Goal: Task Accomplishment & Management: Manage account settings

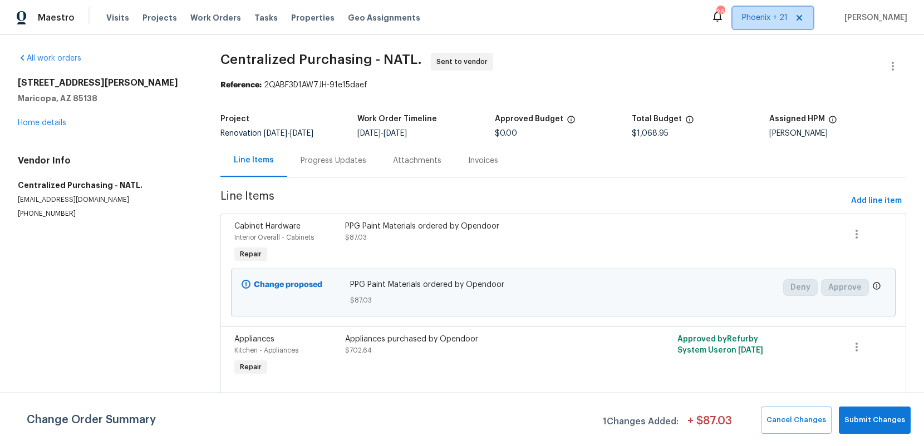
drag, startPoint x: 0, startPoint y: 0, endPoint x: 759, endPoint y: 21, distance: 758.9
click at [759, 18] on span "Phoenix + 21" at bounding box center [765, 17] width 46 height 11
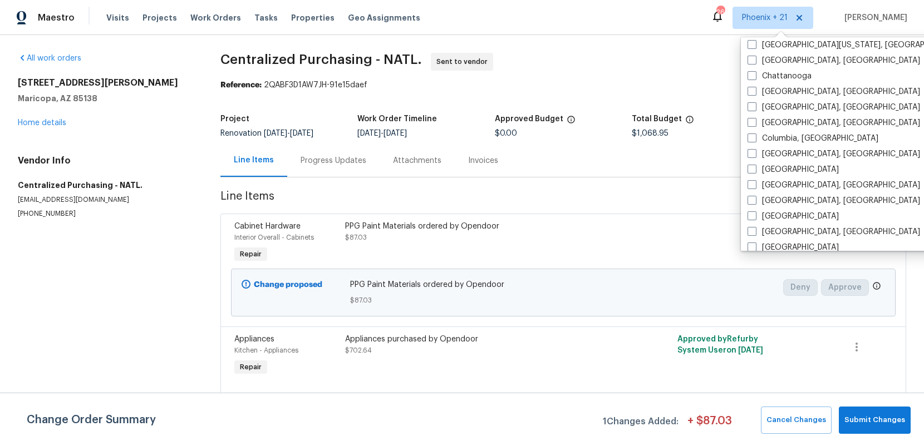
scroll to position [432, 0]
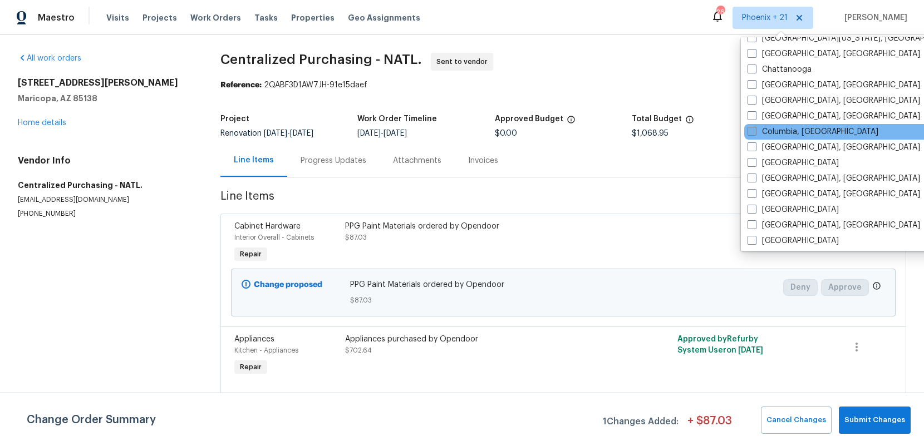
click at [774, 126] on label "Columbia, [GEOGRAPHIC_DATA]" at bounding box center [813, 131] width 131 height 11
click at [755, 126] on input "Columbia, [GEOGRAPHIC_DATA]" at bounding box center [751, 129] width 7 height 7
checkbox input "true"
click at [269, 32] on div "Maestro Visits Projects Work Orders Tasks Properties Geo Assignments 349 [GEOGR…" at bounding box center [462, 223] width 924 height 446
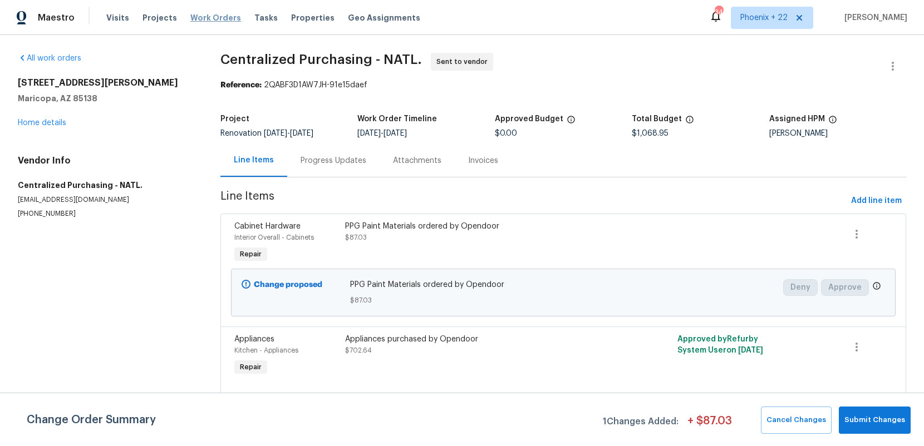
drag, startPoint x: 223, startPoint y: 22, endPoint x: 229, endPoint y: 22, distance: 6.7
click at [223, 22] on span "Work Orders" at bounding box center [215, 17] width 51 height 11
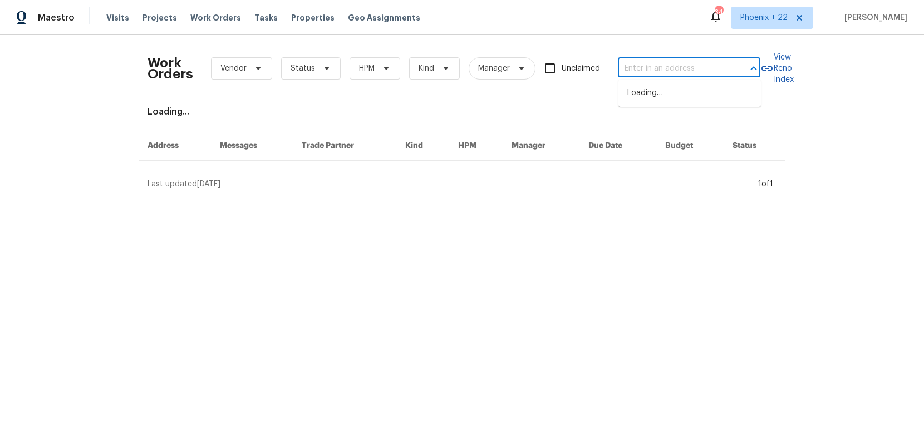
click at [659, 67] on input "text" at bounding box center [673, 68] width 111 height 17
paste input "[STREET_ADDRESS][PERSON_NAME]"
type input "[STREET_ADDRESS][PERSON_NAME]"
click at [653, 97] on li "[STREET_ADDRESS][PERSON_NAME]" at bounding box center [689, 99] width 142 height 30
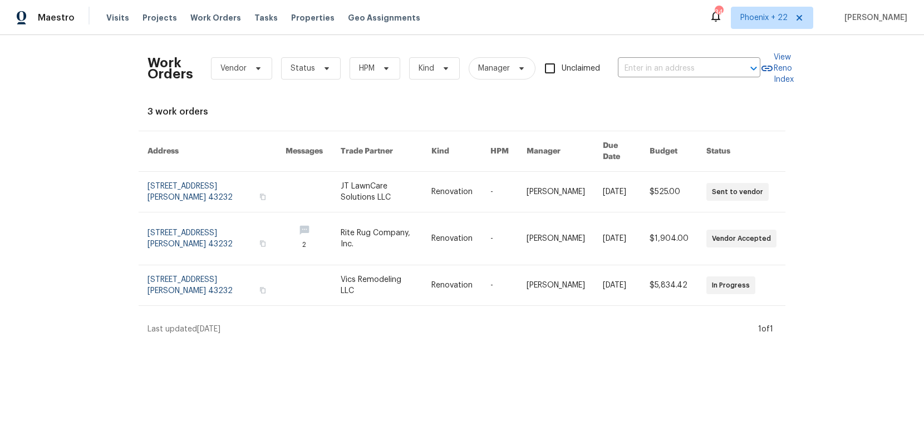
type input "[STREET_ADDRESS][PERSON_NAME]"
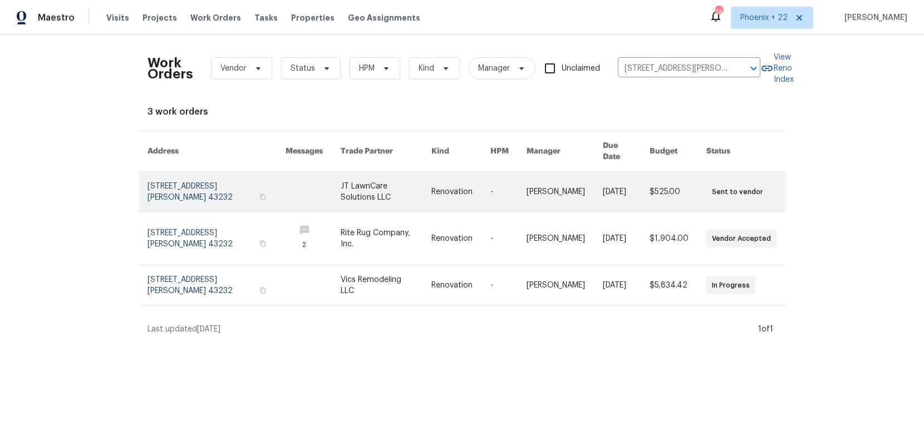
click at [440, 172] on link at bounding box center [460, 192] width 59 height 40
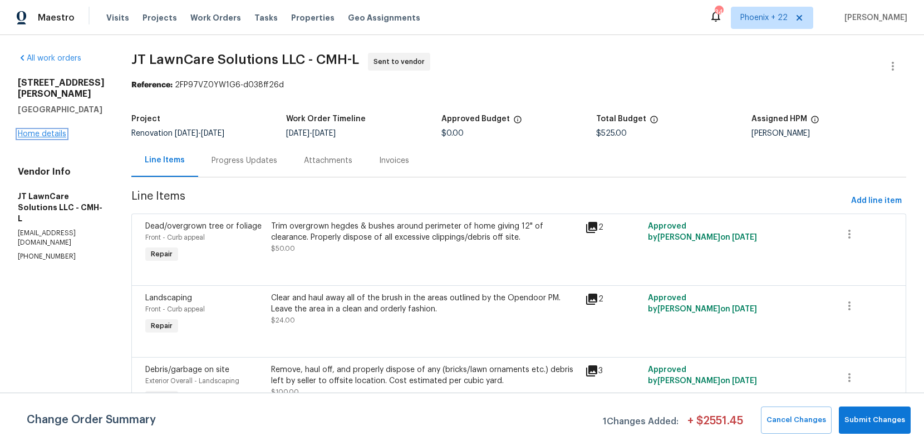
click at [50, 130] on link "Home details" at bounding box center [42, 134] width 48 height 8
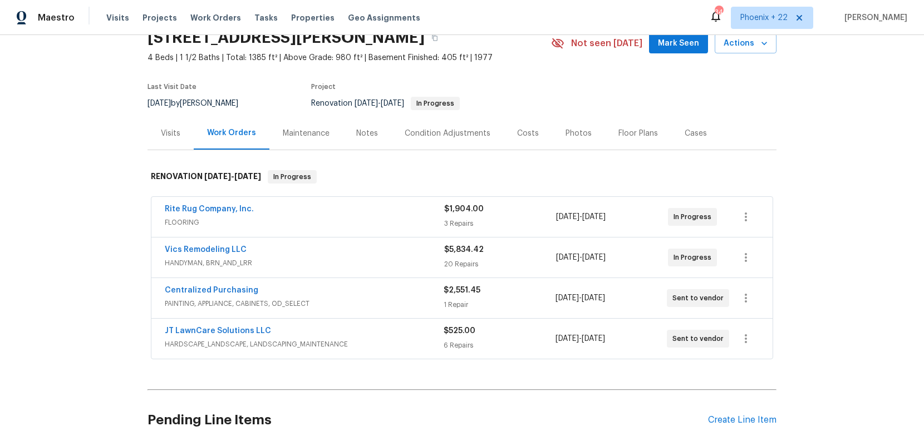
scroll to position [58, 0]
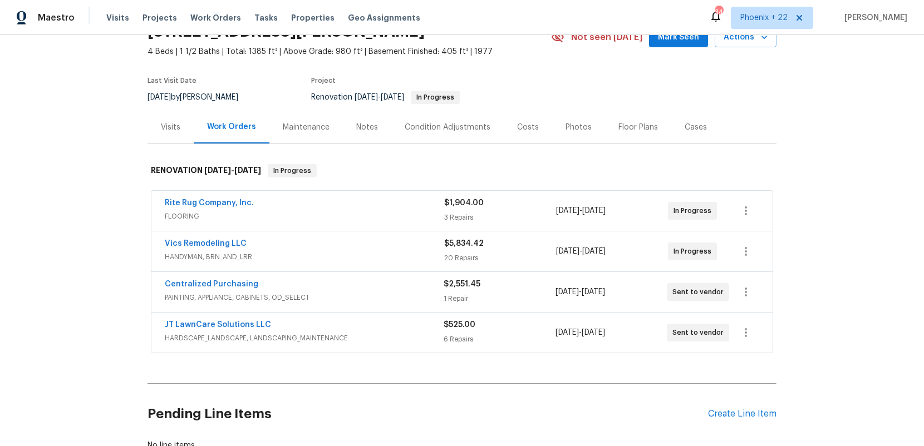
click at [195, 274] on div "Centralized Purchasing PAINTING, APPLIANCE, CABINETS, OD_SELECT $2,551.45 1 Rep…" at bounding box center [461, 292] width 621 height 40
click at [200, 281] on link "Centralized Purchasing" at bounding box center [212, 285] width 94 height 8
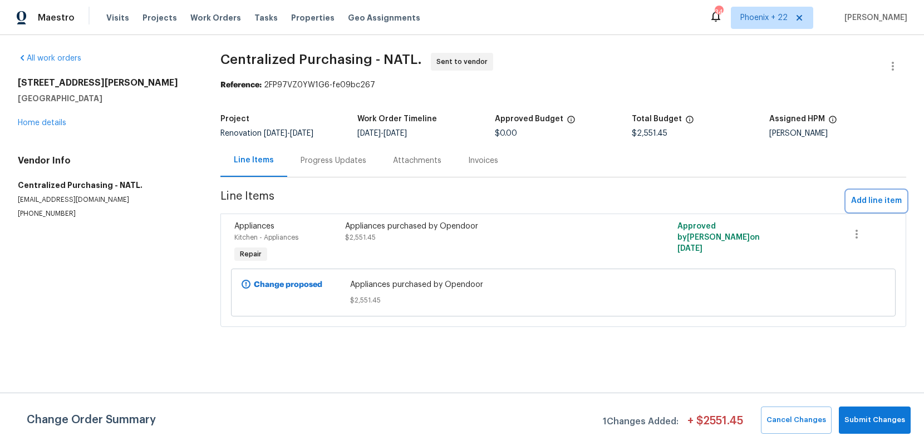
click at [860, 199] on span "Add line item" at bounding box center [876, 201] width 51 height 14
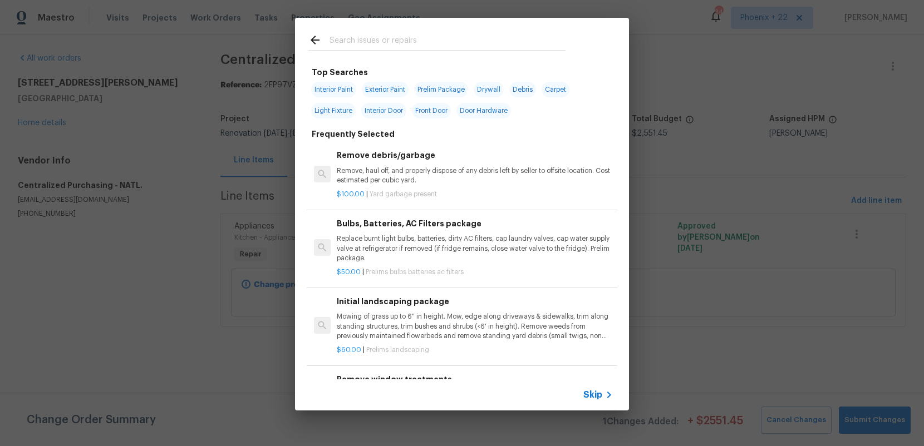
click at [508, 48] on input "text" at bounding box center [448, 41] width 236 height 17
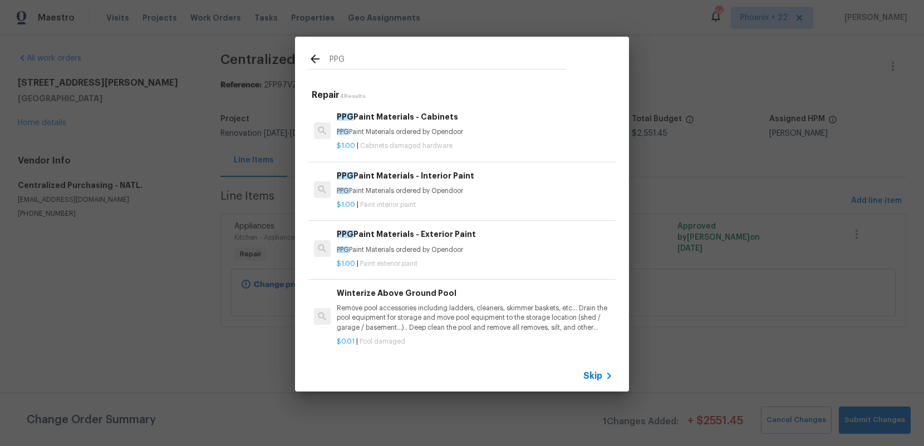
type input "PPG"
click at [507, 196] on div "$1.00 | Paint interior paint" at bounding box center [475, 203] width 276 height 14
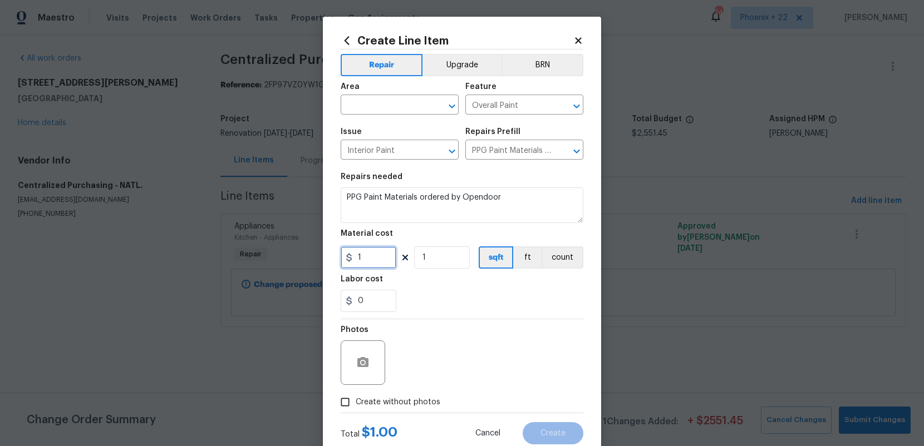
click at [375, 255] on input "1" at bounding box center [369, 258] width 56 height 22
drag, startPoint x: 377, startPoint y: 258, endPoint x: 313, endPoint y: 260, distance: 64.6
click at [313, 260] on div "Create Line Item Repair Upgrade BRN Area ​ Feature Overall Paint ​ Issue Interi…" at bounding box center [462, 223] width 924 height 446
type input "629.76"
click at [395, 402] on span "Create without photos" at bounding box center [398, 403] width 85 height 12
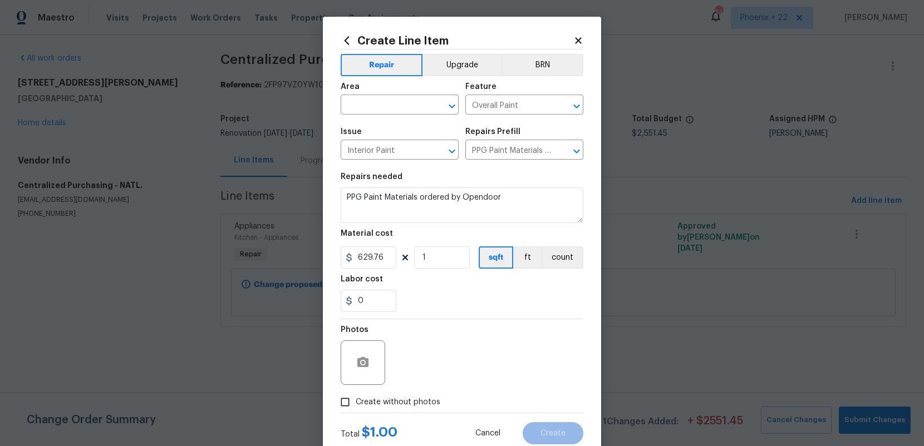
click at [356, 402] on input "Create without photos" at bounding box center [345, 402] width 21 height 21
checkbox input "true"
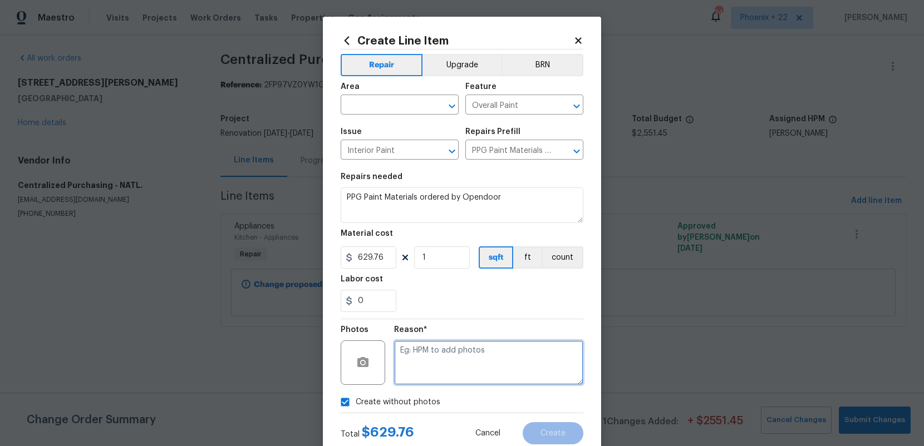
click at [430, 360] on textarea at bounding box center [488, 363] width 189 height 45
type textarea "NA"
drag, startPoint x: 483, startPoint y: 324, endPoint x: 514, endPoint y: 378, distance: 62.6
click at [483, 324] on div "Reason* NA" at bounding box center [488, 355] width 189 height 72
click at [409, 109] on input "text" at bounding box center [384, 105] width 87 height 17
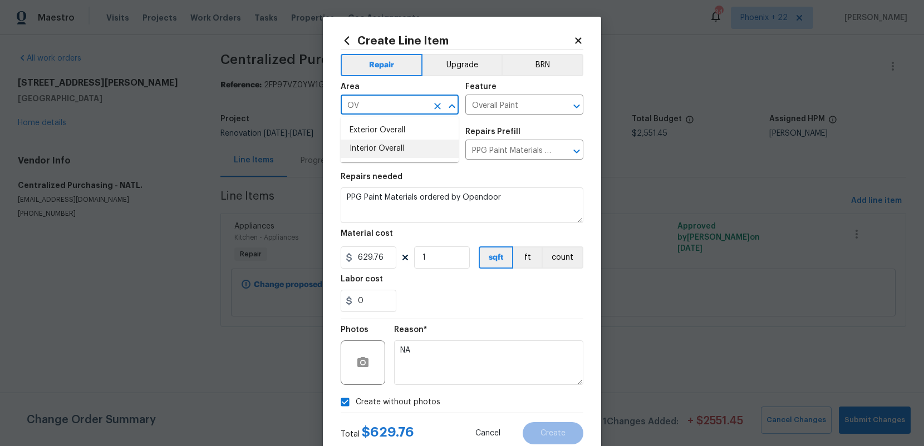
click at [416, 153] on li "Interior Overall" at bounding box center [400, 149] width 118 height 18
type input "Interior Overall"
click at [544, 433] on span "Create" at bounding box center [552, 434] width 25 height 8
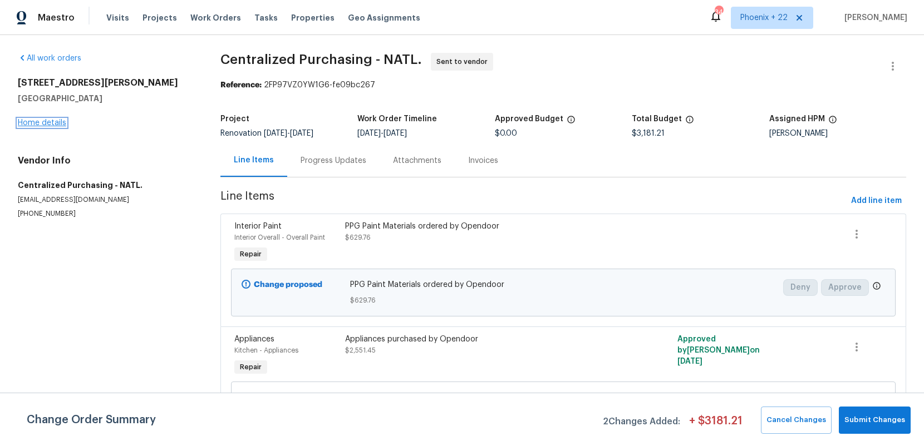
click at [61, 124] on link "Home details" at bounding box center [42, 123] width 48 height 8
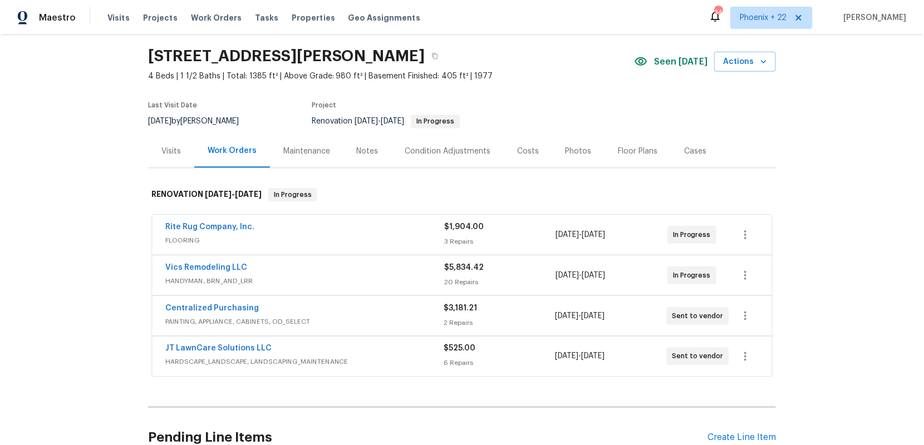
scroll to position [38, 0]
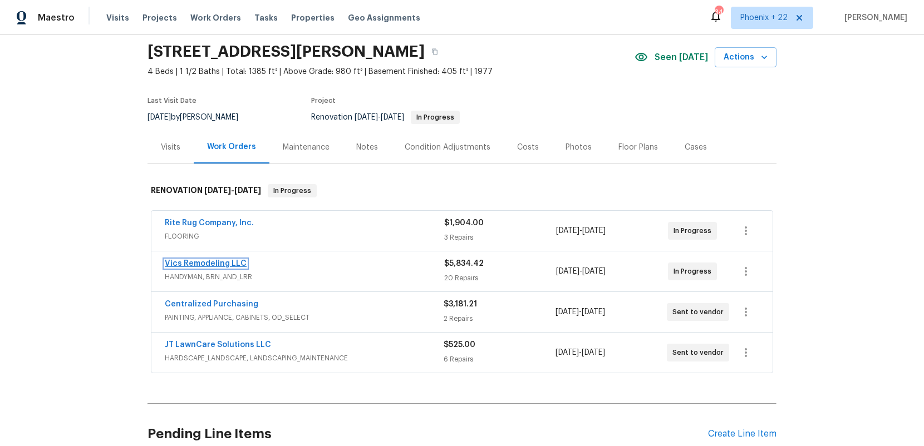
click at [202, 263] on link "Vics Remodeling LLC" at bounding box center [206, 264] width 82 height 8
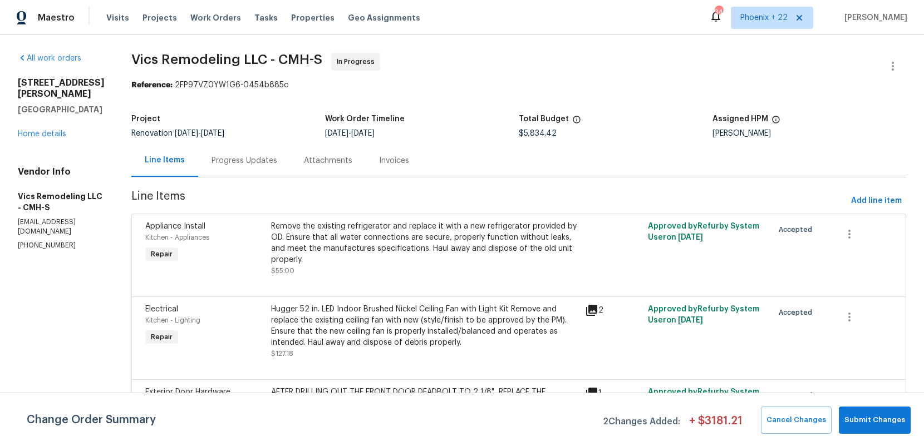
click at [249, 164] on div "Progress Updates" at bounding box center [245, 160] width 66 height 11
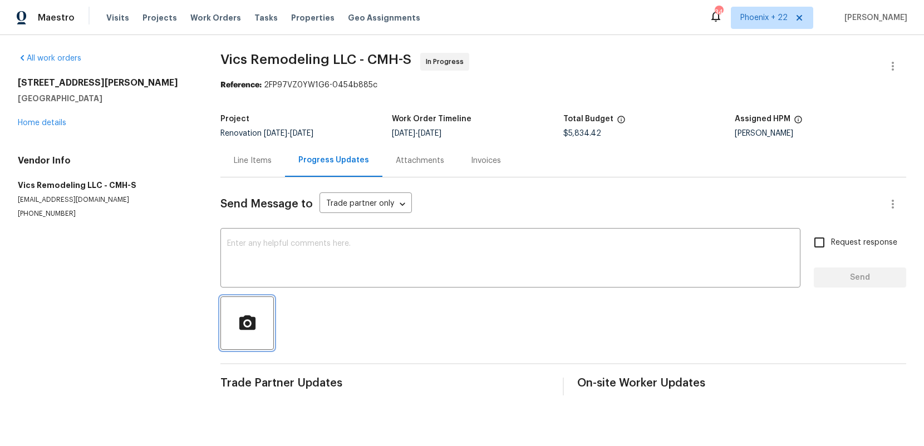
click at [263, 308] on button "button" at bounding box center [246, 323] width 53 height 53
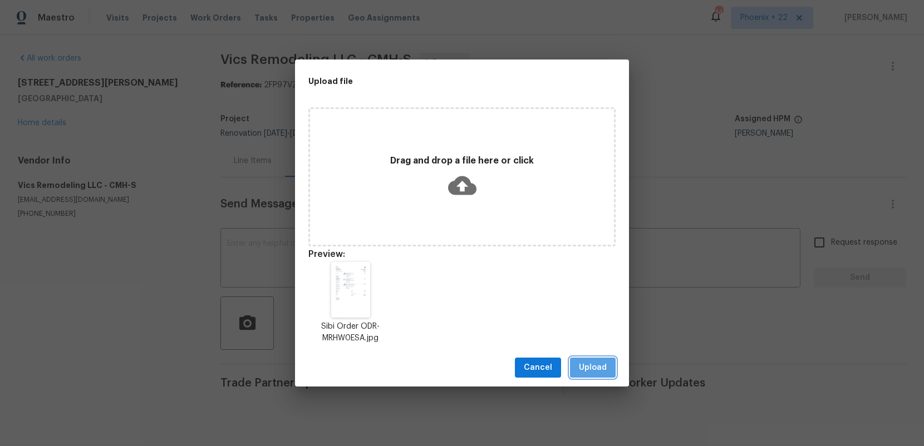
click at [596, 368] on span "Upload" at bounding box center [593, 368] width 28 height 14
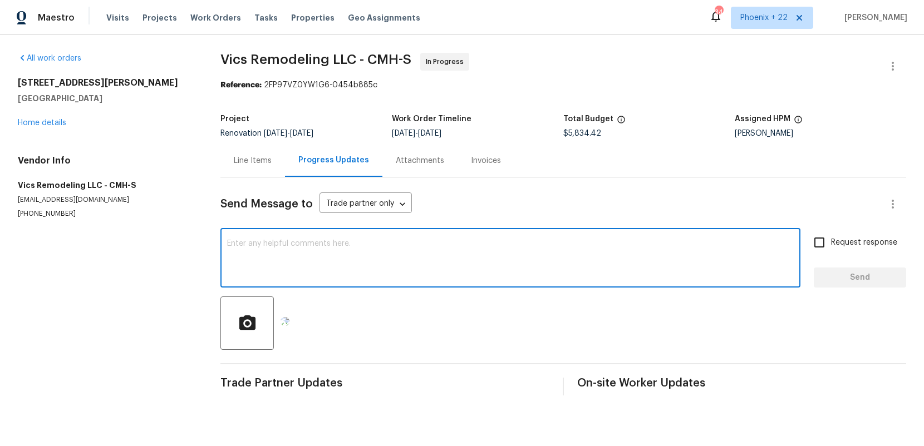
click at [390, 276] on textarea at bounding box center [510, 259] width 567 height 39
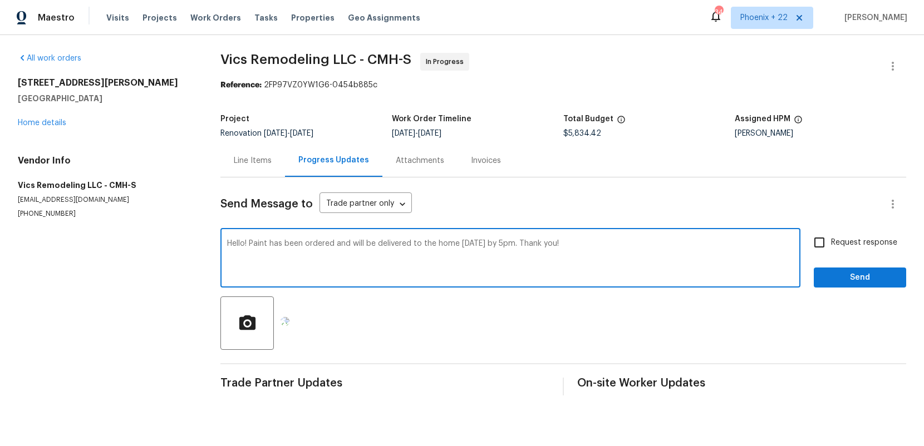
type textarea "Hello! Paint has been ordered and will be delivered to the home [DATE] by 5pm. …"
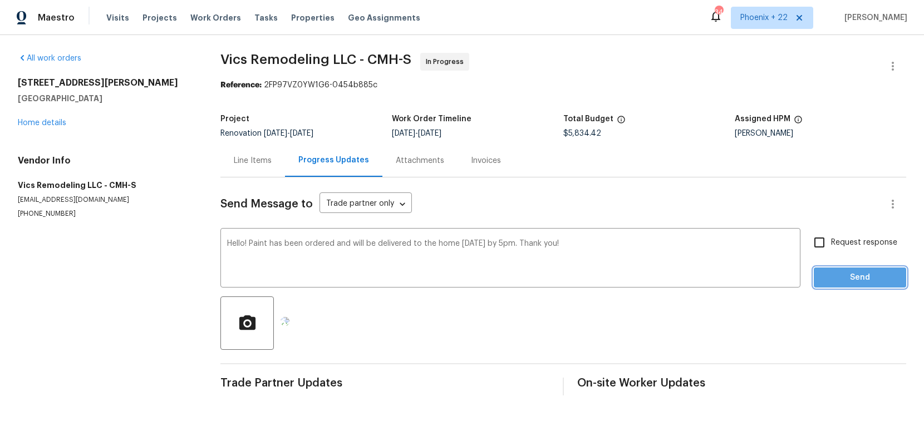
click at [857, 277] on span "Send" at bounding box center [860, 278] width 75 height 14
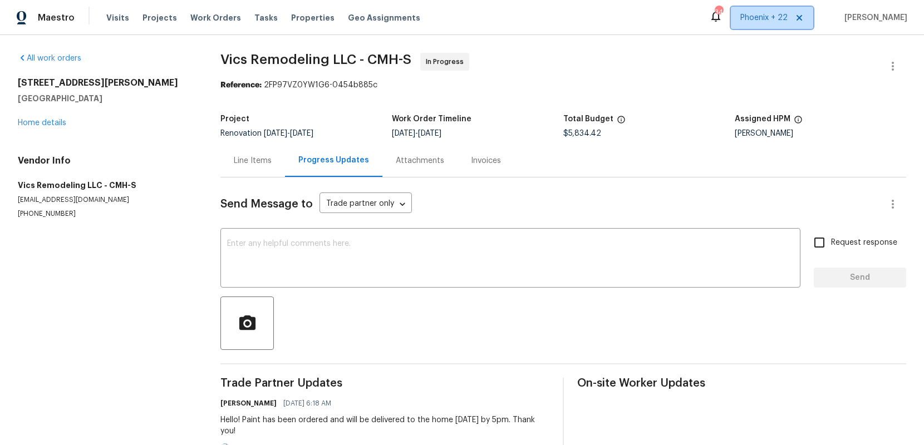
click at [765, 25] on span "Phoenix + 22" at bounding box center [772, 18] width 82 height 22
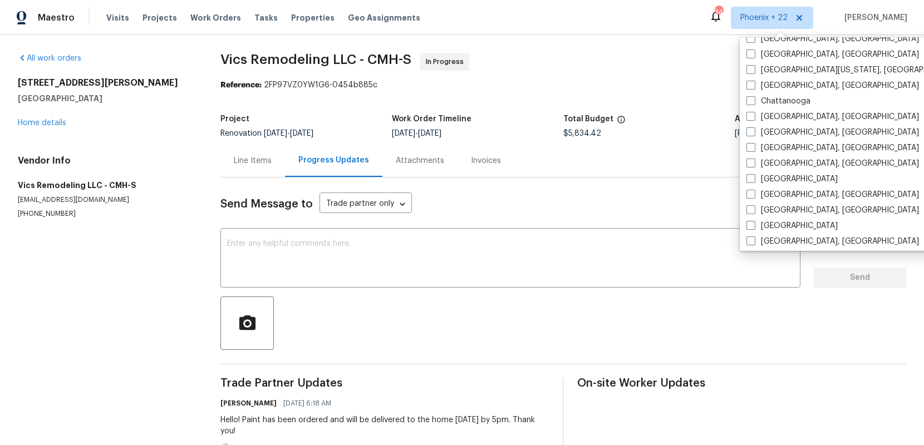
scroll to position [425, 0]
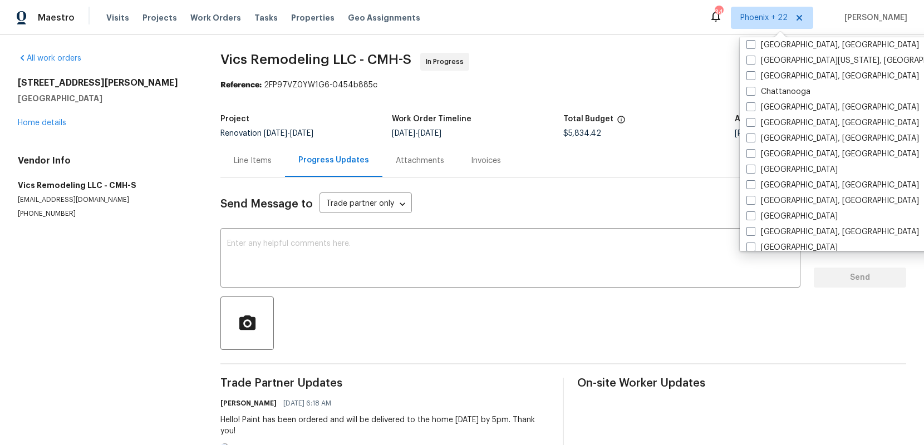
click at [183, 26] on div "Visits Projects Work Orders Tasks Properties Geo Assignments" at bounding box center [269, 18] width 327 height 22
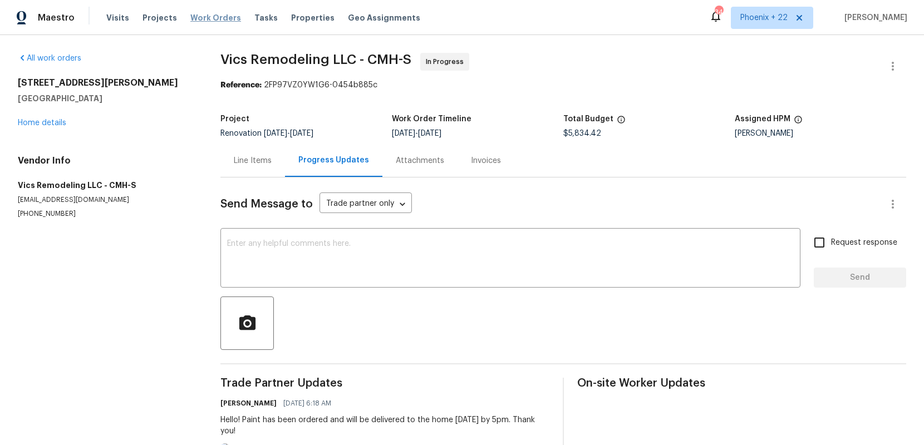
drag, startPoint x: 197, startPoint y: 18, endPoint x: 203, endPoint y: 19, distance: 6.2
click at [197, 18] on span "Work Orders" at bounding box center [215, 17] width 51 height 11
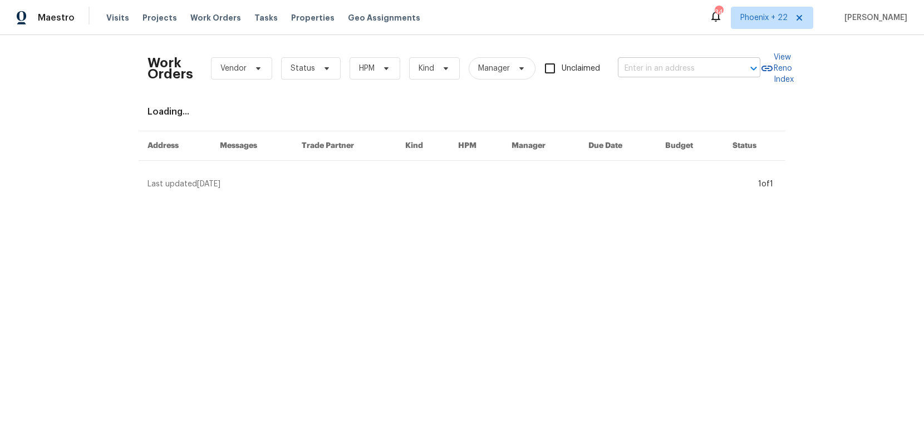
drag, startPoint x: 683, startPoint y: 56, endPoint x: 681, endPoint y: 67, distance: 11.4
click at [683, 57] on div "Work Orders Vendor Status HPM Kind Manager Unclaimed ​" at bounding box center [453, 68] width 613 height 49
click at [681, 68] on input "text" at bounding box center [673, 68] width 111 height 17
paste input "[STREET_ADDRESS][PERSON_NAME]"
type input "[STREET_ADDRESS][PERSON_NAME]"
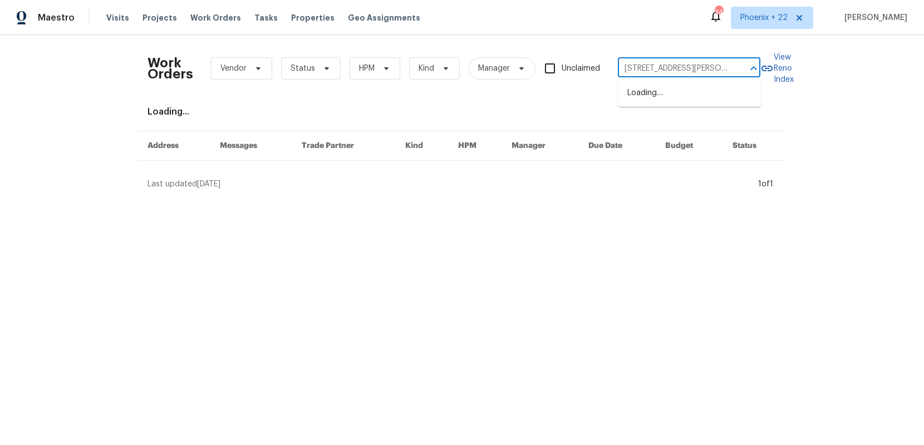
scroll to position [0, 24]
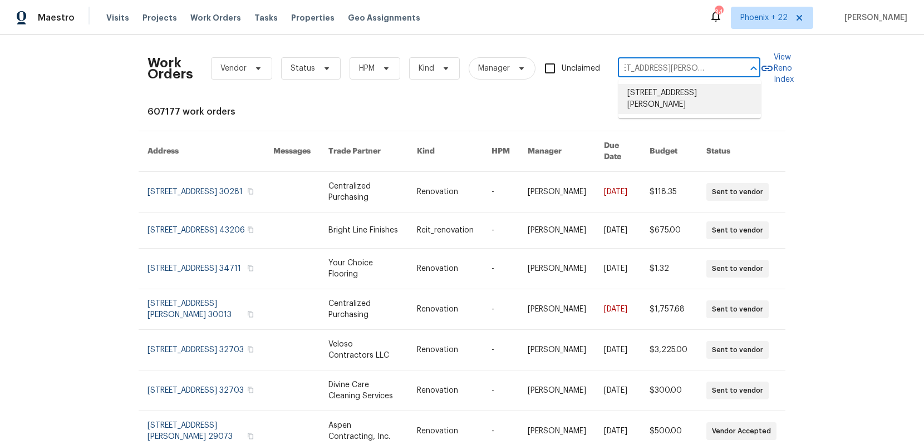
click at [668, 101] on li "[STREET_ADDRESS][PERSON_NAME]" at bounding box center [689, 99] width 142 height 30
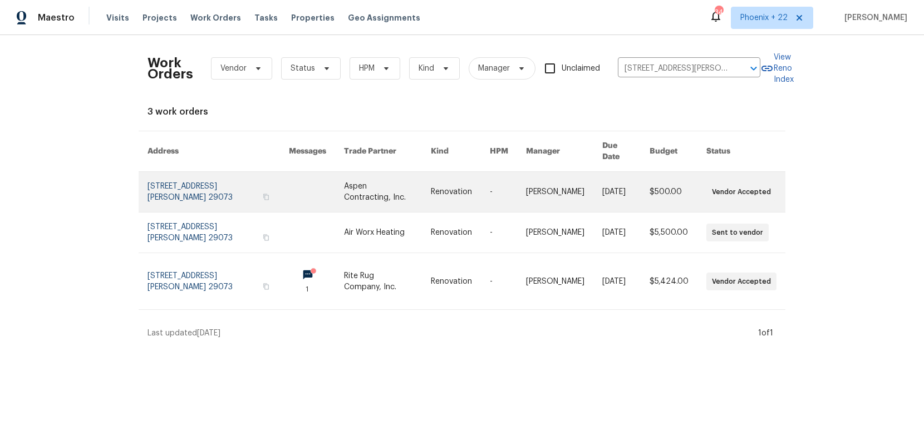
click at [410, 184] on link at bounding box center [387, 192] width 87 height 40
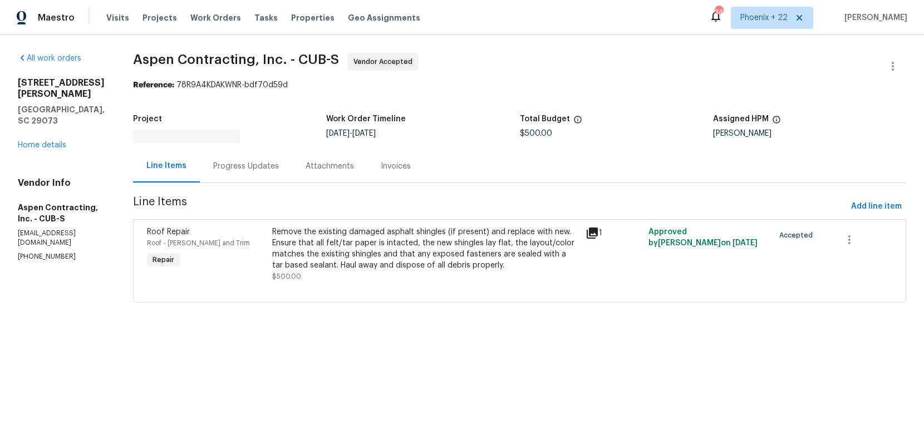
click at [60, 129] on div "All work orders [STREET_ADDRESS][PERSON_NAME] Home details Vendor Info Aspen Co…" at bounding box center [62, 157] width 88 height 209
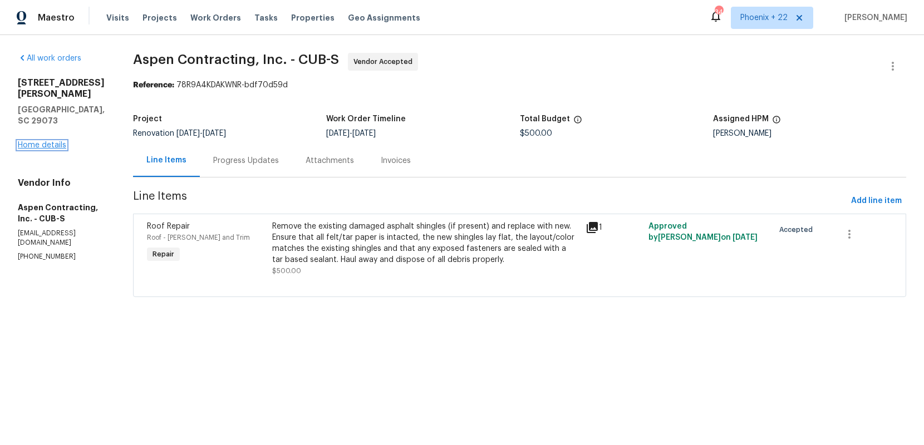
click at [60, 141] on link "Home details" at bounding box center [42, 145] width 48 height 8
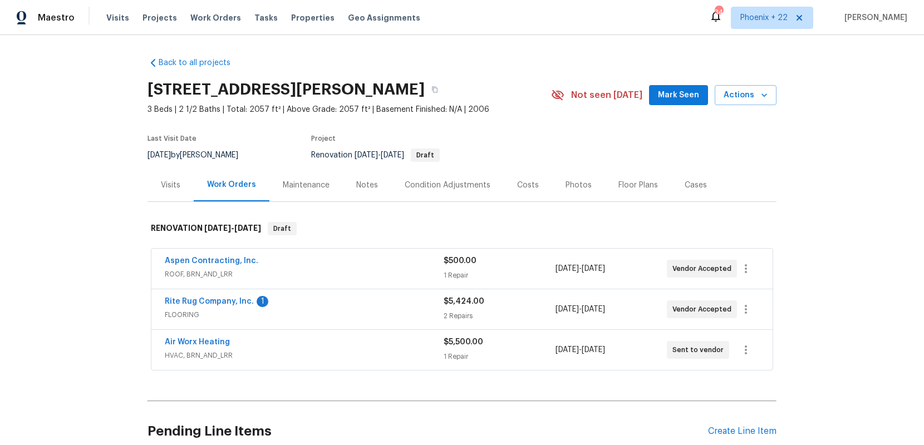
scroll to position [170, 0]
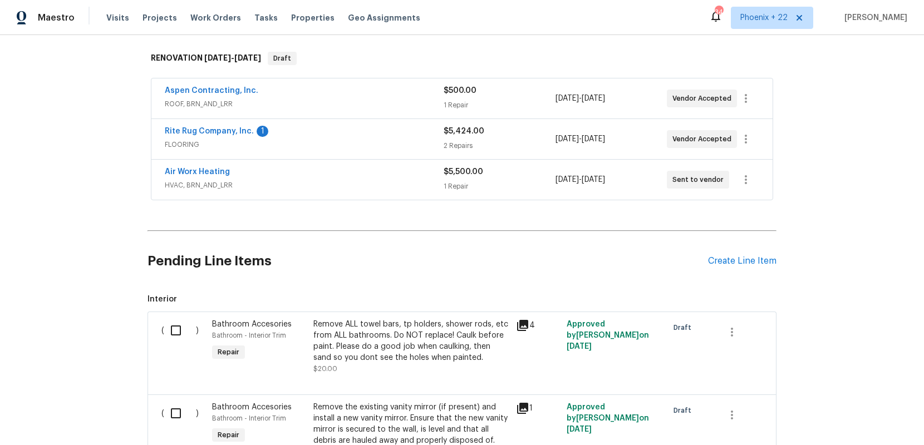
click at [748, 269] on div "Pending Line Items Create Line Item" at bounding box center [461, 261] width 629 height 52
click at [746, 264] on div "Create Line Item" at bounding box center [742, 261] width 68 height 11
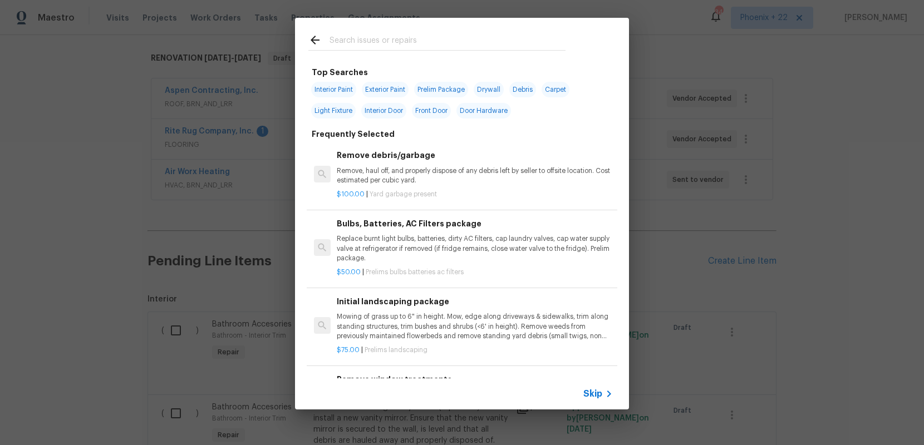
click at [420, 42] on input "text" at bounding box center [448, 41] width 236 height 17
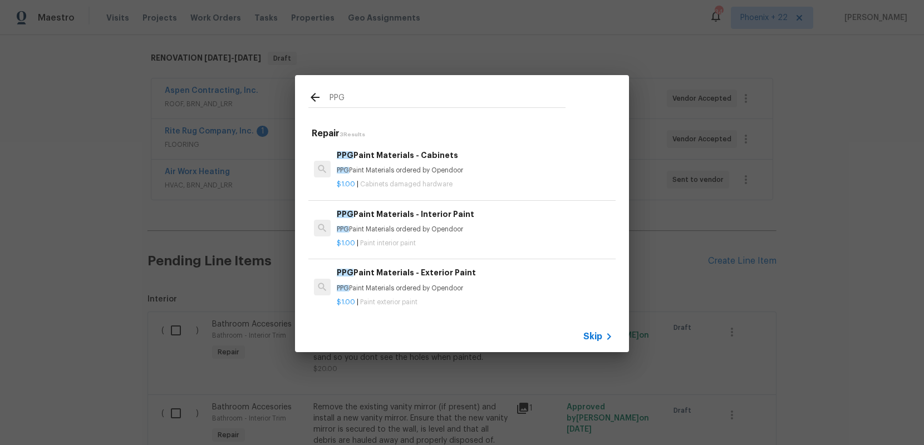
type input "PPG"
click at [507, 240] on p "$1.00 | Paint interior paint" at bounding box center [475, 243] width 276 height 9
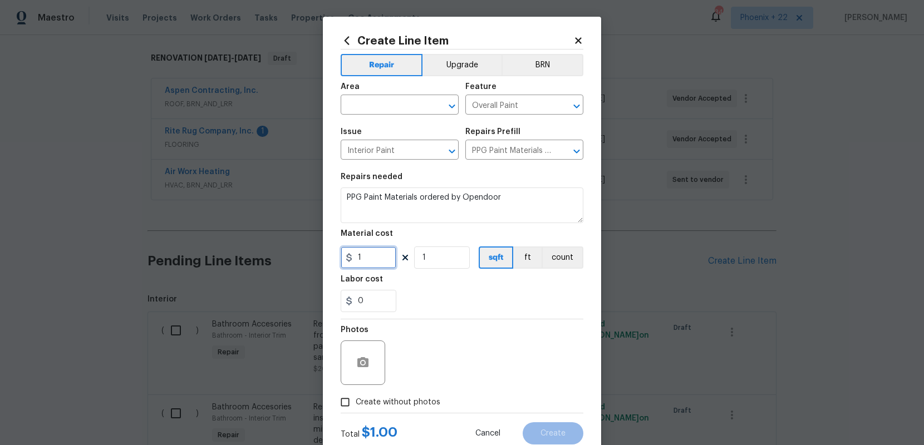
drag, startPoint x: 382, startPoint y: 255, endPoint x: 368, endPoint y: 256, distance: 13.9
click at [382, 255] on input "1" at bounding box center [369, 258] width 56 height 22
drag, startPoint x: 368, startPoint y: 256, endPoint x: 345, endPoint y: 256, distance: 23.9
click at [345, 256] on div "1" at bounding box center [369, 258] width 56 height 22
type input "497.73"
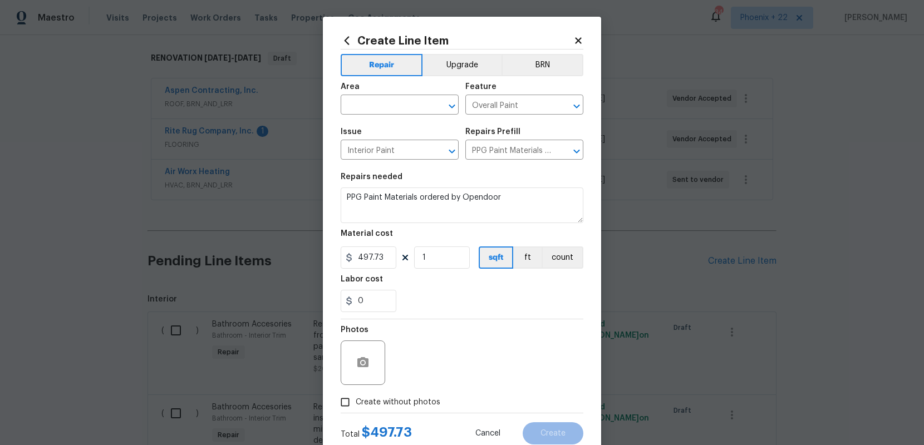
drag, startPoint x: 473, startPoint y: 405, endPoint x: 435, endPoint y: 376, distance: 47.3
click at [470, 402] on div "Create without photos" at bounding box center [462, 402] width 243 height 21
click at [426, 415] on div "Total $ 497.73 Cancel Create" at bounding box center [462, 429] width 243 height 31
click at [429, 392] on label "Create without photos" at bounding box center [388, 402] width 106 height 21
click at [356, 392] on input "Create without photos" at bounding box center [345, 402] width 21 height 21
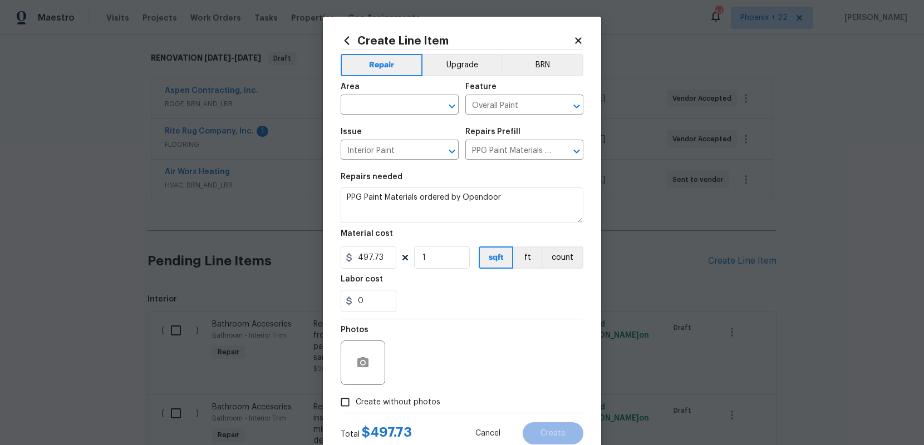
checkbox input "true"
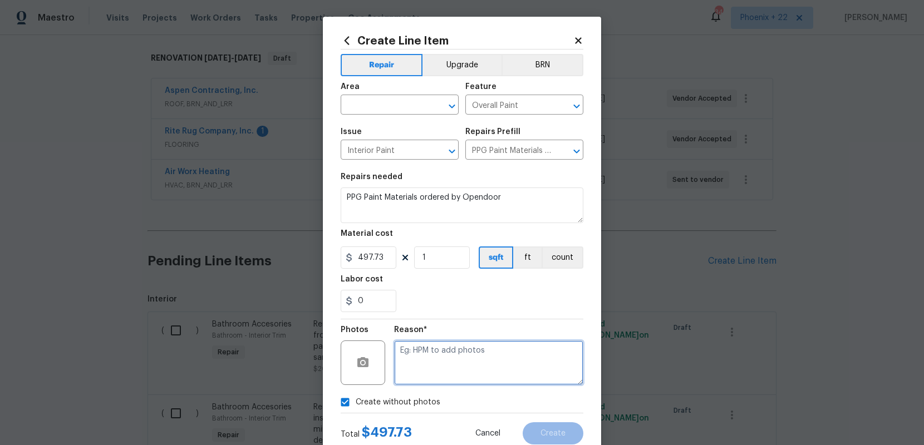
click at [448, 363] on textarea at bounding box center [488, 363] width 189 height 45
click at [427, 105] on div "​" at bounding box center [400, 105] width 118 height 17
type textarea "NA"
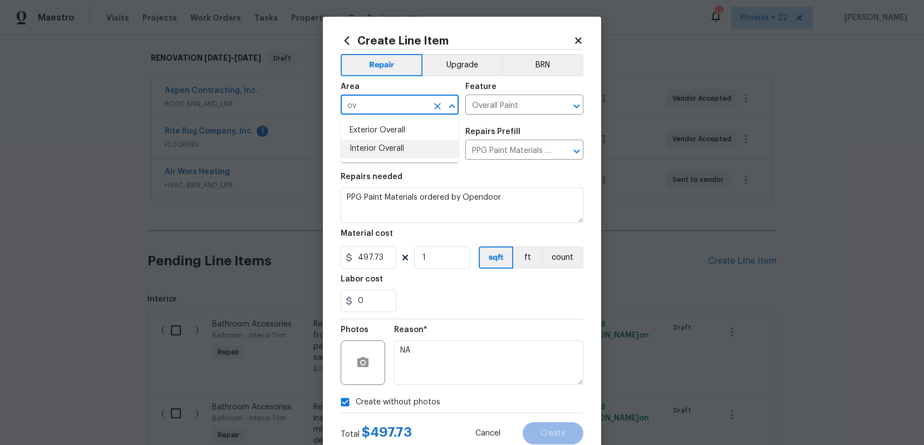
click at [428, 146] on li "Interior Overall" at bounding box center [400, 149] width 118 height 18
type input "Interior Overall"
click at [564, 435] on button "Create" at bounding box center [553, 433] width 61 height 22
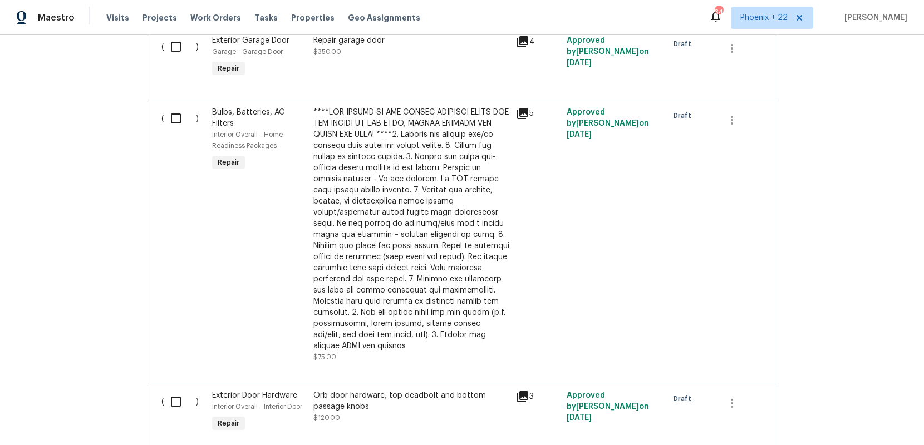
click at [88, 282] on div "Back to all projects [STREET_ADDRESS][PERSON_NAME] 3 Beds | 2 1/2 Baths | Total…" at bounding box center [462, 240] width 924 height 410
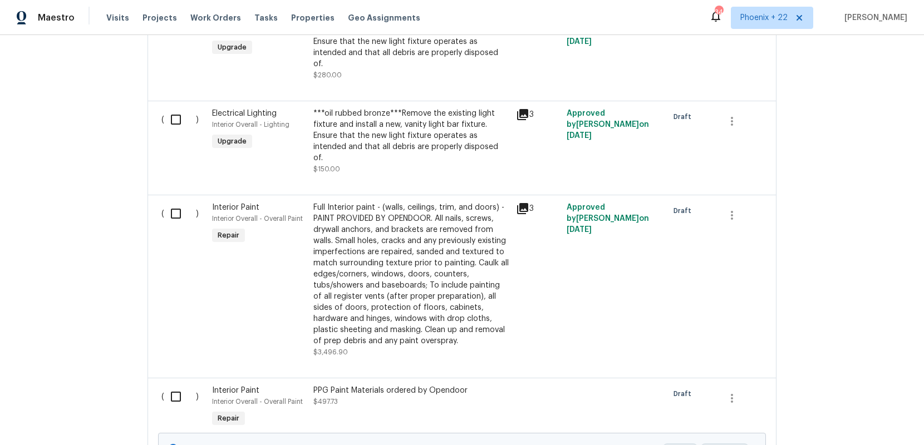
scroll to position [1548, 0]
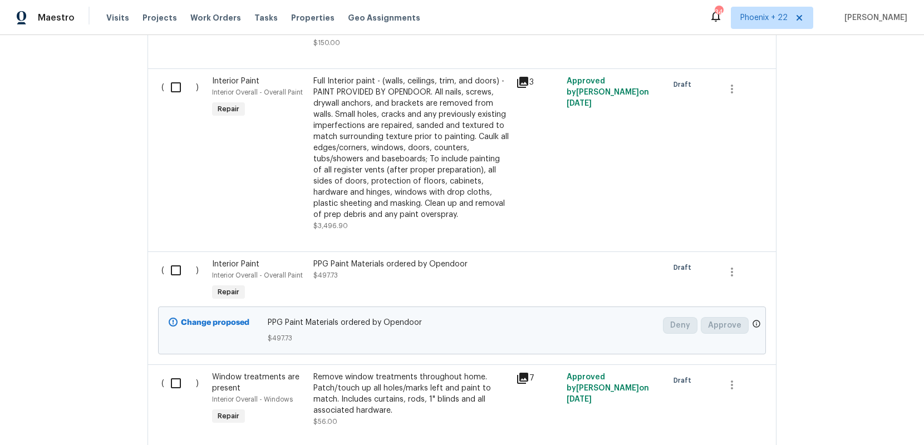
click at [173, 259] on input "checkbox" at bounding box center [180, 270] width 32 height 23
checkbox input "true"
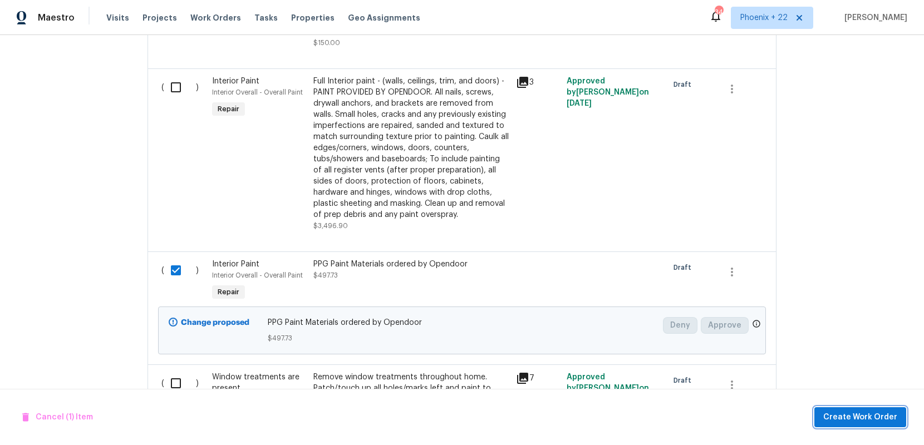
click at [832, 425] on button "Create Work Order" at bounding box center [860, 417] width 92 height 21
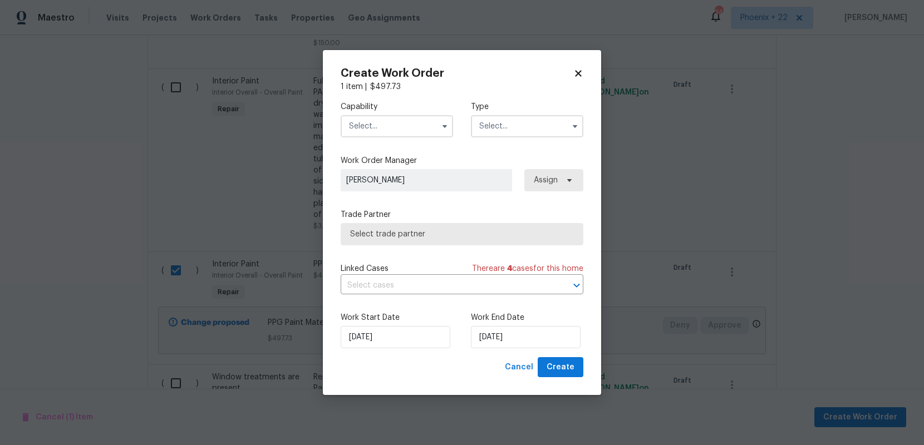
click at [404, 125] on input "text" at bounding box center [397, 126] width 112 height 22
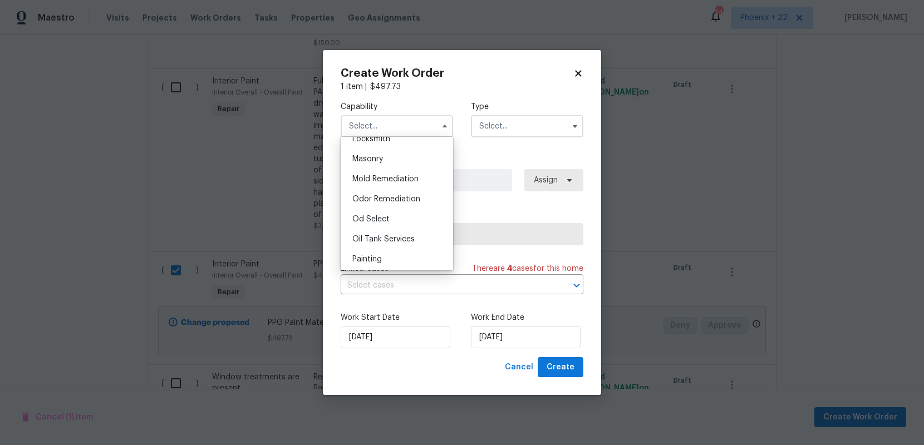
scroll to position [854, 0]
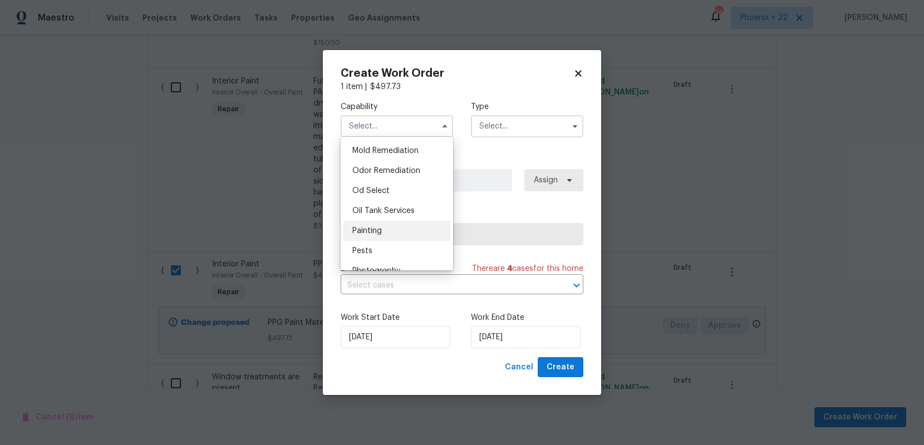
click at [399, 221] on div "Painting" at bounding box center [396, 231] width 107 height 20
type input "Painting"
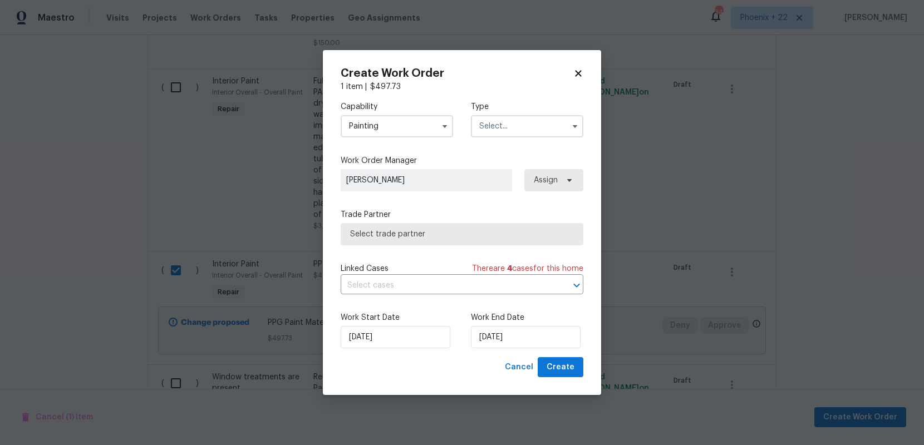
click at [488, 134] on input "text" at bounding box center [527, 126] width 112 height 22
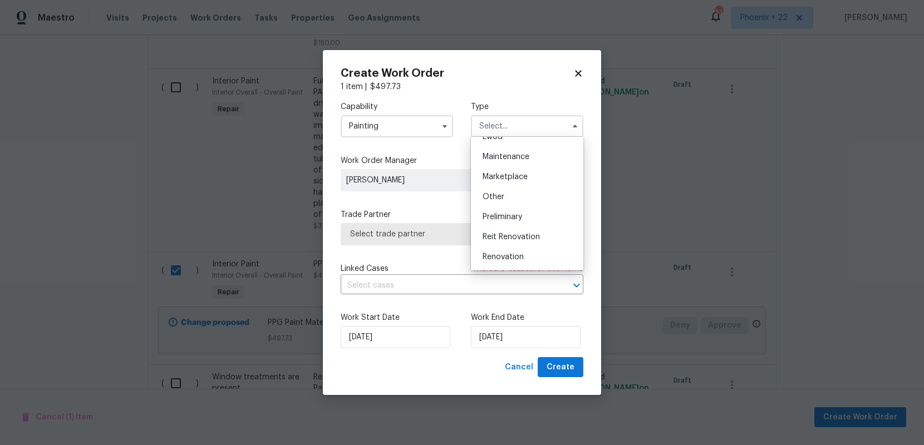
scroll to position [253, 0]
click at [505, 176] on span "Renovation" at bounding box center [503, 178] width 41 height 8
type input "Renovation"
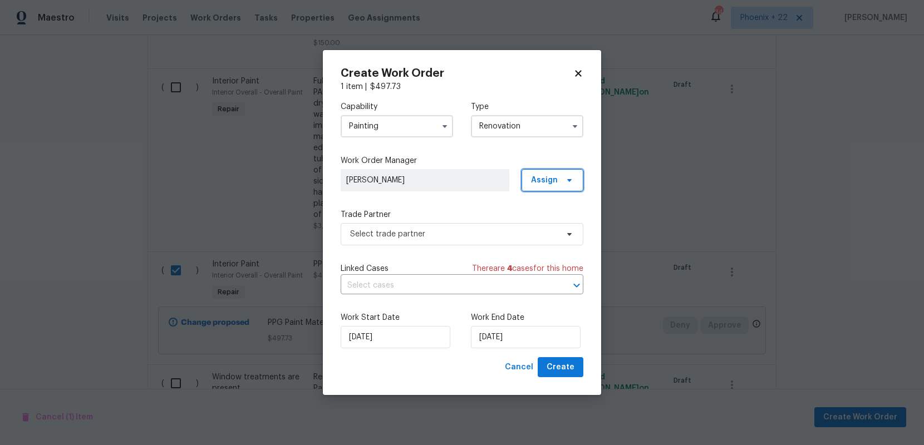
click at [543, 186] on span "Assign" at bounding box center [553, 180] width 62 height 22
click at [543, 223] on div "Assign to me" at bounding box center [554, 227] width 48 height 11
click at [457, 245] on div "Capability Painting Type Renovation Work Order Manager [PERSON_NAME] Assign Tra…" at bounding box center [462, 224] width 243 height 265
click at [451, 236] on span "Select trade partner" at bounding box center [454, 234] width 208 height 11
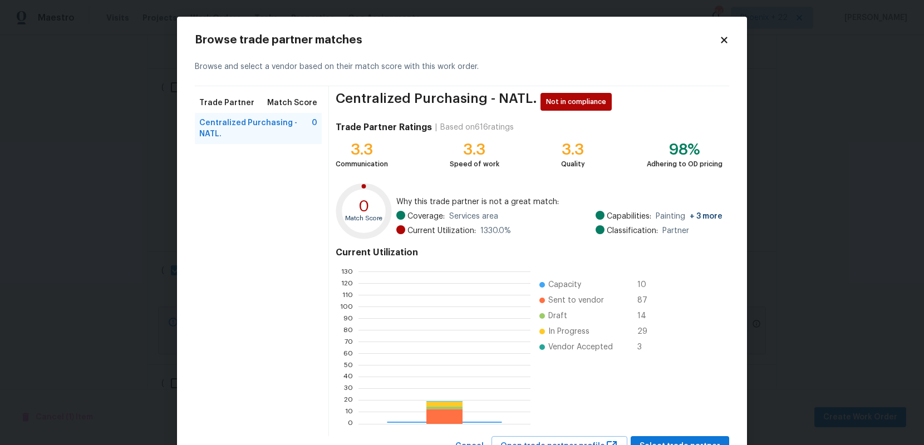
scroll to position [156, 172]
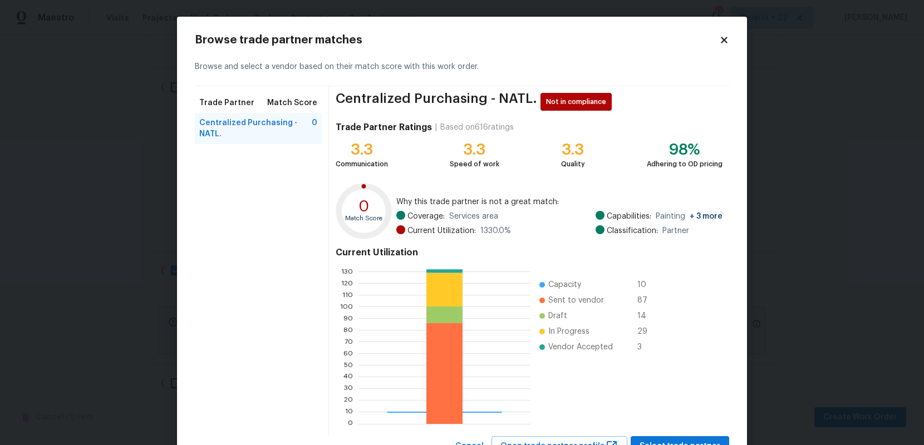
click at [690, 435] on div "Centralized Purchasing - NATL. Not in compliance Trade Partner Ratings | Based …" at bounding box center [529, 261] width 400 height 350
click at [690, 436] on button "Select trade partner" at bounding box center [680, 446] width 99 height 21
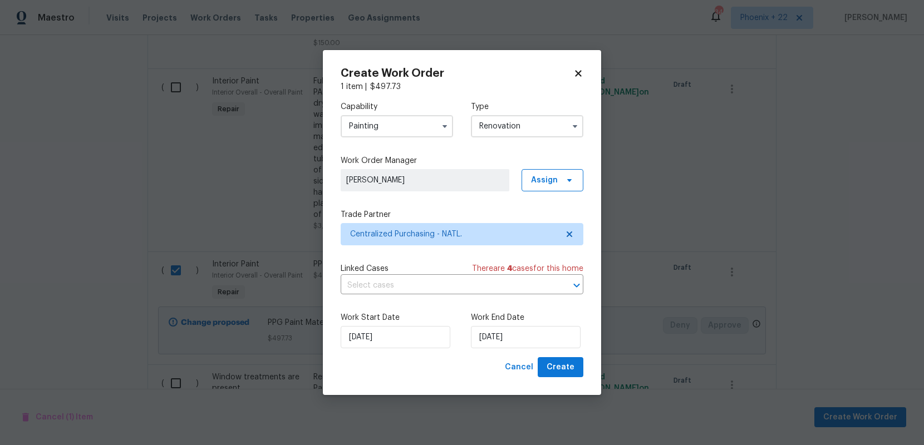
drag, startPoint x: 600, startPoint y: 387, endPoint x: 582, endPoint y: 372, distance: 22.9
click at [598, 385] on div "Create Work Order 1 item | $ 497.73 Capability Painting Type Renovation Work Or…" at bounding box center [462, 223] width 278 height 346
click at [582, 372] on button "Create" at bounding box center [561, 367] width 46 height 21
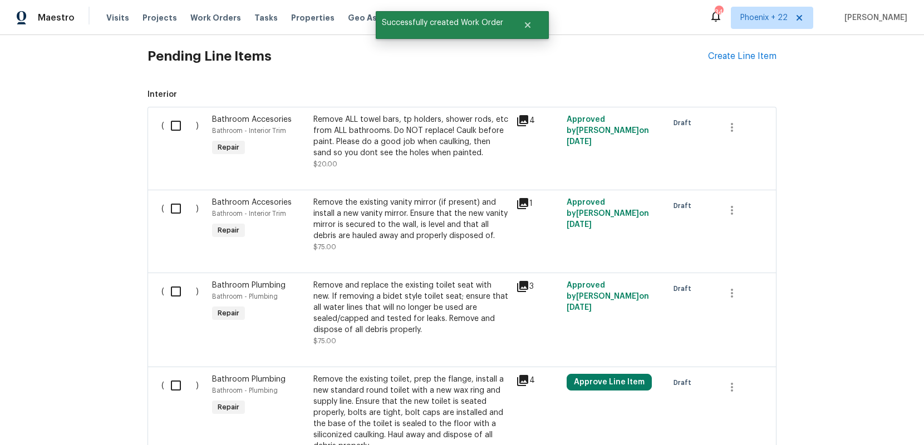
scroll to position [116, 0]
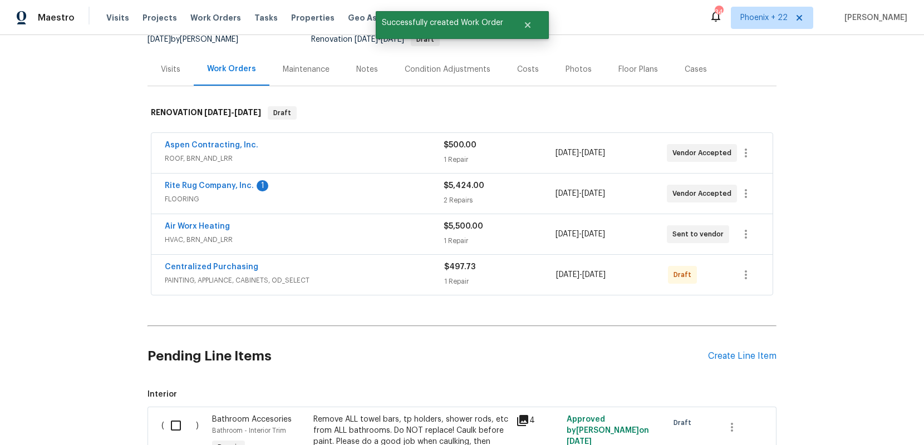
drag, startPoint x: 735, startPoint y: 287, endPoint x: 741, endPoint y: 279, distance: 10.3
click at [735, 286] on div at bounding box center [745, 275] width 27 height 27
click at [746, 274] on icon "button" at bounding box center [746, 275] width 2 height 9
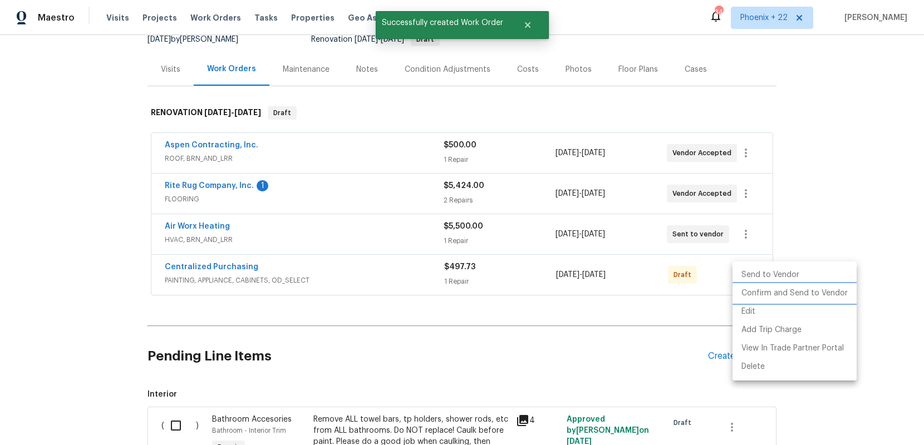
click at [750, 294] on li "Confirm and Send to Vendor" at bounding box center [794, 293] width 124 height 18
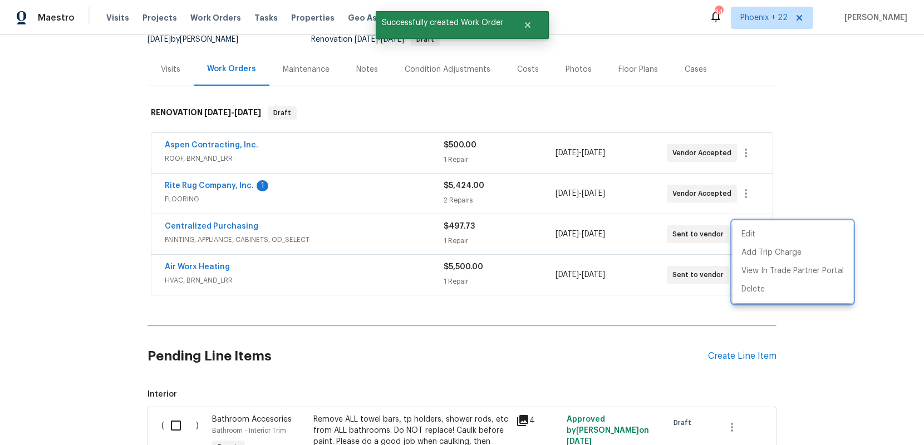
drag, startPoint x: 274, startPoint y: 244, endPoint x: 238, endPoint y: 231, distance: 38.4
click at [263, 239] on div at bounding box center [462, 222] width 924 height 445
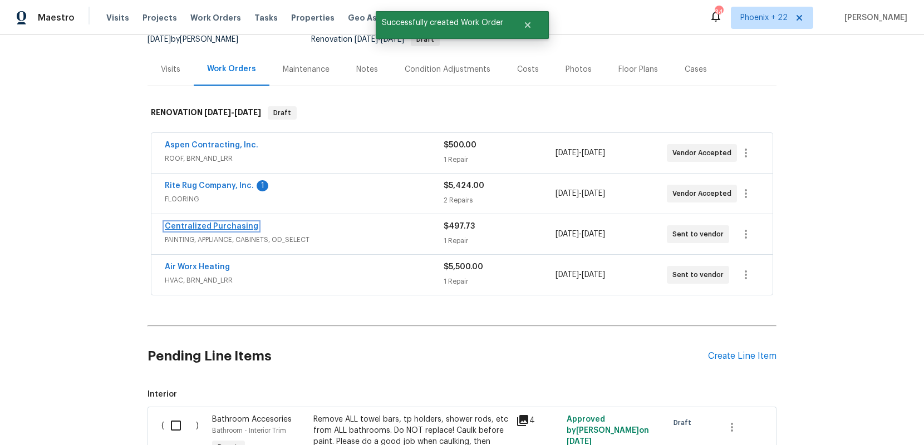
click at [235, 229] on link "Centralized Purchasing" at bounding box center [212, 227] width 94 height 8
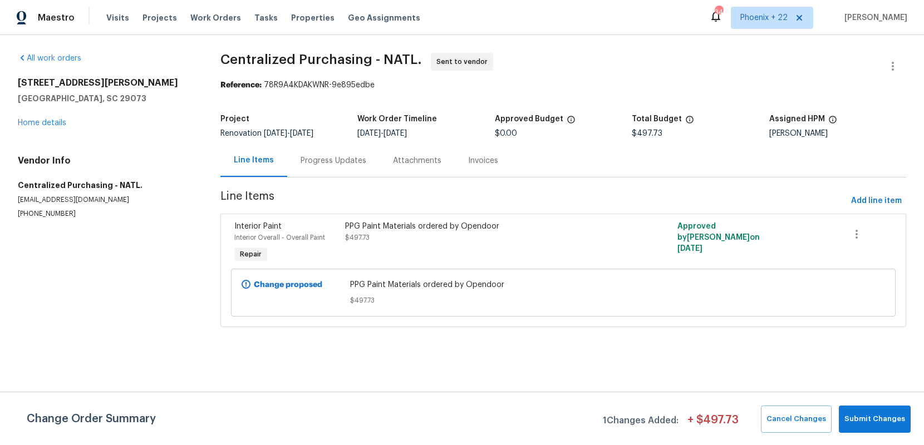
drag, startPoint x: 219, startPoint y: 18, endPoint x: 326, endPoint y: 31, distance: 107.6
click at [219, 18] on span "Work Orders" at bounding box center [215, 17] width 51 height 11
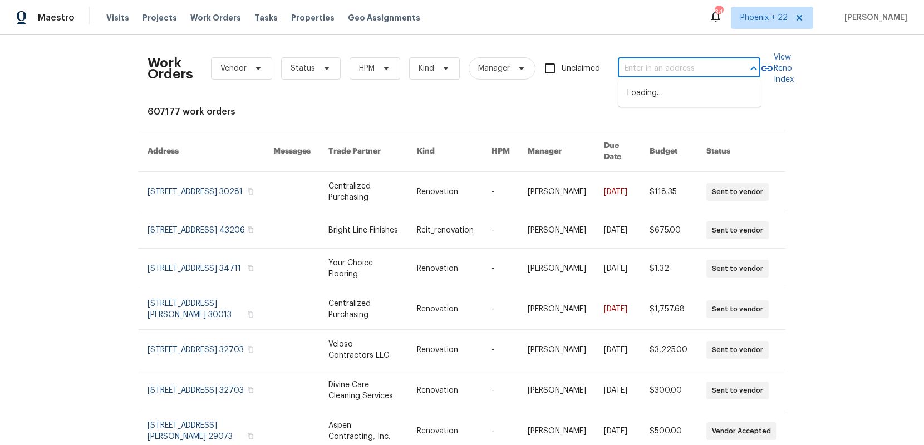
click at [645, 67] on input "text" at bounding box center [673, 68] width 111 height 17
paste input "[STREET_ADDRESS]"
type input "[STREET_ADDRESS]"
click at [650, 91] on li "[STREET_ADDRESS]" at bounding box center [689, 93] width 142 height 18
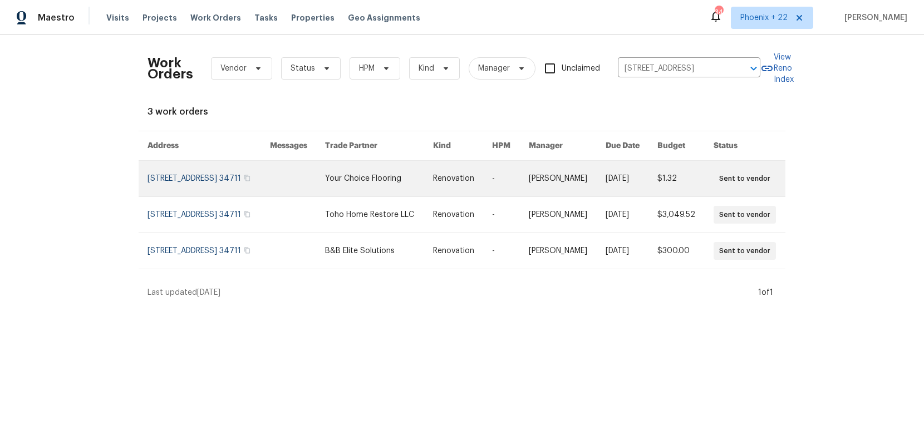
click at [372, 196] on link at bounding box center [378, 179] width 107 height 36
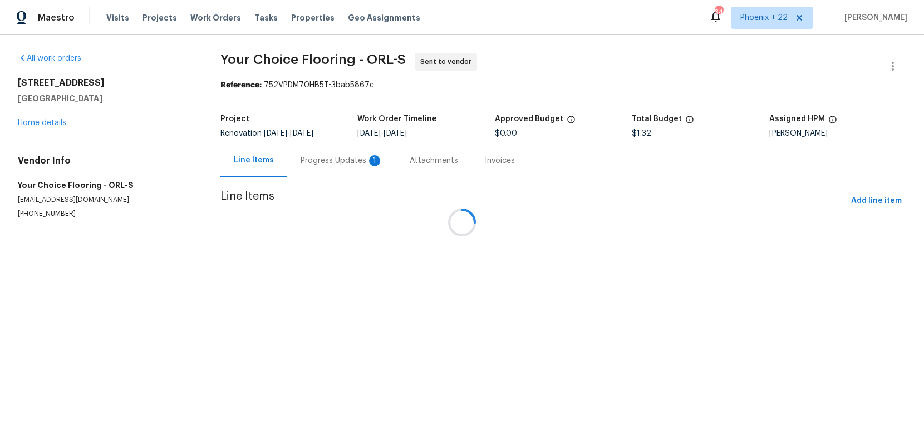
click at [53, 122] on div at bounding box center [462, 222] width 924 height 445
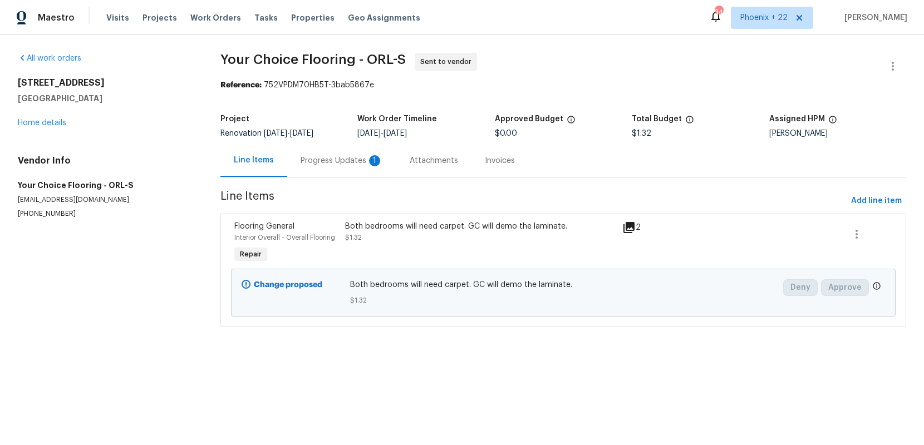
click at [42, 115] on div "[STREET_ADDRESS] Home details" at bounding box center [106, 102] width 176 height 51
click at [43, 120] on link "Home details" at bounding box center [42, 123] width 48 height 8
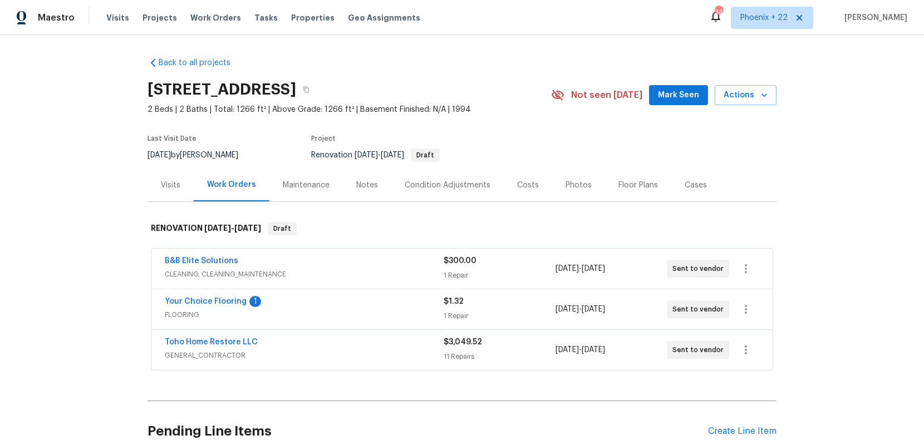
scroll to position [99, 0]
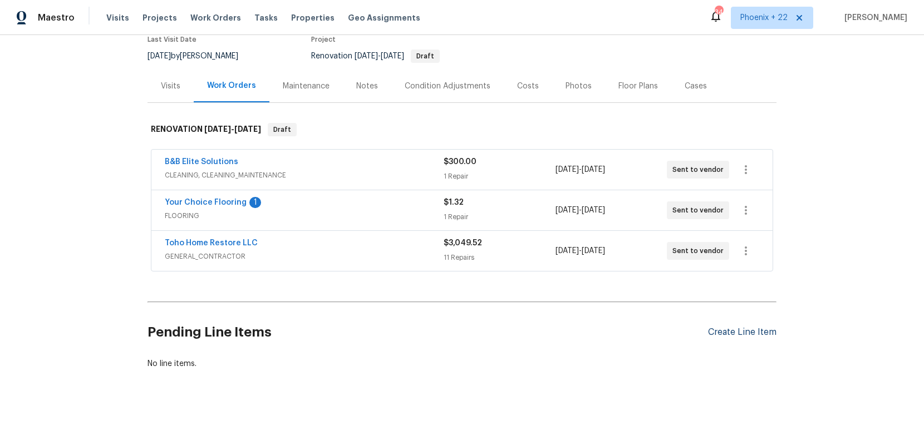
click at [754, 336] on div "Create Line Item" at bounding box center [742, 332] width 68 height 11
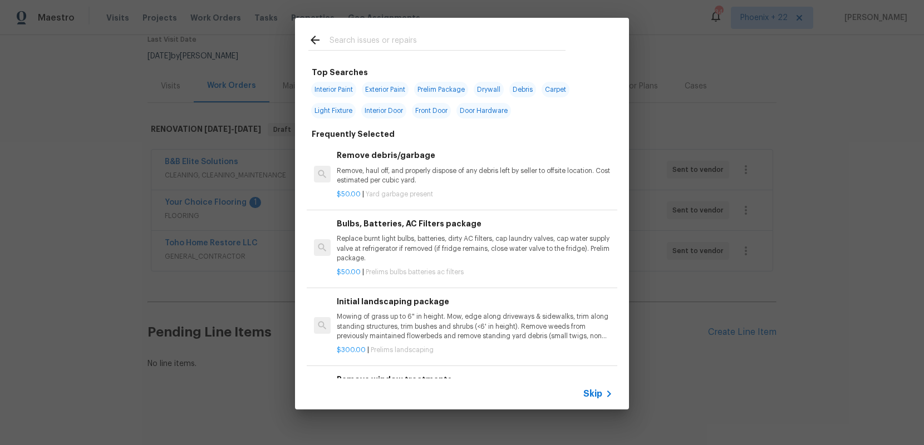
click at [486, 44] on input "text" at bounding box center [448, 41] width 236 height 17
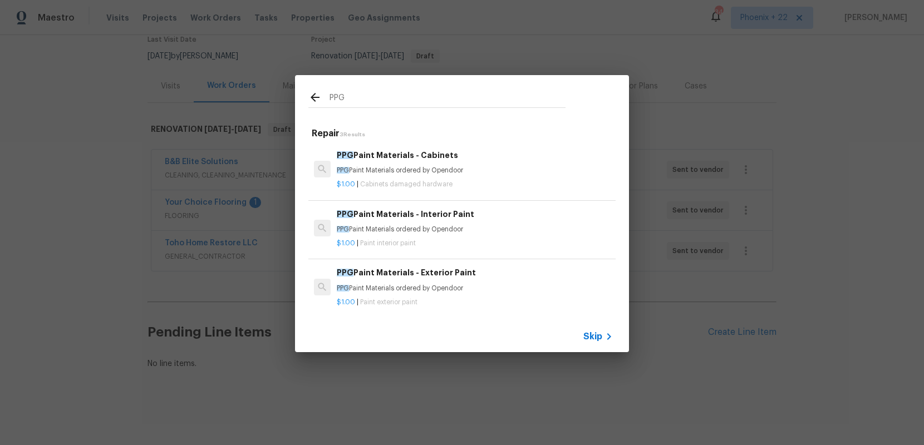
type input "PPG"
click at [532, 214] on h6 "PPG Paint Materials - Interior Paint" at bounding box center [475, 214] width 276 height 12
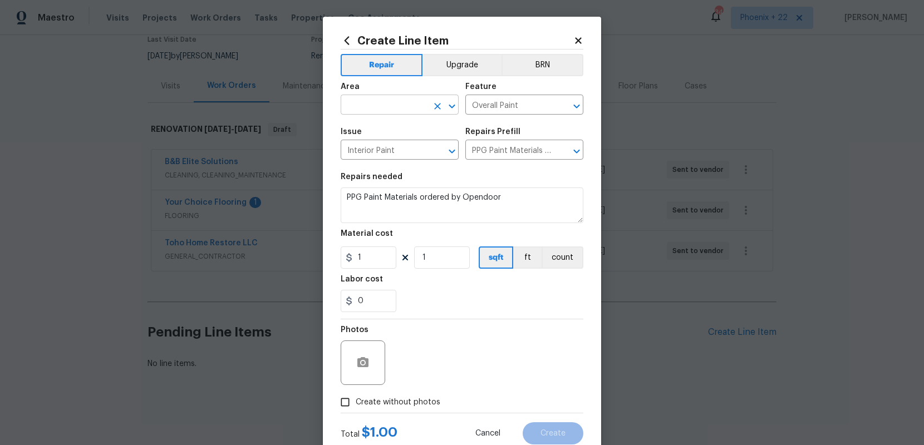
click at [394, 107] on input "text" at bounding box center [384, 105] width 87 height 17
drag, startPoint x: 400, startPoint y: 154, endPoint x: 388, endPoint y: 199, distance: 46.7
click at [400, 154] on li "Interior Overall" at bounding box center [400, 149] width 118 height 18
type input "Interior Overall"
click at [383, 256] on input "1" at bounding box center [369, 258] width 56 height 22
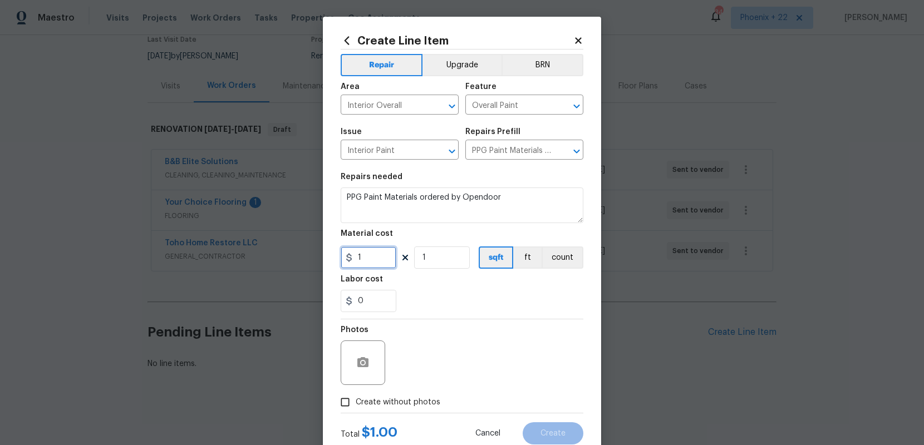
drag, startPoint x: 382, startPoint y: 257, endPoint x: 356, endPoint y: 254, distance: 26.8
click at [356, 255] on input "1" at bounding box center [369, 258] width 56 height 22
type input "447.3"
drag, startPoint x: 414, startPoint y: 404, endPoint x: 420, endPoint y: 395, distance: 10.8
click at [415, 403] on span "Create without photos" at bounding box center [398, 403] width 85 height 12
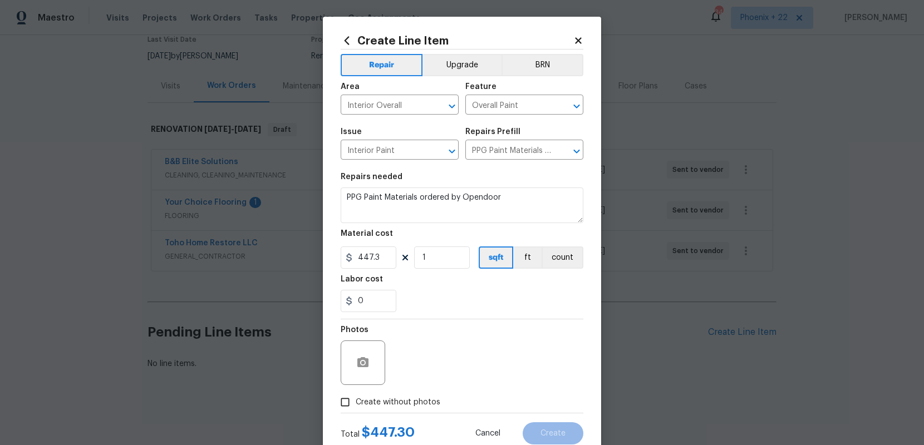
click at [356, 403] on input "Create without photos" at bounding box center [345, 402] width 21 height 21
checkbox input "true"
click at [428, 386] on div "Reason*" at bounding box center [488, 355] width 189 height 72
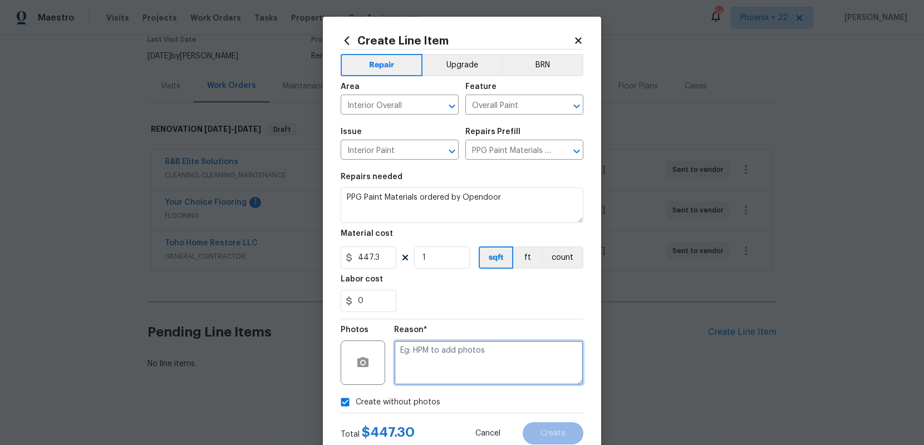
click at [452, 378] on textarea at bounding box center [488, 363] width 189 height 45
type textarea "NA"
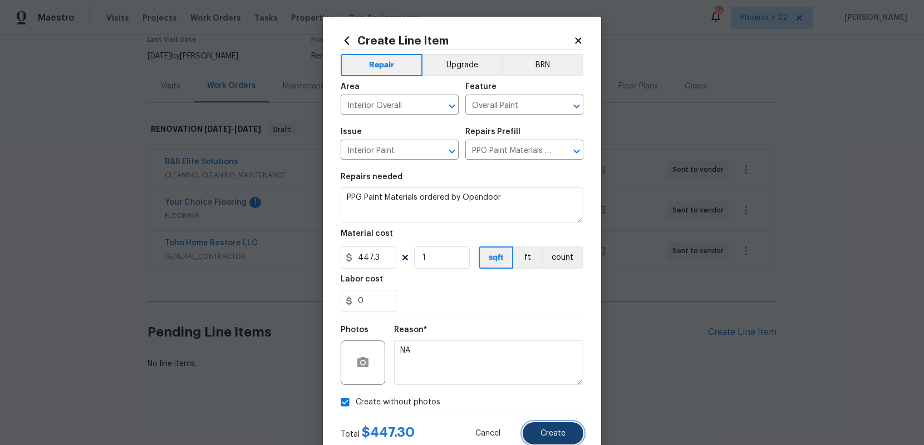
click at [534, 429] on button "Create" at bounding box center [553, 433] width 61 height 22
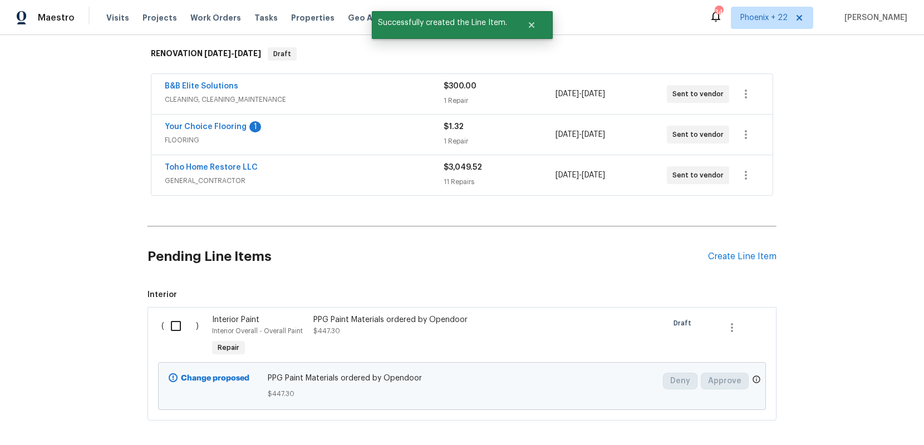
scroll to position [226, 0]
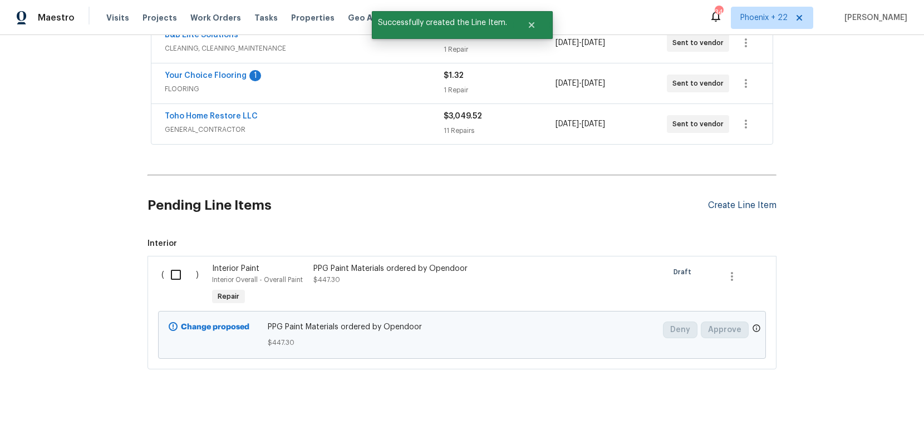
click at [743, 205] on div "Create Line Item" at bounding box center [742, 205] width 68 height 11
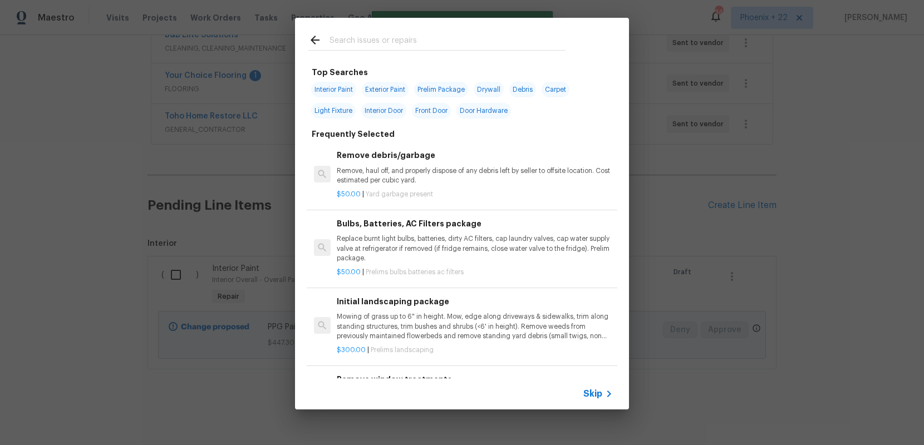
click at [420, 47] on input "text" at bounding box center [448, 41] width 236 height 17
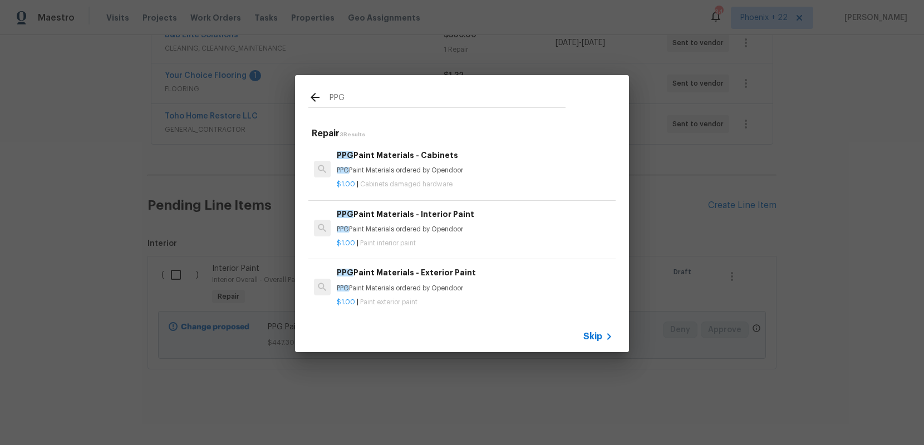
type input "PPG"
click at [487, 271] on h6 "PPG Paint Materials - Exterior Paint" at bounding box center [475, 273] width 276 height 12
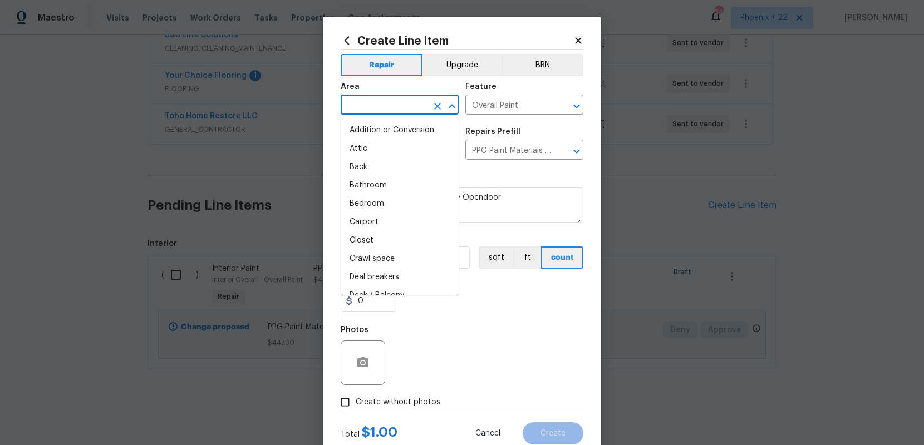
click at [403, 108] on input "text" at bounding box center [384, 105] width 87 height 17
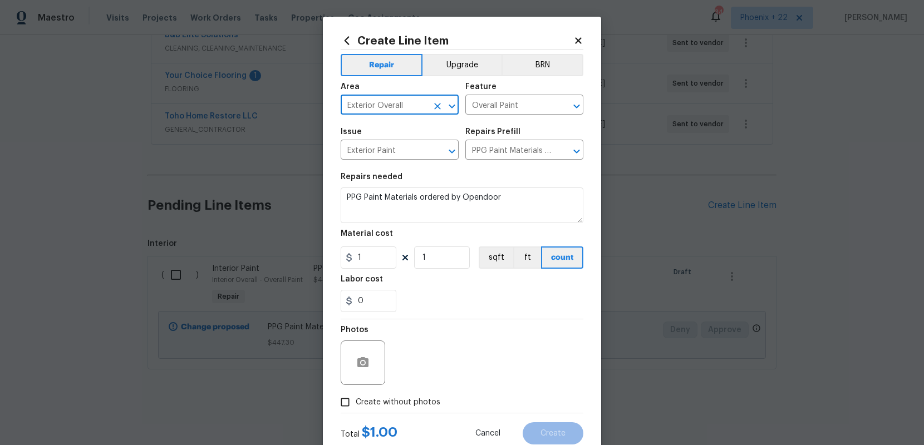
type input "Exterior Overall"
click at [382, 258] on input "1" at bounding box center [369, 258] width 56 height 22
click at [333, 253] on div "Create Line Item Repair Upgrade BRN Area Exterior Overall ​ Feature Overall Pai…" at bounding box center [462, 240] width 278 height 446
type input "94.8"
drag, startPoint x: 399, startPoint y: 395, endPoint x: 405, endPoint y: 392, distance: 6.0
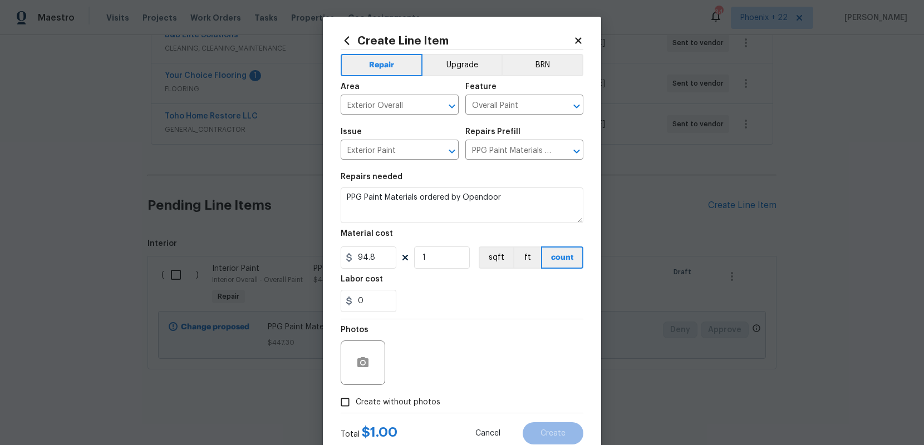
click at [399, 395] on label "Create without photos" at bounding box center [388, 402] width 106 height 21
click at [356, 395] on input "Create without photos" at bounding box center [345, 402] width 21 height 21
checkbox input "true"
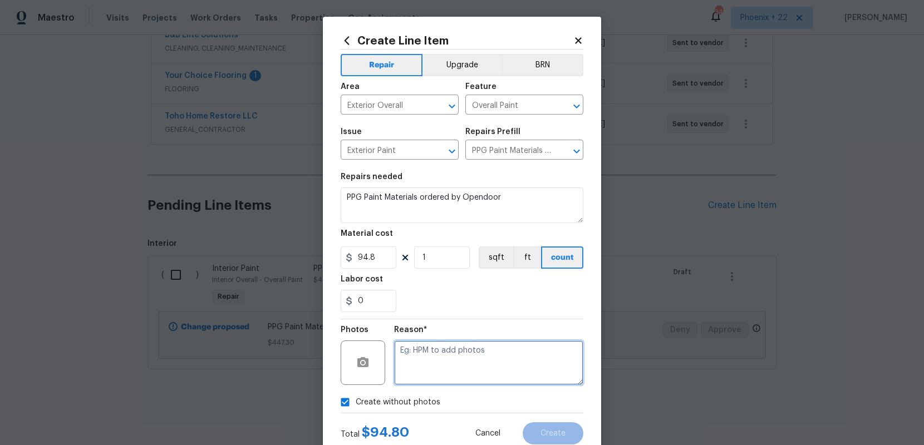
click at [417, 369] on textarea at bounding box center [488, 363] width 189 height 45
type textarea "n"
type textarea "NA"
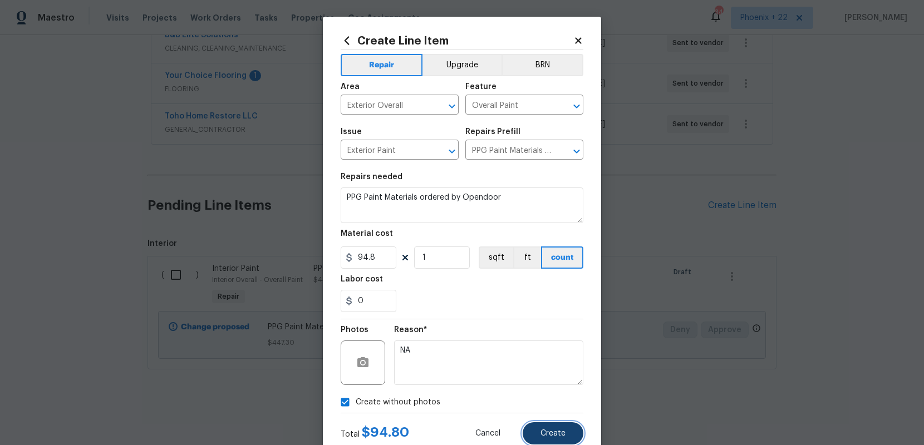
click at [544, 430] on span "Create" at bounding box center [552, 434] width 25 height 8
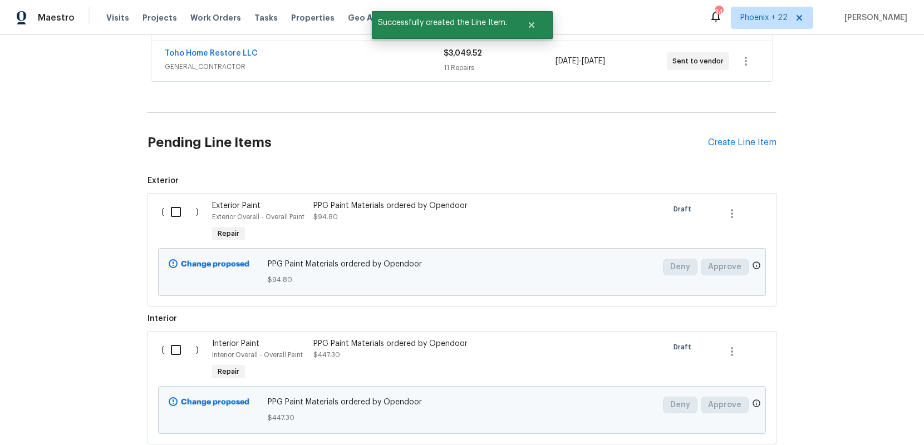
scroll to position [302, 0]
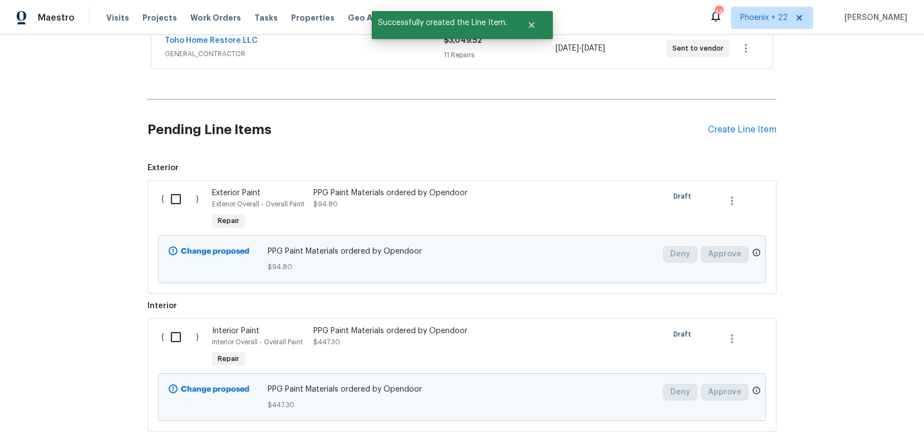
click at [183, 208] on input "checkbox" at bounding box center [180, 199] width 32 height 23
checkbox input "true"
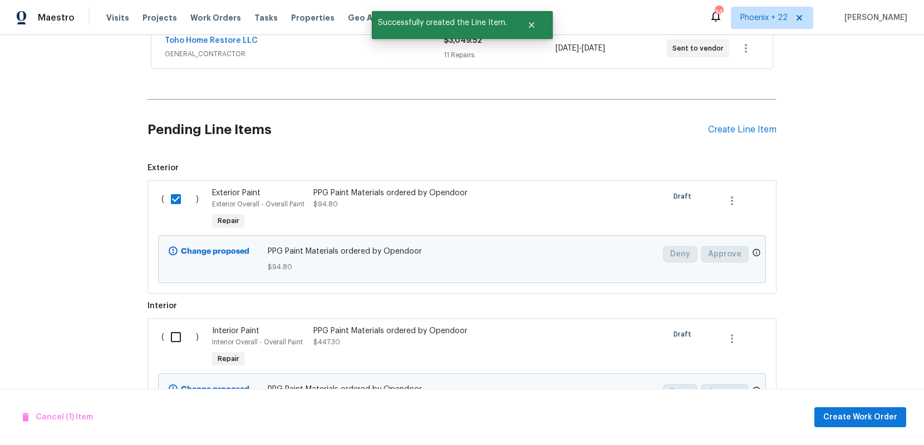
drag, startPoint x: 194, startPoint y: 346, endPoint x: 190, endPoint y: 335, distance: 12.5
click at [194, 346] on input "checkbox" at bounding box center [180, 337] width 32 height 23
checkbox input "true"
click at [827, 414] on button "Create Work Order" at bounding box center [860, 417] width 92 height 21
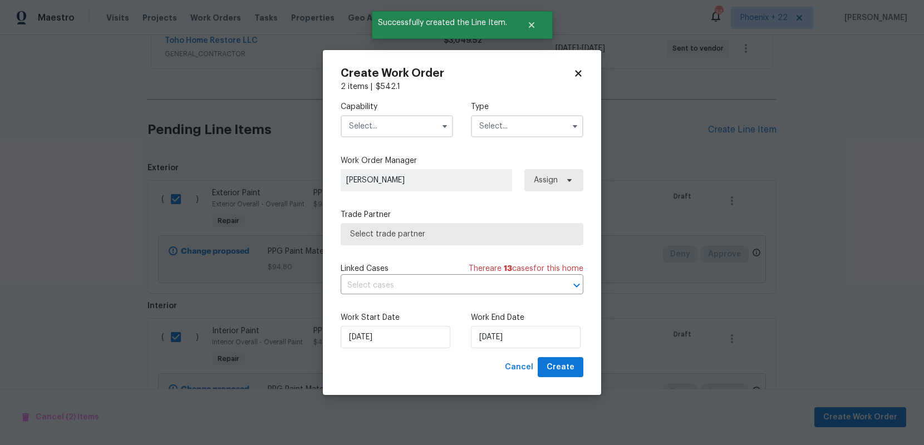
click at [422, 130] on input "text" at bounding box center [397, 126] width 112 height 22
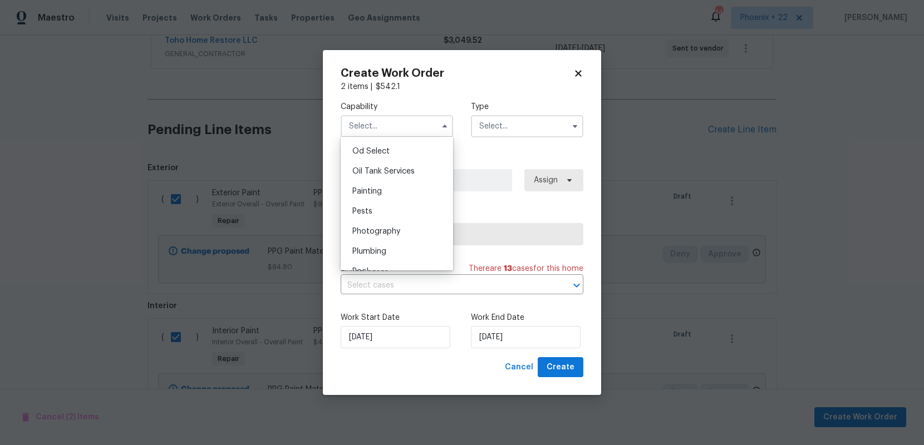
scroll to position [854, 0]
click at [381, 227] on span "Painting" at bounding box center [366, 231] width 29 height 8
type input "Painting"
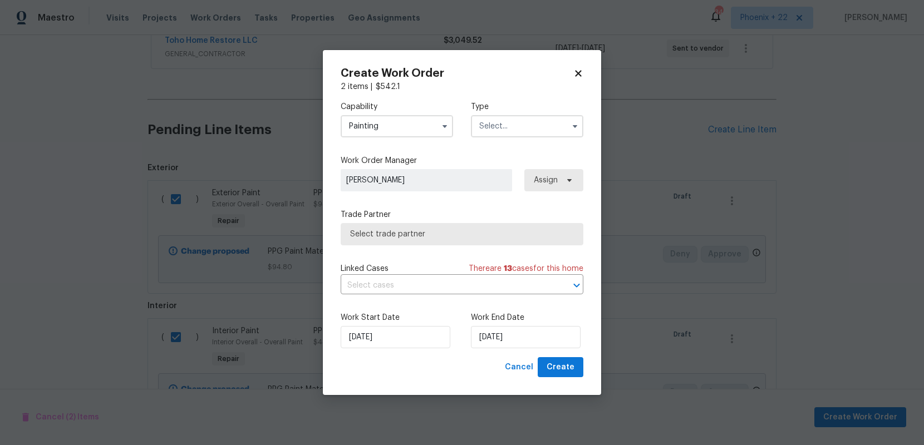
click at [532, 123] on input "text" at bounding box center [527, 126] width 112 height 22
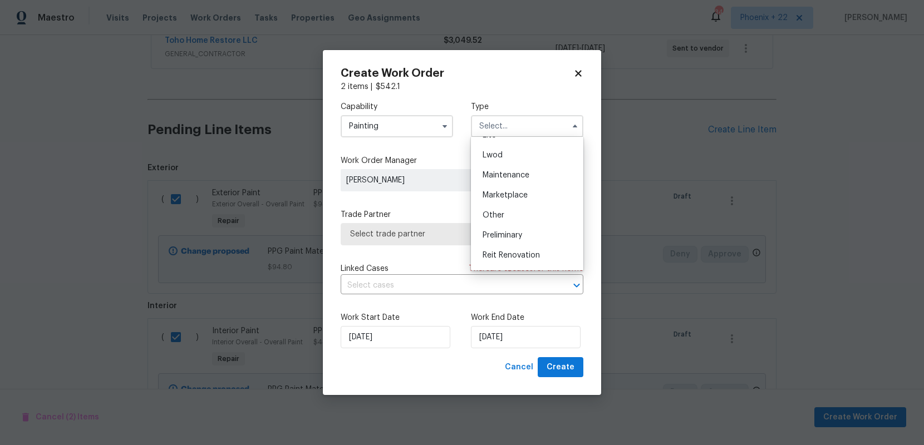
scroll to position [253, 0]
click at [526, 171] on div "Renovation" at bounding box center [527, 178] width 107 height 20
type input "Renovation"
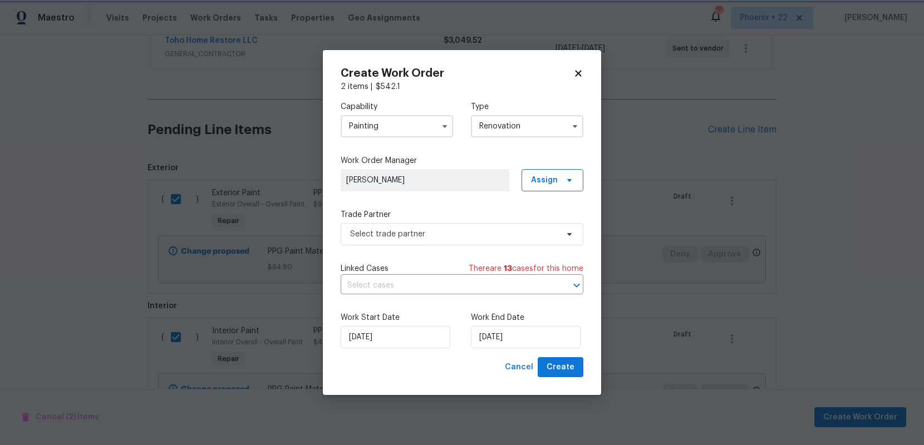
scroll to position [0, 0]
click at [562, 183] on span at bounding box center [568, 180] width 12 height 9
click at [554, 225] on div "Assign to me" at bounding box center [554, 227] width 48 height 11
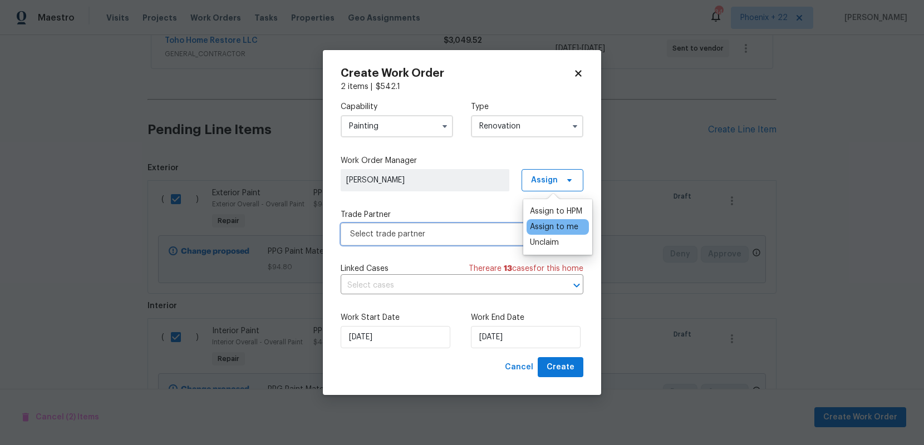
click at [496, 230] on span "Select trade partner" at bounding box center [454, 234] width 208 height 11
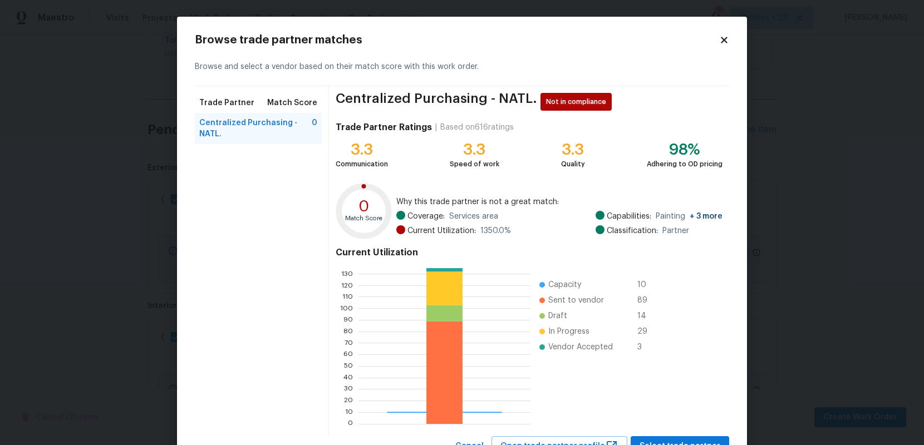
scroll to position [46, 0]
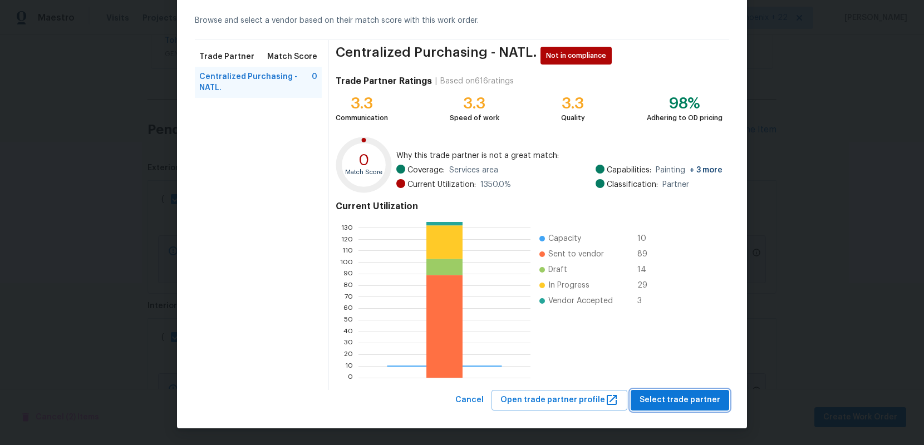
click at [690, 394] on span "Select trade partner" at bounding box center [680, 401] width 81 height 14
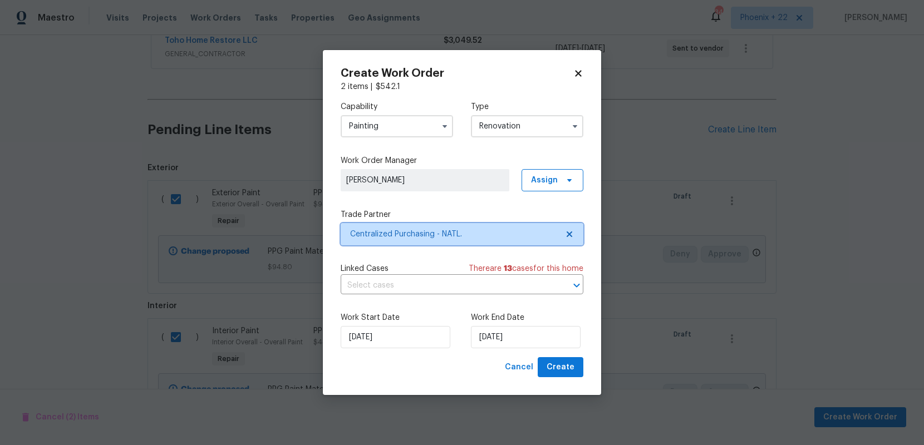
scroll to position [0, 0]
click at [558, 358] on button "Create" at bounding box center [561, 367] width 46 height 21
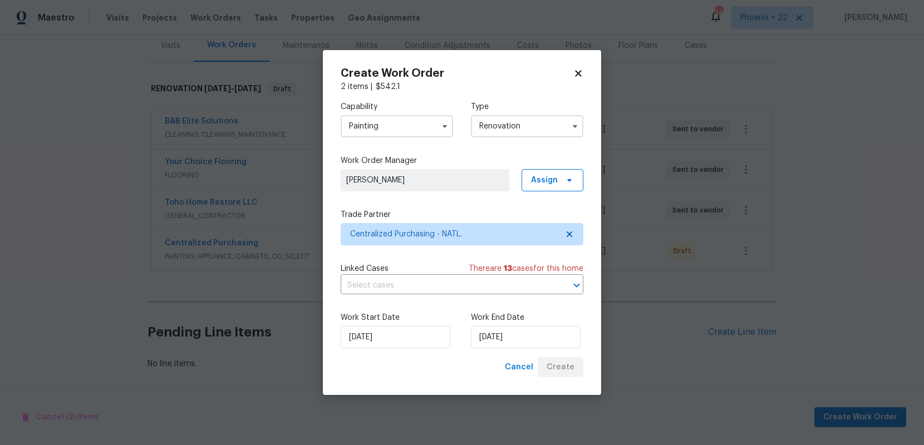
scroll to position [140, 0]
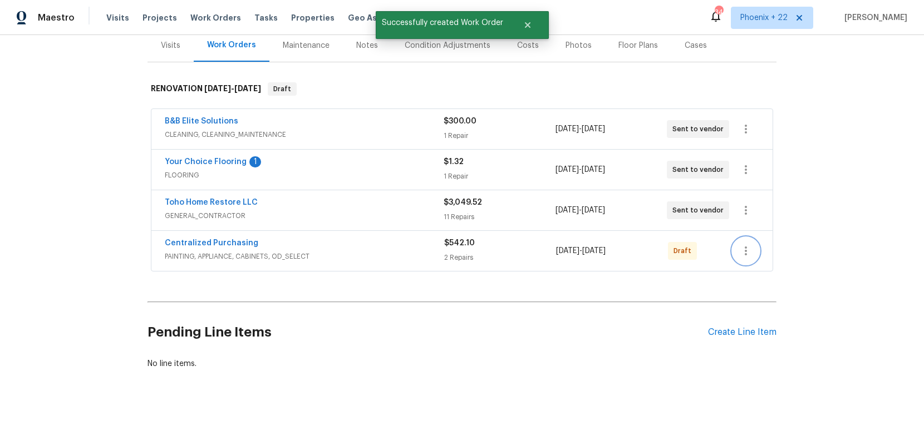
click at [736, 249] on button "button" at bounding box center [745, 251] width 27 height 27
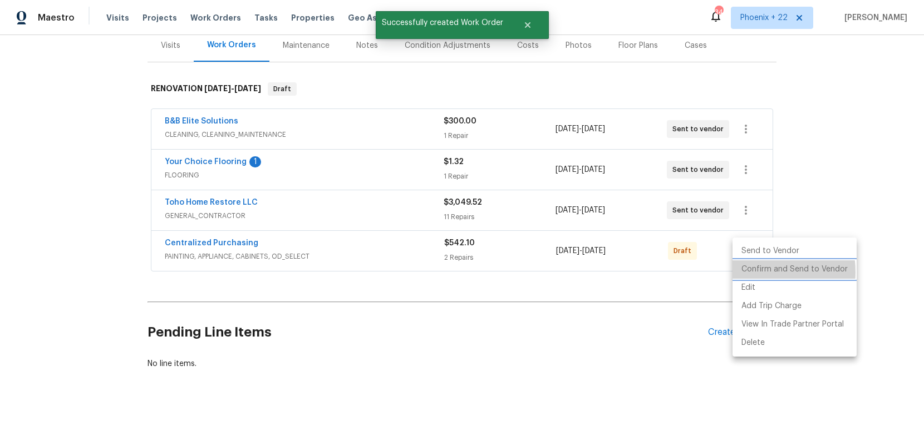
click at [746, 272] on li "Confirm and Send to Vendor" at bounding box center [794, 269] width 124 height 18
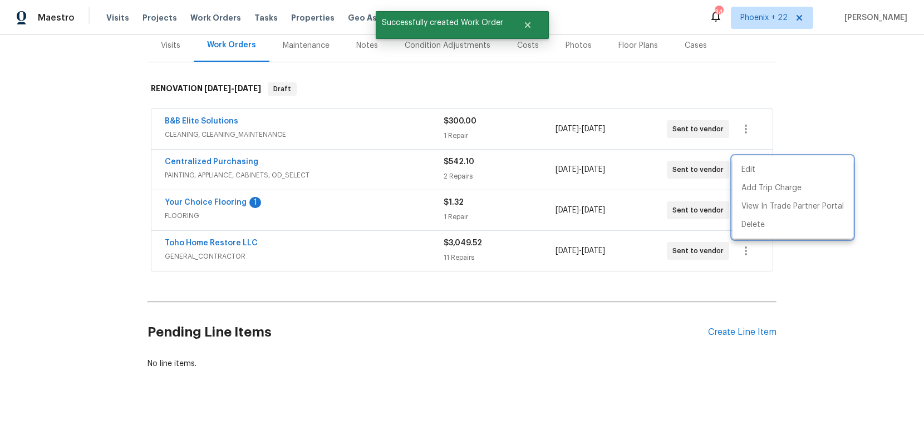
click at [209, 163] on div at bounding box center [462, 222] width 924 height 445
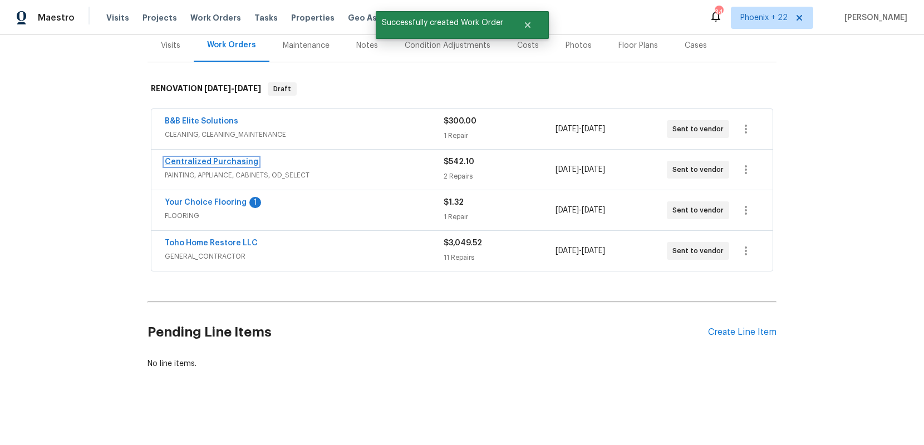
click at [210, 164] on link "Centralized Purchasing" at bounding box center [212, 162] width 94 height 8
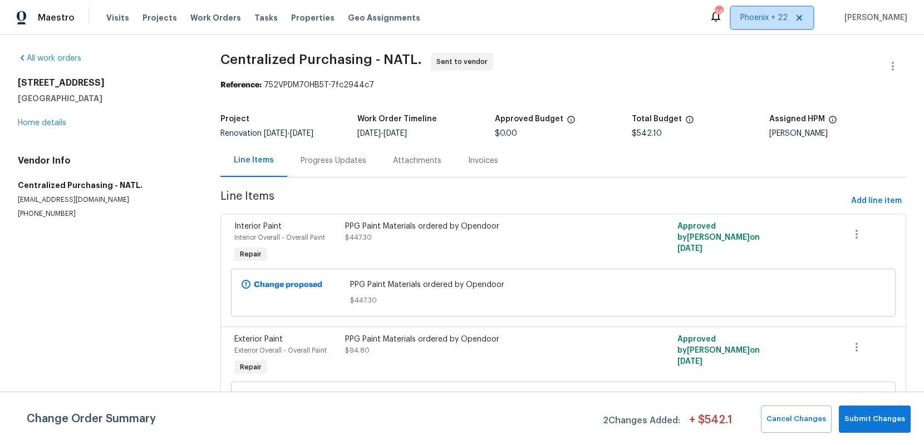
click at [765, 17] on span "Phoenix + 22" at bounding box center [763, 17] width 47 height 11
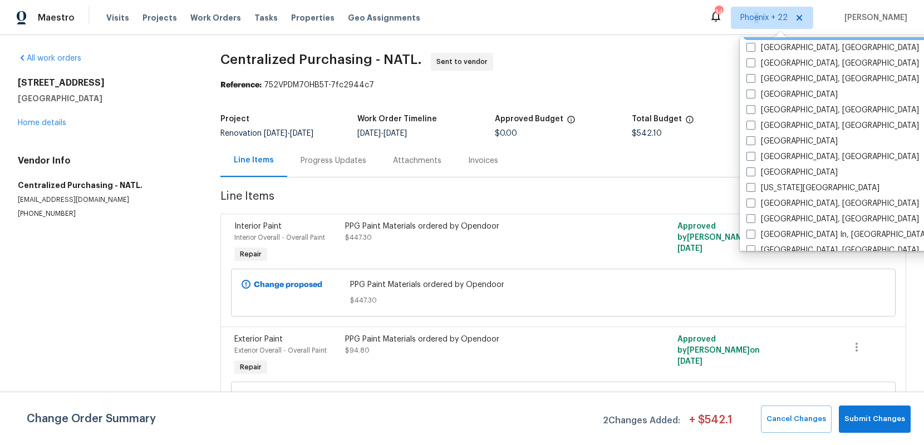
scroll to position [512, 0]
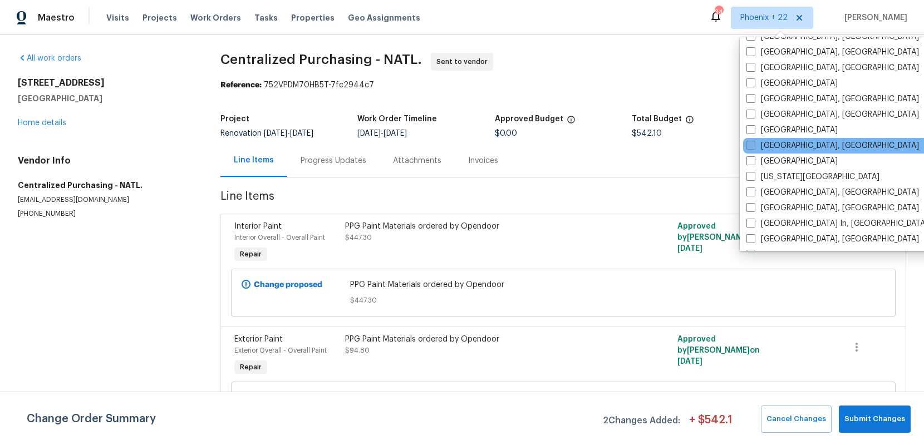
click at [775, 141] on label "[GEOGRAPHIC_DATA], [GEOGRAPHIC_DATA]" at bounding box center [832, 145] width 173 height 11
click at [754, 141] on input "[GEOGRAPHIC_DATA], [GEOGRAPHIC_DATA]" at bounding box center [749, 143] width 7 height 7
checkbox input "true"
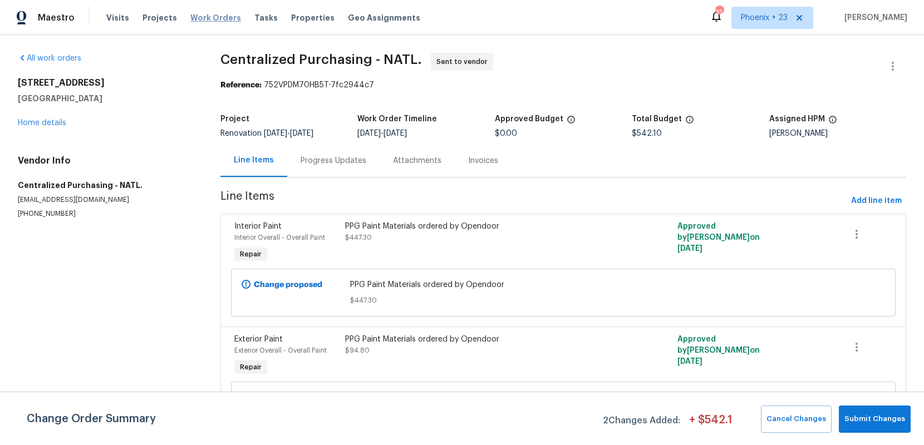
click at [219, 21] on span "Work Orders" at bounding box center [215, 17] width 51 height 11
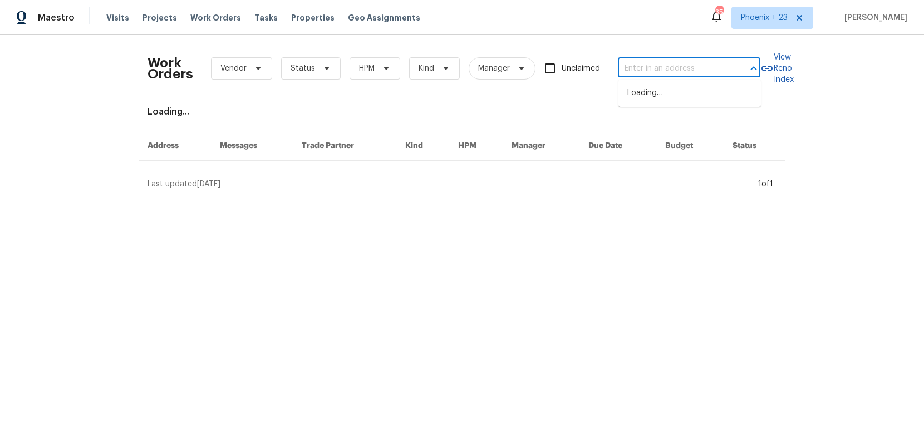
click at [682, 66] on input "text" at bounding box center [673, 68] width 111 height 17
type input "V"
paste input "[STREET_ADDRESS]"
type input "[STREET_ADDRESS]"
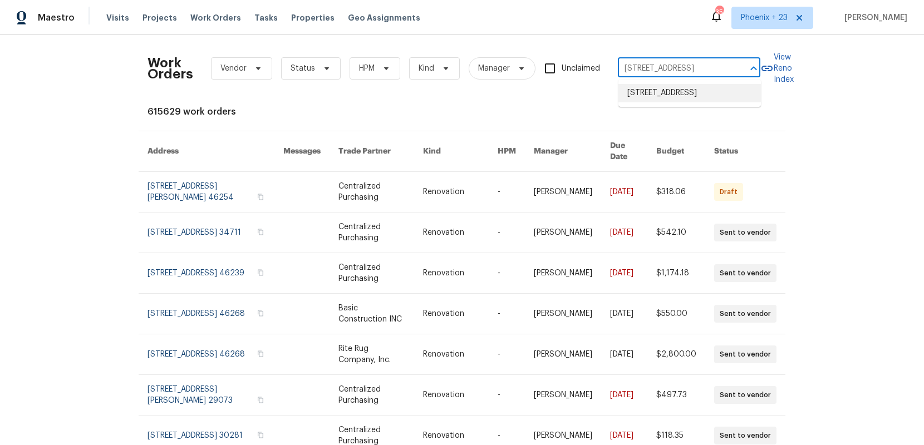
click at [667, 102] on li "[STREET_ADDRESS]" at bounding box center [689, 93] width 142 height 18
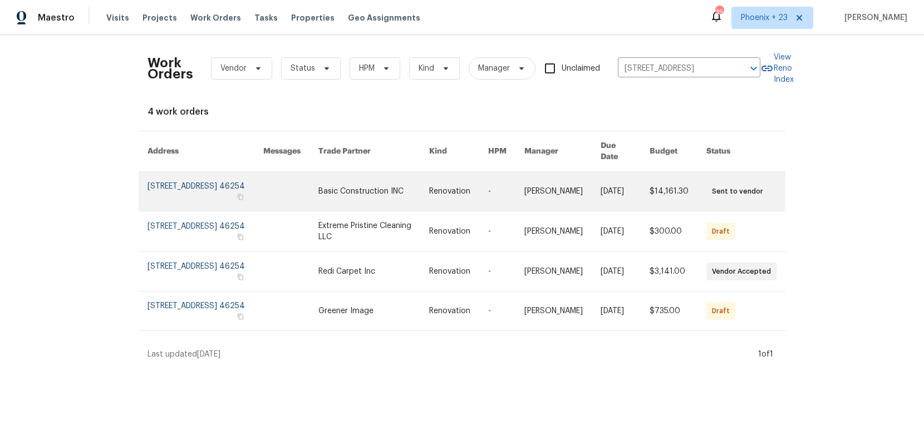
click at [441, 176] on td "Renovation" at bounding box center [449, 192] width 59 height 40
click at [413, 178] on link at bounding box center [373, 191] width 111 height 39
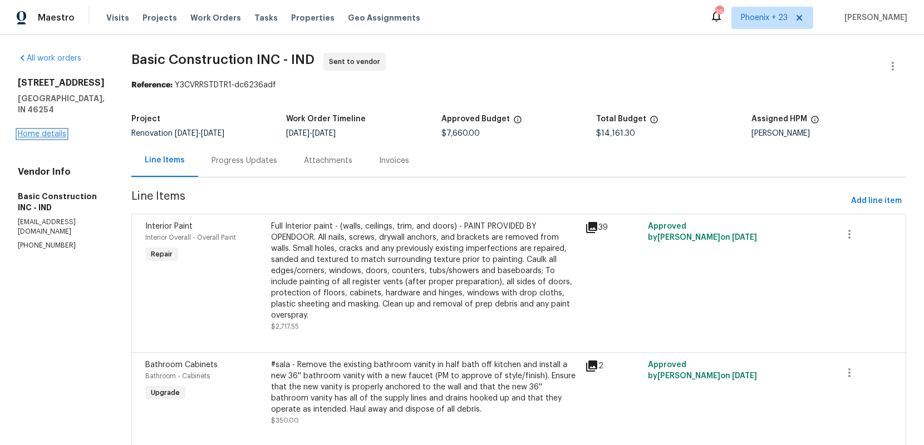
click at [53, 138] on link "Home details" at bounding box center [42, 134] width 48 height 8
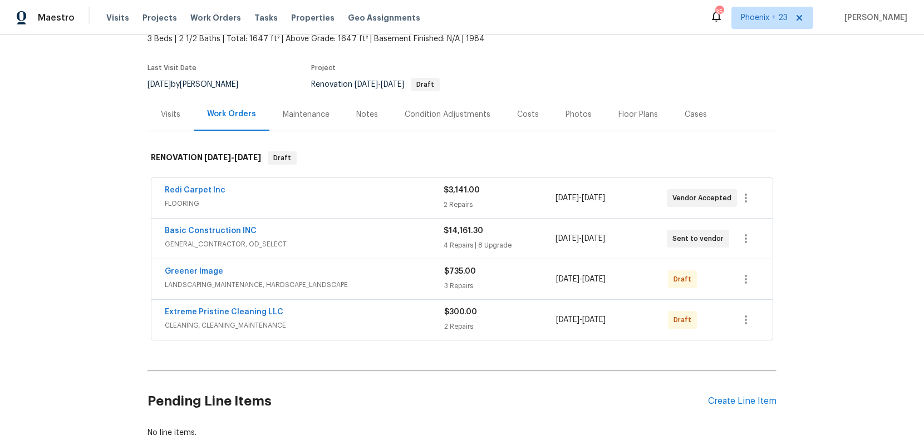
scroll to position [140, 0]
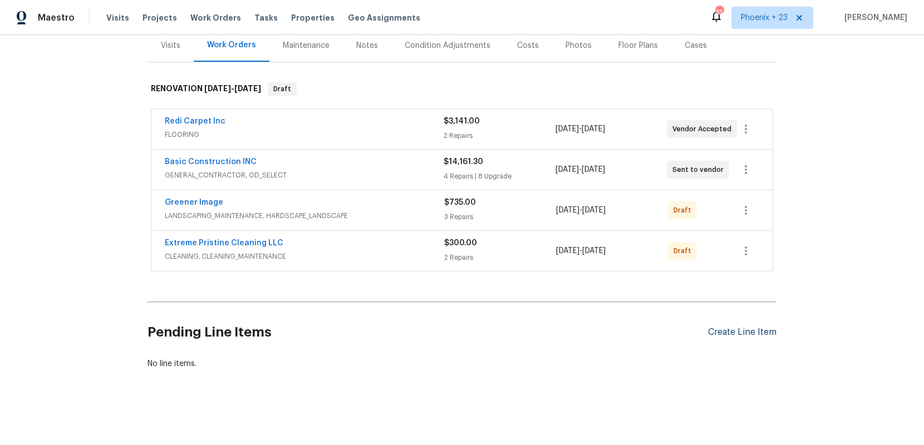
click at [738, 331] on div "Create Line Item" at bounding box center [742, 332] width 68 height 11
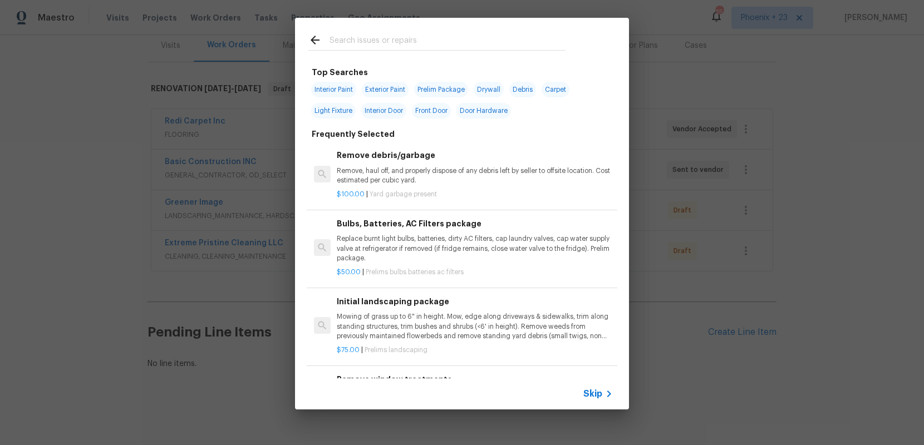
click at [466, 47] on input "text" at bounding box center [448, 41] width 236 height 17
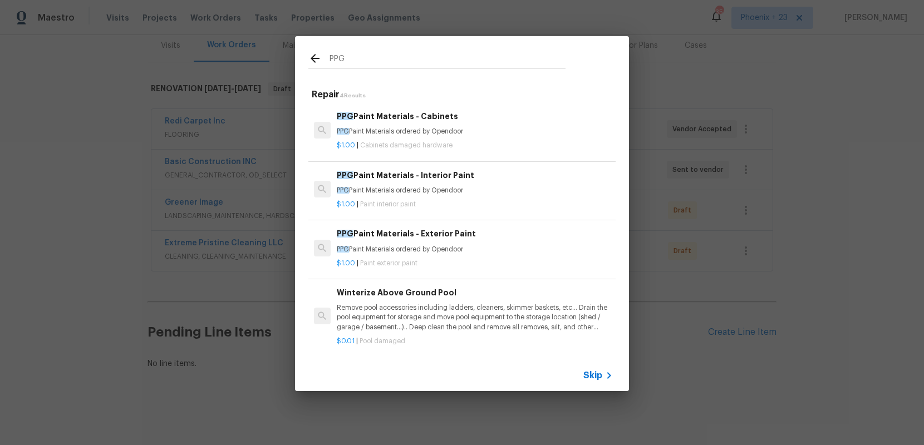
type input "PPG"
click at [524, 190] on p "PPG Paint Materials ordered by Opendoor" at bounding box center [475, 190] width 276 height 9
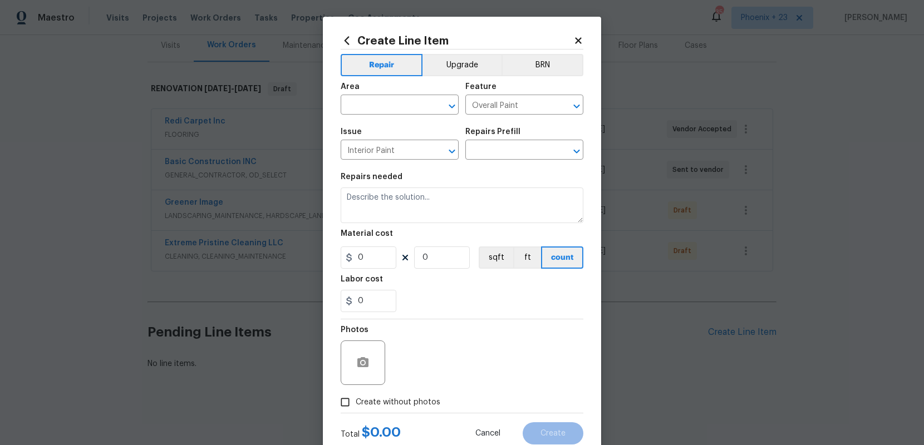
type input "PPG Paint Materials - Interior Paint $1.00"
type textarea "PPG Paint Materials ordered by Opendoor"
type input "1"
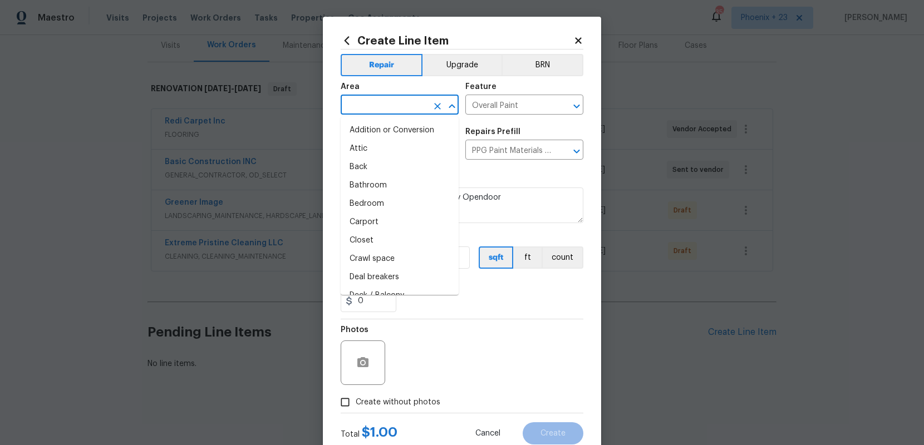
click at [390, 106] on input "text" at bounding box center [384, 105] width 87 height 17
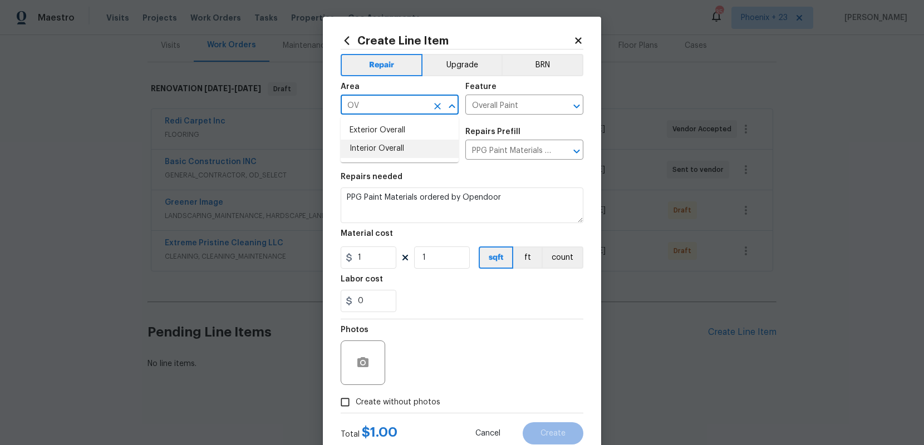
click at [396, 150] on li "Interior Overall" at bounding box center [400, 149] width 118 height 18
type input "Interior Overall"
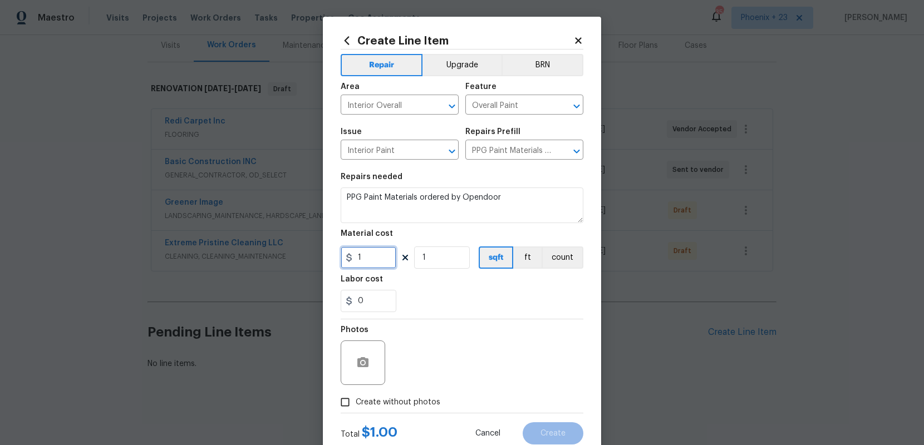
click at [375, 262] on input "1" at bounding box center [369, 258] width 56 height 22
drag, startPoint x: 369, startPoint y: 259, endPoint x: 355, endPoint y: 257, distance: 14.1
click at [355, 257] on input "1" at bounding box center [369, 258] width 56 height 22
type input "717.41"
click at [399, 401] on span "Create without photos" at bounding box center [398, 403] width 85 height 12
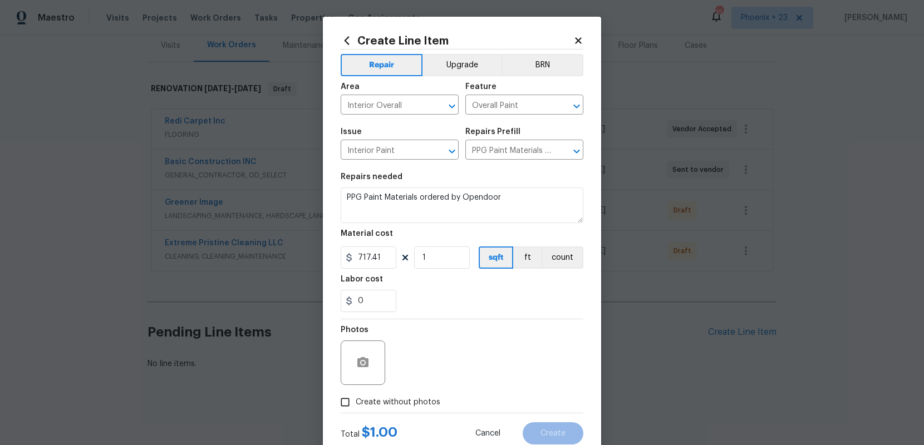
click at [356, 401] on input "Create without photos" at bounding box center [345, 402] width 21 height 21
checkbox input "true"
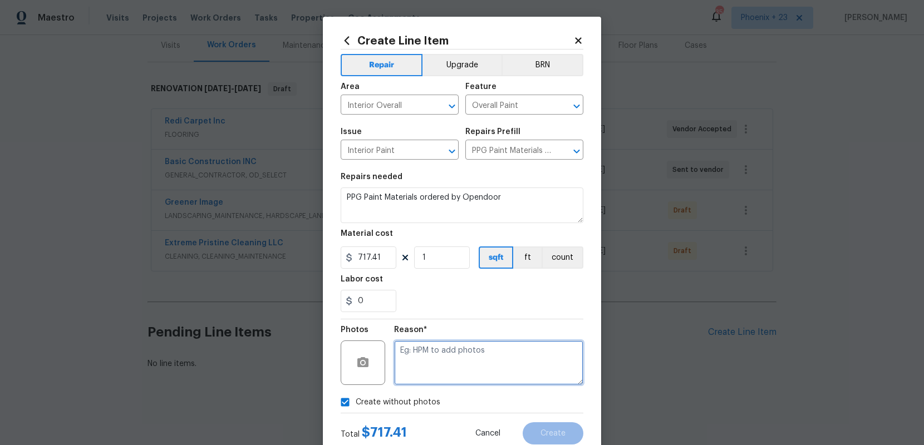
drag, startPoint x: 405, startPoint y: 392, endPoint x: 428, endPoint y: 371, distance: 31.5
click at [428, 371] on textarea at bounding box center [488, 363] width 189 height 45
type textarea "NA"
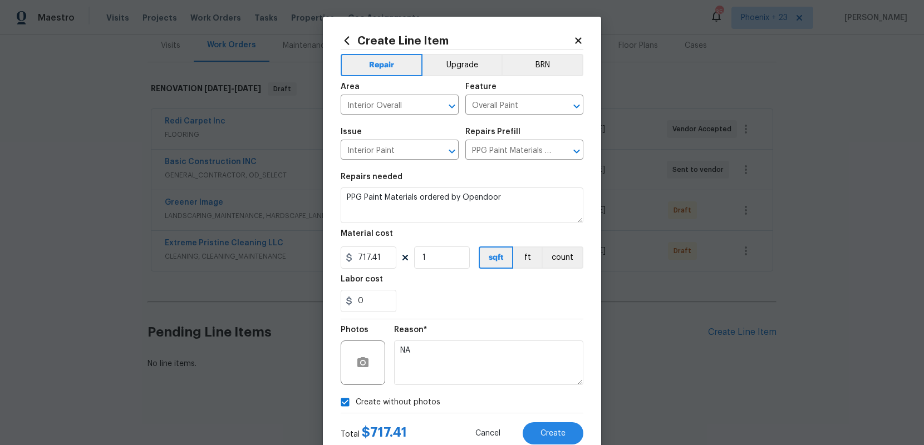
click at [468, 332] on div "Reason*" at bounding box center [488, 333] width 189 height 14
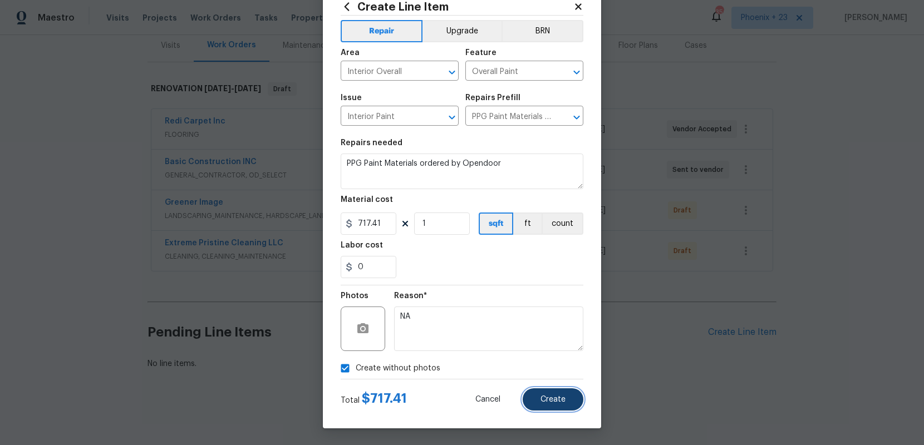
click at [551, 396] on span "Create" at bounding box center [552, 400] width 25 height 8
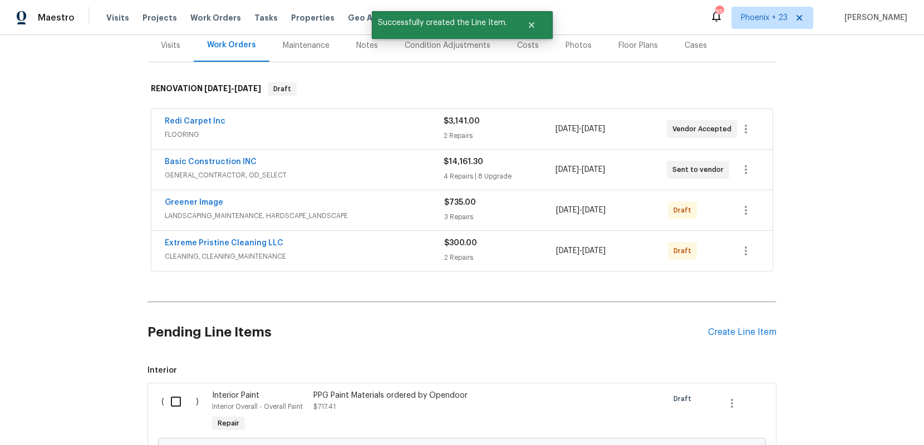
drag, startPoint x: 176, startPoint y: 397, endPoint x: 185, endPoint y: 398, distance: 9.0
click at [178, 397] on input "checkbox" at bounding box center [180, 401] width 32 height 23
checkbox input "true"
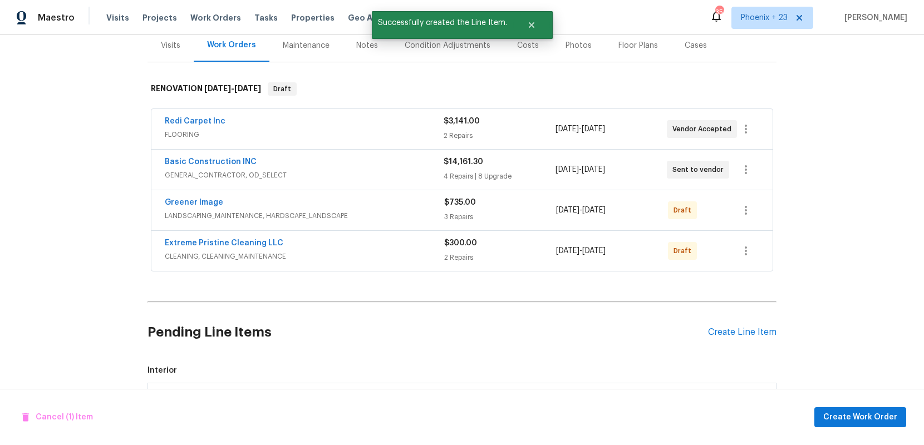
scroll to position [247, 0]
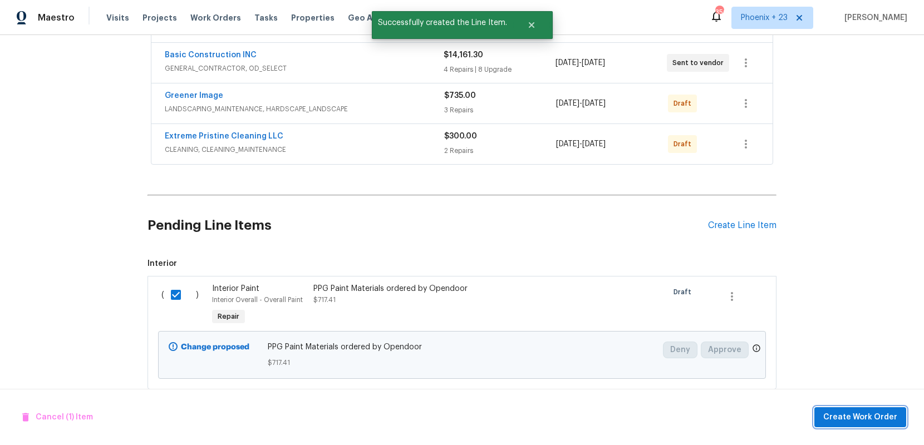
click at [832, 424] on button "Create Work Order" at bounding box center [860, 417] width 92 height 21
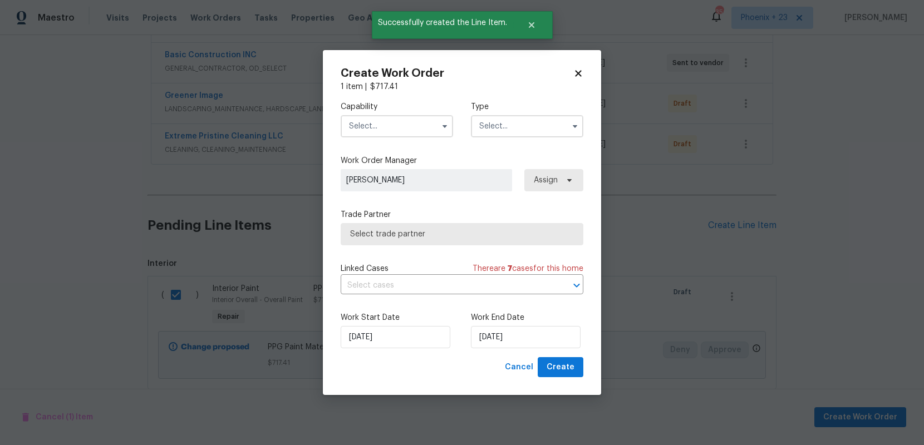
click at [381, 131] on input "text" at bounding box center [397, 126] width 112 height 22
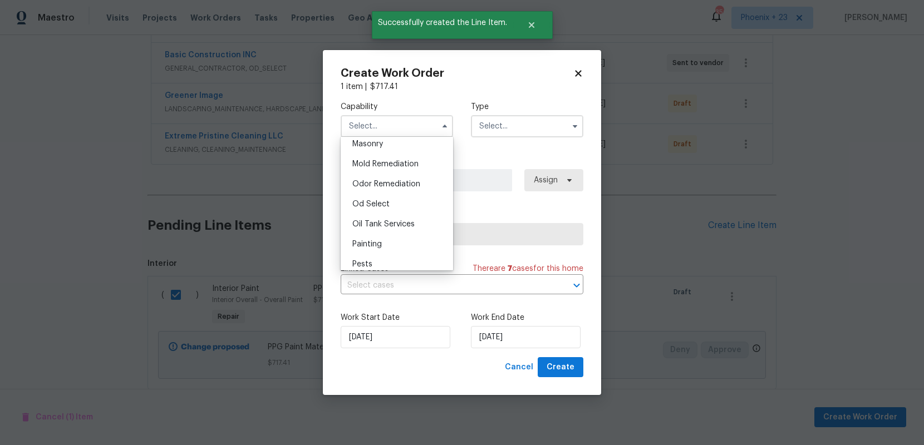
scroll to position [855, 0]
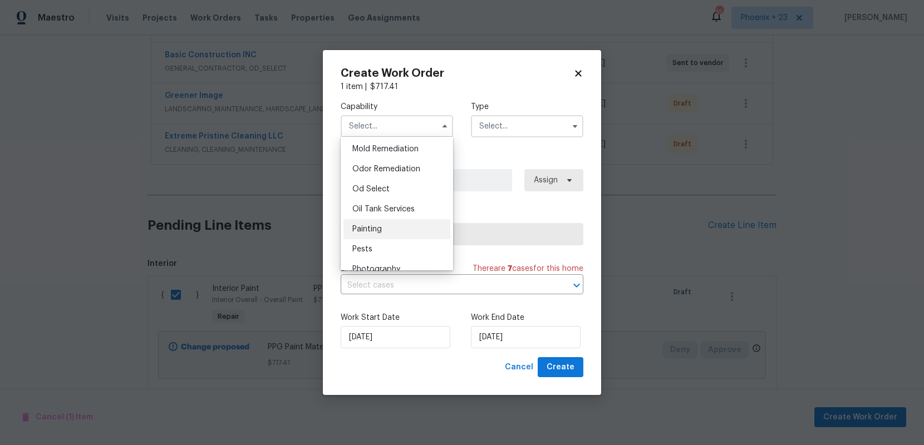
click at [392, 230] on div "Painting" at bounding box center [396, 229] width 107 height 20
type input "Painting"
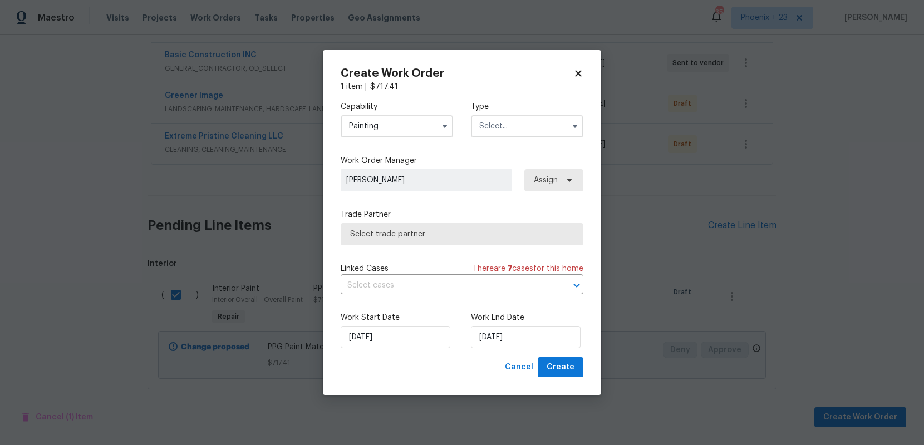
click at [538, 126] on input "text" at bounding box center [527, 126] width 112 height 22
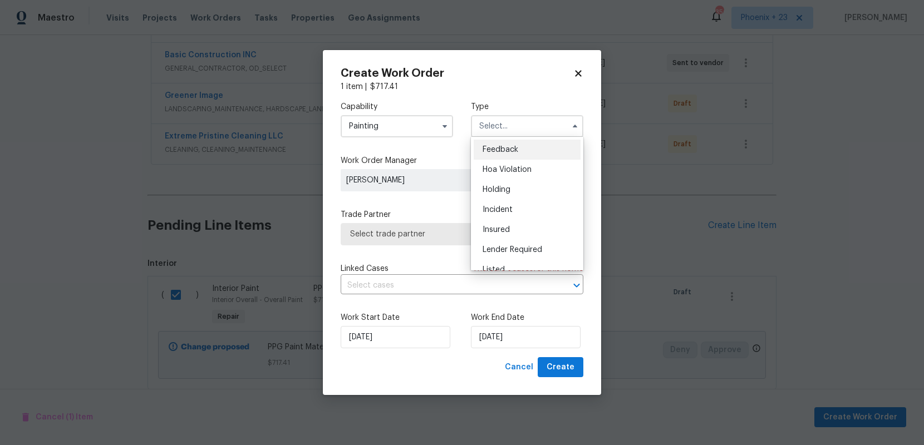
scroll to position [253, 0]
click at [522, 184] on div "Renovation" at bounding box center [527, 178] width 107 height 20
type input "Renovation"
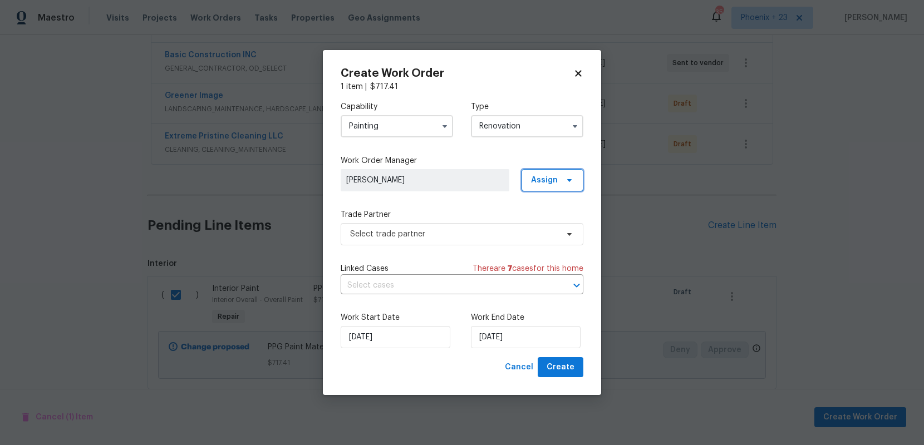
click at [539, 184] on span "Assign" at bounding box center [544, 180] width 27 height 11
click at [540, 228] on div "Assign to me" at bounding box center [554, 227] width 48 height 11
click at [452, 240] on span "Select trade partner" at bounding box center [462, 234] width 243 height 22
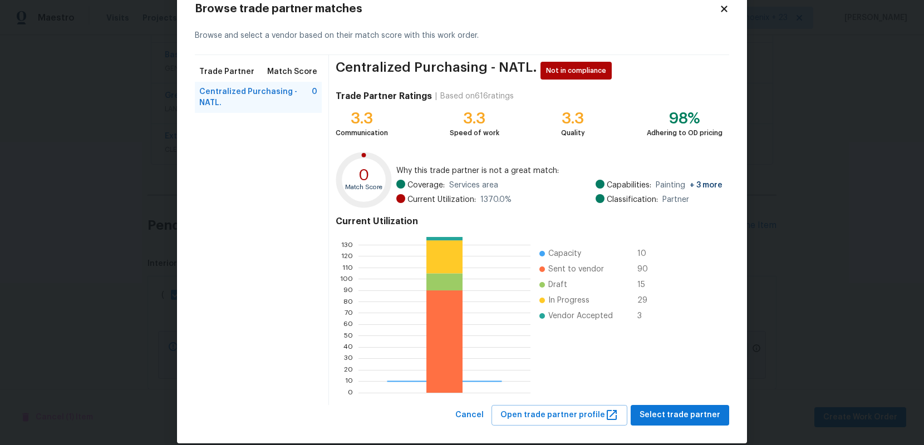
scroll to position [46, 0]
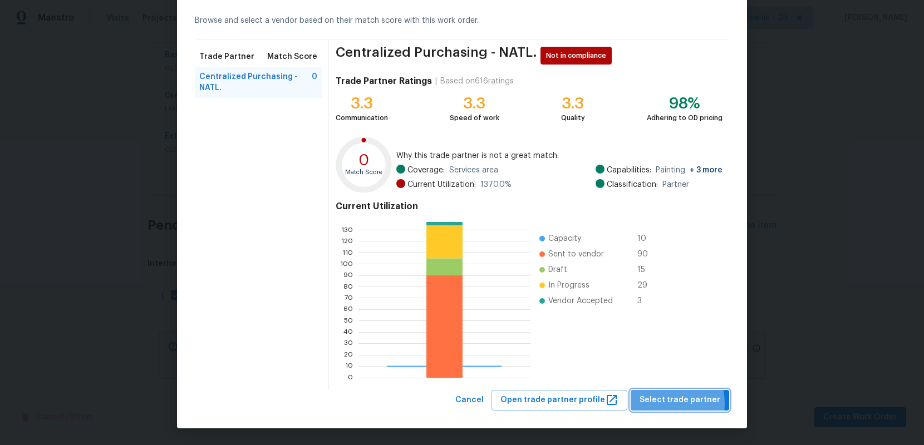
click at [665, 403] on span "Select trade partner" at bounding box center [680, 401] width 81 height 14
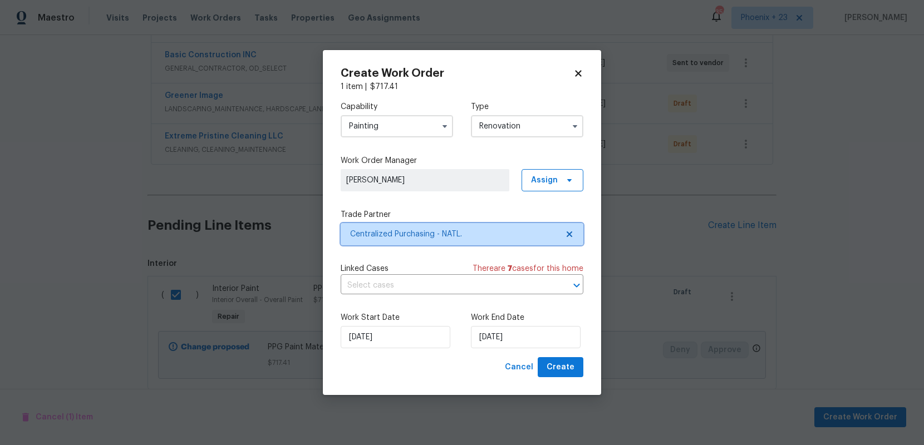
scroll to position [0, 0]
click at [557, 357] on button "Create" at bounding box center [561, 367] width 46 height 21
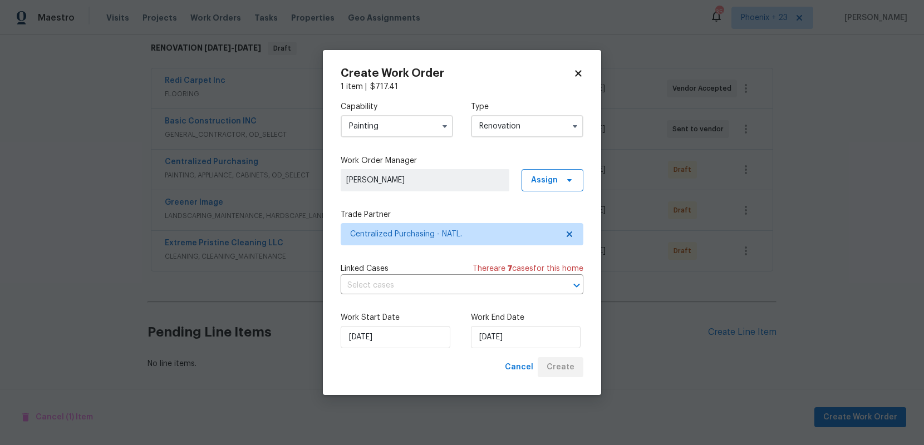
scroll to position [180, 0]
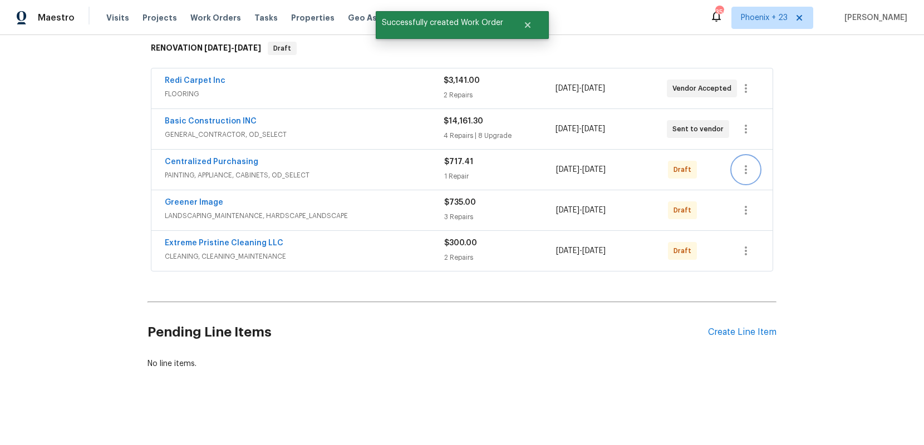
click at [748, 169] on icon "button" at bounding box center [745, 169] width 13 height 13
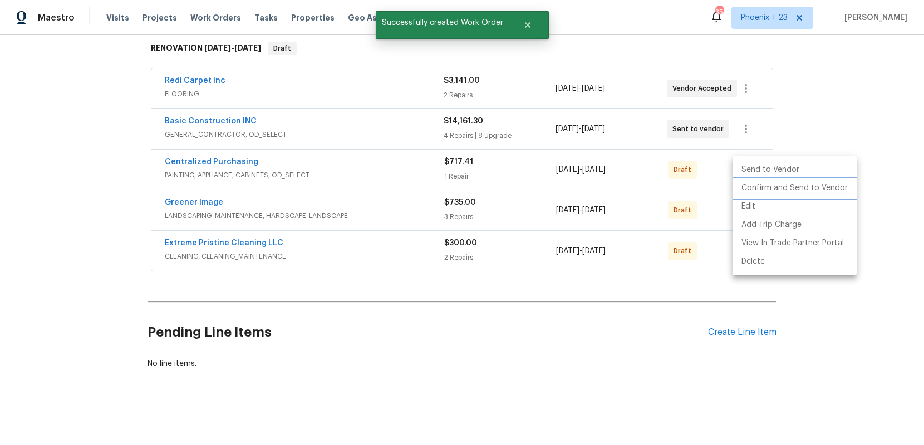
click at [751, 185] on li "Confirm and Send to Vendor" at bounding box center [794, 188] width 124 height 18
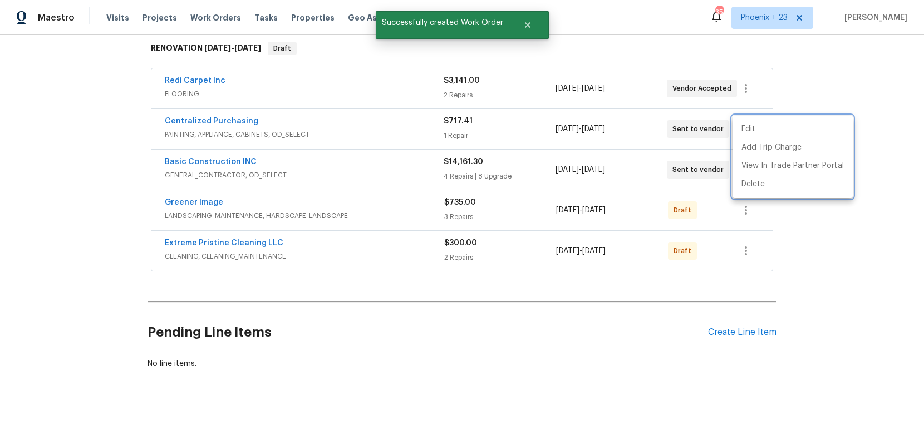
drag, startPoint x: 265, startPoint y: 132, endPoint x: 251, endPoint y: 131, distance: 14.6
click at [255, 131] on div at bounding box center [462, 222] width 924 height 445
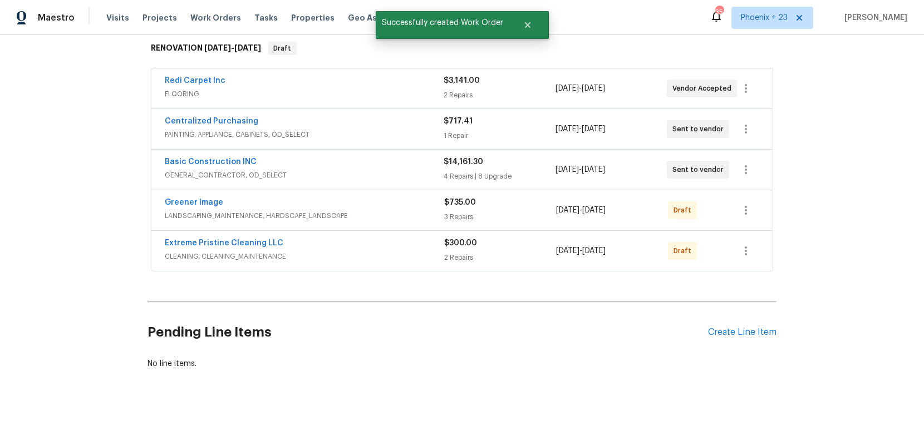
click at [235, 125] on span "Centralized Purchasing" at bounding box center [212, 121] width 94 height 11
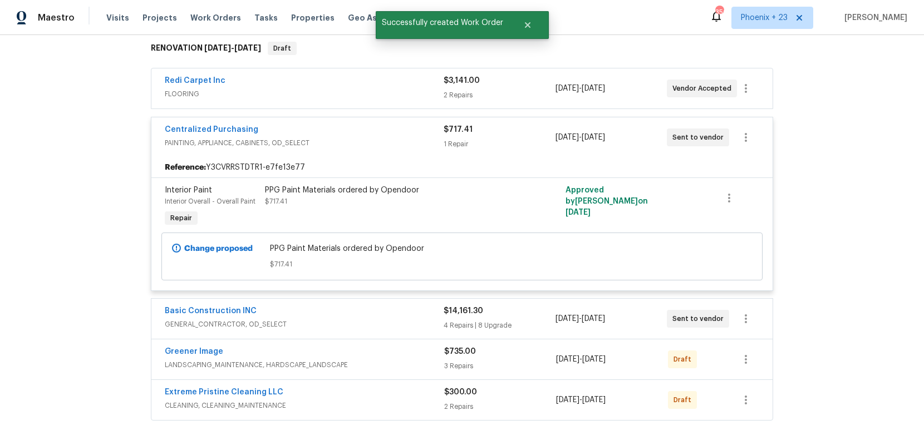
click at [245, 134] on span "Centralized Purchasing" at bounding box center [212, 129] width 94 height 11
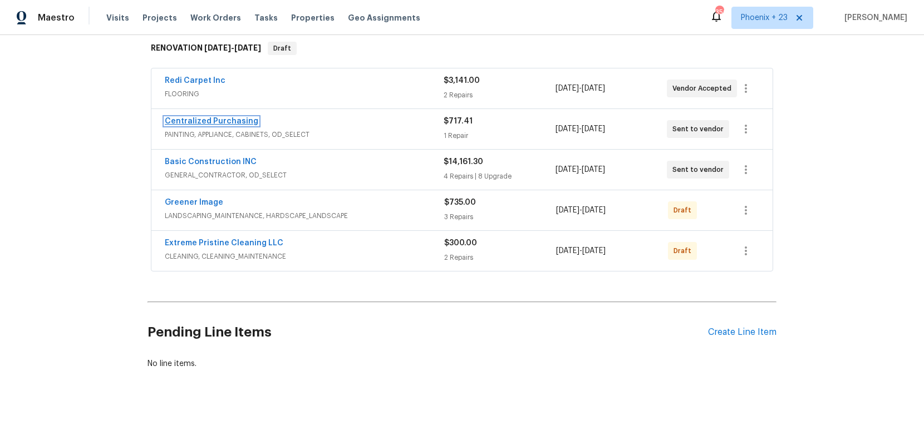
click at [234, 123] on link "Centralized Purchasing" at bounding box center [212, 121] width 94 height 8
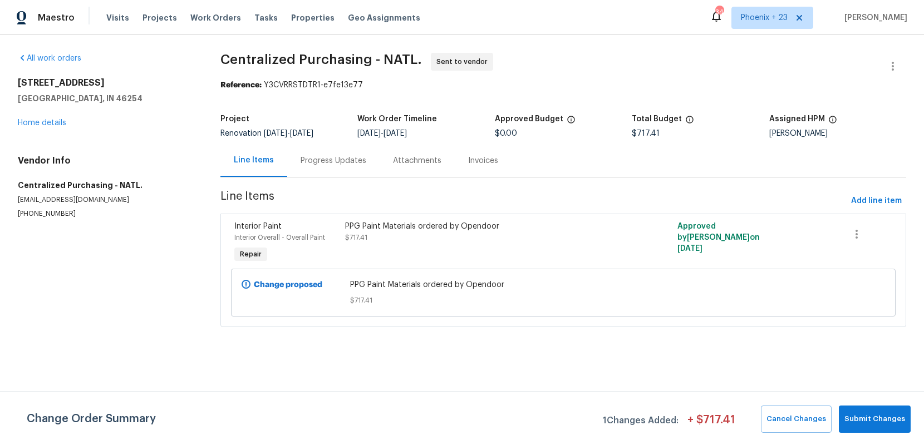
drag, startPoint x: 191, startPoint y: 21, endPoint x: 243, endPoint y: 31, distance: 52.7
click at [191, 22] on span "Work Orders" at bounding box center [215, 17] width 51 height 11
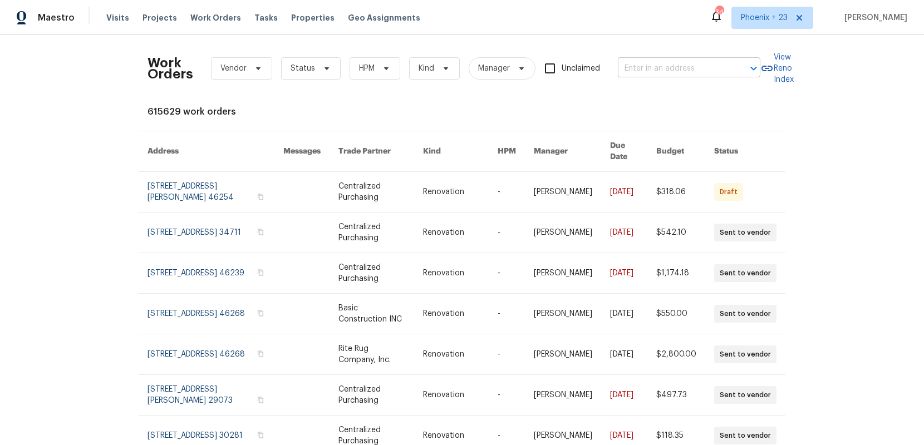
click at [685, 64] on input "text" at bounding box center [673, 68] width 111 height 17
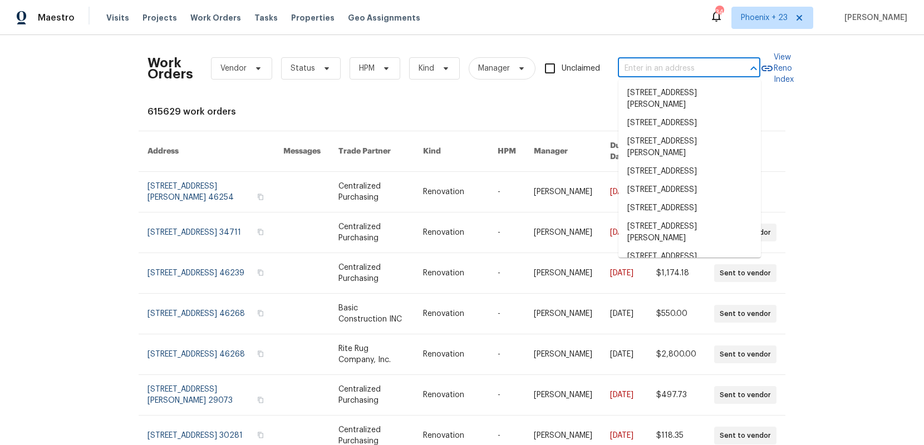
paste input "[STREET_ADDRESS]"
type input "[STREET_ADDRESS]"
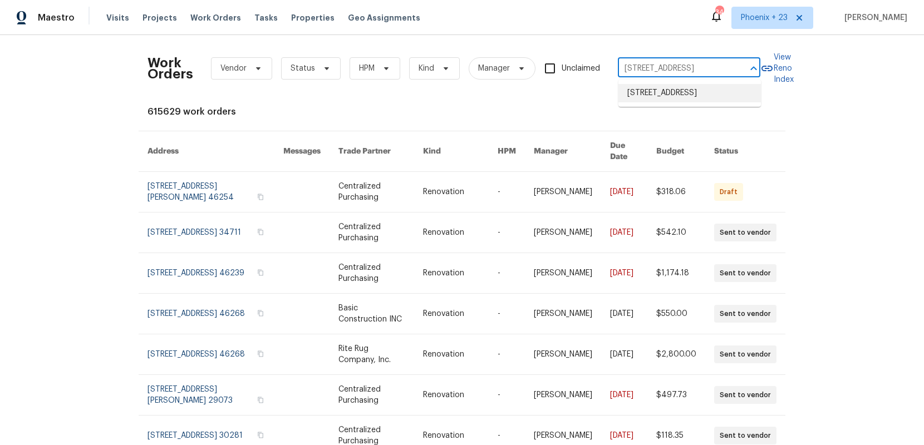
click at [663, 102] on li "[STREET_ADDRESS]" at bounding box center [689, 93] width 142 height 18
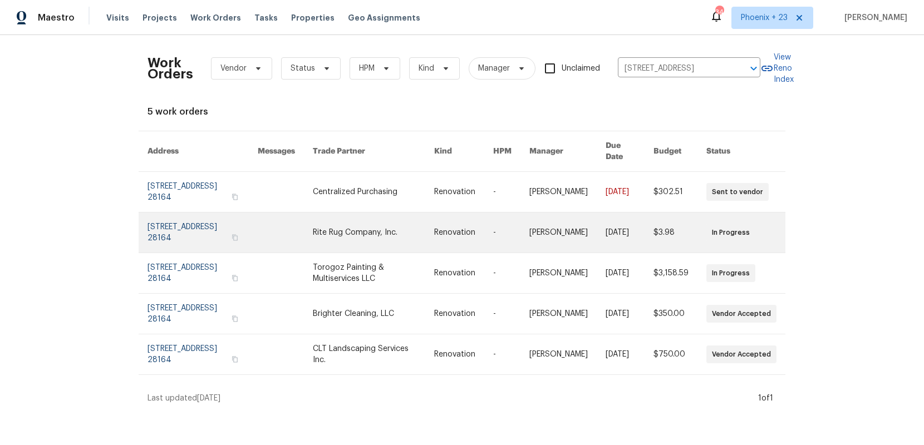
click at [367, 213] on link at bounding box center [373, 233] width 121 height 40
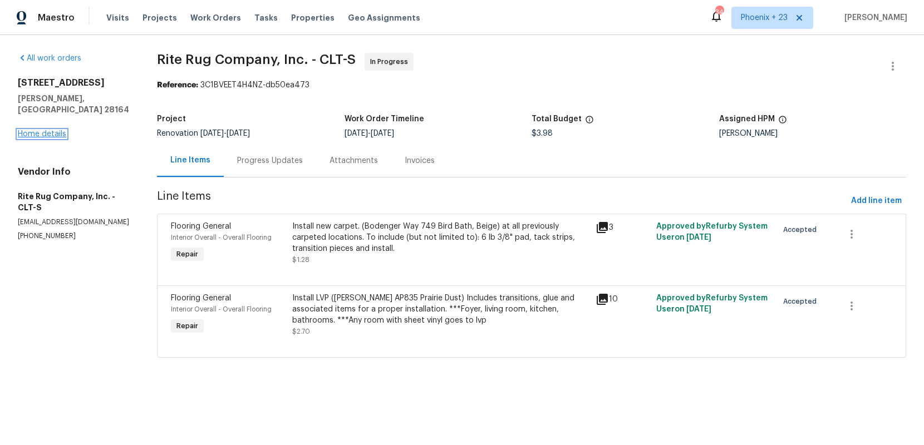
click at [59, 130] on link "Home details" at bounding box center [42, 134] width 48 height 8
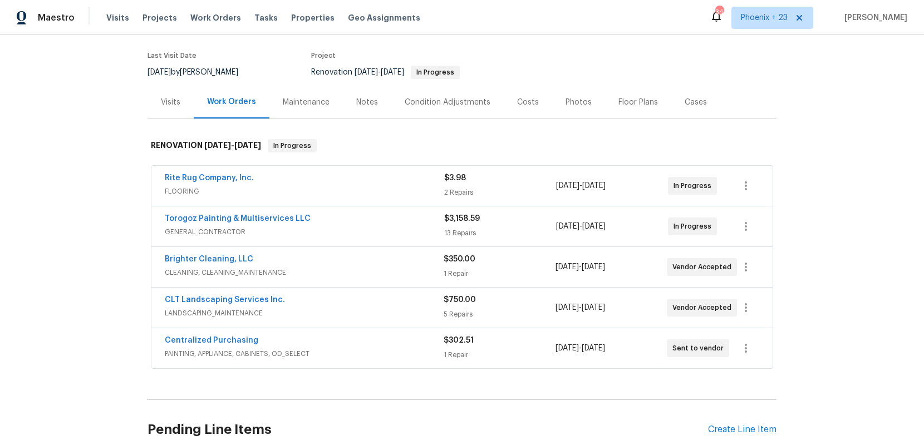
scroll to position [91, 0]
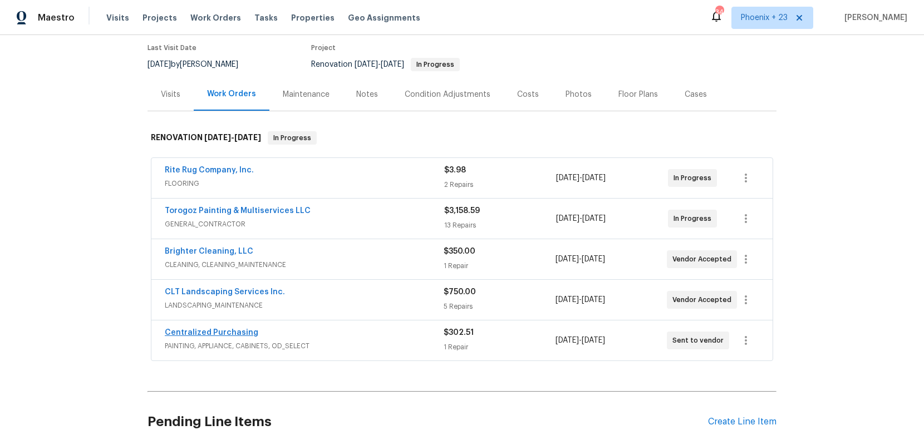
drag, startPoint x: 250, startPoint y: 321, endPoint x: 248, endPoint y: 329, distance: 8.6
click at [250, 321] on div "Centralized Purchasing PAINTING, APPLIANCE, CABINETS, OD_SELECT $302.51 1 Repai…" at bounding box center [461, 341] width 621 height 40
click at [248, 330] on link "Centralized Purchasing" at bounding box center [212, 333] width 94 height 8
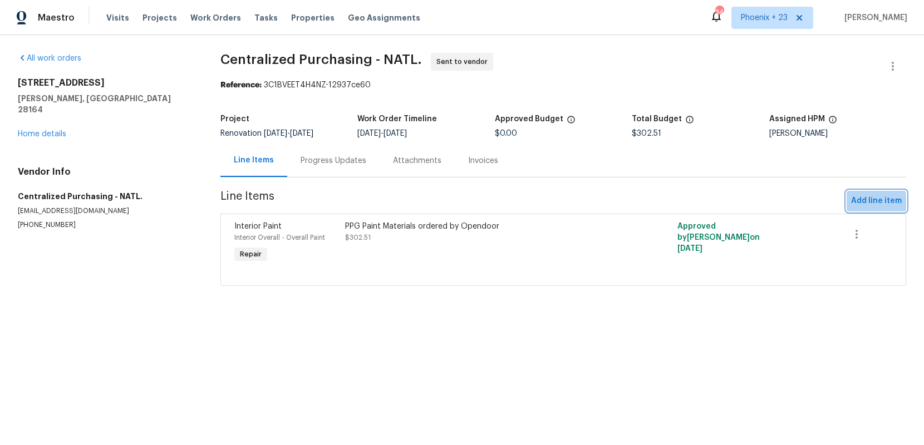
click at [853, 210] on button "Add line item" at bounding box center [877, 201] width 60 height 21
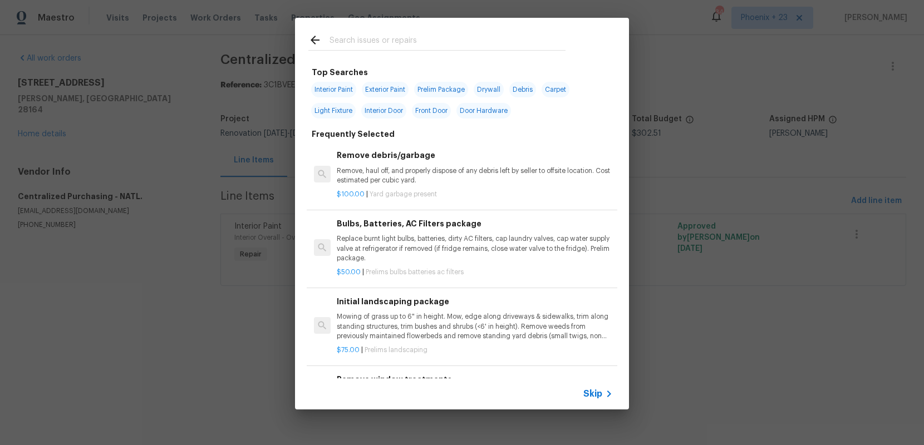
click at [430, 32] on div at bounding box center [437, 40] width 284 height 44
click at [428, 50] on div at bounding box center [436, 50] width 257 height 1
click at [429, 46] on input "text" at bounding box center [448, 41] width 236 height 17
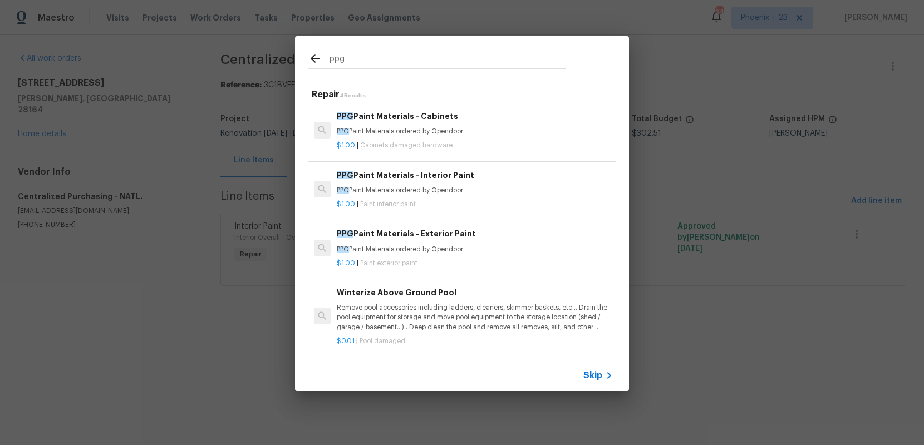
type input "ppg"
click at [476, 178] on h6 "PPG Paint Materials - Interior Paint" at bounding box center [475, 175] width 276 height 12
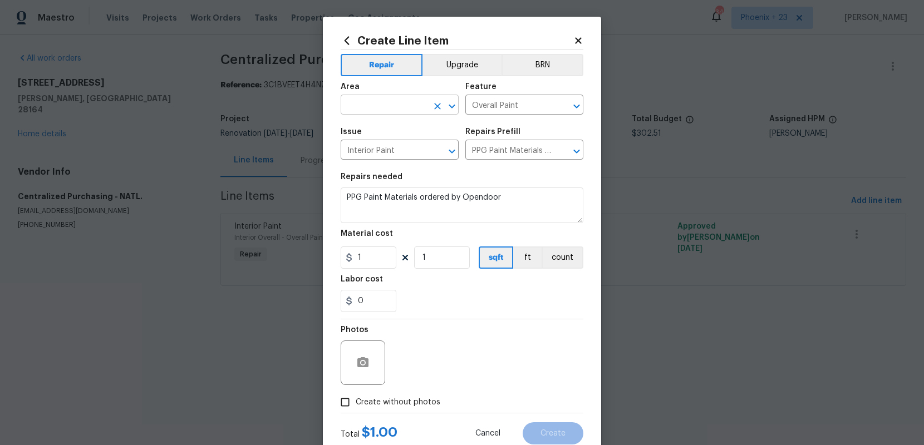
click at [396, 108] on input "text" at bounding box center [384, 105] width 87 height 17
click at [398, 149] on li "Interior Overall" at bounding box center [400, 149] width 118 height 18
type input "Interior Overall"
drag, startPoint x: 424, startPoint y: 341, endPoint x: 371, endPoint y: 261, distance: 95.2
click at [423, 338] on div "Photos" at bounding box center [462, 355] width 243 height 72
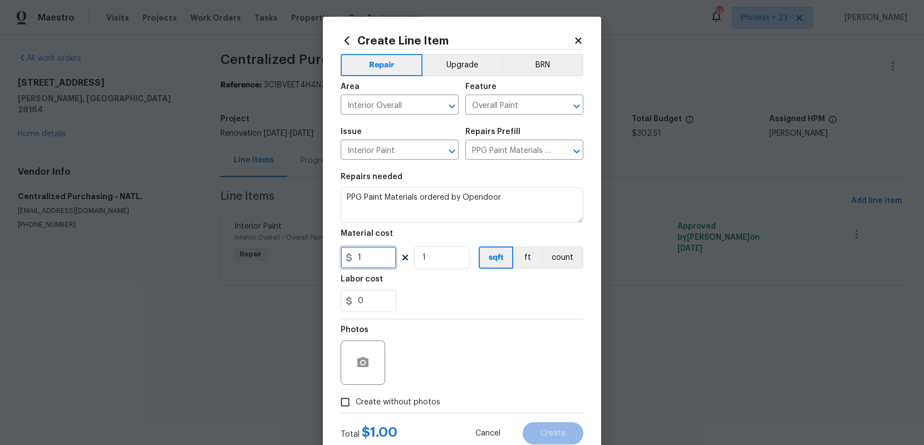
click at [360, 251] on input "1" at bounding box center [369, 258] width 56 height 22
drag, startPoint x: 368, startPoint y: 252, endPoint x: 342, endPoint y: 252, distance: 26.7
click at [342, 252] on input "1" at bounding box center [369, 258] width 56 height 22
type input "92.36"
click at [419, 394] on label "Create without photos" at bounding box center [388, 402] width 106 height 21
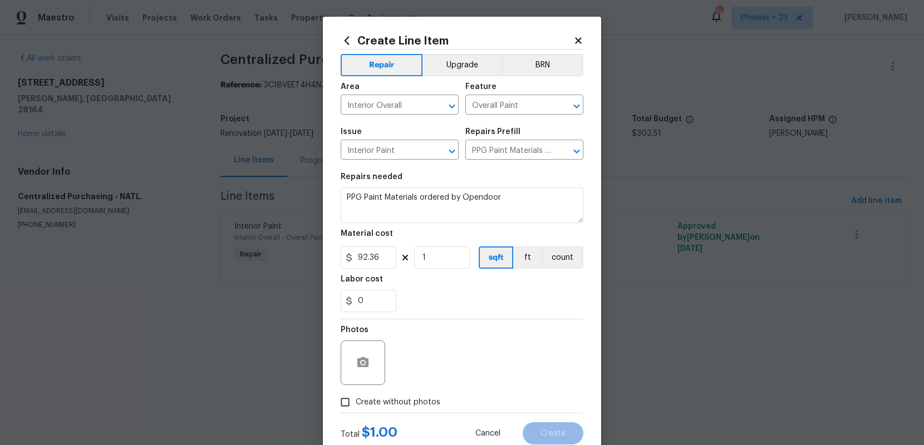
click at [356, 394] on input "Create without photos" at bounding box center [345, 402] width 21 height 21
checkbox input "true"
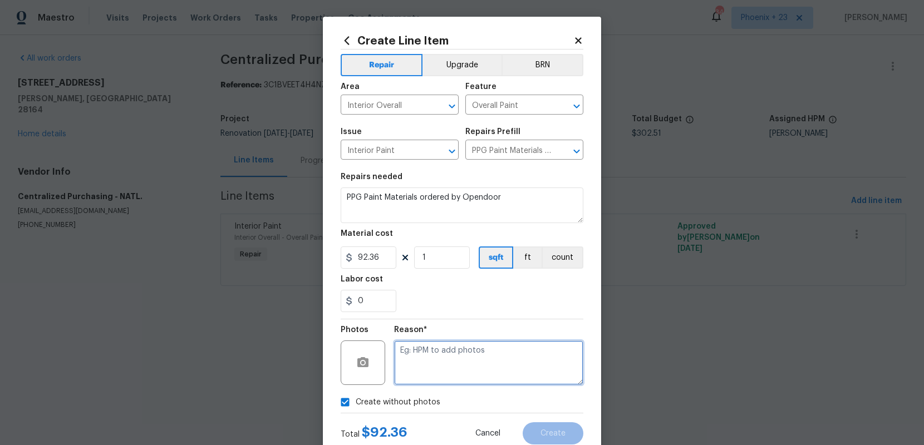
click at [445, 368] on textarea at bounding box center [488, 363] width 189 height 45
type textarea "NA"
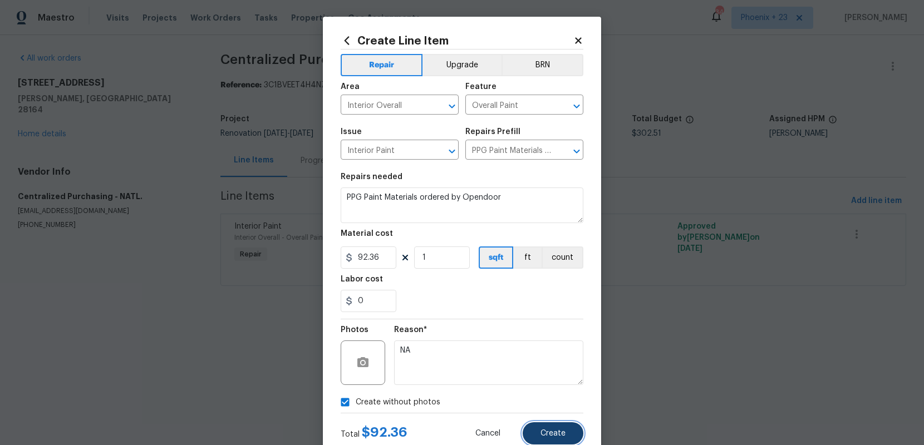
click at [560, 427] on button "Create" at bounding box center [553, 433] width 61 height 22
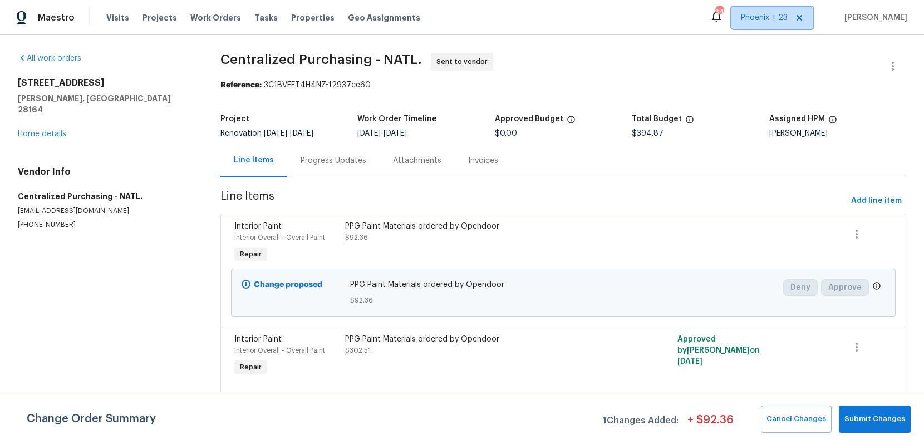
click at [774, 18] on span "Phoenix + 23" at bounding box center [764, 17] width 47 height 11
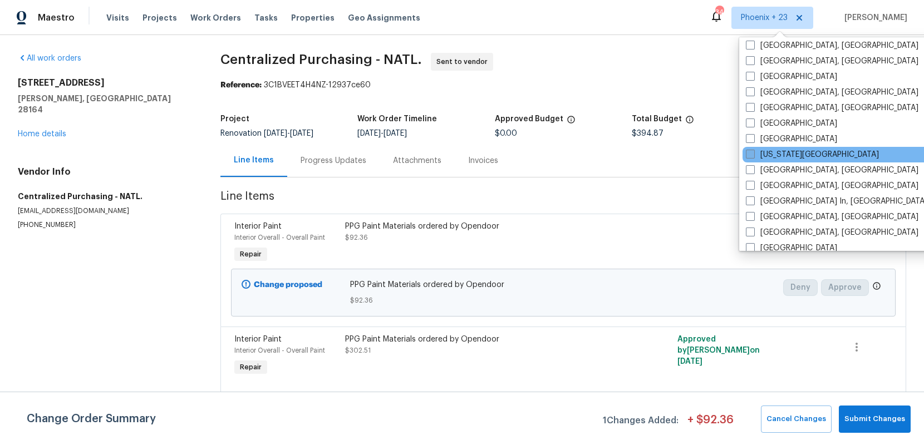
scroll to position [540, 0]
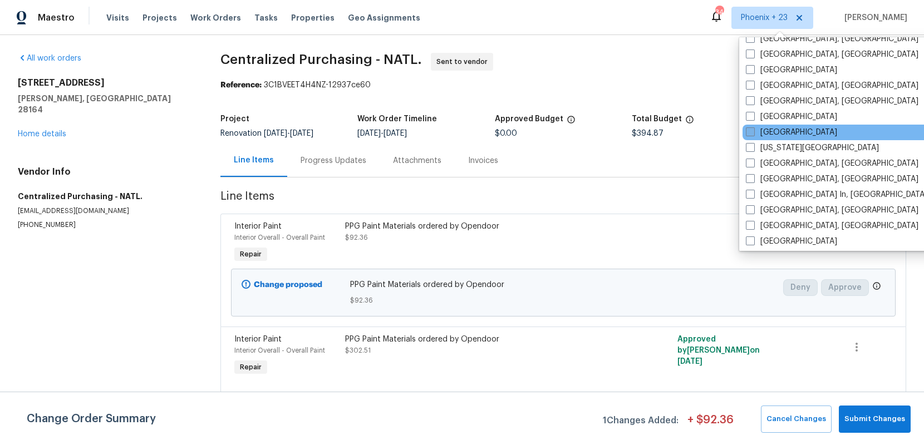
click at [767, 136] on label "[GEOGRAPHIC_DATA]" at bounding box center [791, 132] width 91 height 11
click at [753, 134] on input "[GEOGRAPHIC_DATA]" at bounding box center [749, 130] width 7 height 7
checkbox input "true"
drag, startPoint x: 248, startPoint y: 46, endPoint x: 203, endPoint y: 19, distance: 51.9
click at [238, 41] on div "All work orders [STREET_ADDRESS][PERSON_NAME] Home details Vendor Info Centrali…" at bounding box center [462, 232] width 924 height 395
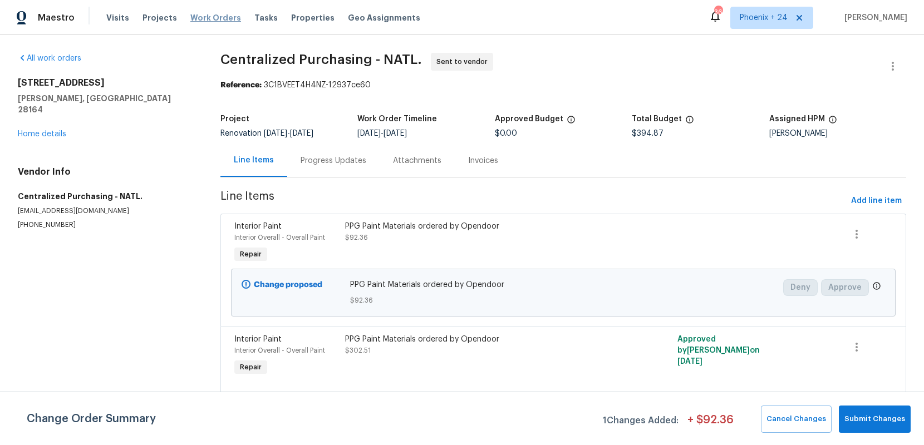
click at [201, 18] on span "Work Orders" at bounding box center [215, 17] width 51 height 11
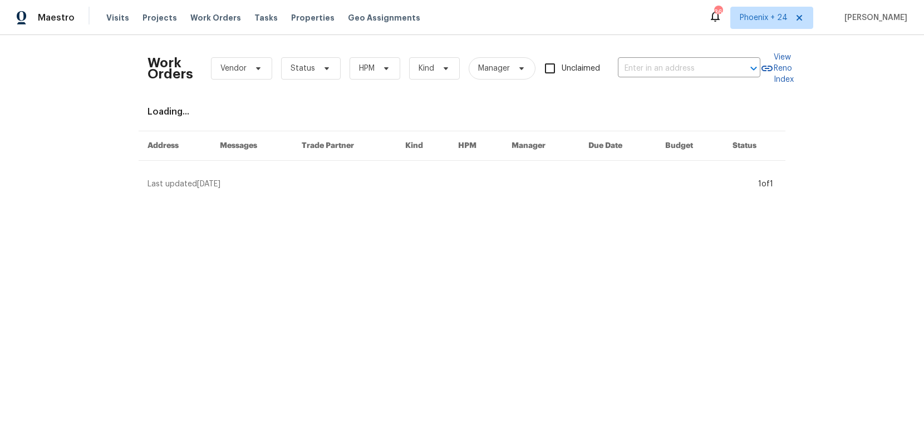
click at [630, 55] on div "Work Orders Vendor Status HPM Kind Manager Unclaimed ​" at bounding box center [453, 68] width 613 height 49
click at [634, 62] on input "text" at bounding box center [673, 68] width 111 height 17
paste input "[STREET_ADDRESS][PERSON_NAME]"
type input "[STREET_ADDRESS][PERSON_NAME]"
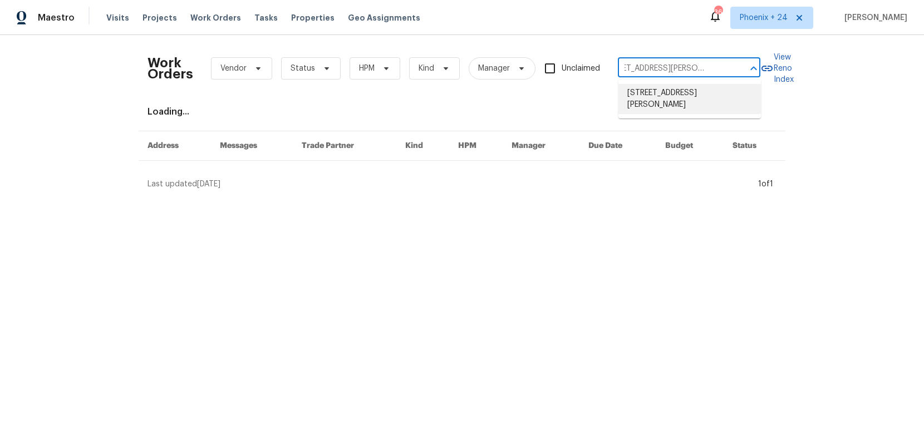
click at [656, 92] on li "[STREET_ADDRESS][PERSON_NAME]" at bounding box center [689, 99] width 142 height 30
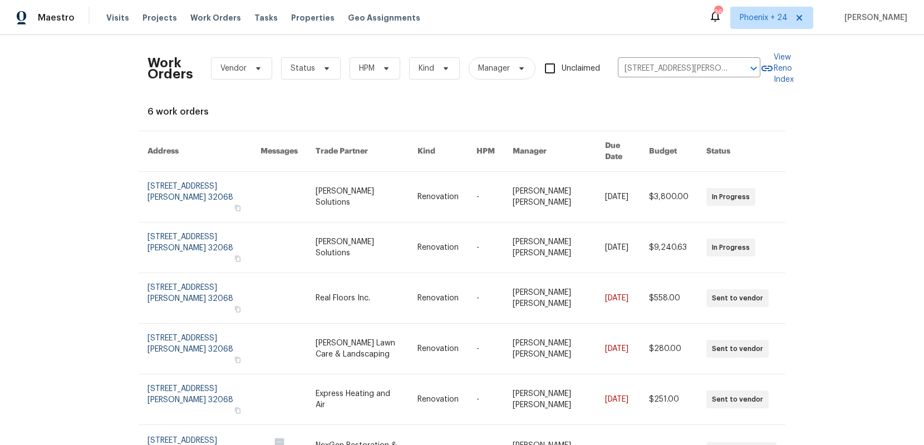
click at [376, 182] on link at bounding box center [367, 197] width 102 height 50
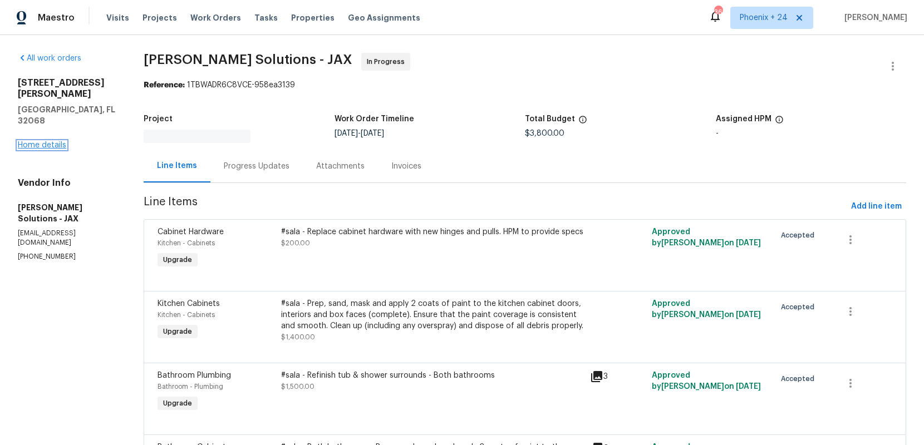
click at [55, 141] on link "Home details" at bounding box center [42, 145] width 48 height 8
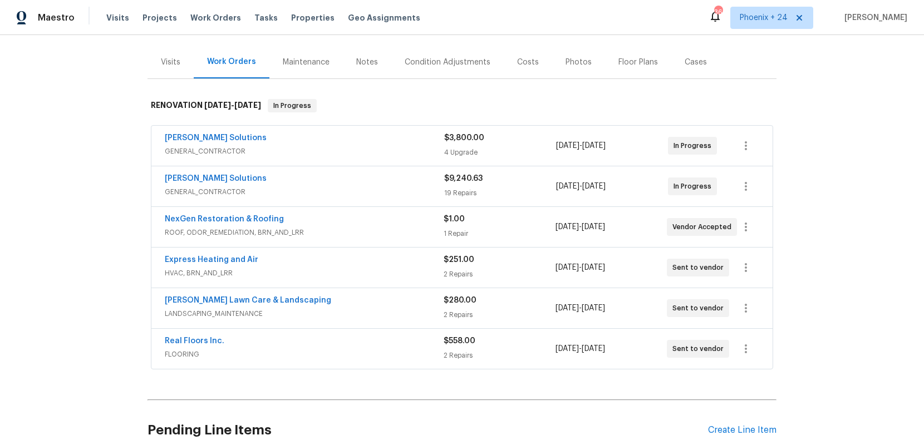
scroll to position [132, 0]
click at [748, 424] on div "Create Line Item" at bounding box center [742, 429] width 68 height 11
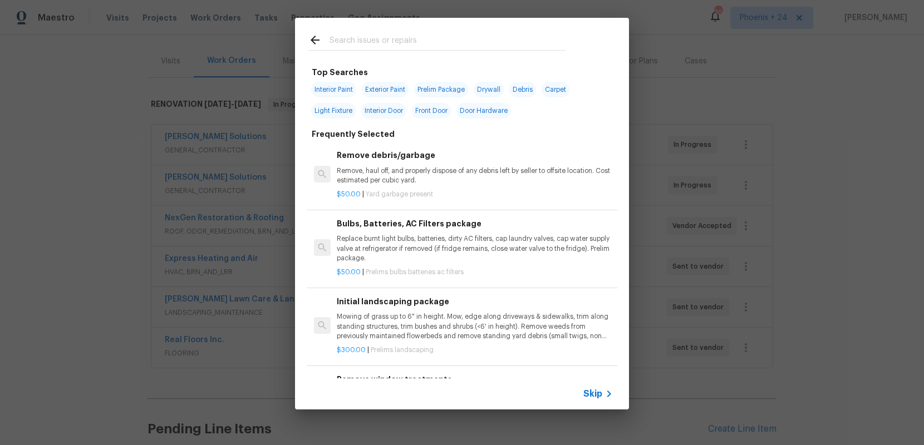
click at [411, 40] on input "text" at bounding box center [448, 41] width 236 height 17
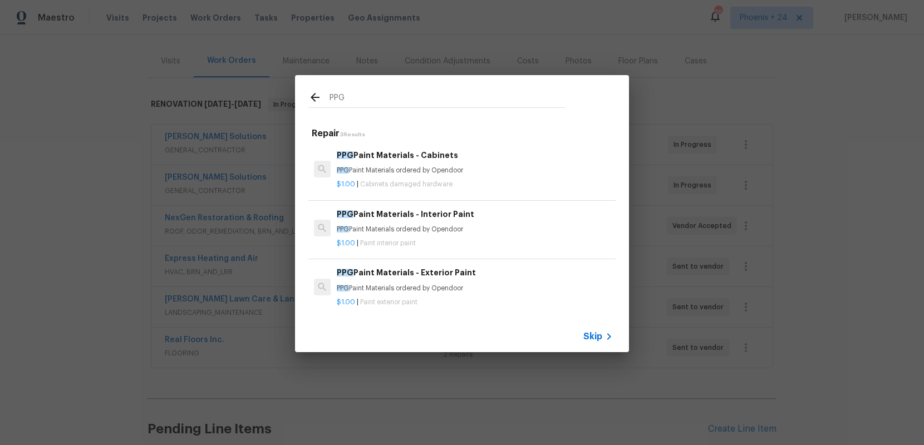
type input "PPG"
click at [469, 159] on h6 "PPG Paint Materials - Cabinets" at bounding box center [475, 155] width 276 height 12
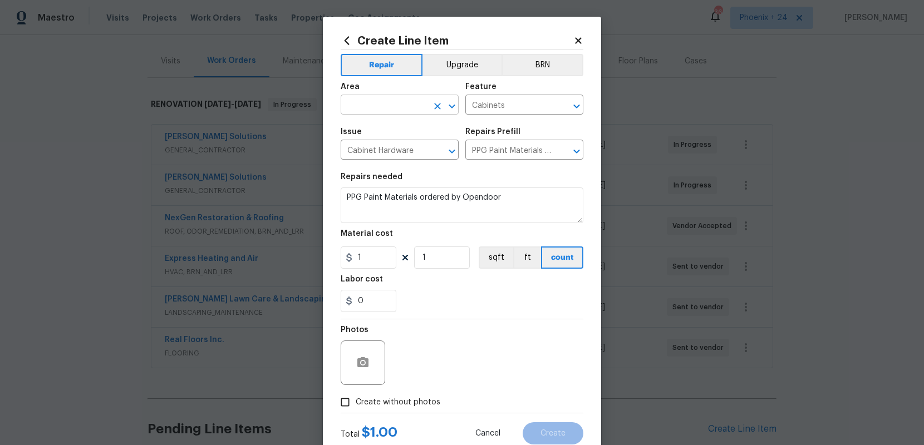
click at [404, 97] on input "text" at bounding box center [384, 105] width 87 height 17
click at [412, 141] on li "Interior Overall" at bounding box center [400, 149] width 118 height 18
type input "Interior Overall"
click at [386, 252] on input "1" at bounding box center [369, 258] width 56 height 22
drag, startPoint x: 384, startPoint y: 254, endPoint x: 335, endPoint y: 252, distance: 49.6
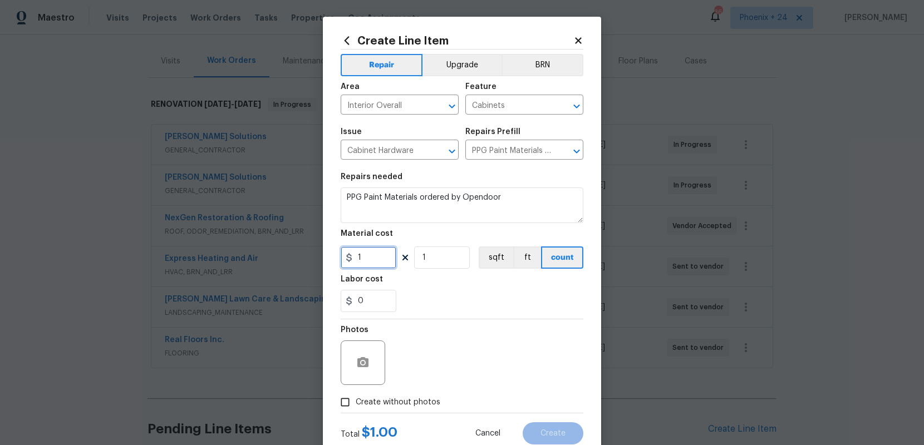
click at [335, 252] on div "Create Line Item Repair Upgrade BRN Area Interior Overall ​ Feature Cabinets ​ …" at bounding box center [462, 240] width 278 height 446
type input "297.34"
click at [430, 406] on span "Create without photos" at bounding box center [398, 403] width 85 height 12
click at [356, 406] on input "Create without photos" at bounding box center [345, 402] width 21 height 21
checkbox input "true"
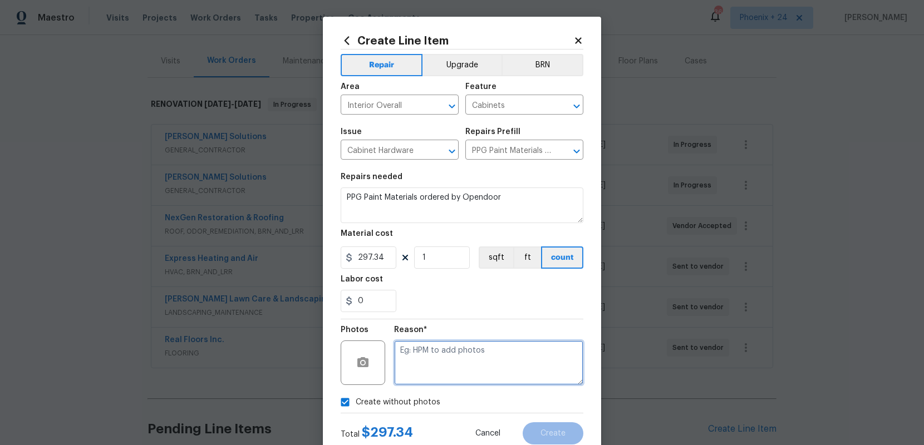
click at [441, 377] on textarea at bounding box center [488, 363] width 189 height 45
type textarea "na"
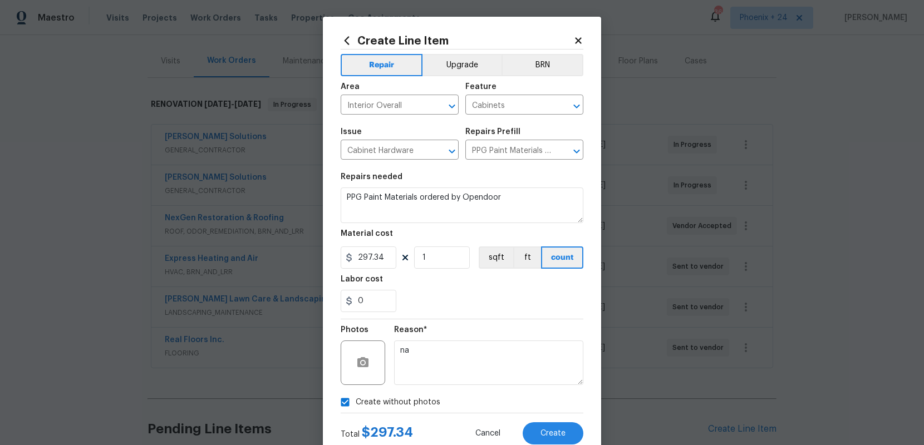
drag, startPoint x: 534, startPoint y: 421, endPoint x: 537, endPoint y: 426, distance: 5.7
click at [534, 421] on div "Total $ 297.34 Cancel Create" at bounding box center [462, 429] width 243 height 31
click at [537, 426] on button "Create" at bounding box center [553, 433] width 61 height 22
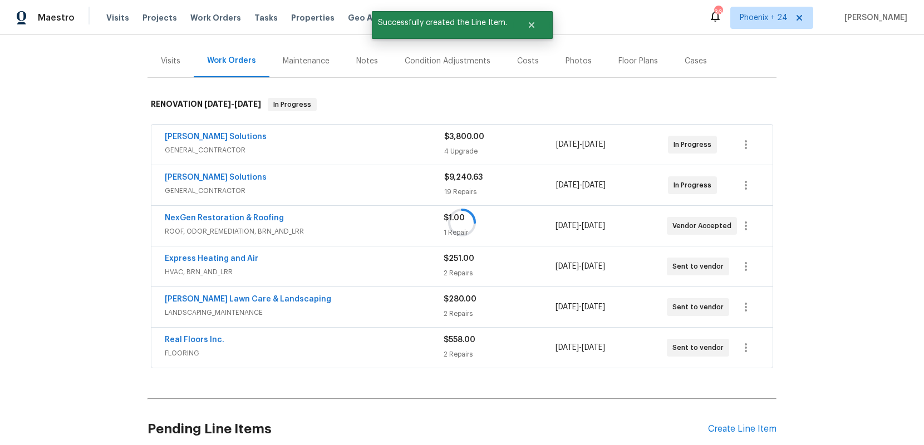
click at [724, 426] on div at bounding box center [462, 222] width 924 height 445
click at [723, 424] on div "Create Line Item" at bounding box center [742, 429] width 68 height 11
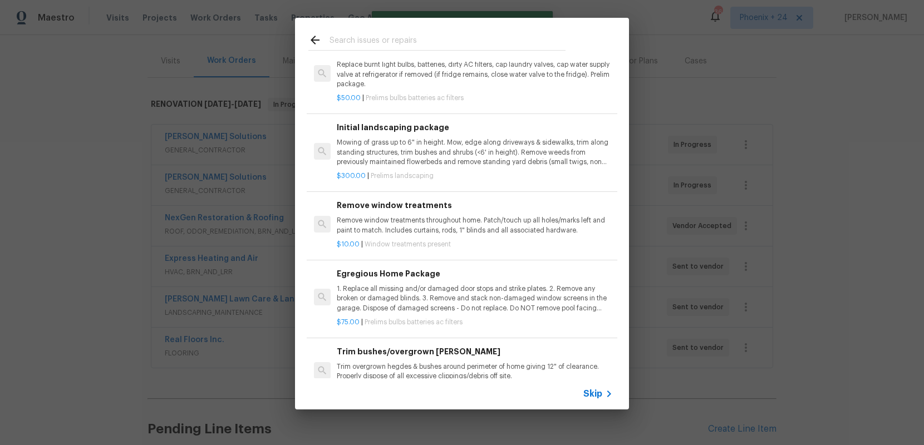
scroll to position [0, 0]
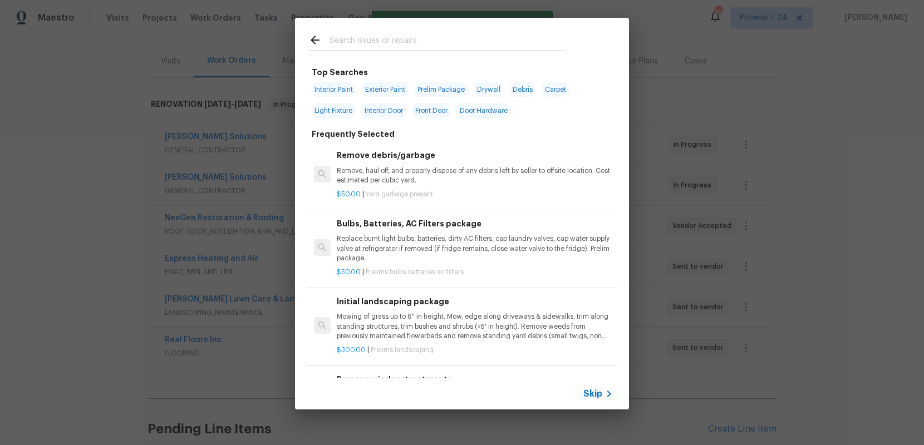
click at [451, 40] on input "text" at bounding box center [448, 41] width 236 height 17
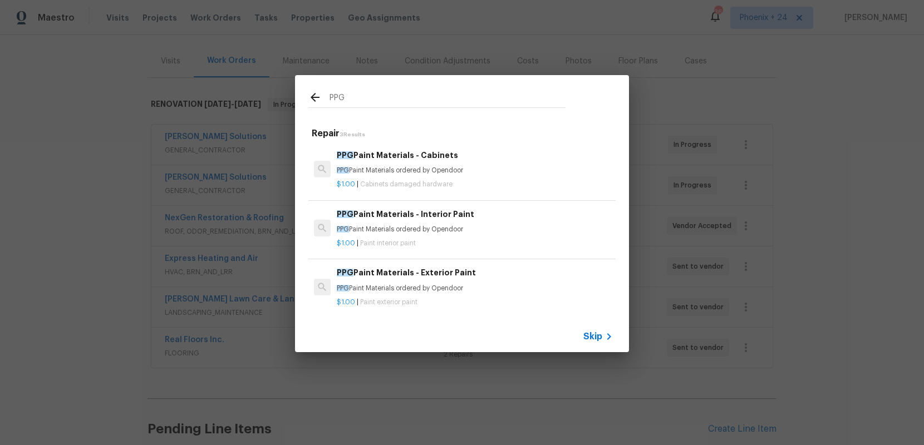
type input "PPG"
click at [489, 213] on h6 "PPG Paint Materials - Interior Paint" at bounding box center [475, 214] width 276 height 12
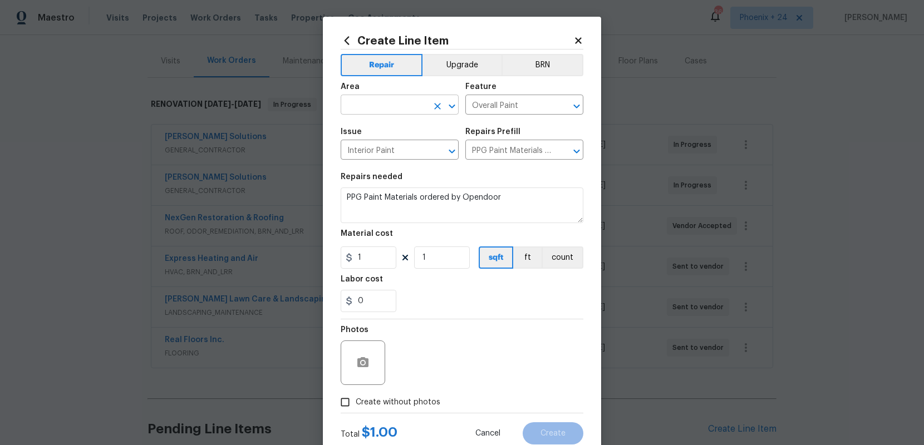
click at [411, 99] on input "text" at bounding box center [384, 105] width 87 height 17
drag, startPoint x: 427, startPoint y: 155, endPoint x: 409, endPoint y: 199, distance: 46.9
click at [427, 155] on li "Interior Overall" at bounding box center [400, 149] width 118 height 18
type input "Interior Overall"
click at [385, 255] on input "1" at bounding box center [369, 258] width 56 height 22
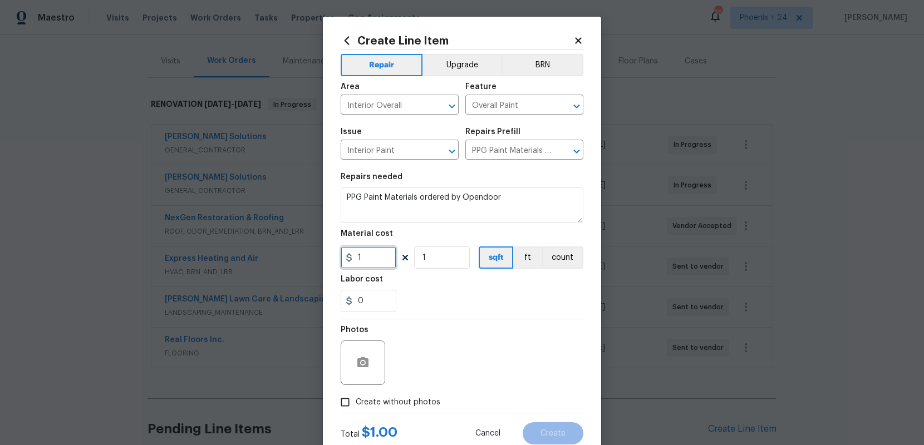
drag, startPoint x: 385, startPoint y: 257, endPoint x: 333, endPoint y: 257, distance: 51.2
click at [333, 258] on div "Create Line Item Repair Upgrade BRN Area Interior Overall ​ Feature Overall Pai…" at bounding box center [462, 240] width 278 height 446
type input "442.49"
click at [422, 402] on span "Create without photos" at bounding box center [398, 403] width 85 height 12
click at [356, 402] on input "Create without photos" at bounding box center [345, 402] width 21 height 21
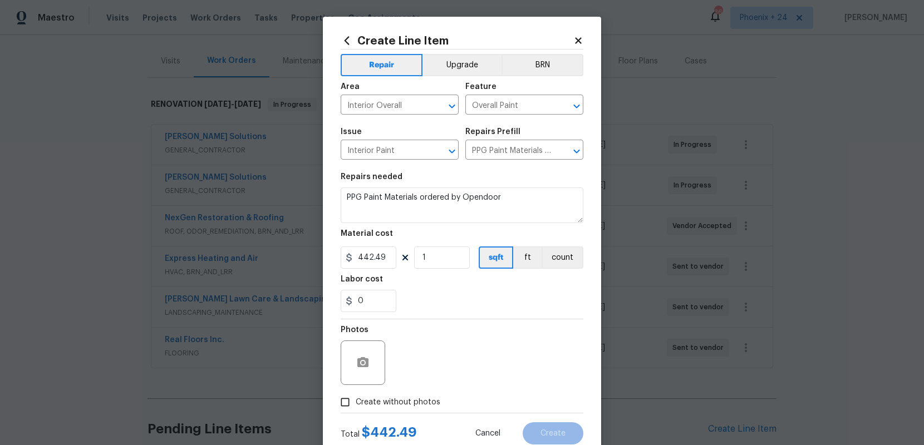
checkbox input "true"
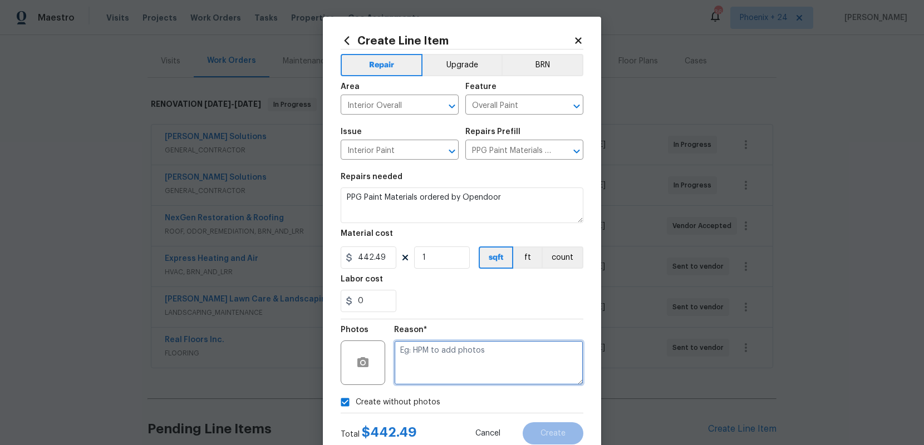
click at [431, 369] on textarea at bounding box center [488, 363] width 189 height 45
type textarea "NA"
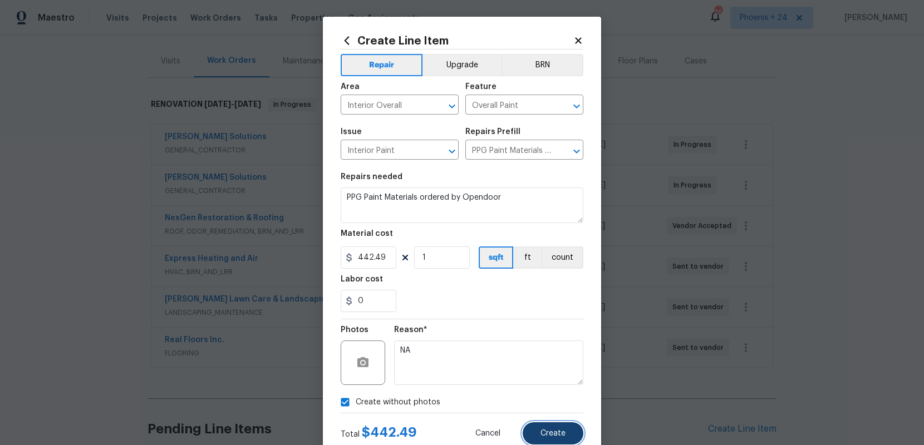
click at [565, 431] on span "Create" at bounding box center [552, 434] width 25 height 8
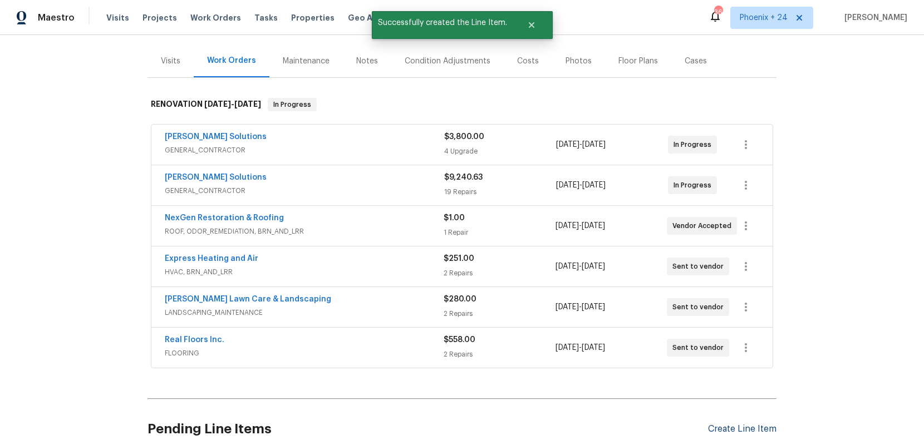
click at [728, 424] on div "Create Line Item" at bounding box center [742, 429] width 68 height 11
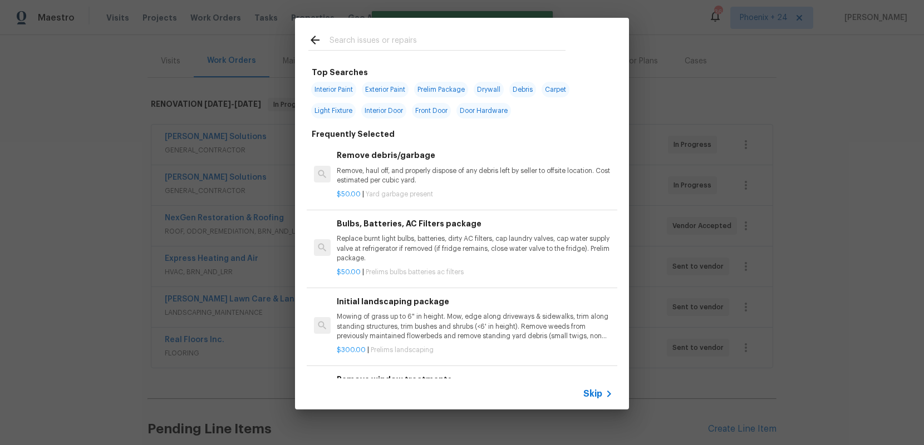
click at [376, 31] on div at bounding box center [437, 40] width 284 height 44
click at [377, 33] on input "text" at bounding box center [448, 41] width 236 height 17
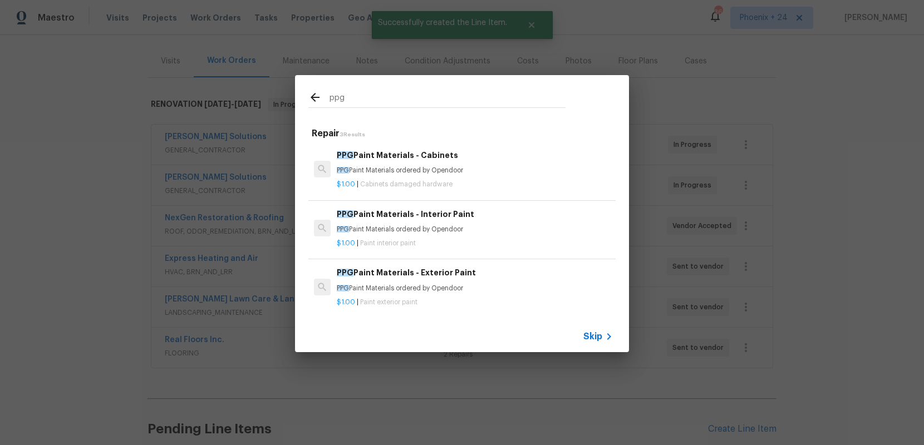
type input "ppg"
click at [494, 273] on h6 "PPG Paint Materials - Exterior Paint" at bounding box center [475, 273] width 276 height 12
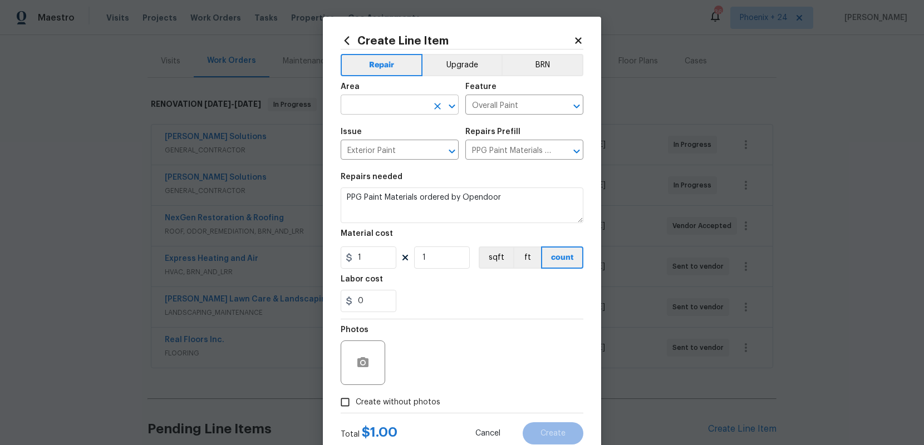
click at [402, 110] on input "text" at bounding box center [384, 105] width 87 height 17
type input "Exterior Overall"
click at [384, 257] on input "1" at bounding box center [369, 258] width 56 height 22
drag, startPoint x: 384, startPoint y: 257, endPoint x: 349, endPoint y: 252, distance: 35.4
click at [349, 252] on input "1" at bounding box center [369, 258] width 56 height 22
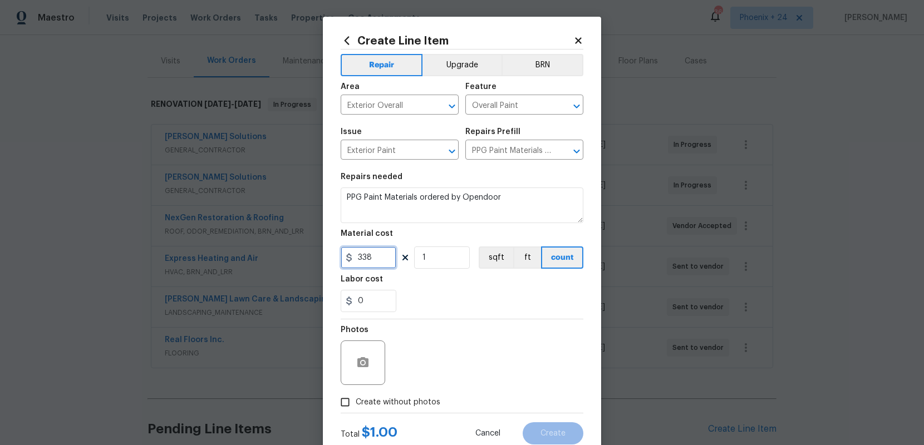
type input "338"
click at [438, 400] on div "Create without photos" at bounding box center [462, 402] width 243 height 21
drag, startPoint x: 450, startPoint y: 361, endPoint x: 442, endPoint y: 367, distance: 10.3
click at [445, 364] on div "Photos" at bounding box center [462, 355] width 243 height 72
click at [426, 390] on div "Photos" at bounding box center [462, 355] width 243 height 72
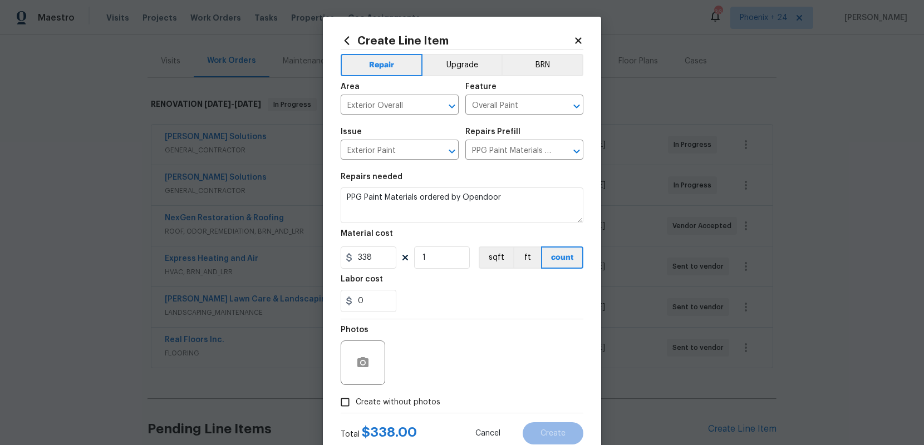
click at [426, 397] on span "Create without photos" at bounding box center [398, 403] width 85 height 12
click at [356, 397] on input "Create without photos" at bounding box center [345, 402] width 21 height 21
checkbox input "true"
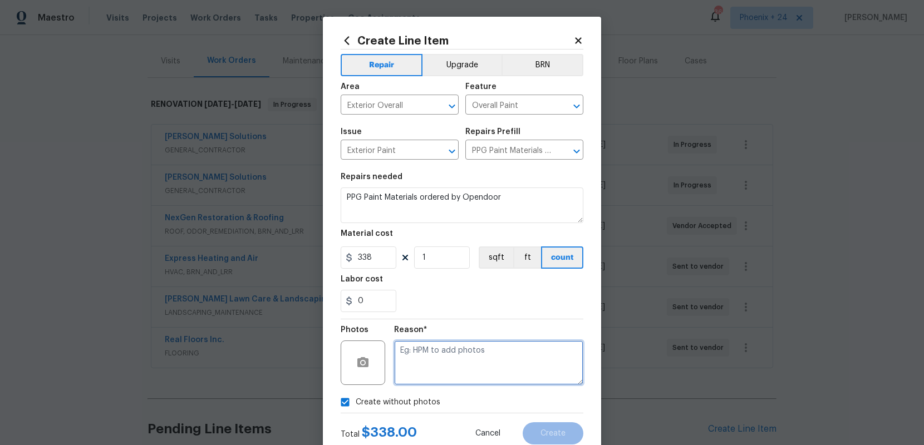
click at [439, 361] on textarea at bounding box center [488, 363] width 189 height 45
type textarea "NA"
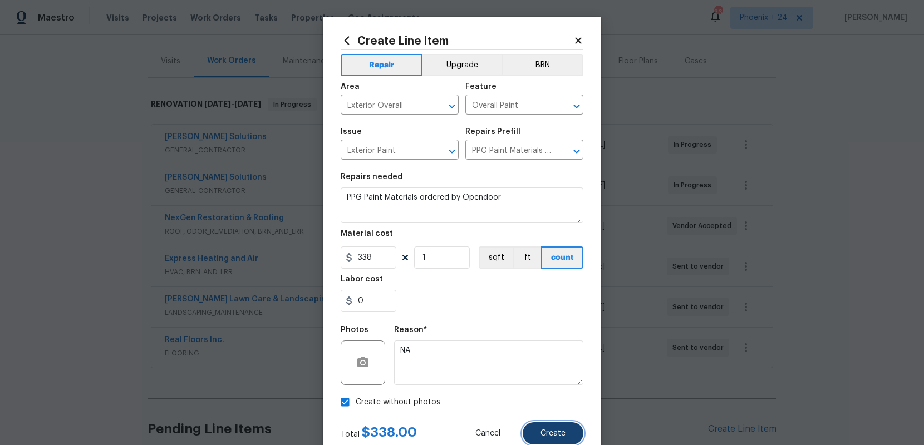
click at [543, 432] on span "Create" at bounding box center [552, 434] width 25 height 8
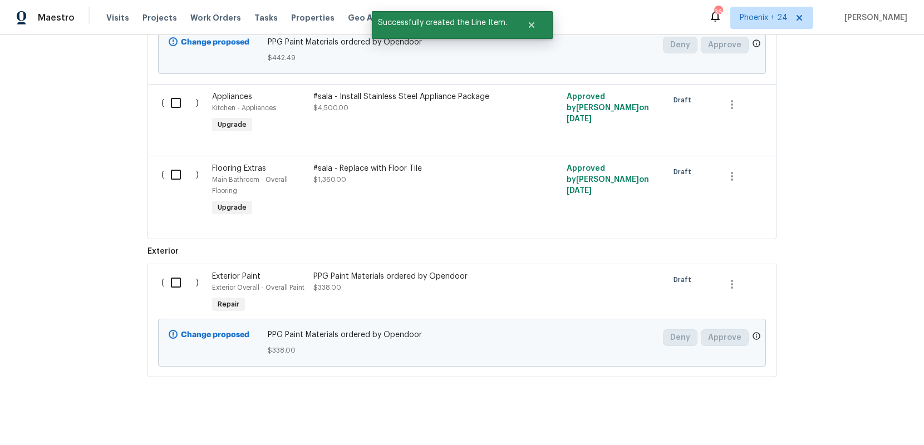
scroll to position [847, 0]
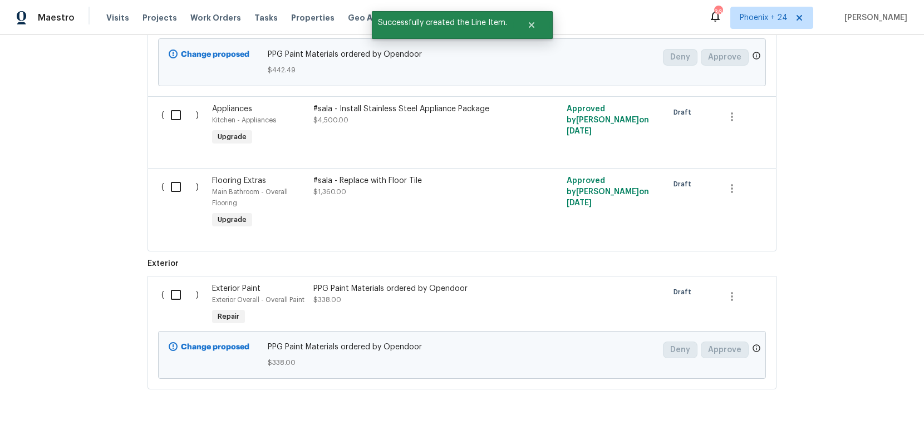
click at [171, 284] on input "checkbox" at bounding box center [180, 294] width 32 height 23
checkbox input "true"
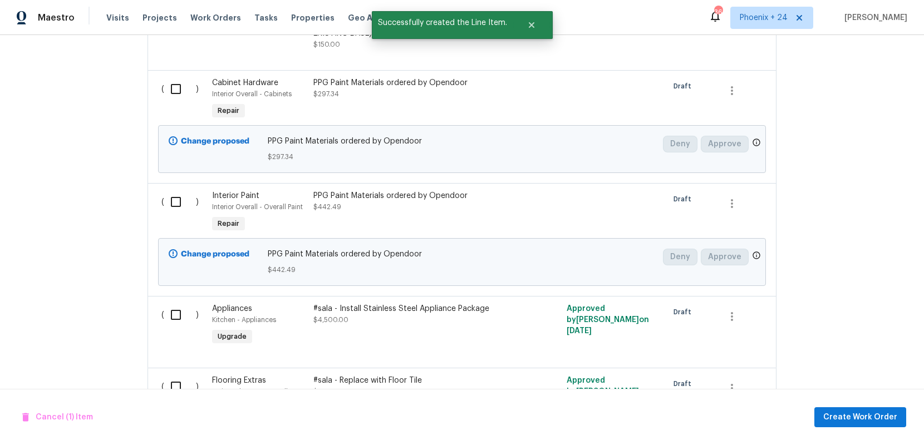
scroll to position [648, 0]
click at [176, 189] on input "checkbox" at bounding box center [180, 200] width 32 height 23
checkbox input "true"
drag, startPoint x: 174, startPoint y: 81, endPoint x: 257, endPoint y: 130, distance: 97.1
click at [174, 81] on input "checkbox" at bounding box center [180, 87] width 32 height 23
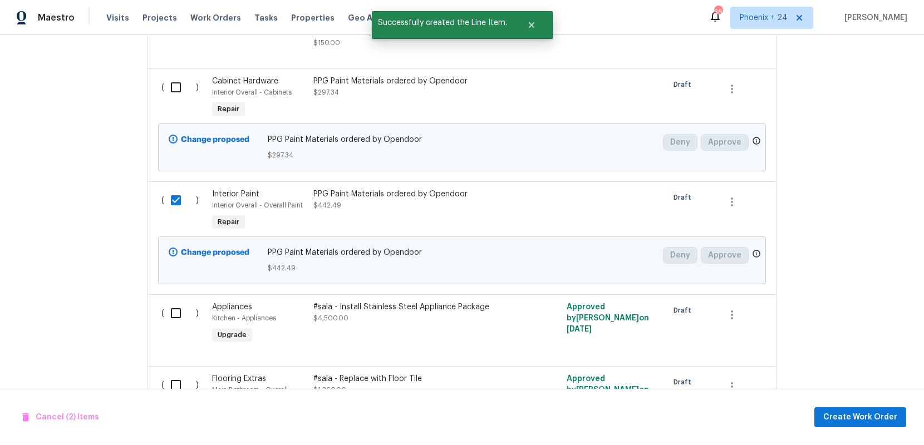
checkbox input "true"
click at [830, 411] on span "Create Work Order" at bounding box center [860, 418] width 74 height 14
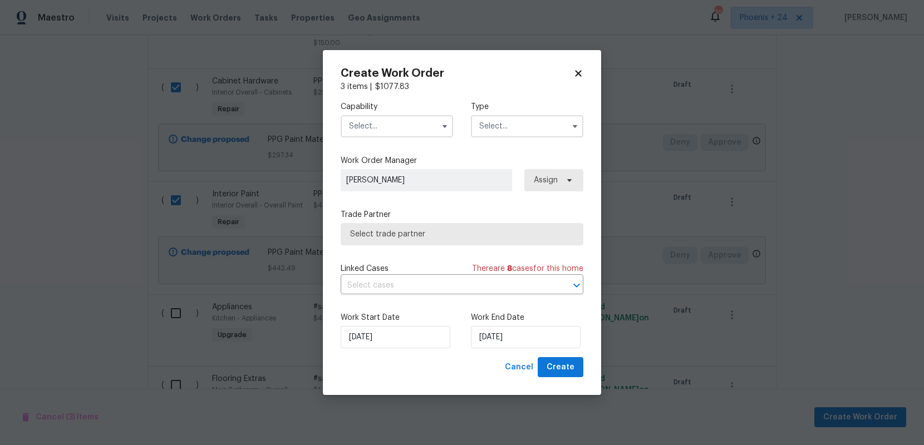
click at [414, 136] on input "text" at bounding box center [397, 126] width 112 height 22
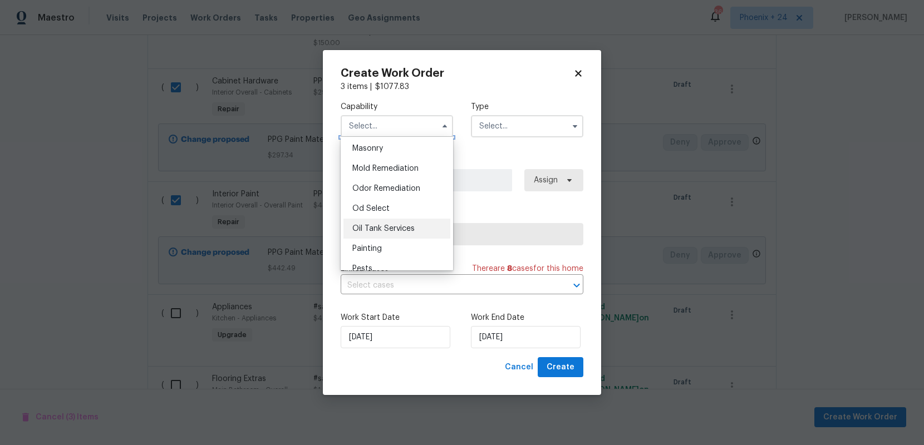
scroll to position [839, 0]
click at [393, 244] on div "Painting" at bounding box center [396, 246] width 107 height 20
type input "Painting"
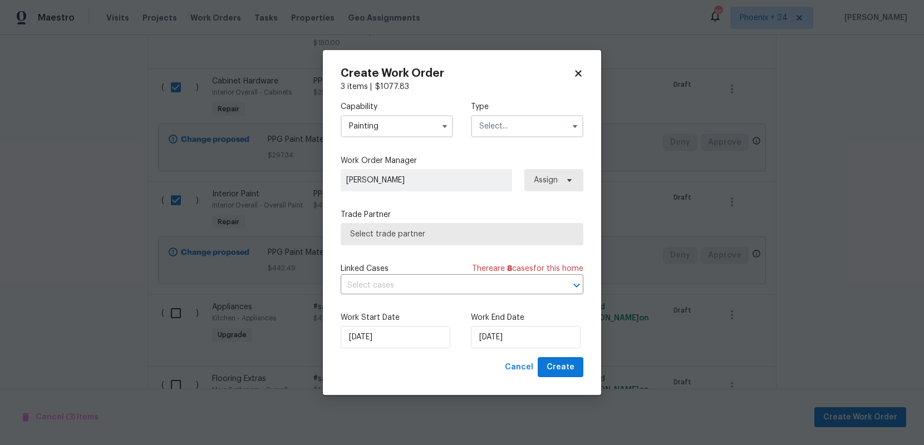
click at [501, 133] on input "text" at bounding box center [527, 126] width 112 height 22
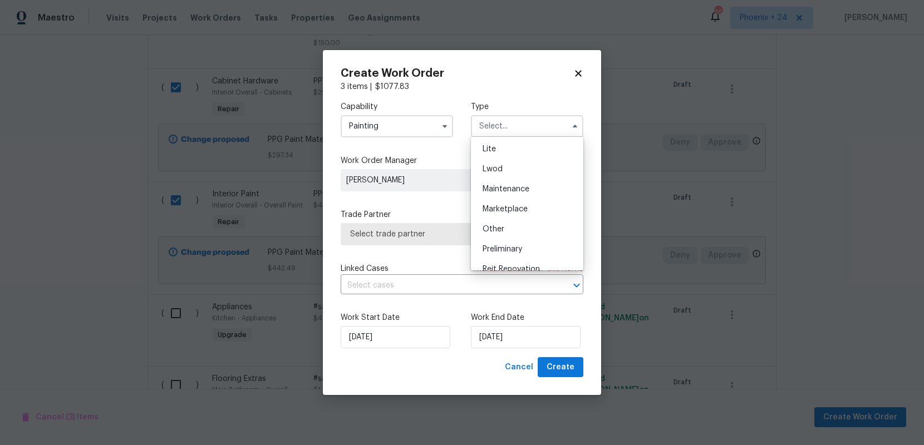
scroll to position [253, 0]
click at [503, 169] on div "Renovation" at bounding box center [527, 178] width 107 height 20
type input "Renovation"
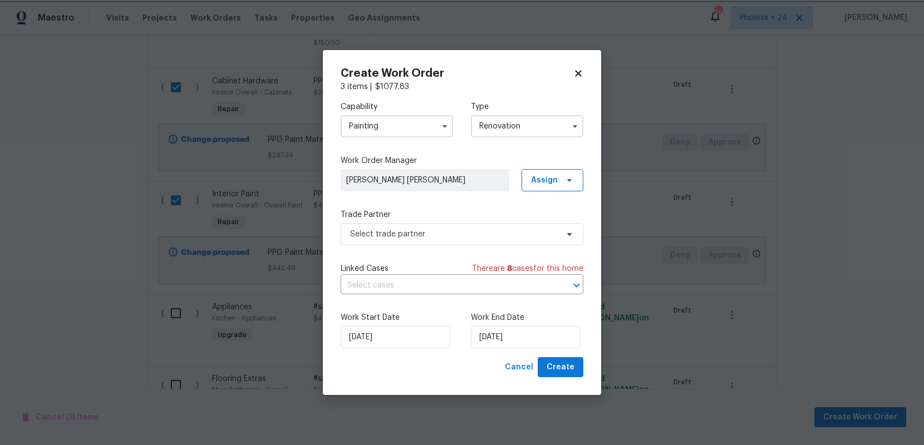
scroll to position [0, 0]
click at [551, 185] on span "Assign" at bounding box center [553, 180] width 62 height 22
click at [545, 225] on div "Assign to me" at bounding box center [554, 227] width 48 height 11
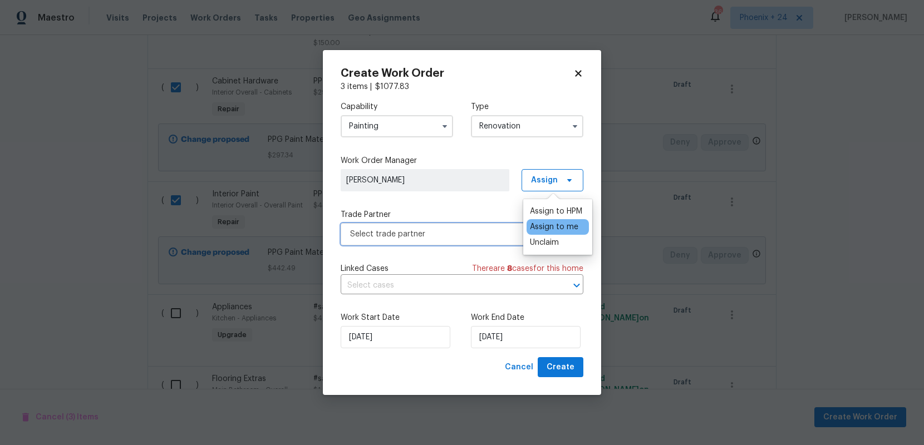
click at [473, 229] on span "Select trade partner" at bounding box center [454, 234] width 208 height 11
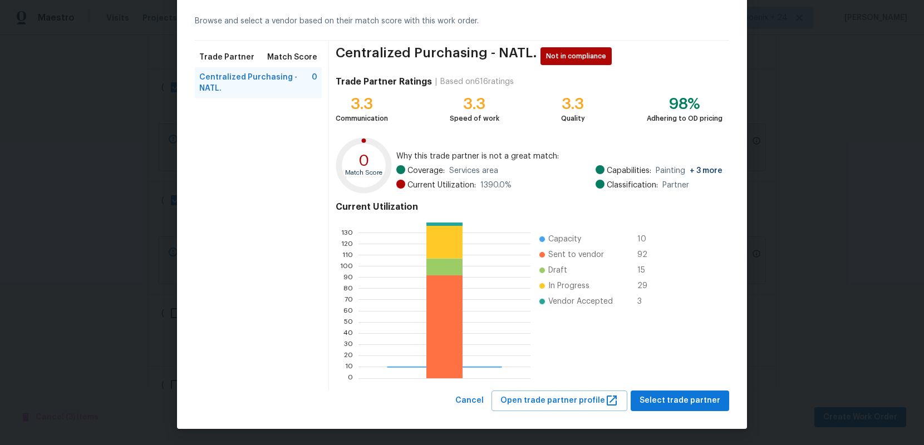
scroll to position [46, 0]
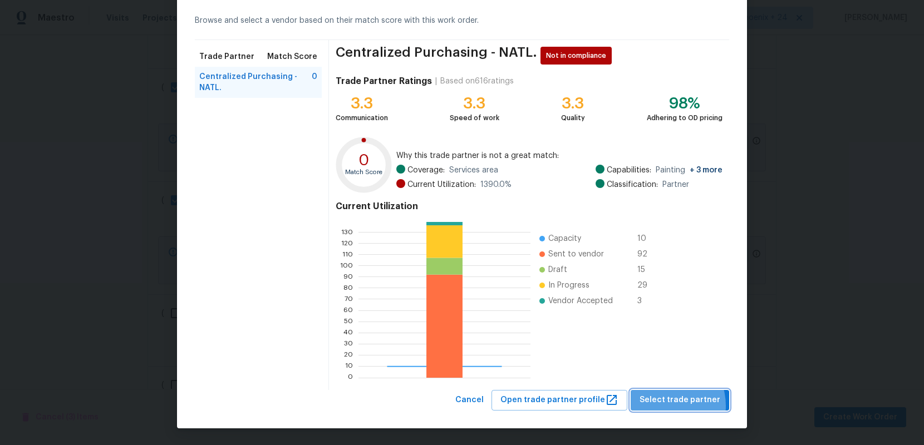
click at [665, 406] on span "Select trade partner" at bounding box center [680, 401] width 81 height 14
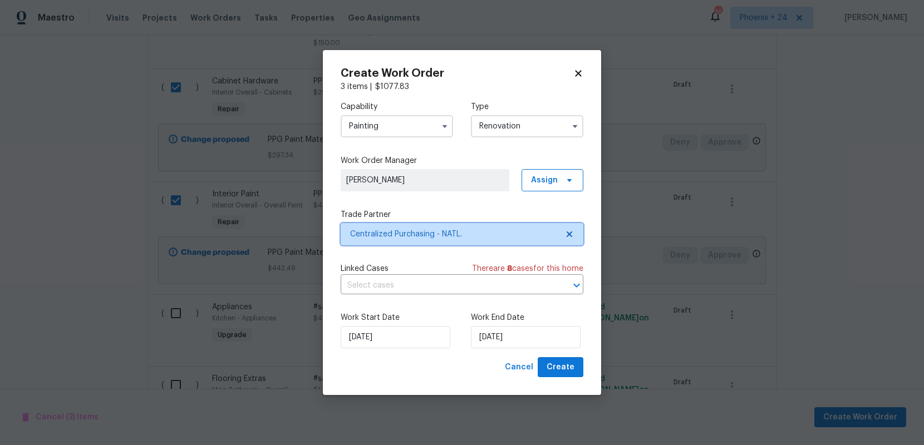
scroll to position [0, 0]
click at [572, 365] on span "Create" at bounding box center [561, 368] width 28 height 14
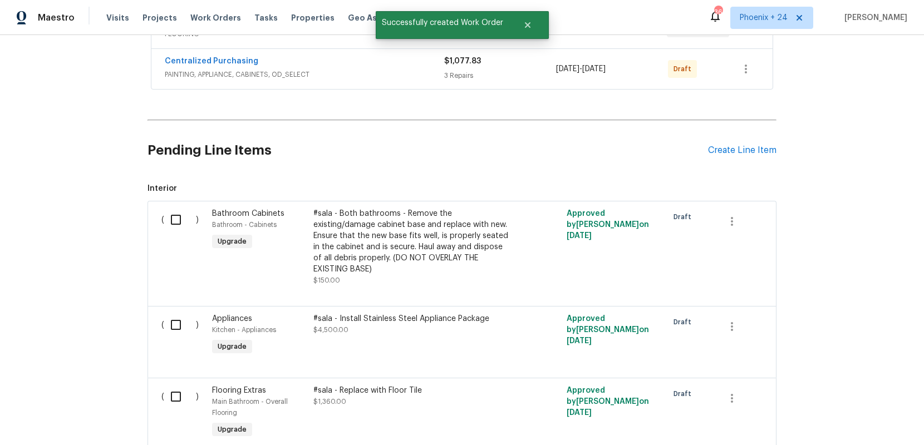
scroll to position [370, 0]
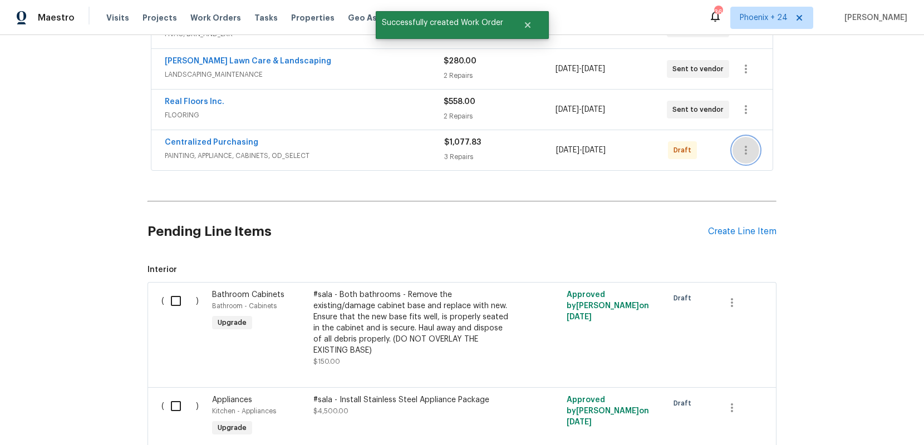
click at [748, 144] on icon "button" at bounding box center [745, 150] width 13 height 13
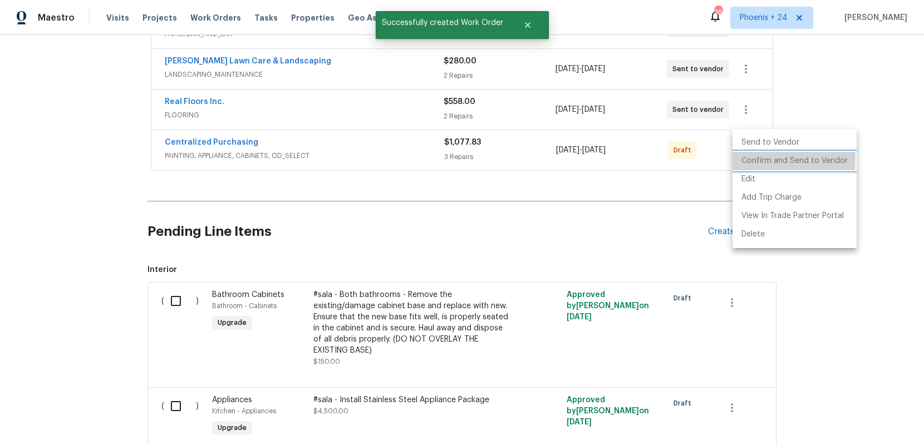
click at [756, 160] on li "Confirm and Send to Vendor" at bounding box center [794, 161] width 124 height 18
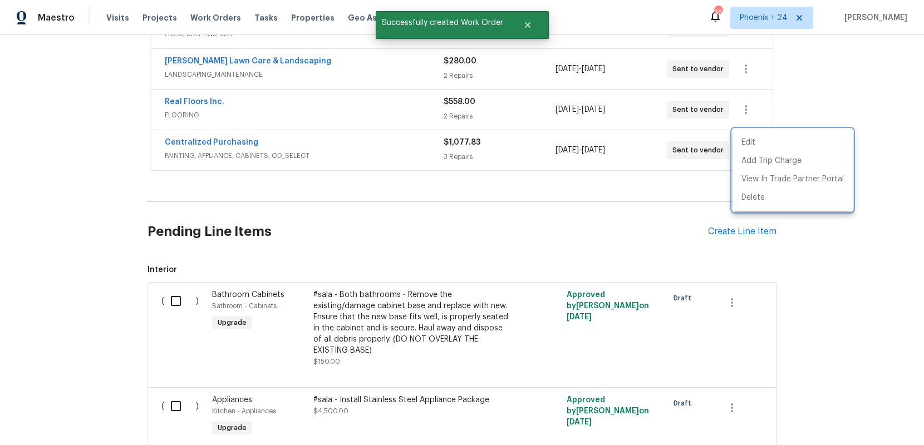
drag, startPoint x: 269, startPoint y: 147, endPoint x: 235, endPoint y: 133, distance: 36.2
click at [265, 146] on div at bounding box center [462, 222] width 924 height 445
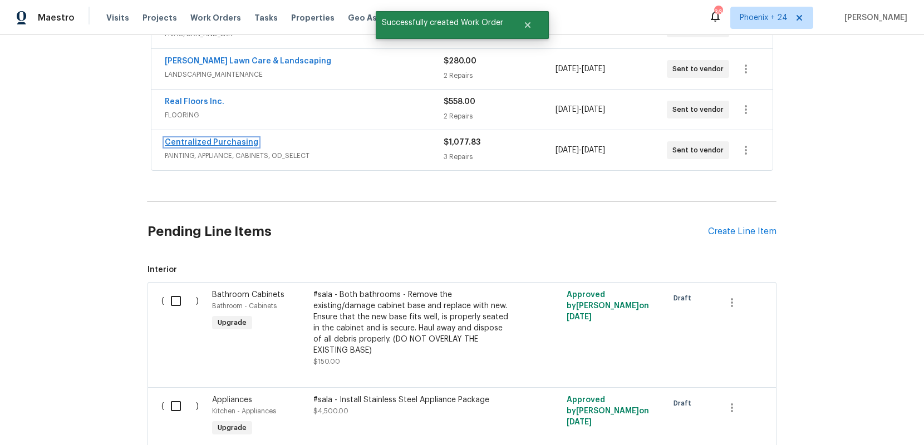
click at [231, 139] on link "Centralized Purchasing" at bounding box center [212, 143] width 94 height 8
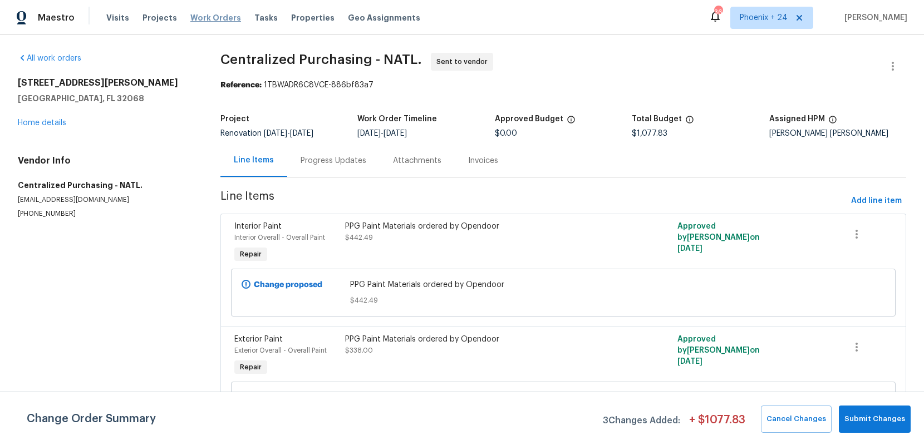
click at [194, 21] on span "Work Orders" at bounding box center [215, 17] width 51 height 11
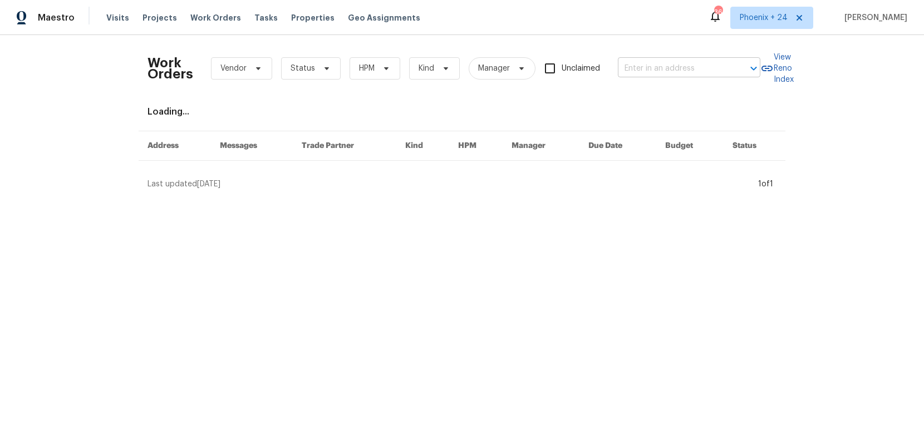
click at [649, 73] on input "text" at bounding box center [673, 68] width 111 height 17
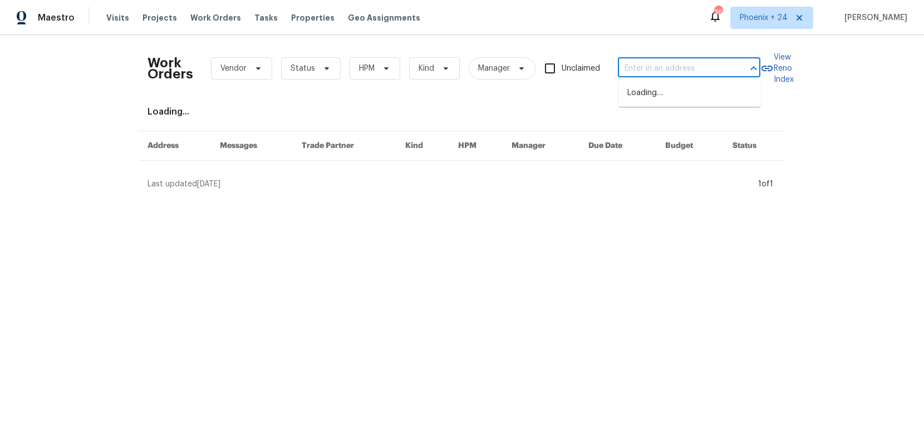
paste input "[STREET_ADDRESS][US_STATE]"
type input "[STREET_ADDRESS][US_STATE]"
click at [762, 22] on span "Phoenix + 24" at bounding box center [764, 17] width 48 height 11
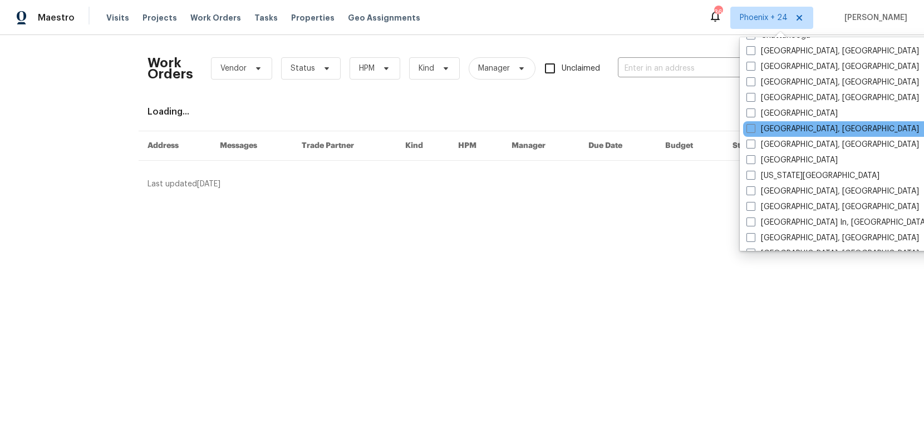
scroll to position [519, 0]
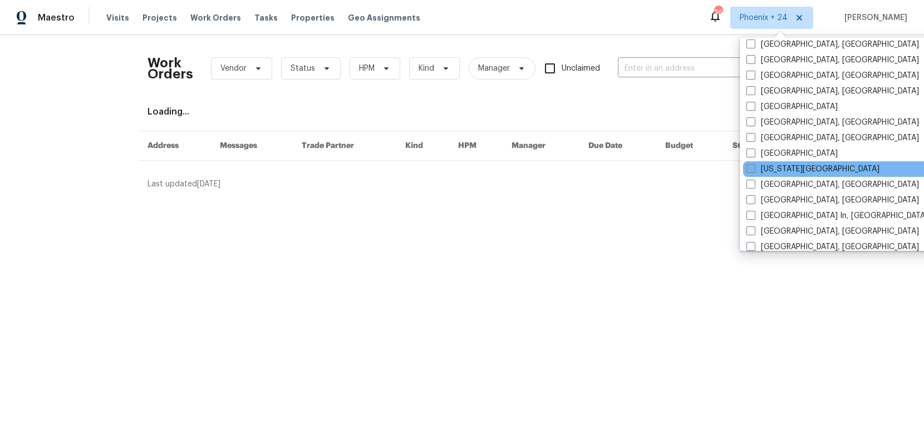
click at [767, 167] on label "[US_STATE][GEOGRAPHIC_DATA]" at bounding box center [812, 169] width 133 height 11
click at [754, 167] on input "[US_STATE][GEOGRAPHIC_DATA]" at bounding box center [749, 167] width 7 height 7
checkbox input "true"
click at [657, 79] on div "Work Orders Vendor Status HPM Kind Manager Unclaimed ​" at bounding box center [453, 68] width 613 height 49
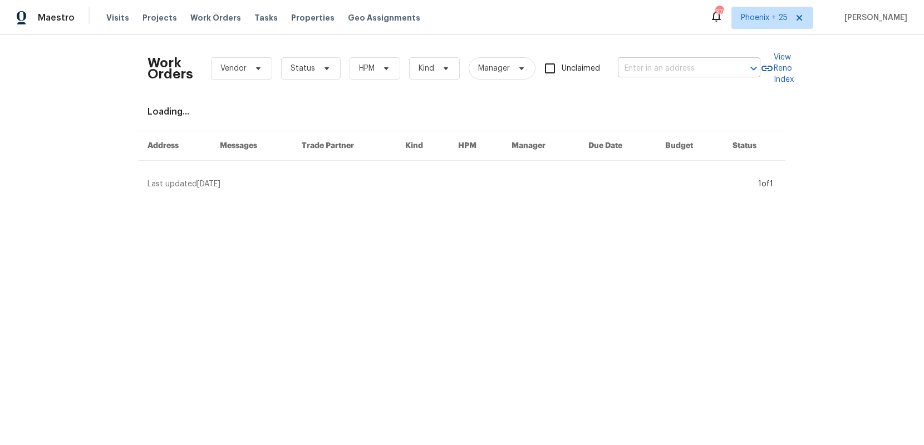
click at [651, 69] on input "text" at bounding box center [673, 68] width 111 height 17
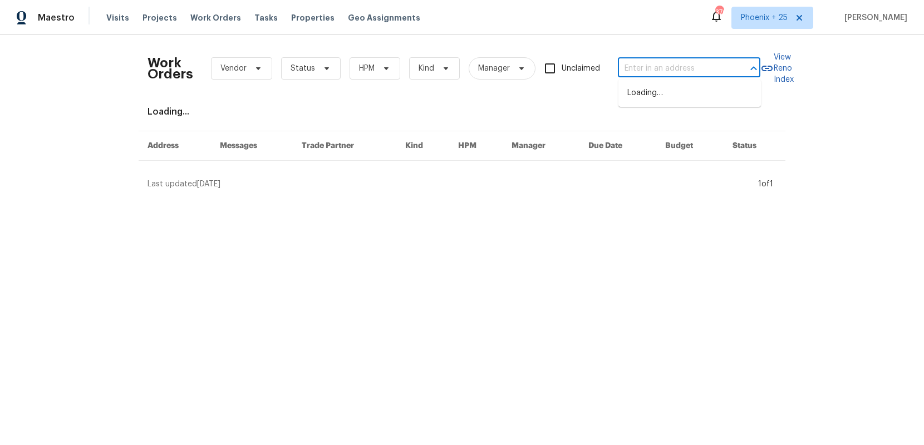
paste input "[STREET_ADDRESS][US_STATE]"
type input "[STREET_ADDRESS][US_STATE]"
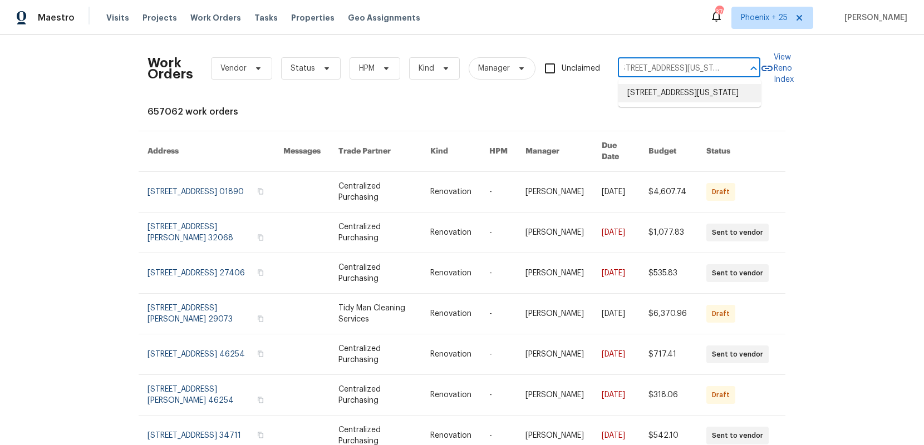
click at [652, 95] on li "[STREET_ADDRESS][US_STATE]" at bounding box center [689, 93] width 142 height 18
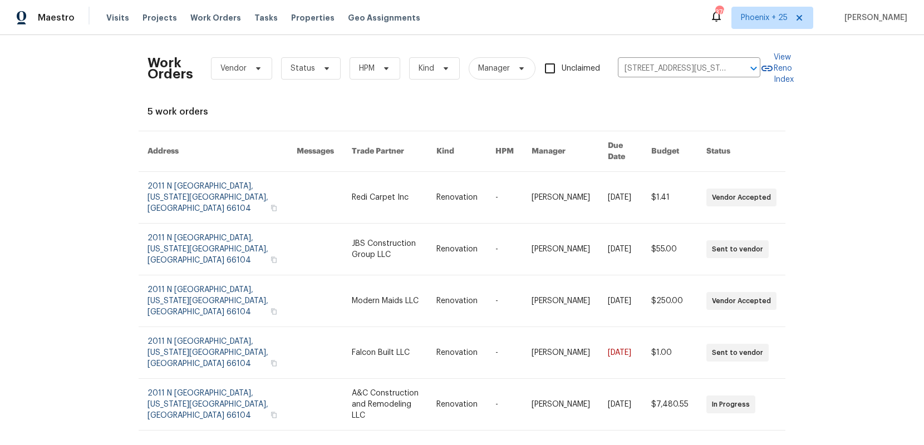
click at [381, 224] on link at bounding box center [394, 249] width 85 height 51
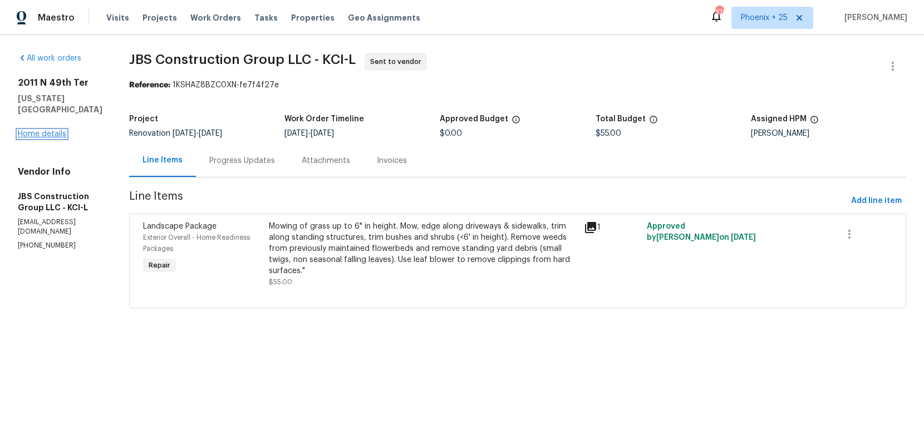
click at [54, 130] on link "Home details" at bounding box center [42, 134] width 48 height 8
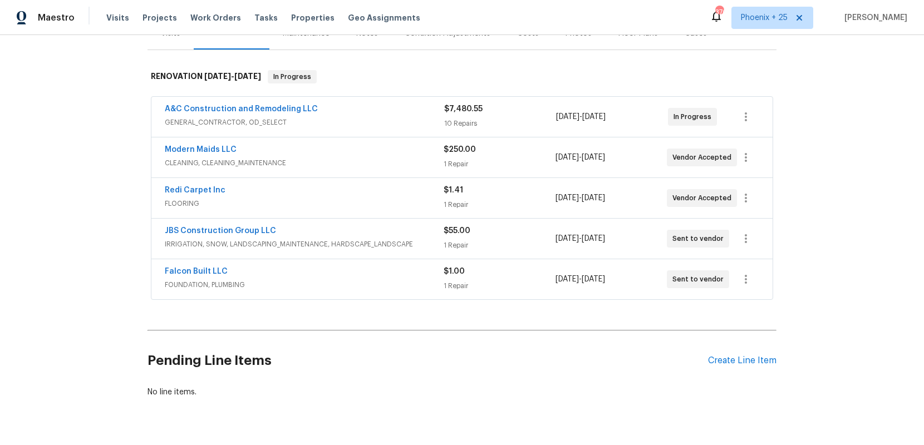
scroll to position [159, 0]
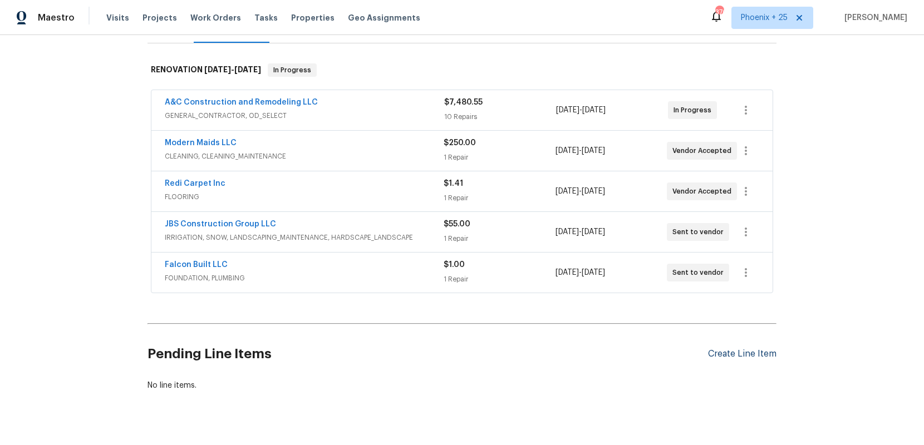
click at [730, 353] on div "Create Line Item" at bounding box center [742, 354] width 68 height 11
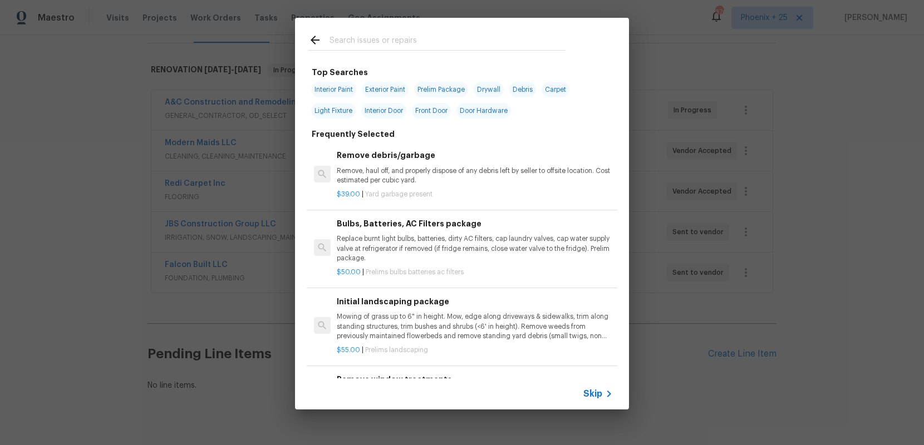
click at [429, 47] on input "text" at bounding box center [448, 41] width 236 height 17
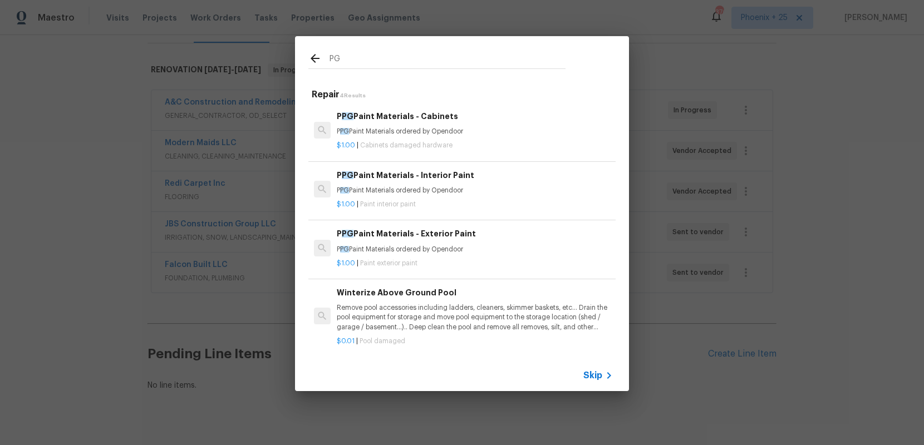
type input "PG"
click at [494, 178] on h6 "P PG Paint Materials - Interior Paint" at bounding box center [475, 175] width 276 height 12
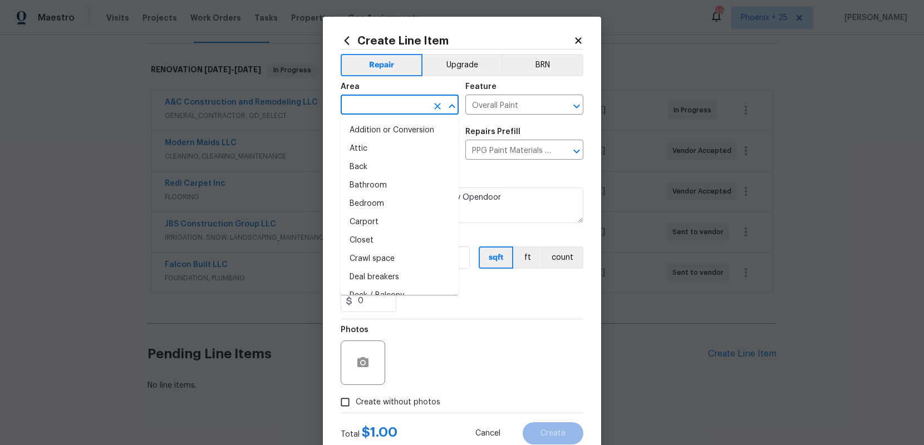
click at [394, 107] on input "text" at bounding box center [384, 105] width 87 height 17
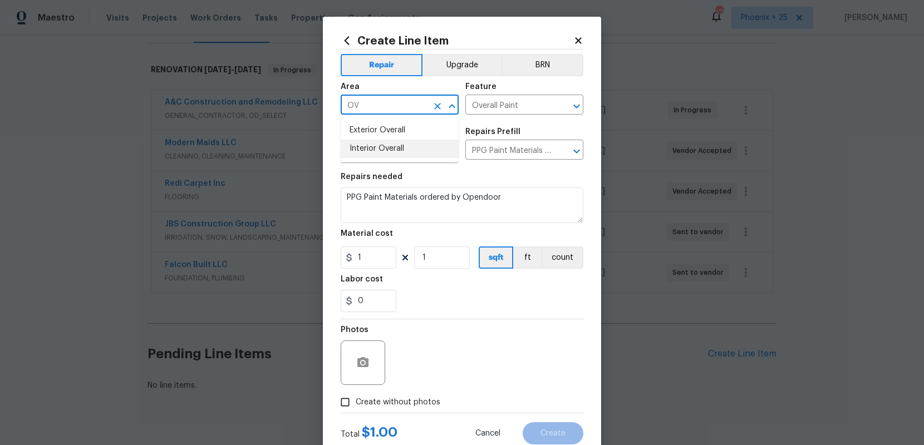
click at [398, 150] on li "Interior Overall" at bounding box center [400, 149] width 118 height 18
type input "Interior Overall"
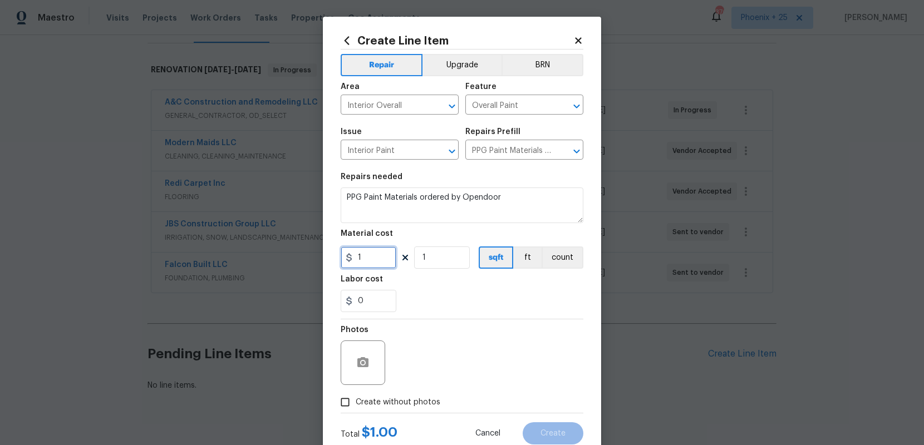
click at [364, 262] on input "1" at bounding box center [369, 258] width 56 height 22
type input "1049.77"
click at [399, 401] on span "Create without photos" at bounding box center [398, 403] width 85 height 12
click at [356, 401] on input "Create without photos" at bounding box center [345, 402] width 21 height 21
checkbox input "true"
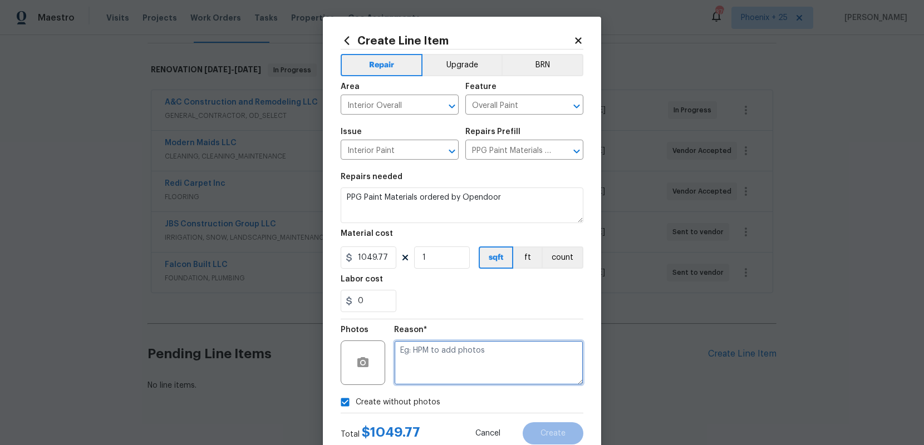
click at [432, 362] on textarea at bounding box center [488, 363] width 189 height 45
type textarea "NA"
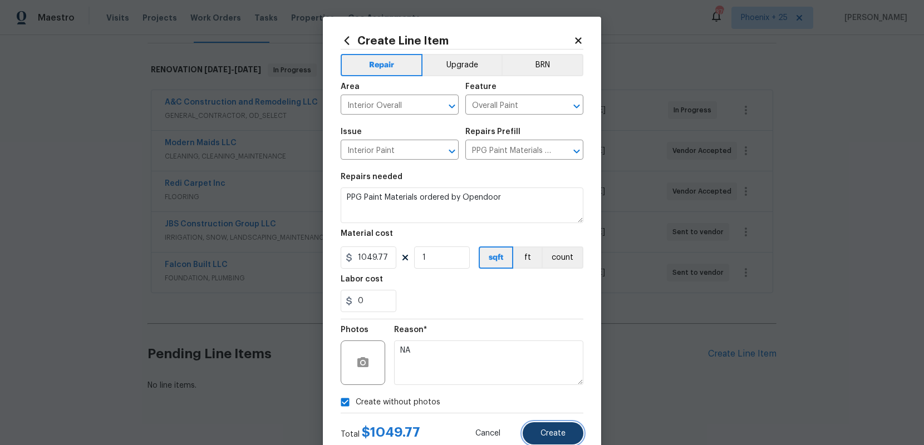
click at [543, 428] on button "Create" at bounding box center [553, 433] width 61 height 22
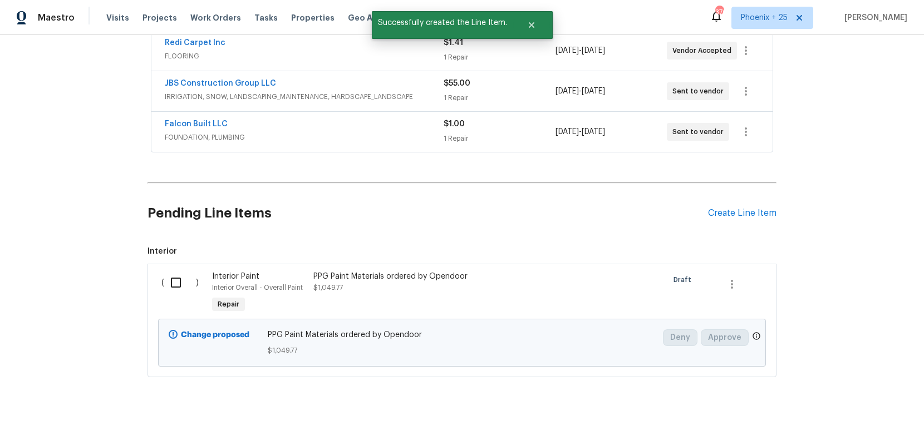
scroll to position [307, 0]
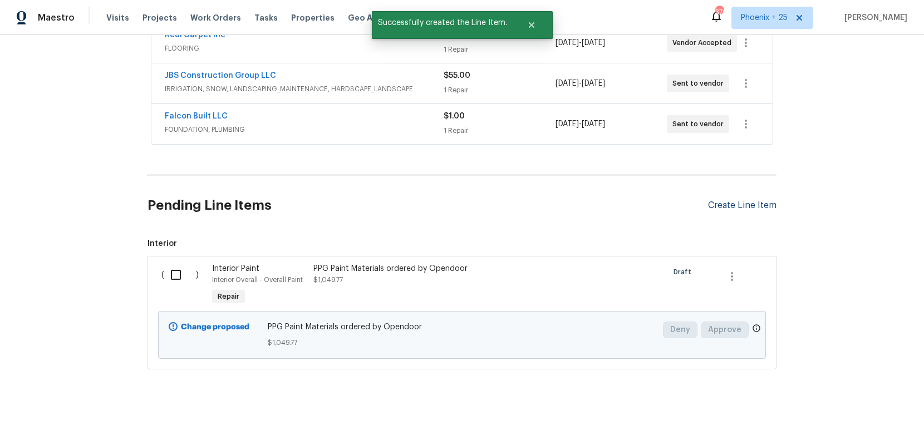
click at [725, 210] on div "Create Line Item" at bounding box center [742, 205] width 68 height 11
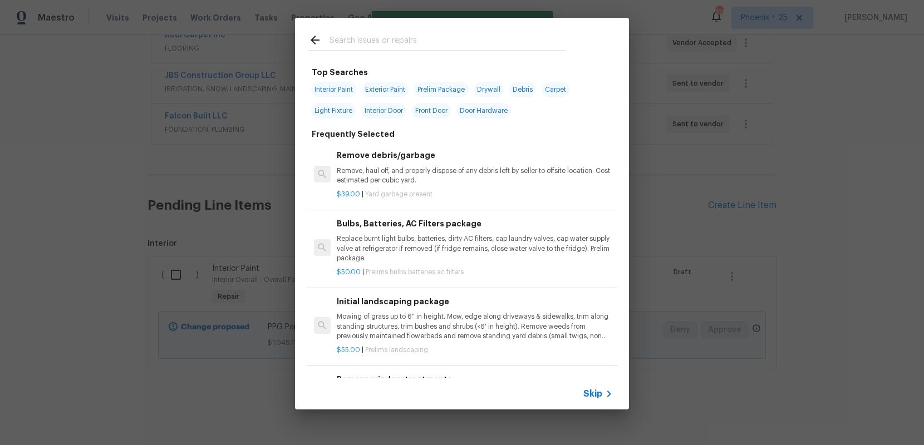
click at [404, 37] on input "text" at bounding box center [448, 41] width 236 height 17
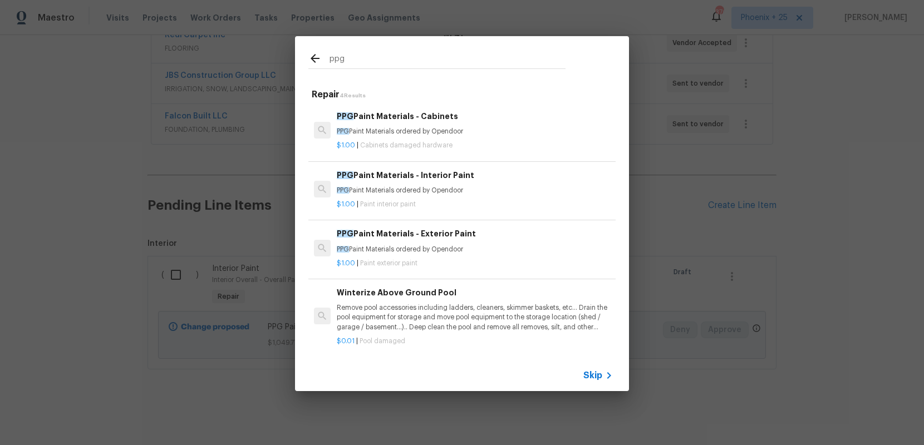
type input "ppg"
click at [479, 112] on h6 "PPG Paint Materials - Cabinets" at bounding box center [475, 116] width 276 height 12
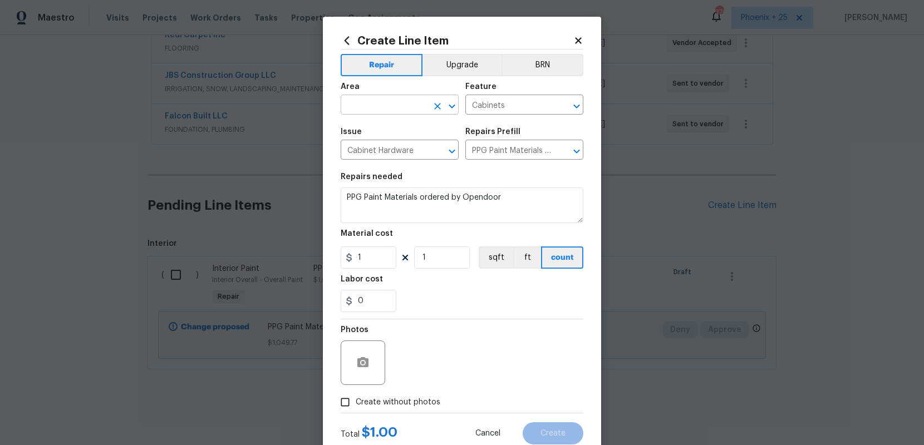
drag, startPoint x: 401, startPoint y: 90, endPoint x: 402, endPoint y: 99, distance: 8.9
click at [401, 90] on div "Area" at bounding box center [400, 90] width 118 height 14
click at [402, 100] on input "text" at bounding box center [384, 105] width 87 height 17
click at [394, 145] on li "Interior Overall" at bounding box center [400, 149] width 118 height 18
type input "Interior Overall"
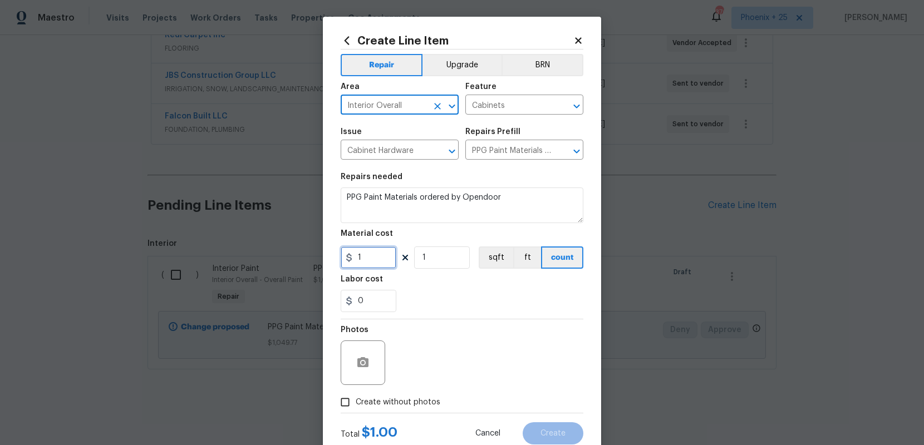
click at [379, 253] on input "1" at bounding box center [369, 258] width 56 height 22
drag, startPoint x: 380, startPoint y: 255, endPoint x: 342, endPoint y: 253, distance: 37.9
click at [341, 254] on input "1" at bounding box center [369, 258] width 56 height 22
type input "490.04"
drag, startPoint x: 378, startPoint y: 404, endPoint x: 383, endPoint y: 397, distance: 8.5
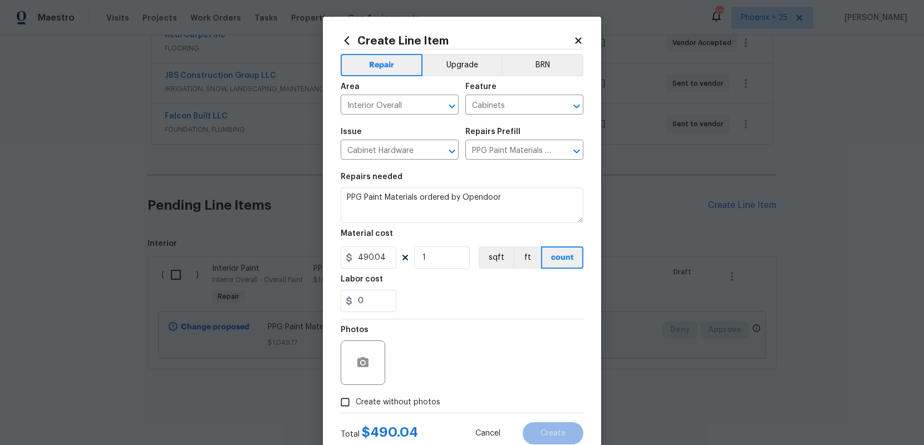
click at [379, 402] on span "Create without photos" at bounding box center [398, 403] width 85 height 12
click at [356, 402] on input "Create without photos" at bounding box center [345, 402] width 21 height 21
checkbox input "true"
click at [411, 366] on textarea at bounding box center [488, 363] width 189 height 45
type textarea "NA"
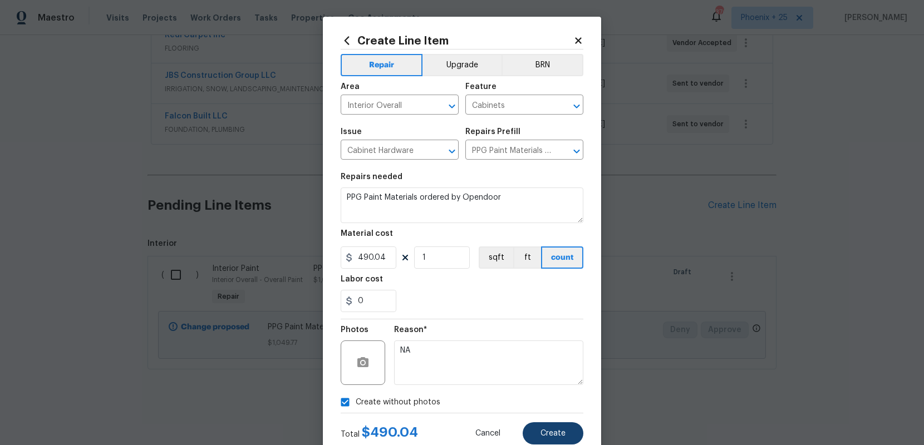
drag, startPoint x: 522, startPoint y: 423, endPoint x: 534, endPoint y: 425, distance: 12.4
click at [524, 423] on div "Cancel Create" at bounding box center [521, 433] width 126 height 22
click at [534, 425] on button "Create" at bounding box center [553, 433] width 61 height 22
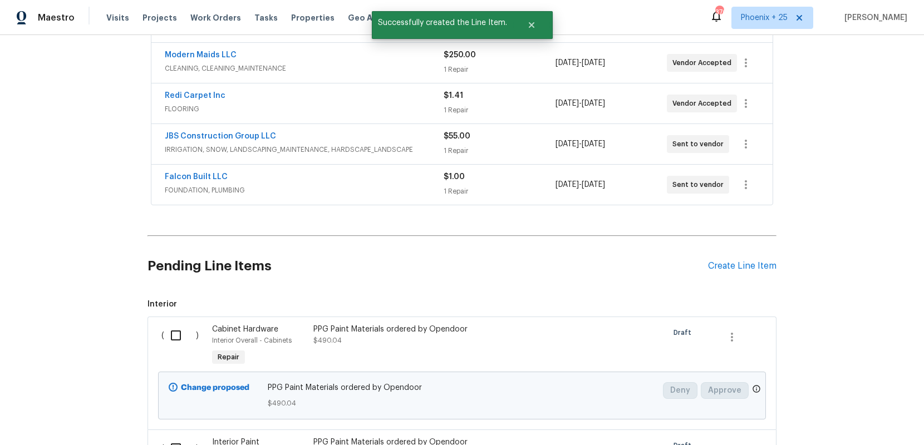
scroll to position [420, 0]
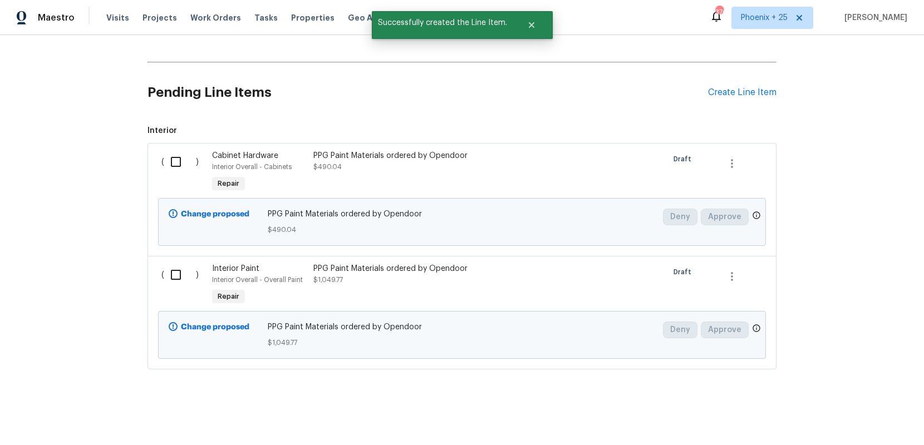
click at [185, 170] on input "checkbox" at bounding box center [180, 161] width 32 height 23
checkbox input "true"
click at [174, 292] on div "( )" at bounding box center [183, 285] width 51 height 51
drag, startPoint x: 175, startPoint y: 275, endPoint x: 435, endPoint y: 344, distance: 268.9
click at [176, 276] on input "checkbox" at bounding box center [180, 274] width 32 height 23
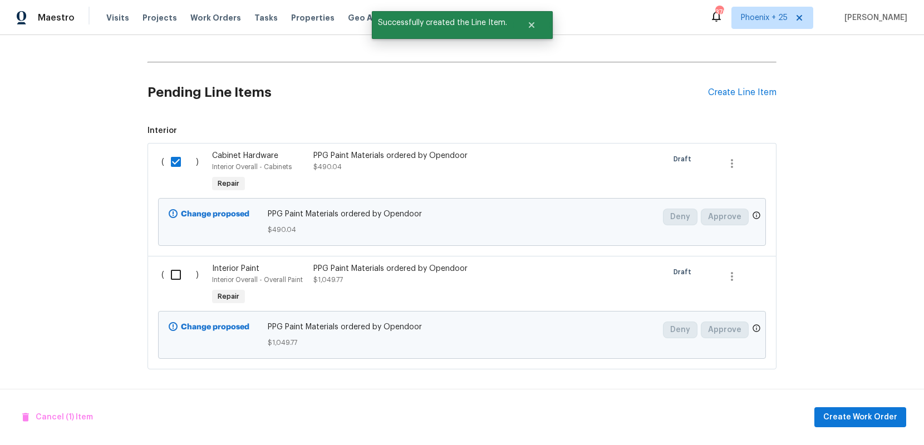
checkbox input "true"
click at [879, 415] on span "Create Work Order" at bounding box center [860, 418] width 74 height 14
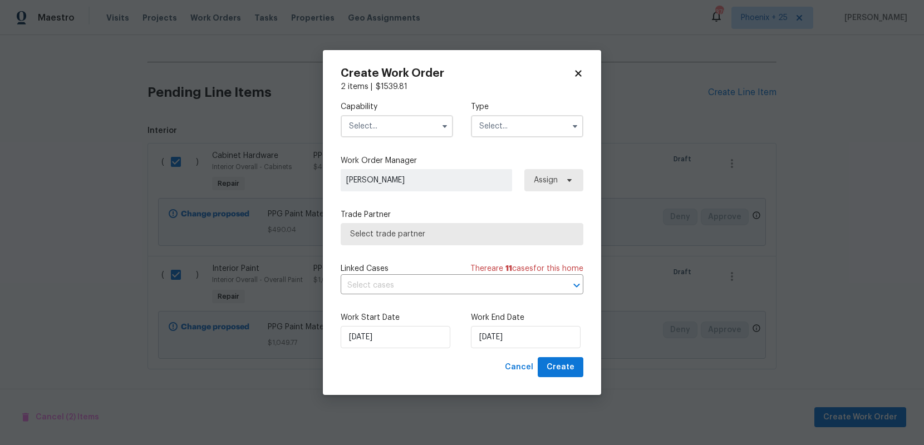
click at [426, 122] on input "text" at bounding box center [397, 126] width 112 height 22
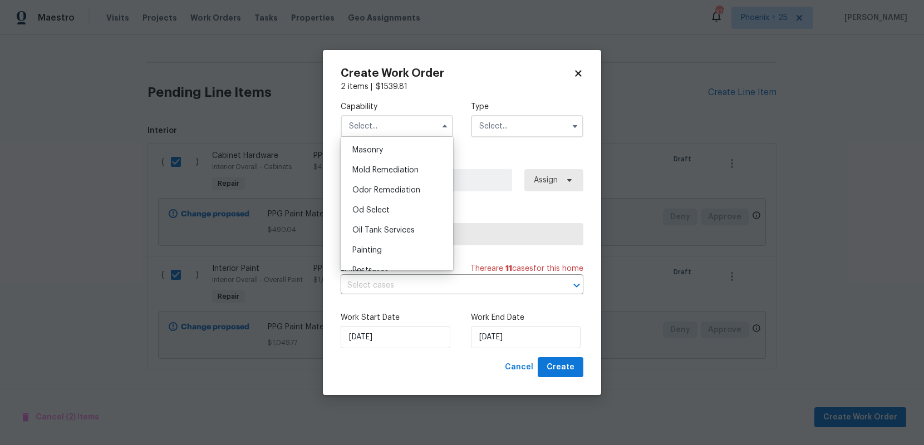
scroll to position [846, 0]
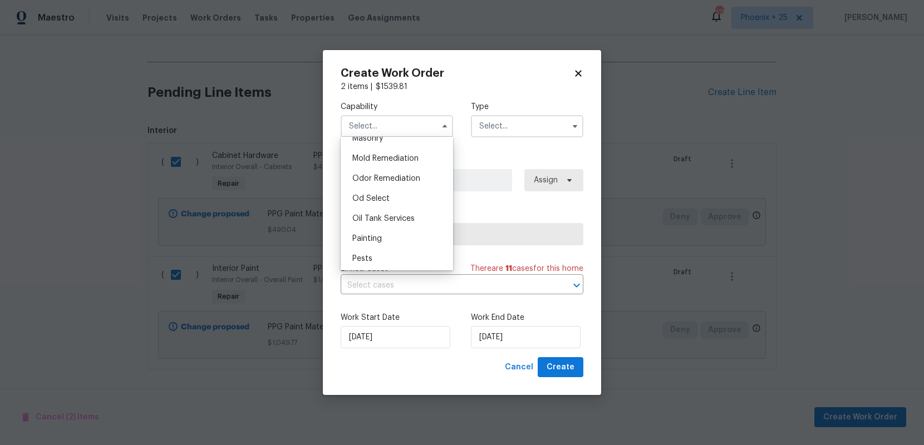
click at [384, 221] on span "Oil Tank Services" at bounding box center [383, 219] width 62 height 8
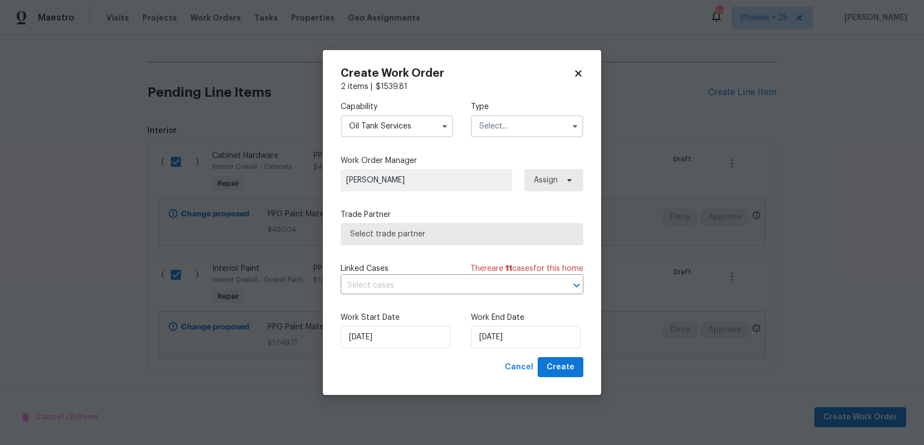
drag, startPoint x: 383, startPoint y: 116, endPoint x: 384, endPoint y: 130, distance: 13.4
click at [383, 117] on input "Oil Tank Services" at bounding box center [397, 126] width 112 height 22
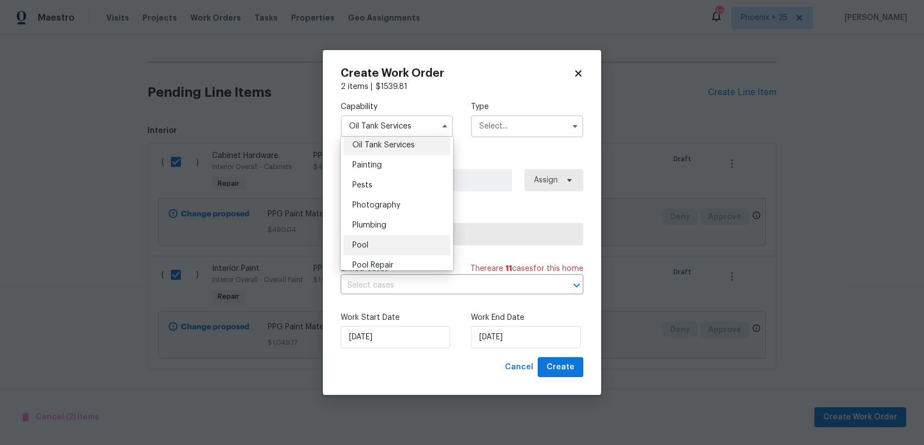
scroll to position [916, 0]
drag, startPoint x: 393, startPoint y: 172, endPoint x: 488, endPoint y: 140, distance: 99.8
click at [393, 172] on div "Painting" at bounding box center [396, 169] width 107 height 20
type input "Painting"
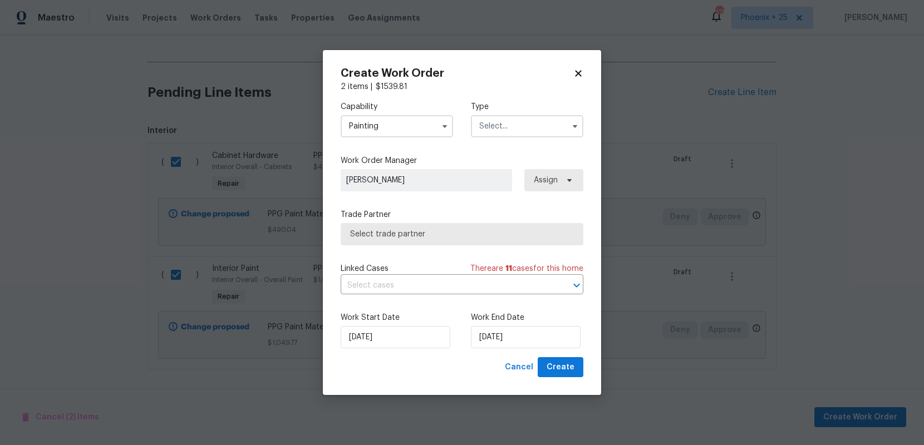
drag, startPoint x: 519, startPoint y: 129, endPoint x: 520, endPoint y: 135, distance: 6.1
click at [520, 132] on input "text" at bounding box center [527, 126] width 112 height 22
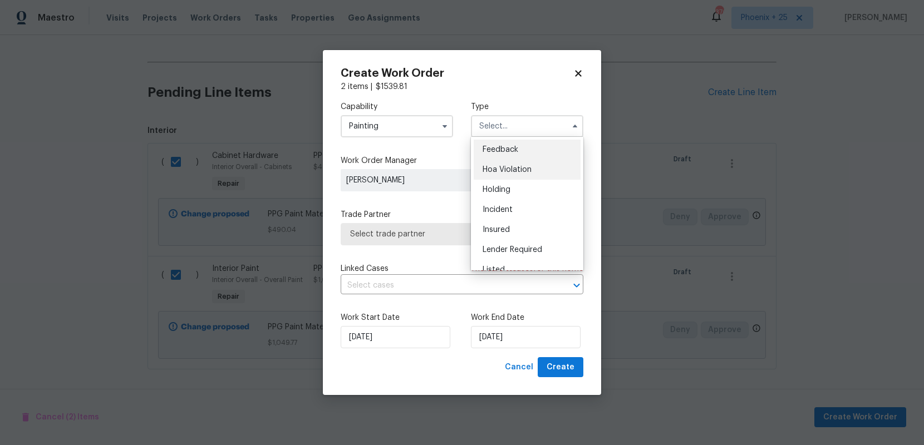
scroll to position [253, 0]
click at [515, 166] on div "Reit Renovation" at bounding box center [527, 157] width 107 height 20
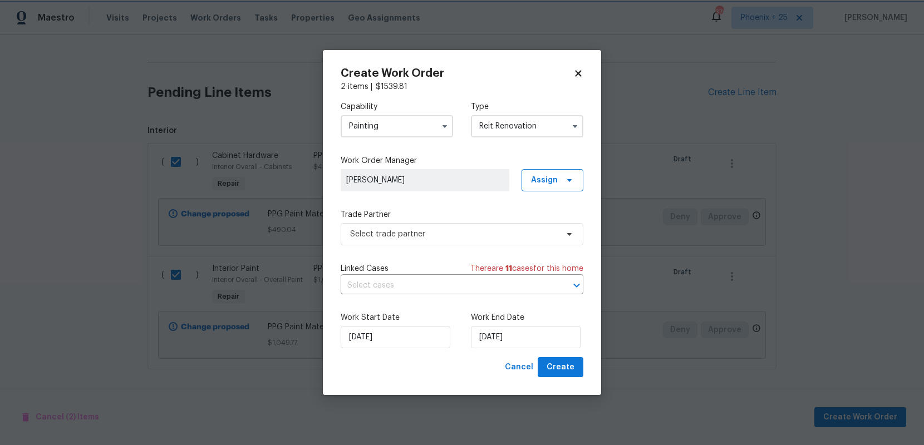
scroll to position [0, 0]
drag, startPoint x: 515, startPoint y: 130, endPoint x: 514, endPoint y: 136, distance: 5.7
click at [515, 130] on input "Reit Renovation" at bounding box center [527, 126] width 112 height 22
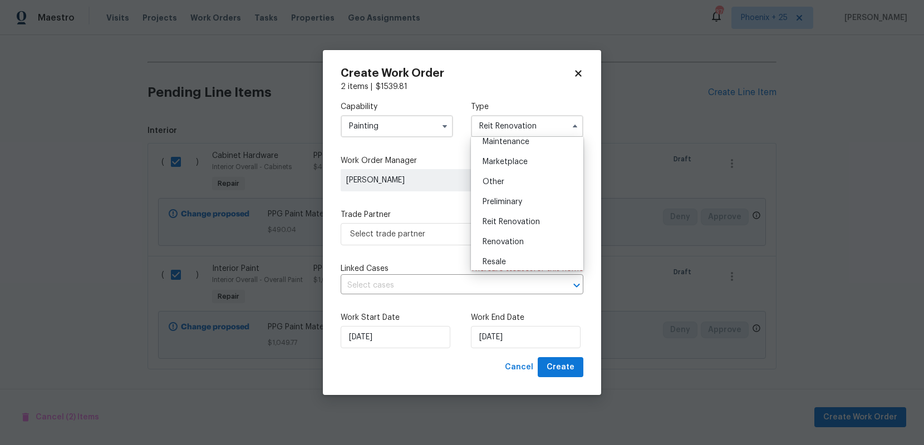
scroll to position [253, 0]
click at [515, 169] on div "Renovation" at bounding box center [527, 178] width 107 height 20
type input "Renovation"
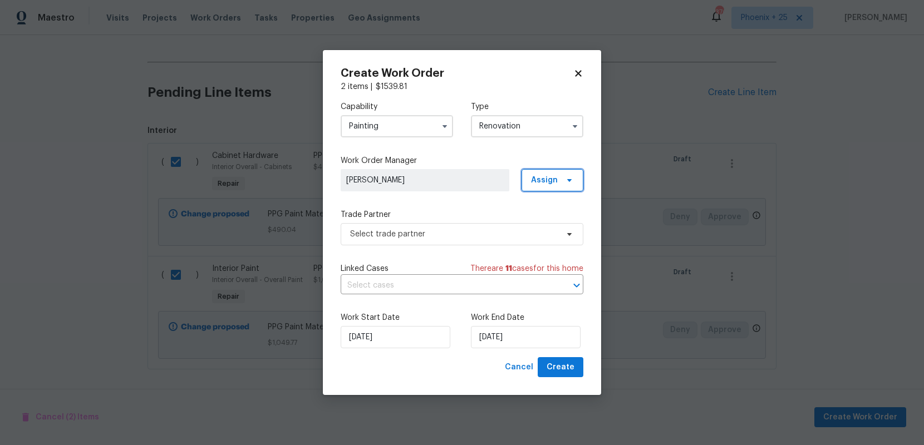
drag, startPoint x: 545, startPoint y: 171, endPoint x: 546, endPoint y: 189, distance: 17.3
click at [545, 173] on span "Assign" at bounding box center [553, 180] width 62 height 22
click at [544, 224] on div "Assign to me" at bounding box center [554, 227] width 48 height 11
click at [453, 235] on span "Select trade partner" at bounding box center [454, 234] width 208 height 11
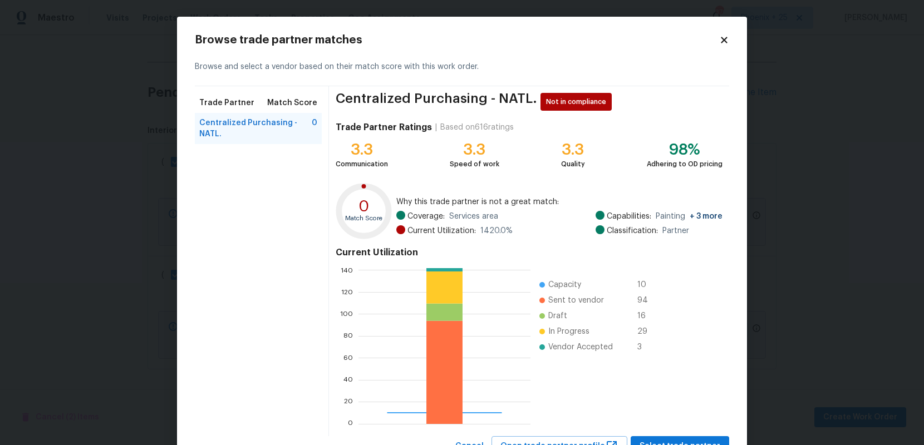
scroll to position [46, 0]
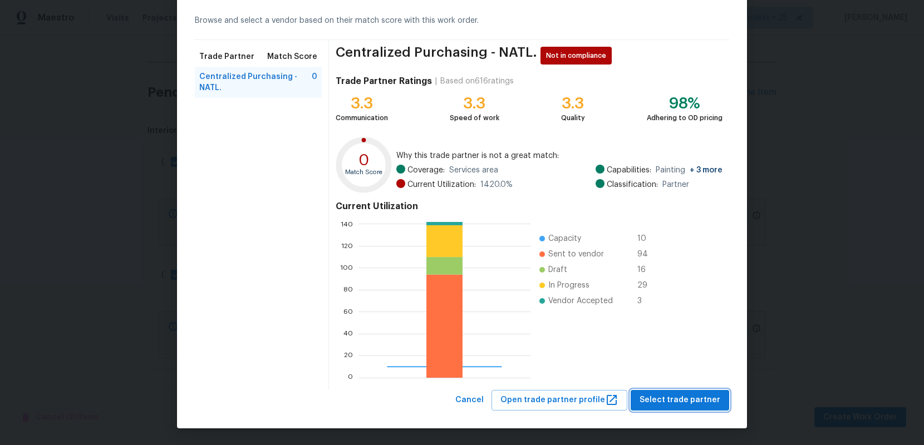
drag, startPoint x: 646, startPoint y: 400, endPoint x: 639, endPoint y: 397, distance: 7.2
click at [645, 400] on span "Select trade partner" at bounding box center [680, 401] width 81 height 14
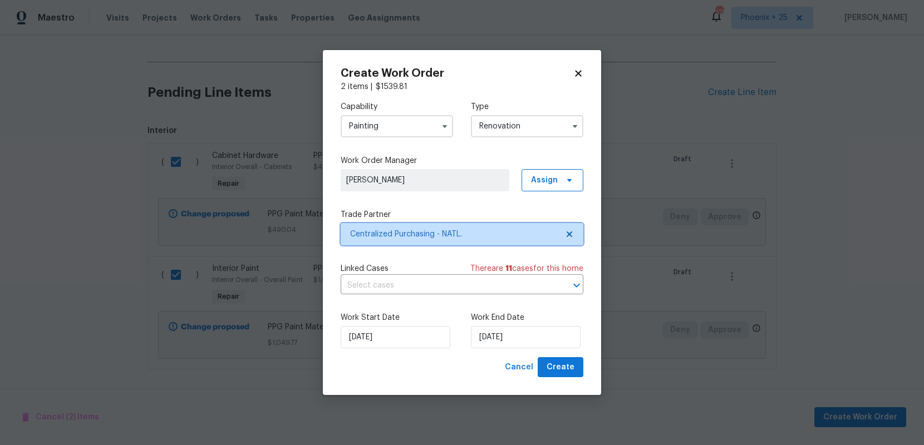
scroll to position [0, 0]
click at [554, 352] on div "Work Start Date [DATE] Work End Date [DATE]" at bounding box center [462, 330] width 243 height 54
click at [558, 361] on span "Create" at bounding box center [561, 368] width 28 height 14
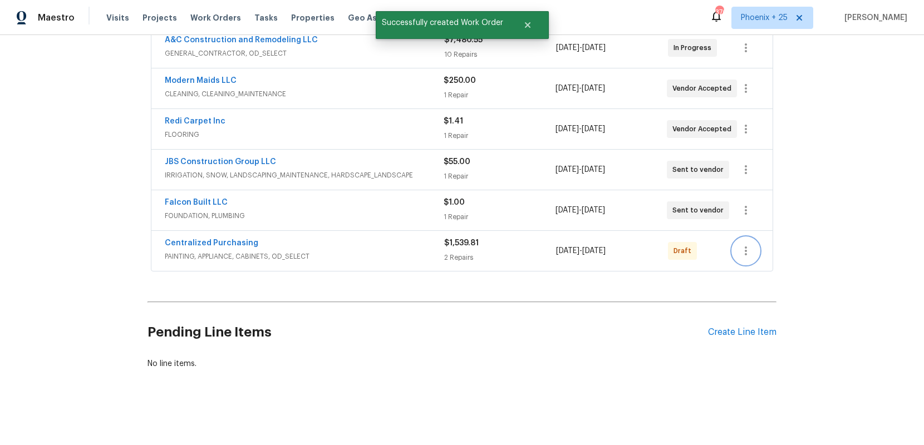
click at [749, 250] on icon "button" at bounding box center [745, 250] width 13 height 13
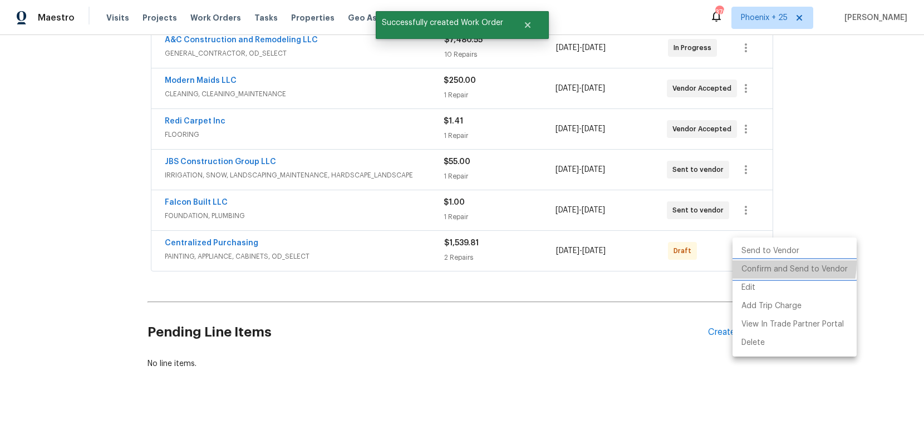
click at [750, 262] on li "Confirm and Send to Vendor" at bounding box center [794, 269] width 124 height 18
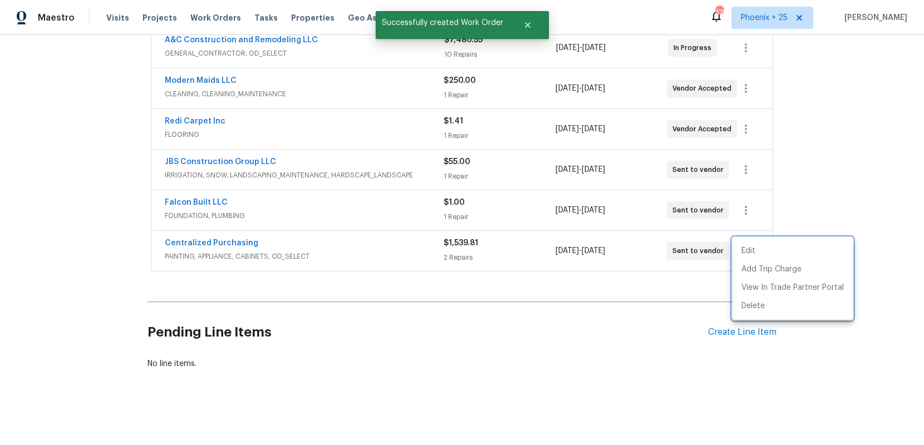
drag, startPoint x: 218, startPoint y: 219, endPoint x: 212, endPoint y: 233, distance: 15.2
click at [215, 220] on div at bounding box center [462, 222] width 924 height 445
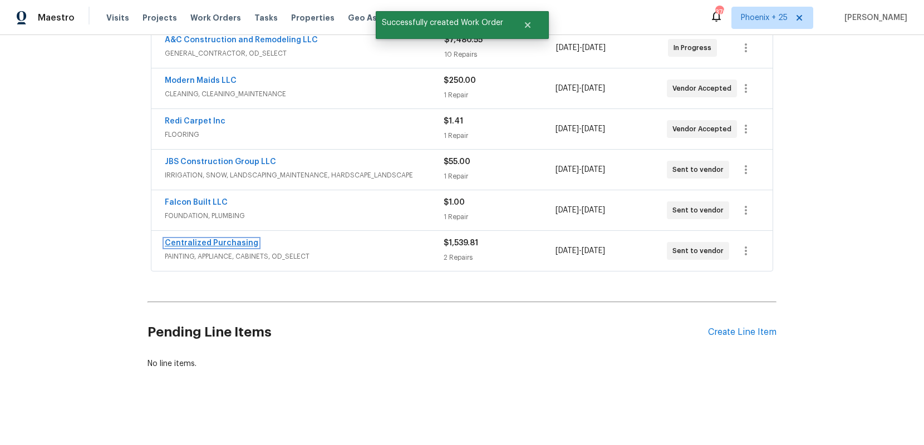
click at [215, 239] on link "Centralized Purchasing" at bounding box center [212, 243] width 94 height 8
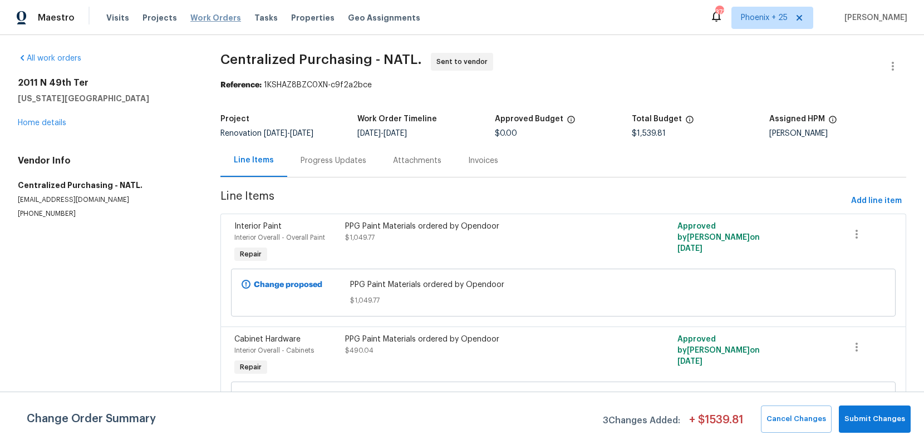
click at [193, 20] on span "Work Orders" at bounding box center [215, 17] width 51 height 11
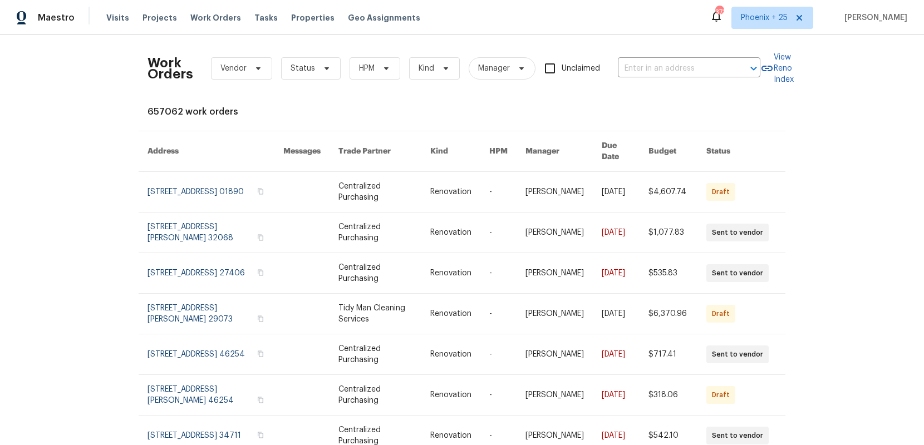
click at [673, 48] on div "Work Orders Vendor Status HPM Kind Manager Unclaimed ​" at bounding box center [453, 68] width 613 height 49
click at [672, 65] on input "text" at bounding box center [673, 68] width 111 height 17
paste input "2PRVVTVFSHH9M"
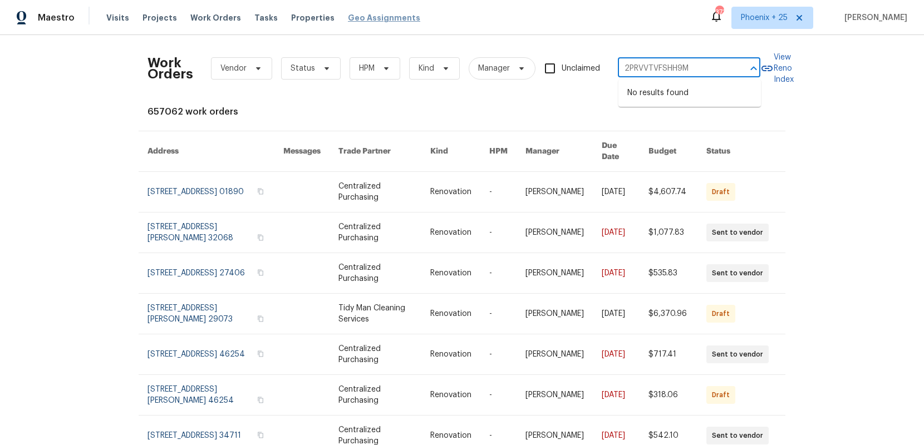
type input "2PRVVTVFSHH9M"
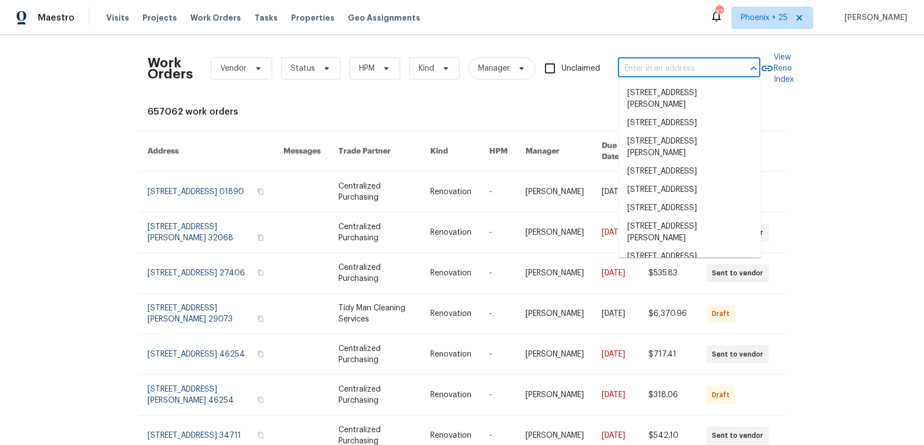
click at [678, 58] on div "Work Orders Vendor Status HPM Kind Manager Unclaimed ​" at bounding box center [453, 68] width 613 height 49
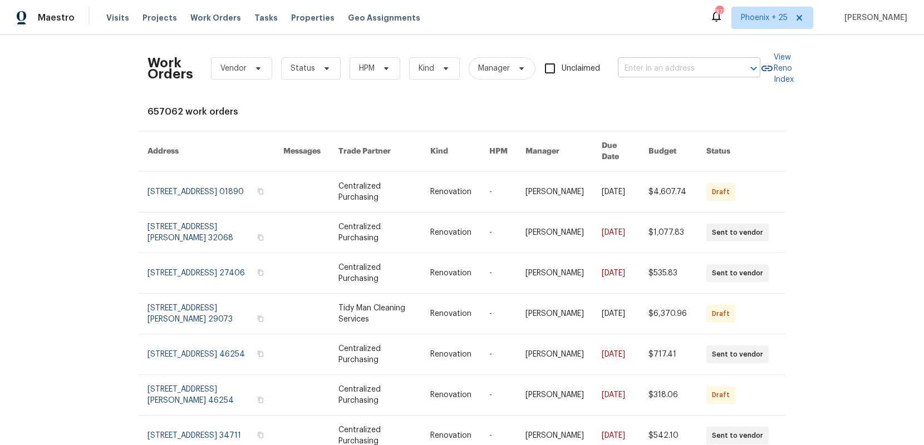
click at [676, 64] on input "text" at bounding box center [673, 68] width 111 height 17
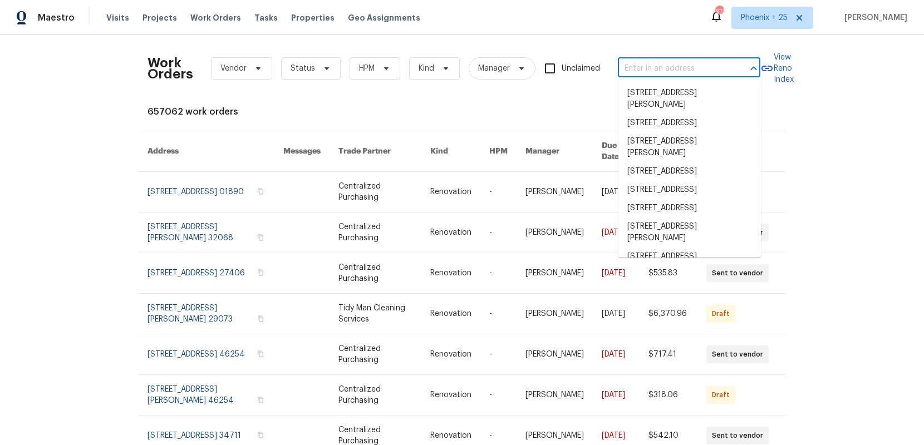
paste input "[STREET_ADDRESS][PERSON_NAME]"
type input "[STREET_ADDRESS][PERSON_NAME]"
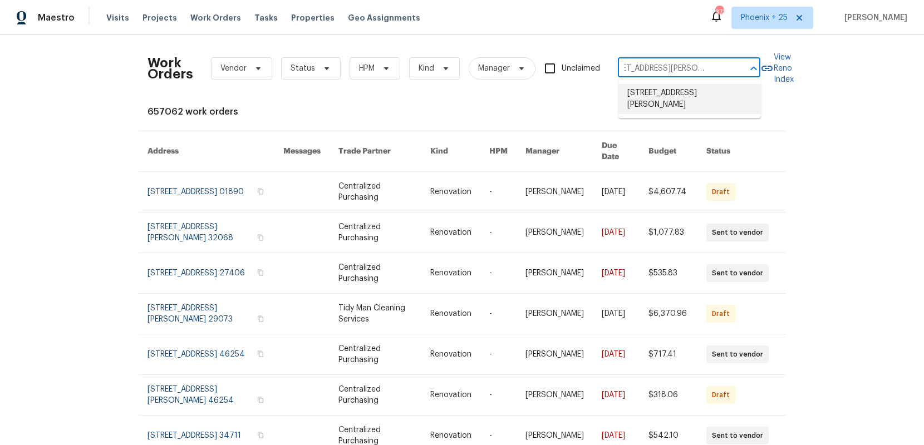
click at [678, 96] on li "[STREET_ADDRESS][PERSON_NAME]" at bounding box center [689, 99] width 142 height 30
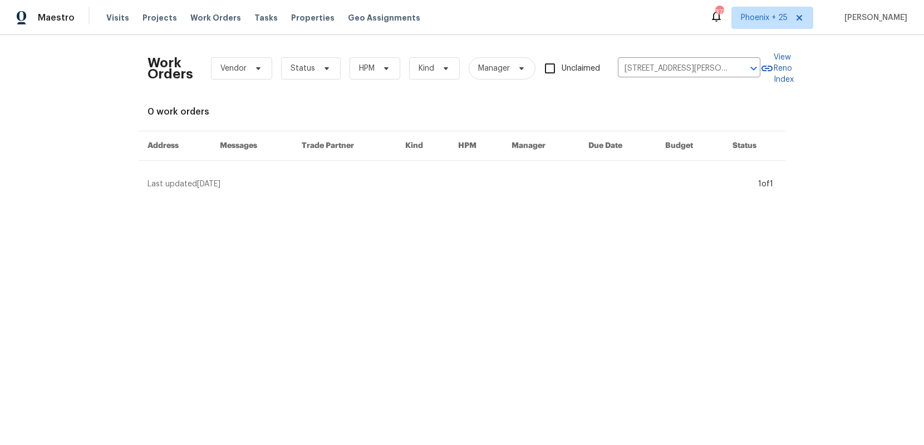
click at [369, 199] on html "Maestro Visits Projects Work Orders Tasks Properties Geo Assignments 373 [GEOGR…" at bounding box center [462, 99] width 924 height 199
click at [156, 17] on span "Projects" at bounding box center [159, 17] width 35 height 11
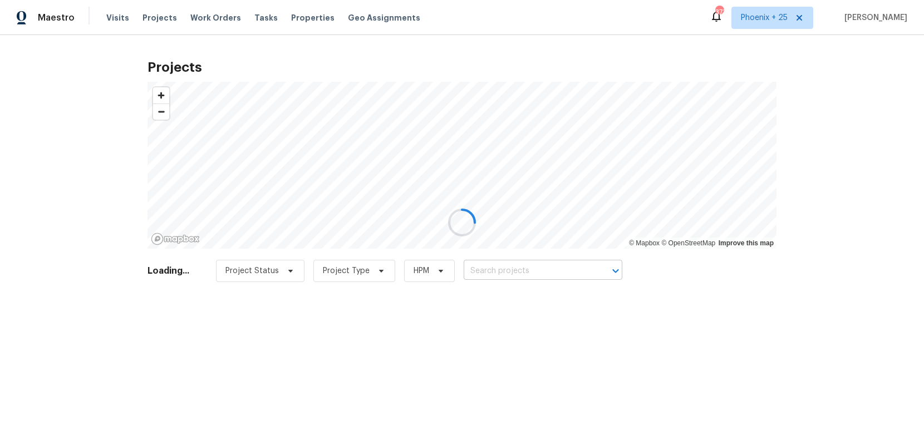
click at [560, 276] on input "text" at bounding box center [527, 271] width 127 height 17
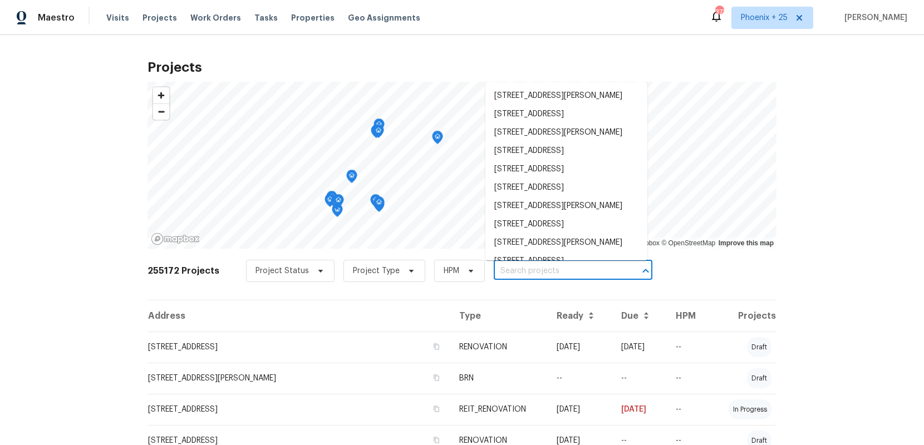
paste input "[STREET_ADDRESS][PERSON_NAME]"
type input "[STREET_ADDRESS][PERSON_NAME]"
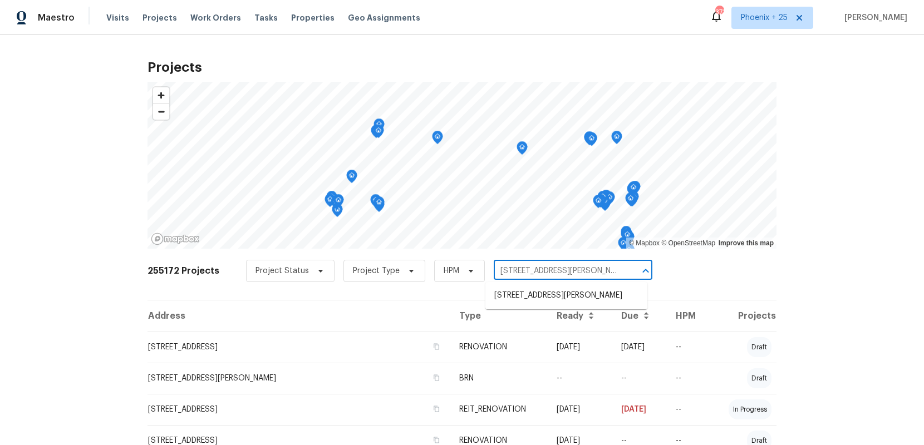
scroll to position [0, 6]
click at [557, 294] on li "[STREET_ADDRESS][PERSON_NAME]" at bounding box center [566, 296] width 162 height 18
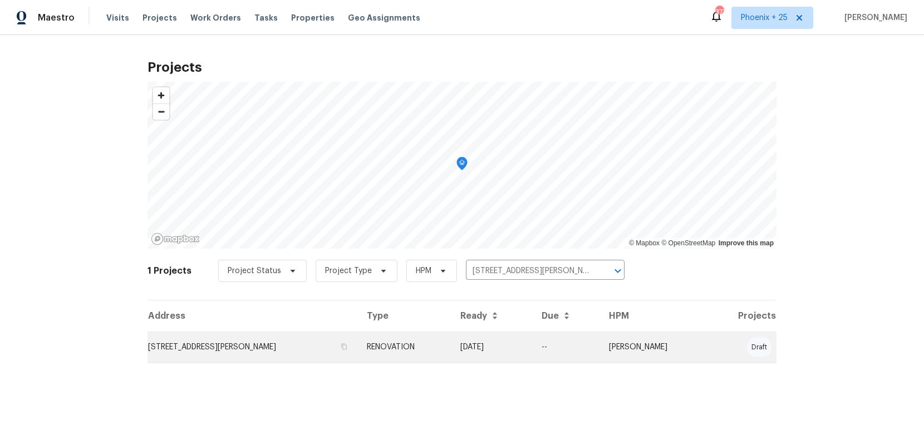
click at [406, 347] on td "RENOVATION" at bounding box center [405, 347] width 94 height 31
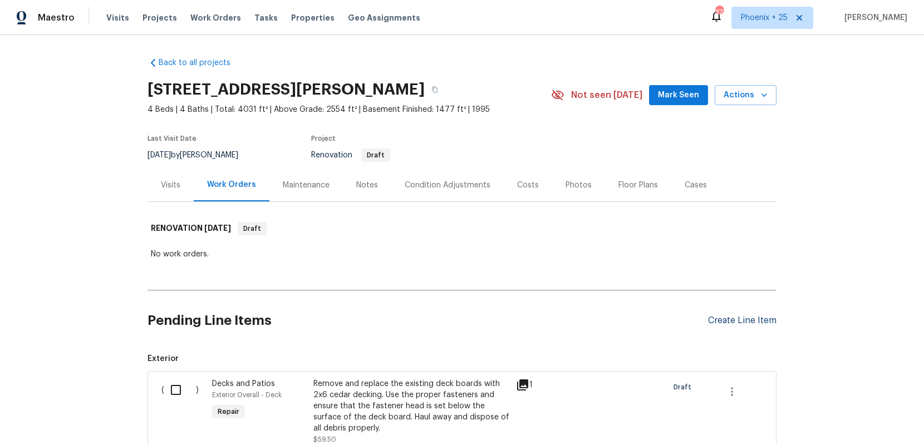
click at [766, 316] on div "Create Line Item" at bounding box center [742, 321] width 68 height 11
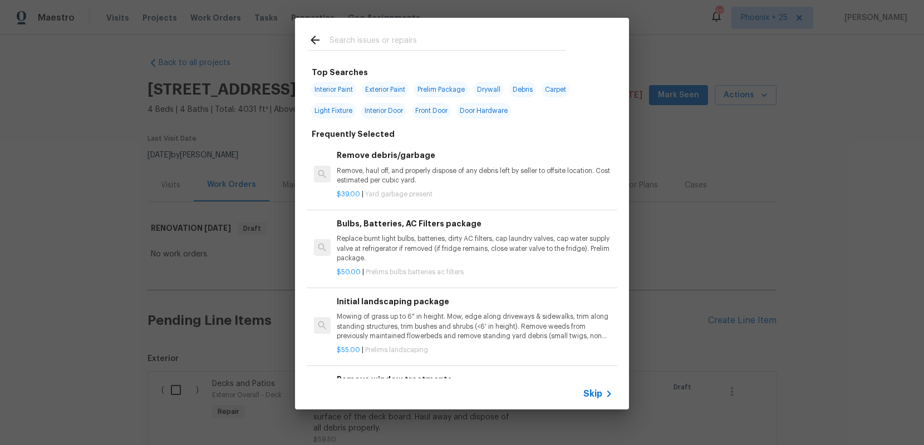
click at [433, 42] on input "text" at bounding box center [448, 41] width 236 height 17
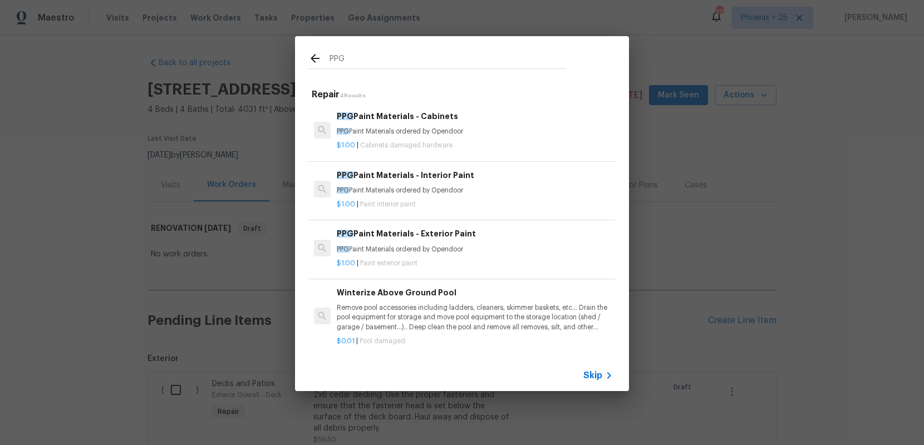
type input "PPG"
click at [474, 180] on h6 "PPG Paint Materials - Interior Paint" at bounding box center [475, 175] width 276 height 12
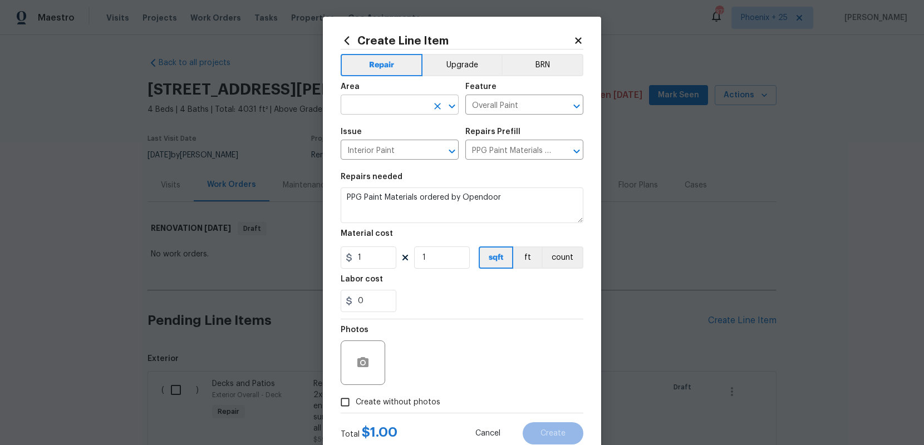
click at [386, 112] on input "text" at bounding box center [384, 105] width 87 height 17
click at [397, 154] on li "Interior Overall" at bounding box center [400, 149] width 118 height 18
type input "Interior Overall"
click at [377, 264] on input "1" at bounding box center [369, 258] width 56 height 22
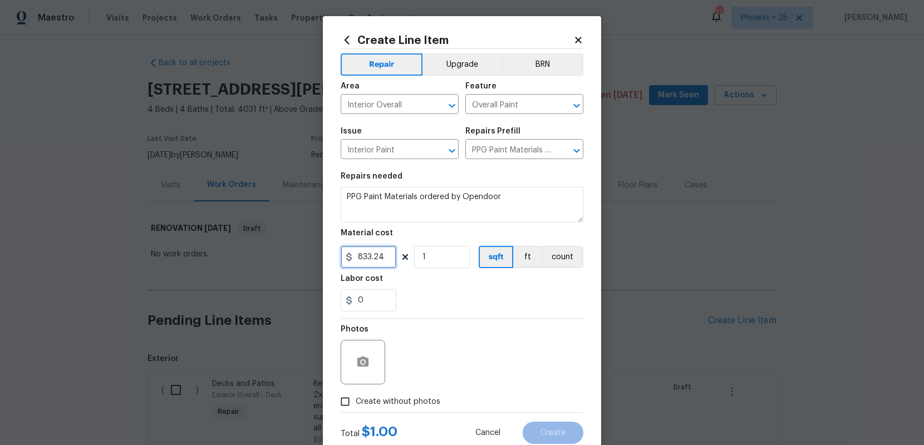
type input "833.24"
drag, startPoint x: 408, startPoint y: 413, endPoint x: 409, endPoint y: 407, distance: 5.6
click at [408, 413] on div "Total $ 833.24 Cancel Create" at bounding box center [462, 428] width 243 height 31
click at [409, 407] on label "Create without photos" at bounding box center [388, 401] width 106 height 21
click at [356, 407] on input "Create without photos" at bounding box center [345, 401] width 21 height 21
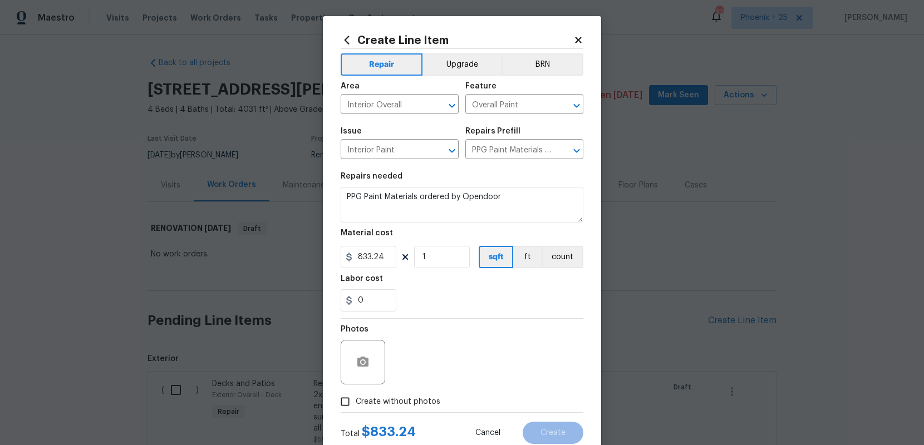
checkbox input "true"
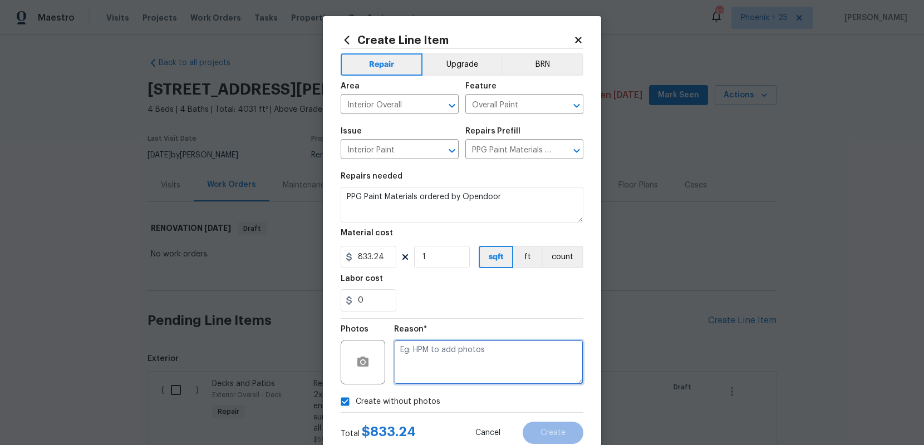
click at [459, 356] on textarea at bounding box center [488, 362] width 189 height 45
type textarea "NA"
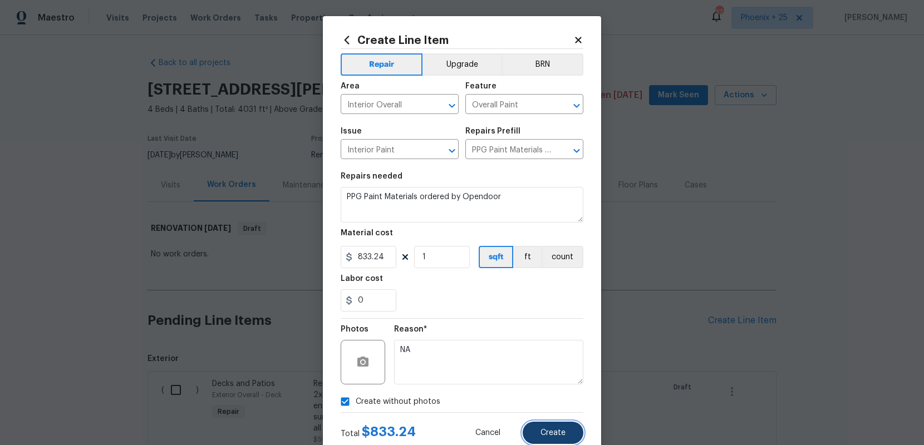
click at [572, 423] on button "Create" at bounding box center [553, 433] width 61 height 22
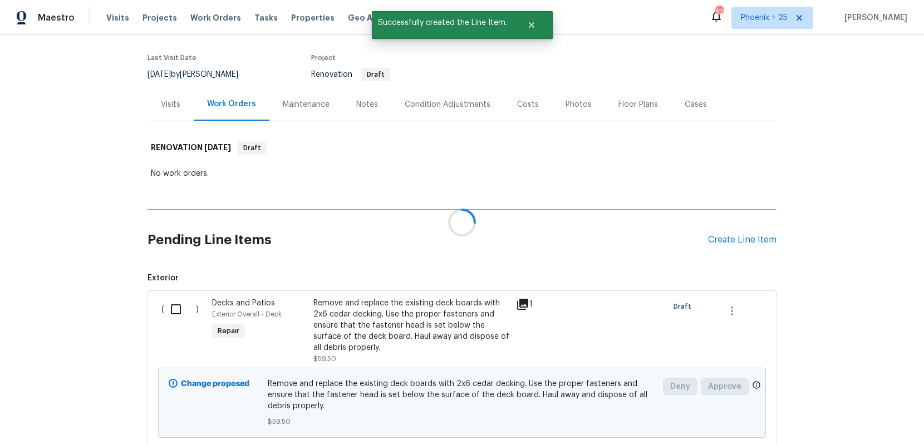
scroll to position [107, 0]
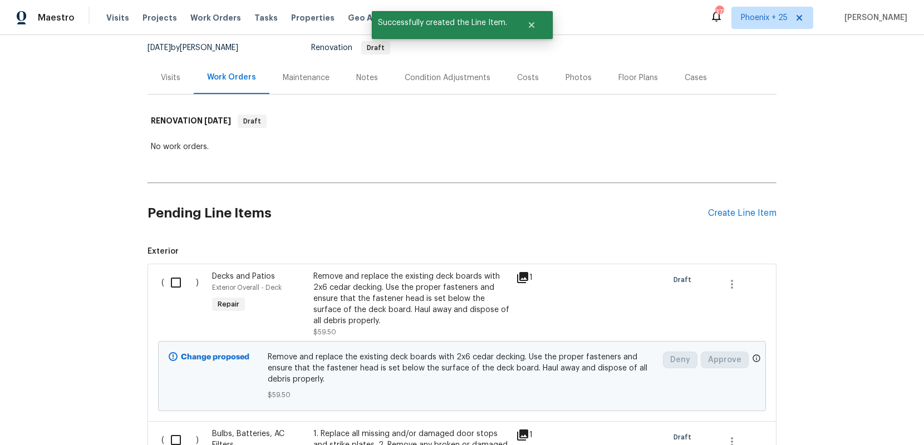
click at [732, 223] on div "Pending Line Items Create Line Item" at bounding box center [461, 214] width 629 height 52
click at [728, 215] on div "Create Line Item" at bounding box center [742, 213] width 68 height 11
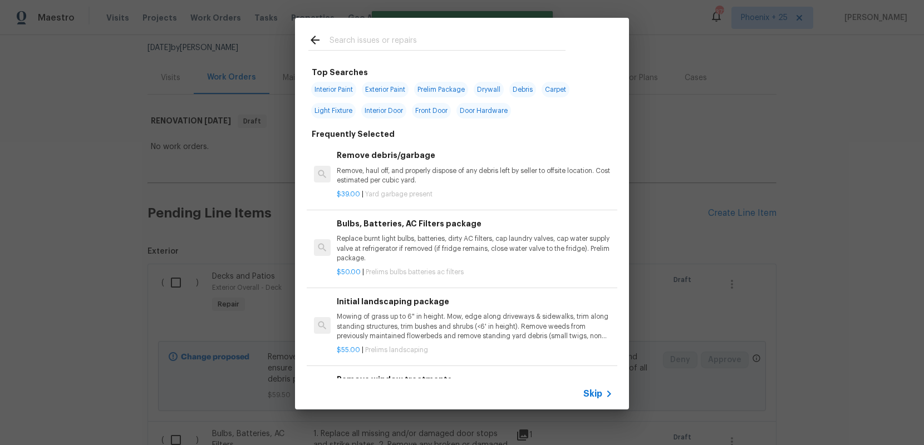
click at [400, 37] on input "text" at bounding box center [448, 41] width 236 height 17
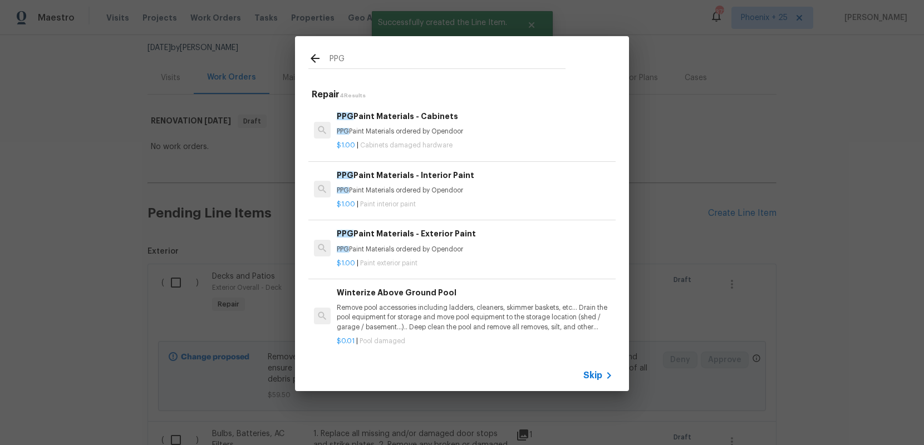
type input "PPG"
click at [484, 136] on div "$1.00 | Cabinets damaged hardware" at bounding box center [475, 143] width 276 height 14
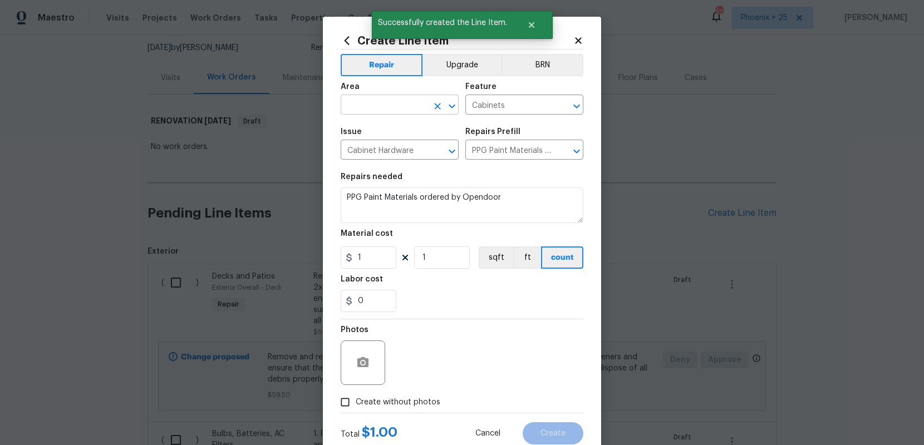
click at [382, 112] on input "text" at bounding box center [384, 105] width 87 height 17
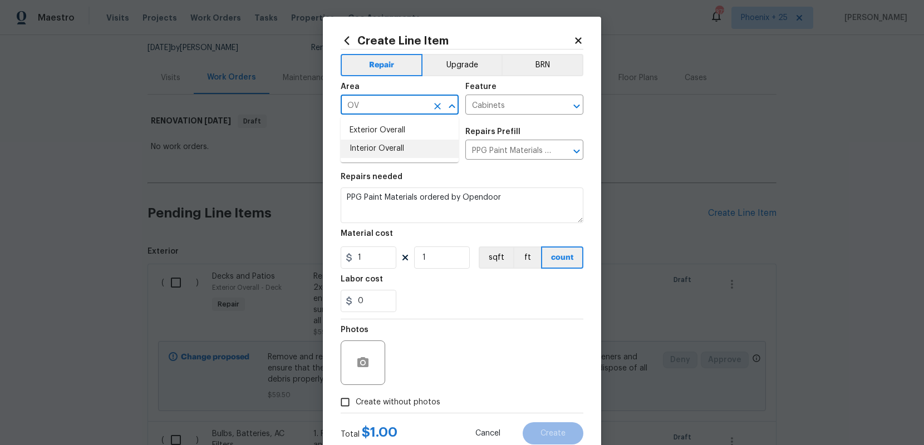
click at [380, 157] on li "Interior Overall" at bounding box center [400, 149] width 118 height 18
type input "Interior Overall"
click at [376, 263] on input "1" at bounding box center [369, 258] width 56 height 22
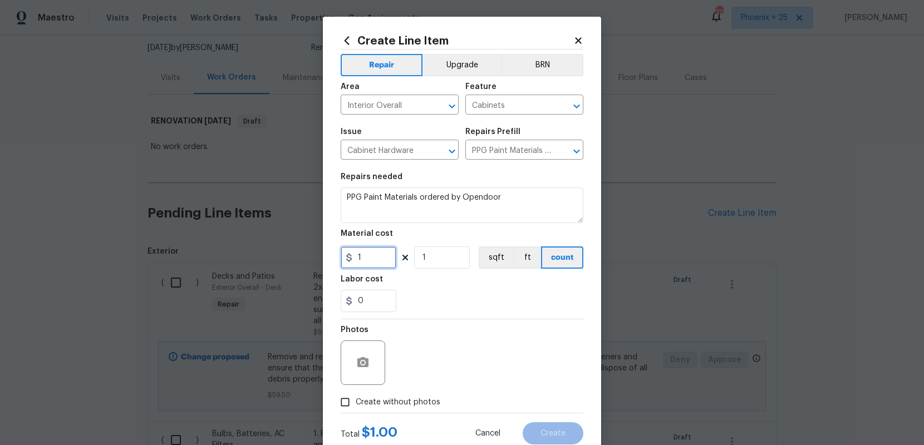
drag, startPoint x: 352, startPoint y: 260, endPoint x: 346, endPoint y: 260, distance: 6.1
click at [346, 260] on div "1" at bounding box center [369, 258] width 56 height 22
type input "527.65"
drag, startPoint x: 387, startPoint y: 415, endPoint x: 389, endPoint y: 409, distance: 6.9
click at [387, 414] on div "Total $ 527.65 Cancel Create" at bounding box center [462, 429] width 243 height 31
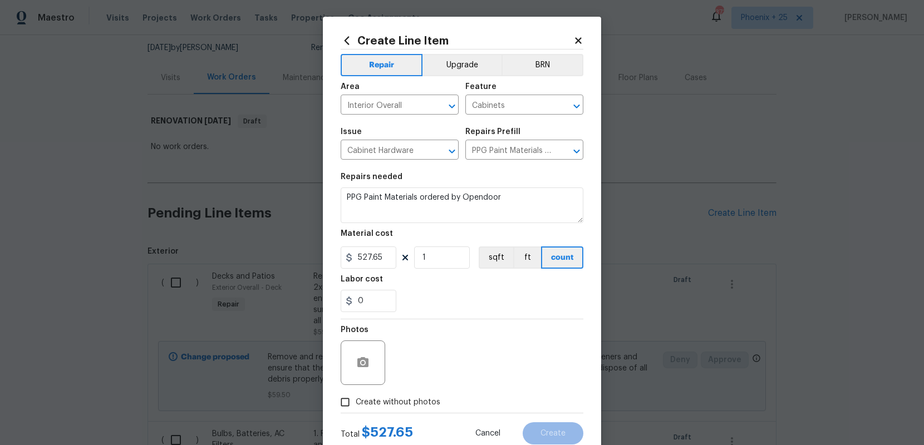
drag, startPoint x: 389, startPoint y: 409, endPoint x: 402, endPoint y: 395, distance: 18.9
click at [389, 408] on label "Create without photos" at bounding box center [388, 402] width 106 height 21
click at [356, 408] on input "Create without photos" at bounding box center [345, 402] width 21 height 21
checkbox input "true"
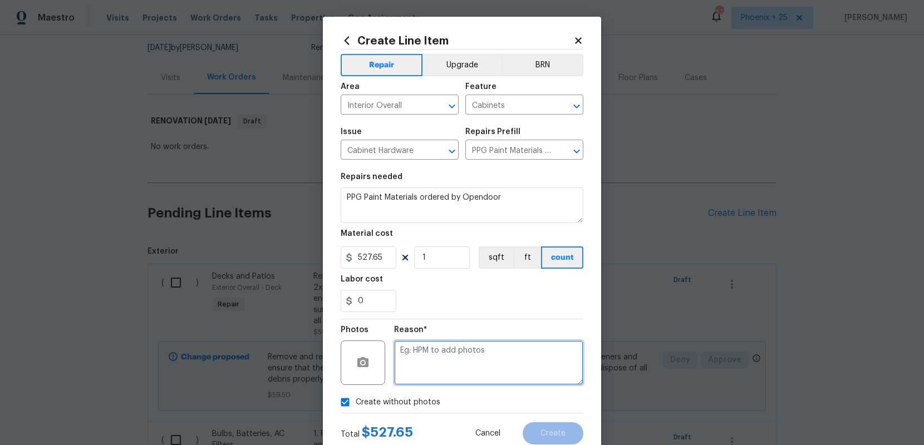
click at [420, 373] on textarea at bounding box center [488, 363] width 189 height 45
type textarea "NA"
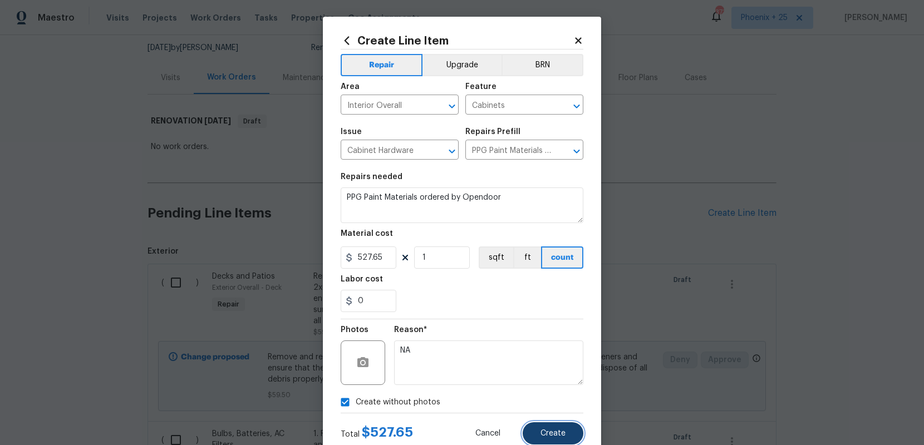
click at [555, 431] on span "Create" at bounding box center [552, 434] width 25 height 8
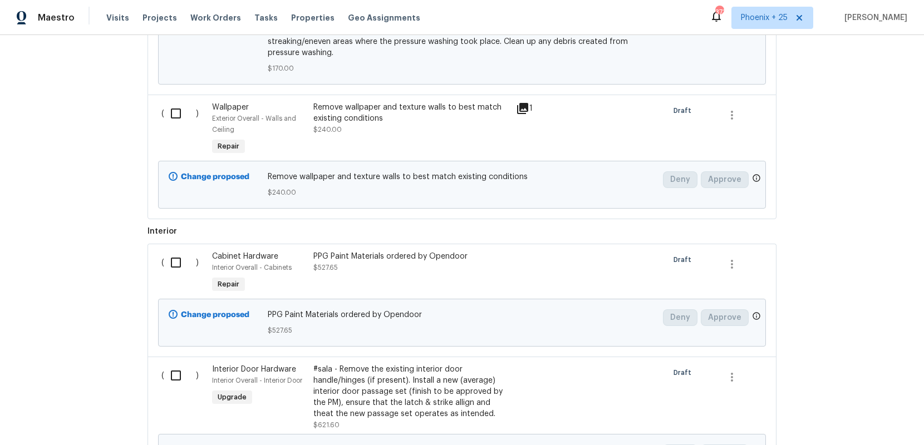
scroll to position [2328, 0]
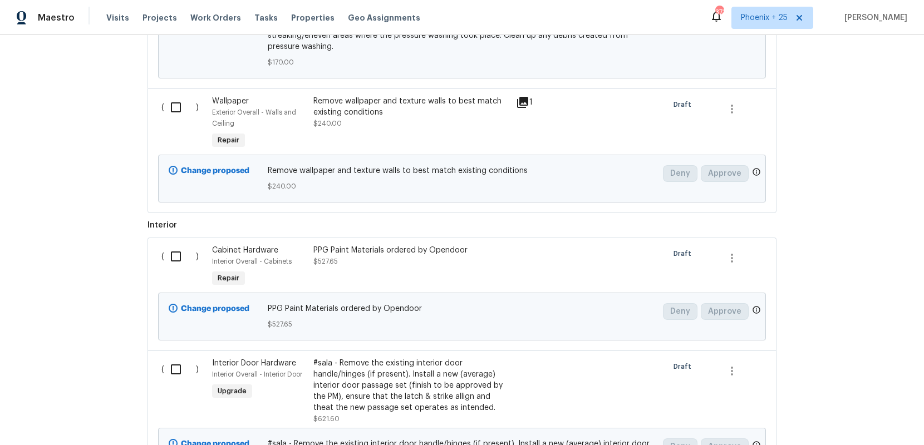
click at [170, 247] on input "checkbox" at bounding box center [180, 256] width 32 height 23
checkbox input "true"
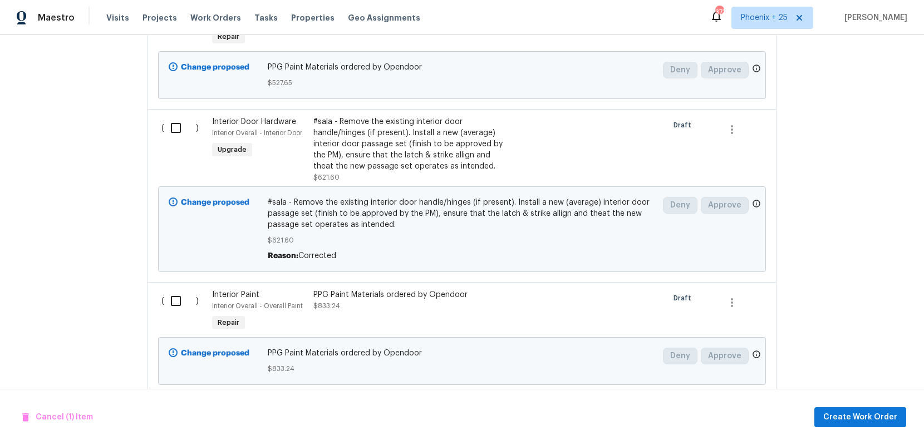
scroll to position [2574, 0]
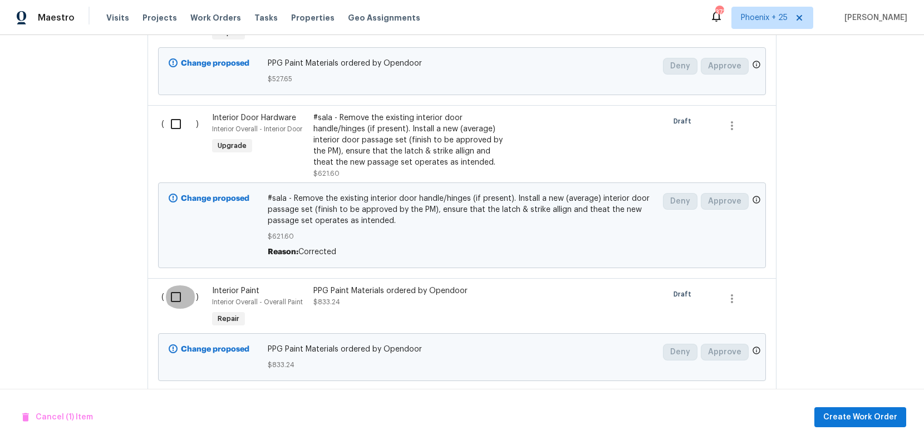
click at [174, 287] on input "checkbox" at bounding box center [180, 297] width 32 height 23
checkbox input "true"
click at [894, 421] on span "Create Work Order" at bounding box center [860, 418] width 74 height 14
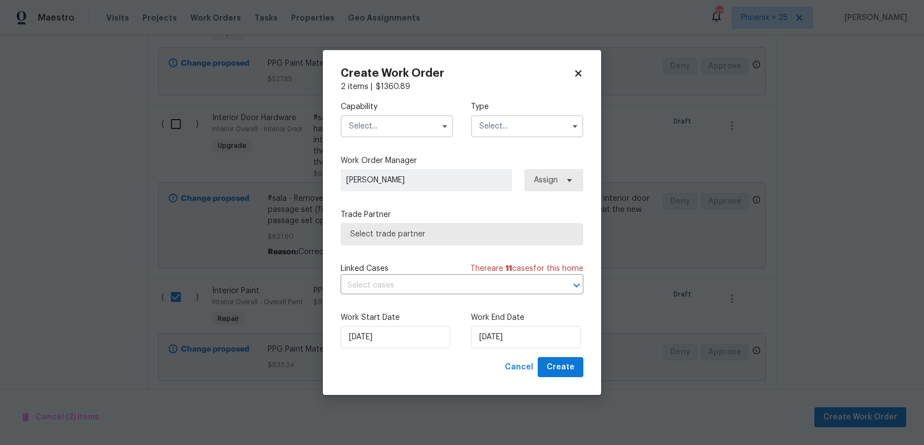
click at [407, 125] on input "text" at bounding box center [397, 126] width 112 height 22
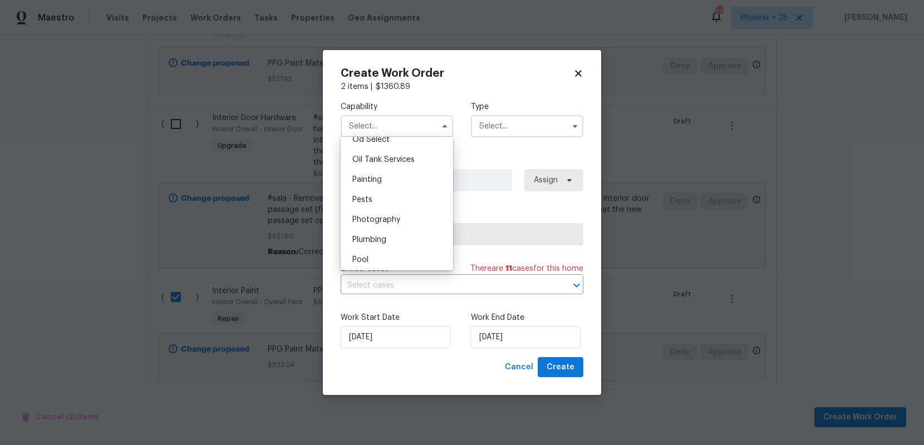
scroll to position [910, 0]
click at [389, 169] on div "Painting" at bounding box center [396, 175] width 107 height 20
type input "Painting"
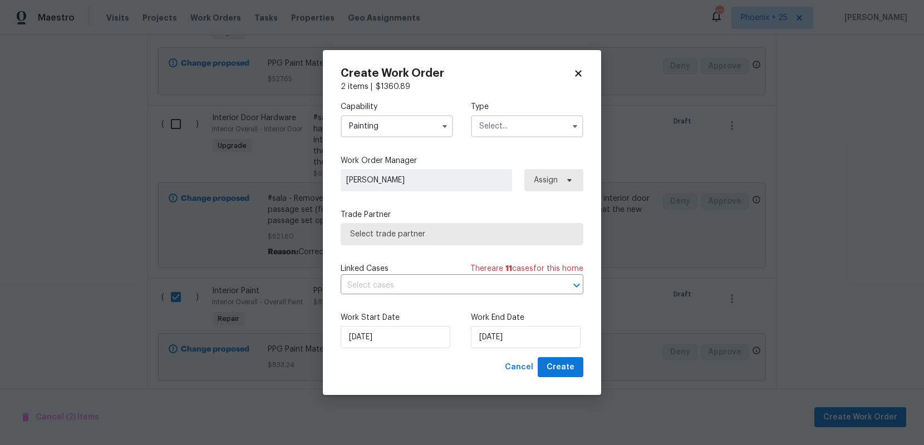
drag, startPoint x: 517, startPoint y: 139, endPoint x: 512, endPoint y: 132, distance: 7.6
click at [517, 139] on div "Capability Painting Agent Appliance Bathtub Resurfacing BRN And Lrr Broker Cabi…" at bounding box center [462, 119] width 243 height 54
click at [511, 129] on input "text" at bounding box center [527, 126] width 112 height 22
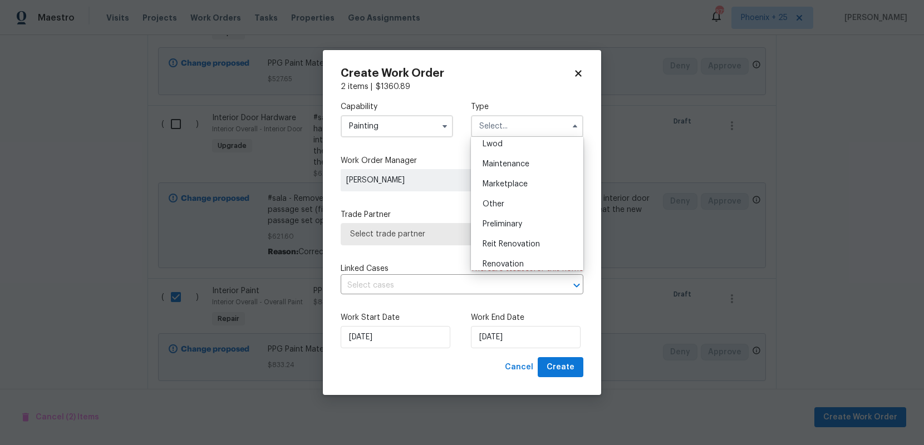
scroll to position [253, 0]
click at [510, 179] on span "Renovation" at bounding box center [503, 178] width 41 height 8
type input "Renovation"
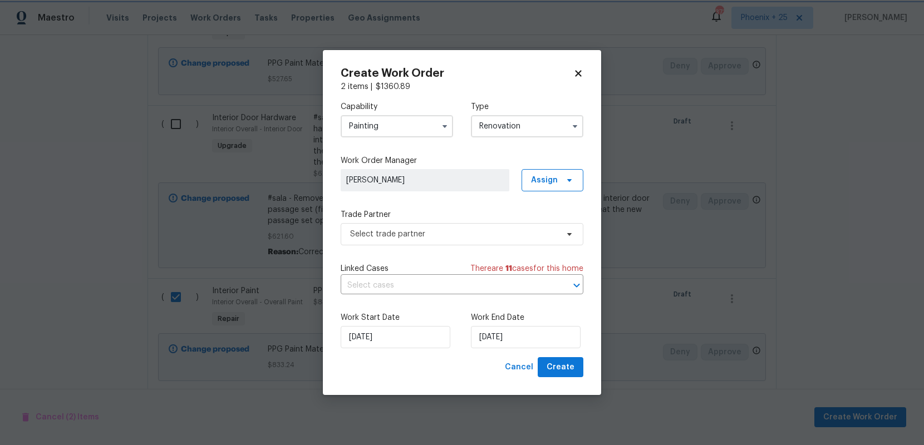
scroll to position [0, 0]
click at [553, 181] on span "Assign" at bounding box center [544, 180] width 27 height 11
click at [548, 228] on div "Assign to me" at bounding box center [554, 227] width 48 height 11
click at [459, 234] on span "Select trade partner" at bounding box center [454, 234] width 208 height 11
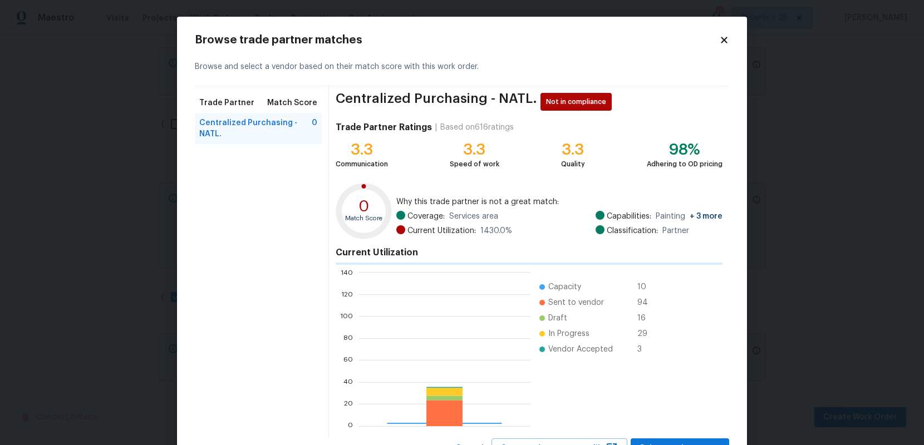
scroll to position [156, 172]
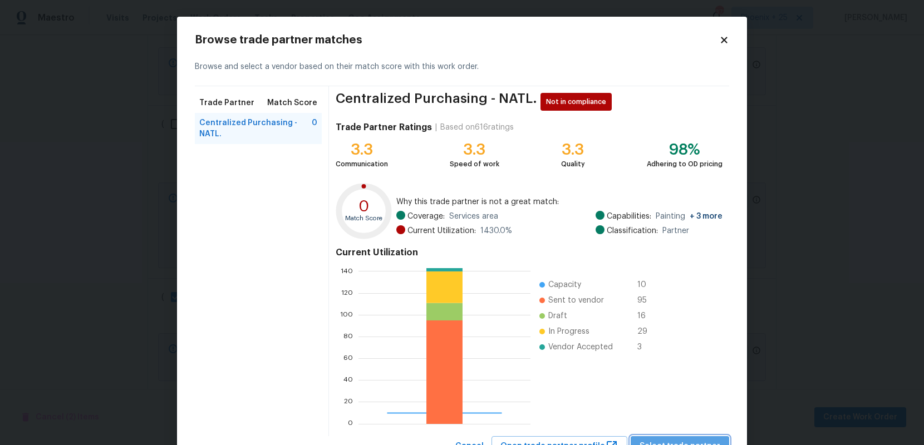
click at [694, 439] on button "Select trade partner" at bounding box center [680, 446] width 99 height 21
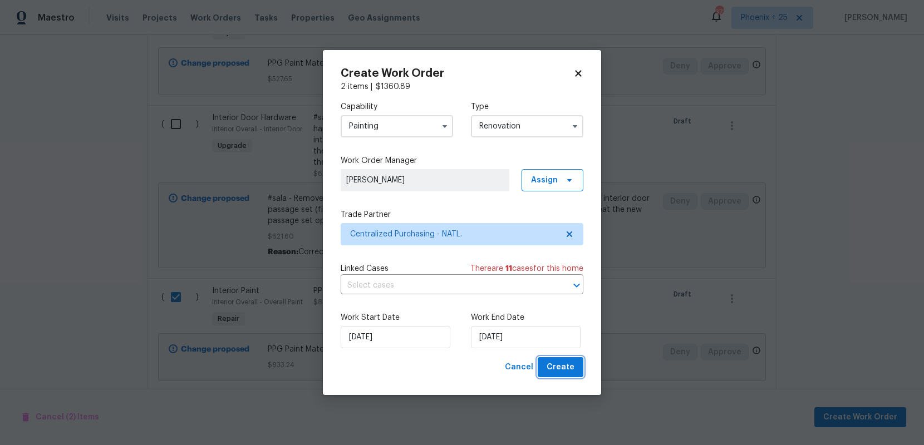
click at [563, 362] on span "Create" at bounding box center [561, 368] width 28 height 14
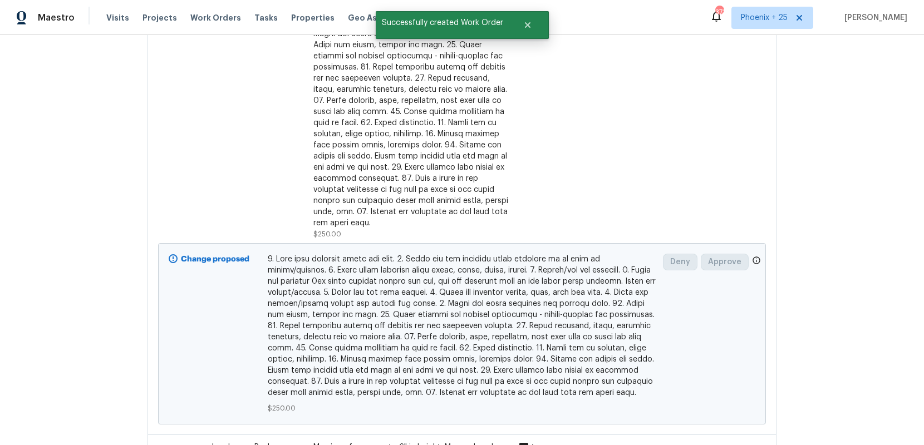
scroll to position [0, 0]
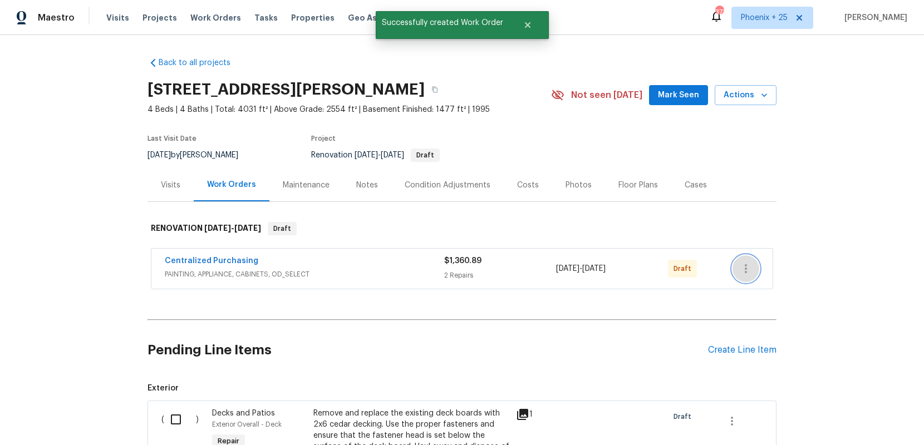
click at [744, 273] on icon "button" at bounding box center [745, 268] width 13 height 13
click at [751, 271] on li "Send to Vendor" at bounding box center [792, 269] width 120 height 18
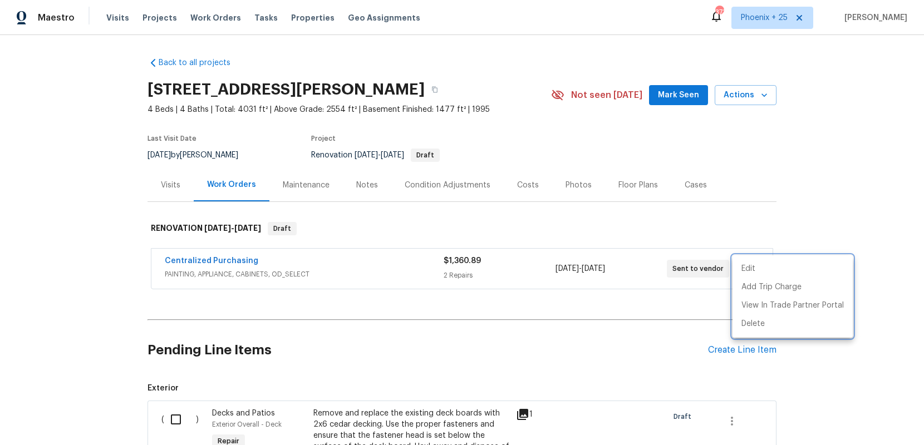
drag, startPoint x: 293, startPoint y: 274, endPoint x: 276, endPoint y: 272, distance: 17.5
click at [288, 274] on div at bounding box center [462, 222] width 924 height 445
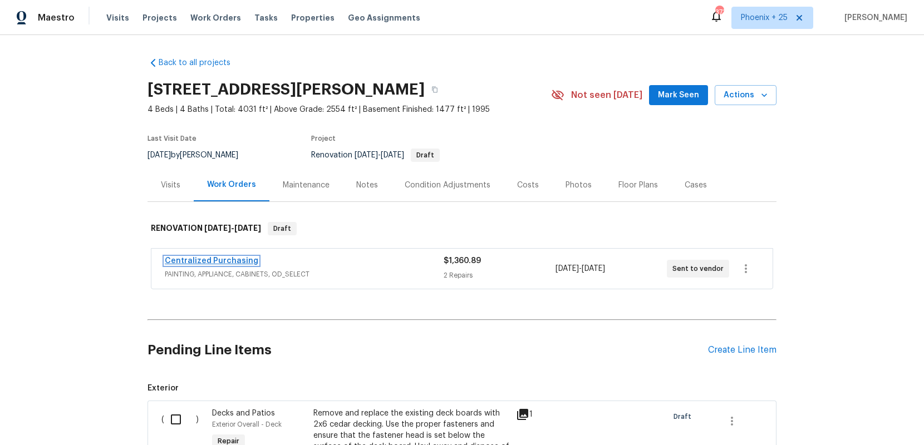
click at [234, 263] on link "Centralized Purchasing" at bounding box center [212, 261] width 94 height 8
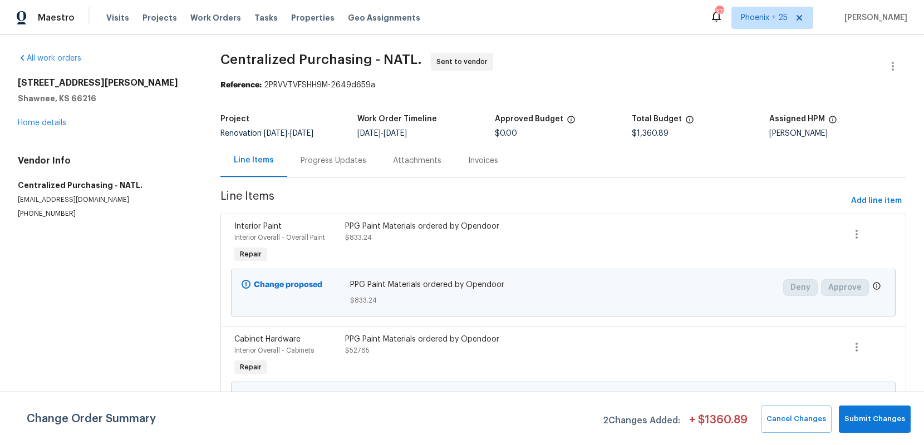
drag, startPoint x: 194, startPoint y: 19, endPoint x: 214, endPoint y: 23, distance: 21.0
click at [194, 19] on span "Work Orders" at bounding box center [215, 17] width 51 height 11
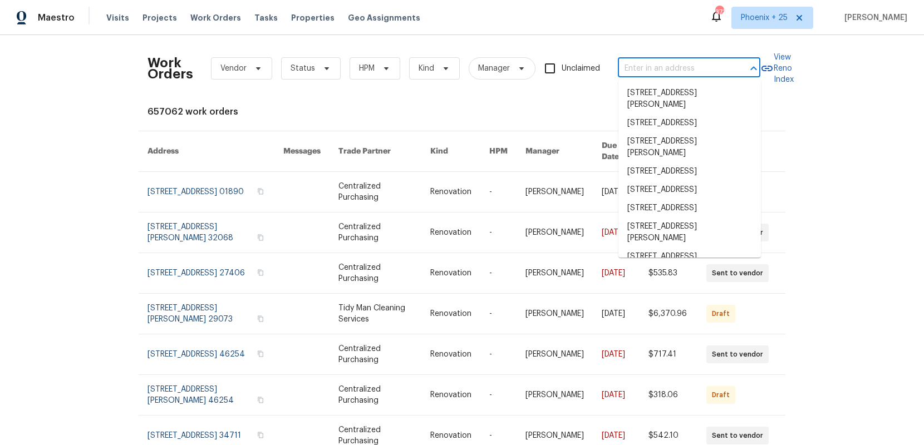
click at [710, 76] on input "text" at bounding box center [673, 68] width 111 height 17
paste input "[STREET_ADDRESS][PERSON_NAME]"
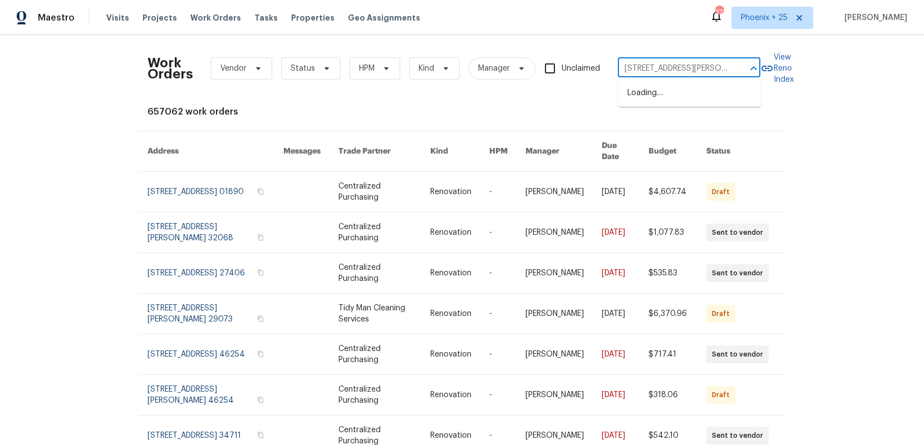
type input "[STREET_ADDRESS][PERSON_NAME]"
click at [687, 94] on li "[STREET_ADDRESS][PERSON_NAME]" at bounding box center [689, 99] width 142 height 30
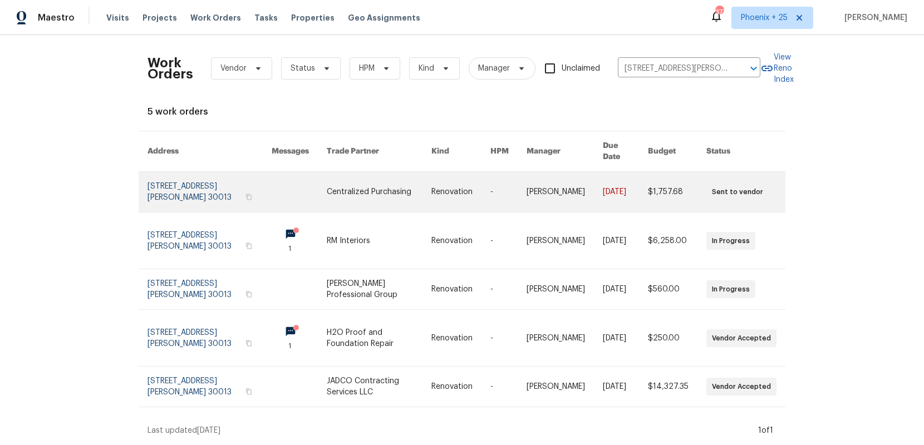
click at [169, 176] on link at bounding box center [209, 192] width 124 height 40
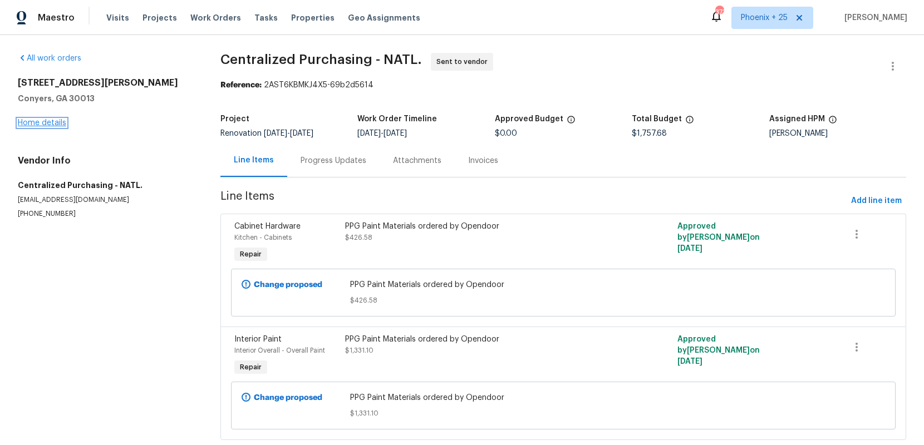
click at [63, 124] on link "Home details" at bounding box center [42, 123] width 48 height 8
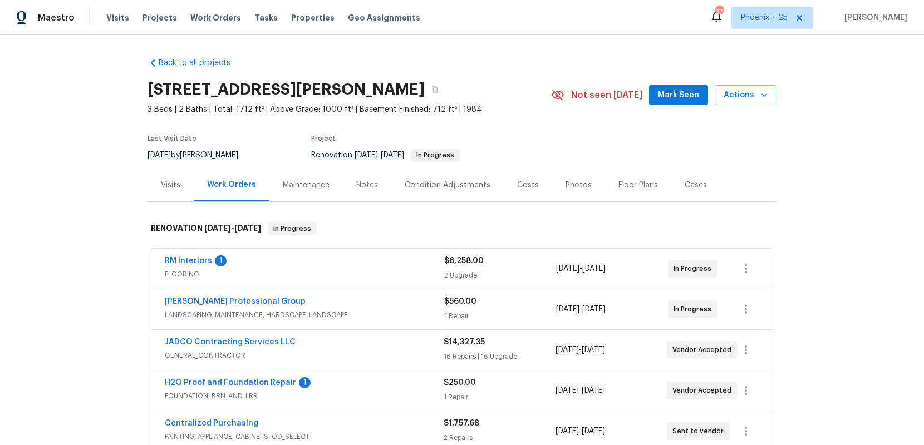
click at [168, 185] on div "Visits" at bounding box center [170, 185] width 19 height 11
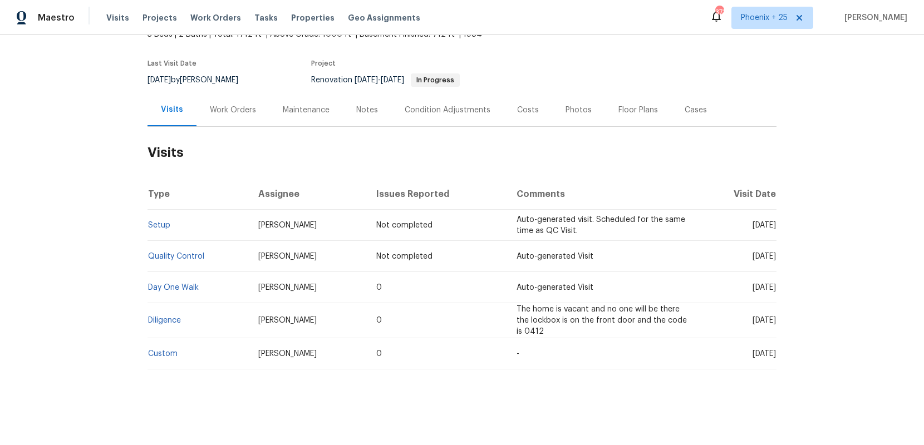
scroll to position [31, 0]
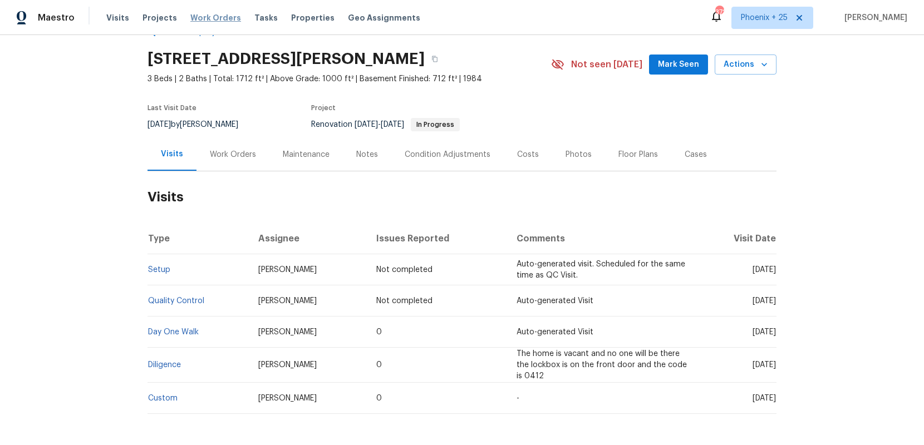
click at [228, 17] on span "Work Orders" at bounding box center [215, 17] width 51 height 11
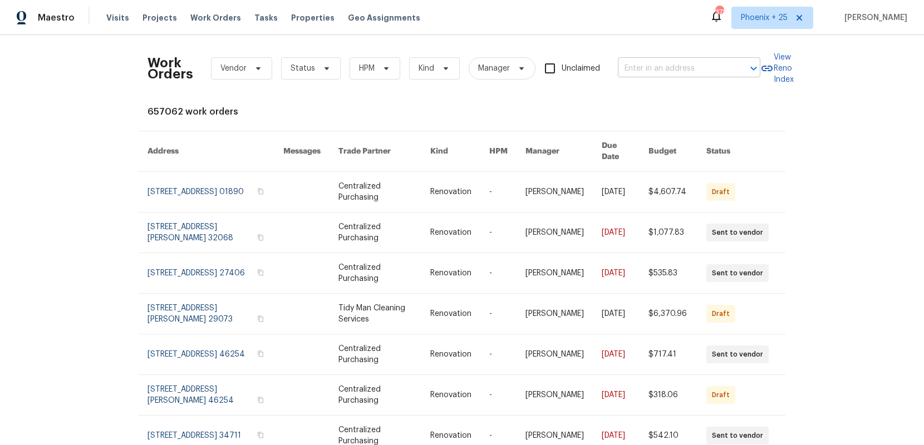
click at [665, 63] on input "text" at bounding box center [673, 68] width 111 height 17
paste input "[STREET_ADDRESS]"
type input "[STREET_ADDRESS]"
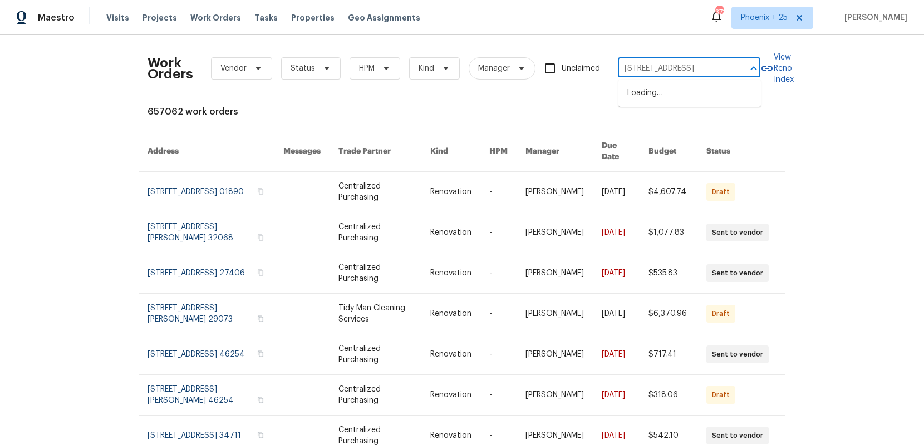
scroll to position [0, 67]
click at [666, 101] on li "[STREET_ADDRESS]" at bounding box center [689, 93] width 142 height 18
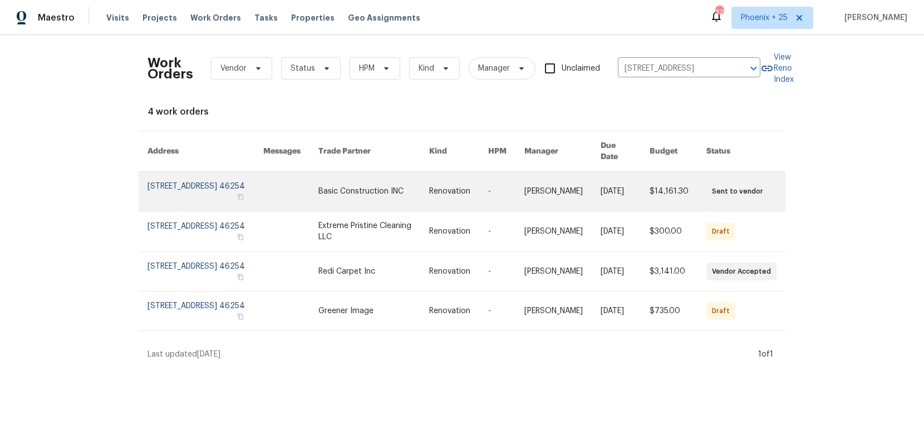
click at [343, 204] on td "Basic Construction INC" at bounding box center [364, 192] width 111 height 40
click at [384, 205] on link at bounding box center [373, 191] width 111 height 39
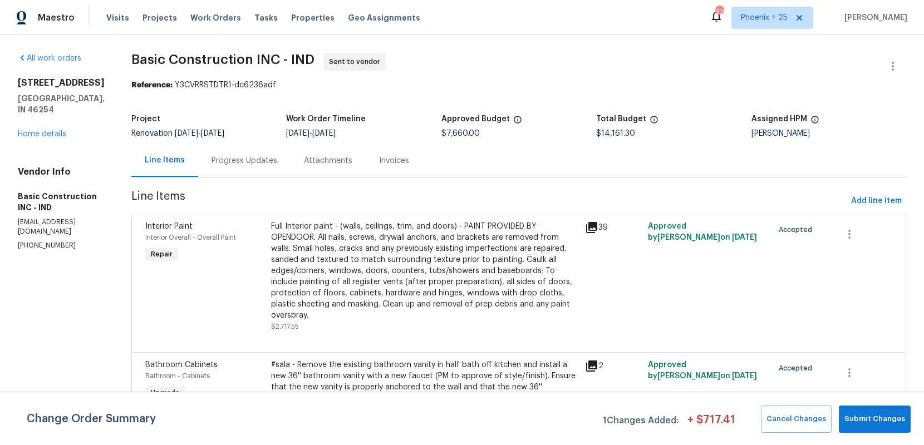
click at [64, 115] on h5 "[GEOGRAPHIC_DATA], IN 46254" at bounding box center [61, 104] width 87 height 22
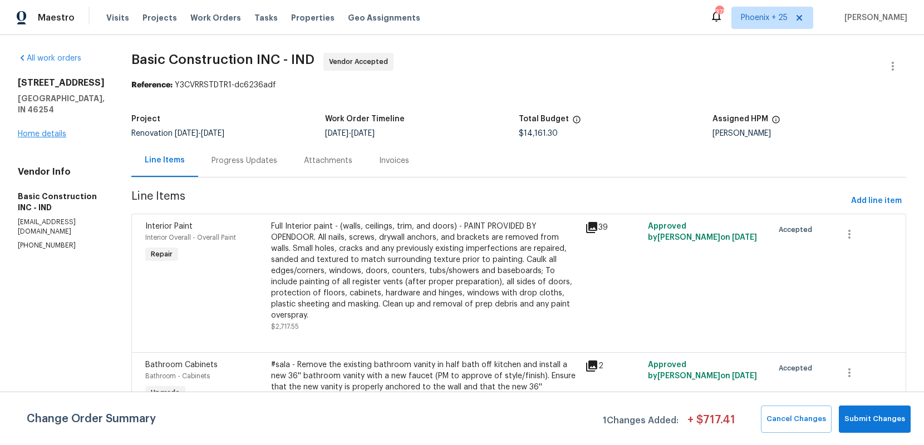
drag, startPoint x: 57, startPoint y: 147, endPoint x: 58, endPoint y: 153, distance: 6.2
click at [57, 140] on div "[STREET_ADDRESS] Home details" at bounding box center [61, 108] width 87 height 62
click at [58, 138] on link "Home details" at bounding box center [42, 134] width 48 height 8
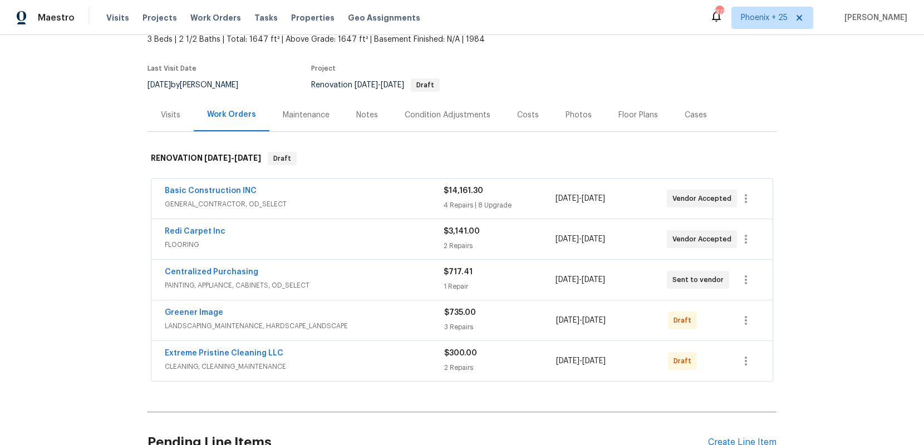
scroll to position [144, 0]
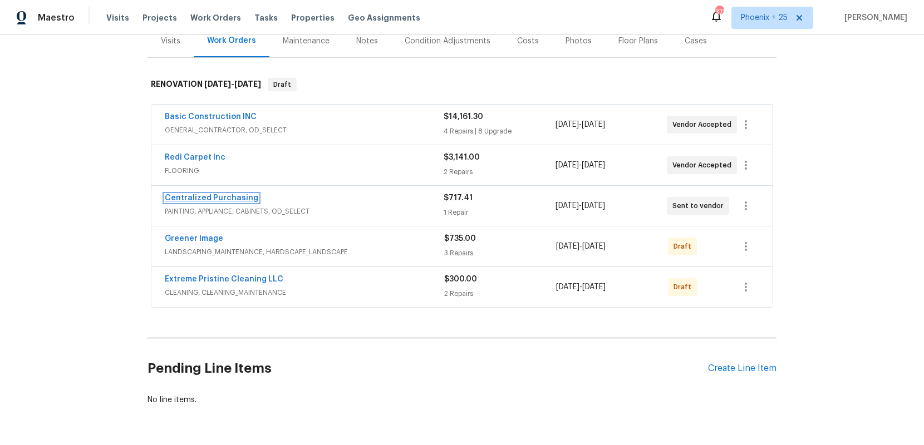
click at [203, 198] on link "Centralized Purchasing" at bounding box center [212, 198] width 94 height 8
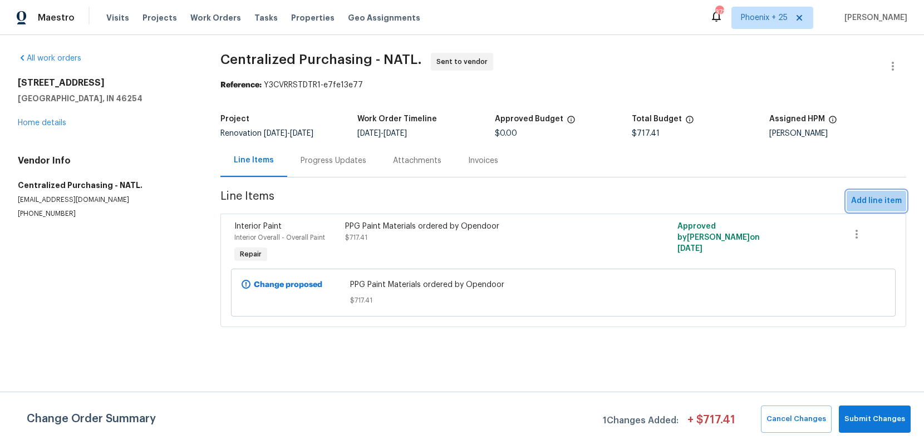
click at [887, 193] on button "Add line item" at bounding box center [877, 201] width 60 height 21
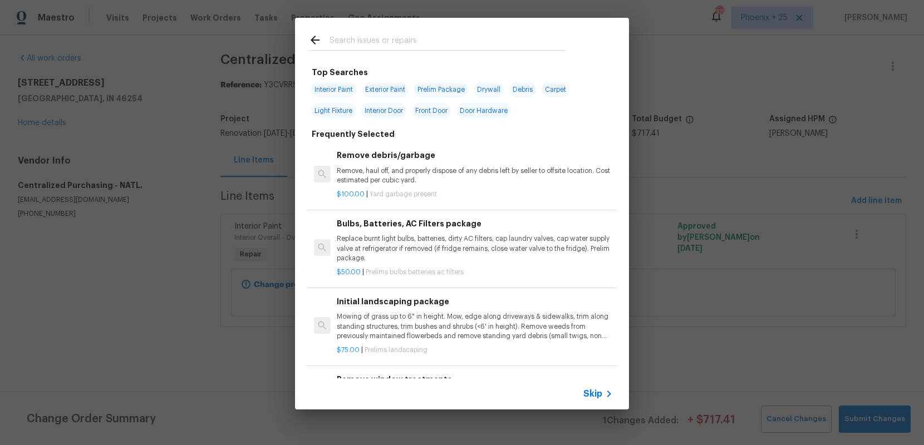
click at [439, 31] on div at bounding box center [437, 40] width 284 height 44
click at [436, 38] on input "text" at bounding box center [448, 41] width 236 height 17
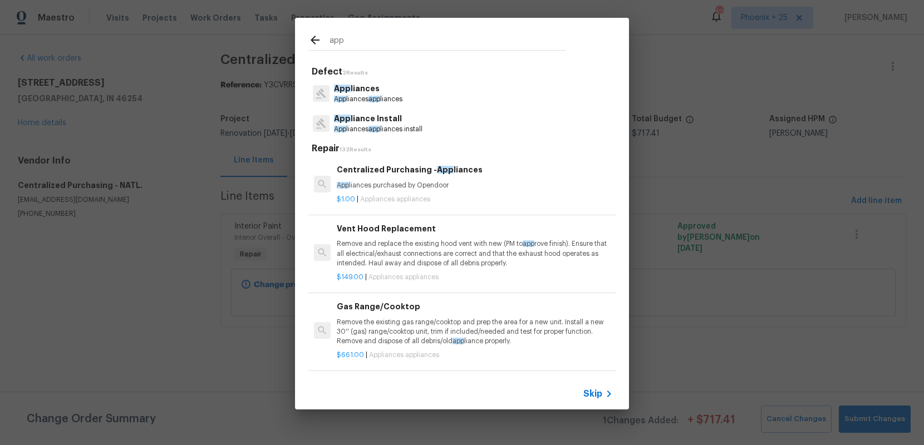
type input "app"
click at [495, 175] on div "Centralized Purchasing - App liances App liances purchased by Opendoor" at bounding box center [475, 177] width 276 height 27
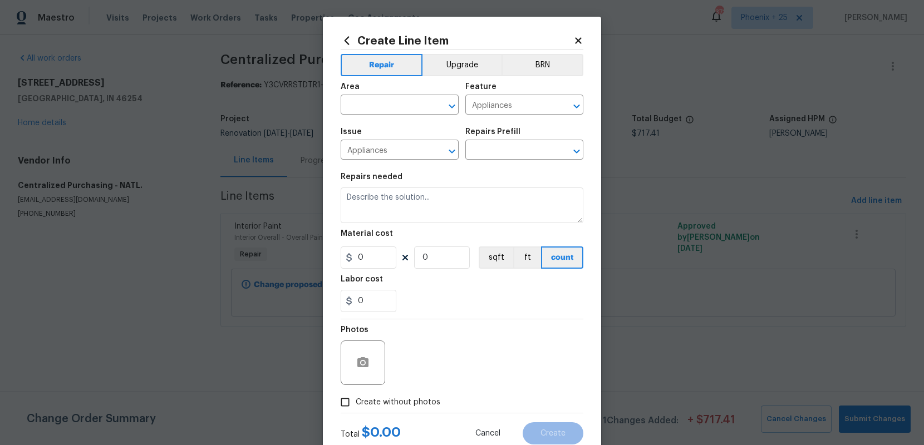
type input "Centralized Purchasing - Appliances $1.00"
type textarea "Appliances purchased by Opendoor"
type input "1"
click at [373, 263] on input "1" at bounding box center [369, 258] width 56 height 22
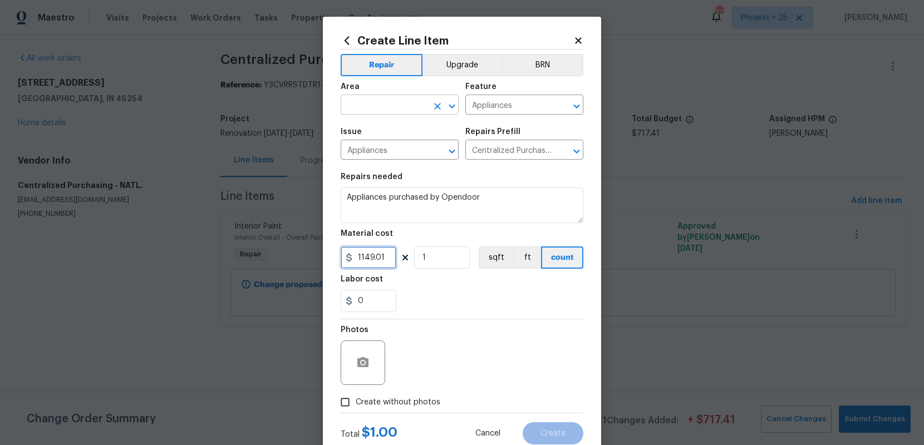
type input "1149.01"
click at [379, 112] on input "text" at bounding box center [384, 105] width 87 height 17
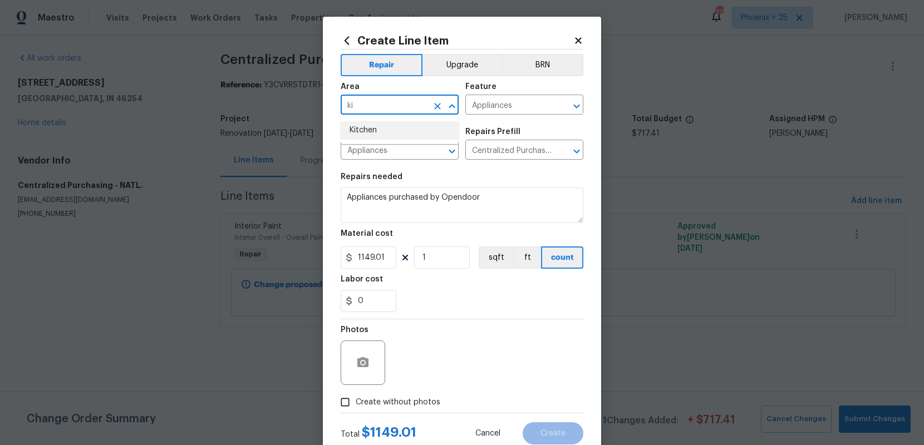
click at [373, 137] on li "Kitchen" at bounding box center [400, 130] width 118 height 18
type input "Kitchen"
drag, startPoint x: 431, startPoint y: 407, endPoint x: 435, endPoint y: 398, distance: 10.2
click at [431, 407] on span "Create without photos" at bounding box center [398, 403] width 85 height 12
click at [356, 407] on input "Create without photos" at bounding box center [345, 402] width 21 height 21
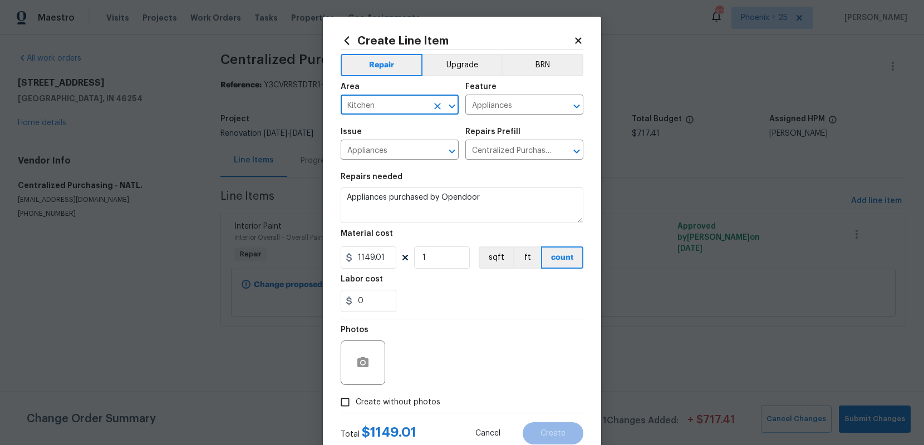
checkbox input "true"
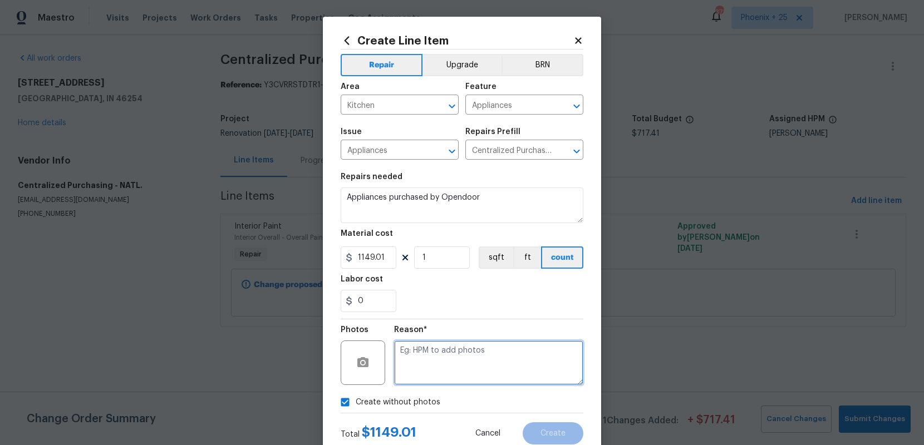
click at [439, 370] on textarea at bounding box center [488, 363] width 189 height 45
type textarea "NA"
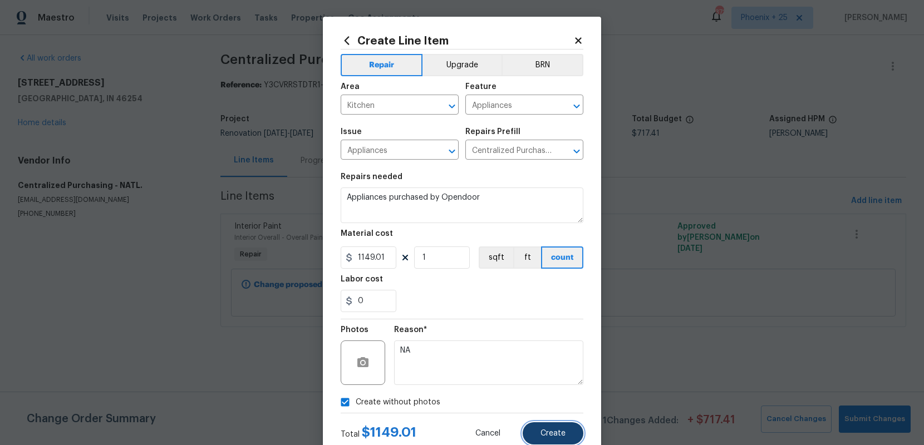
click at [580, 432] on button "Create" at bounding box center [553, 433] width 61 height 22
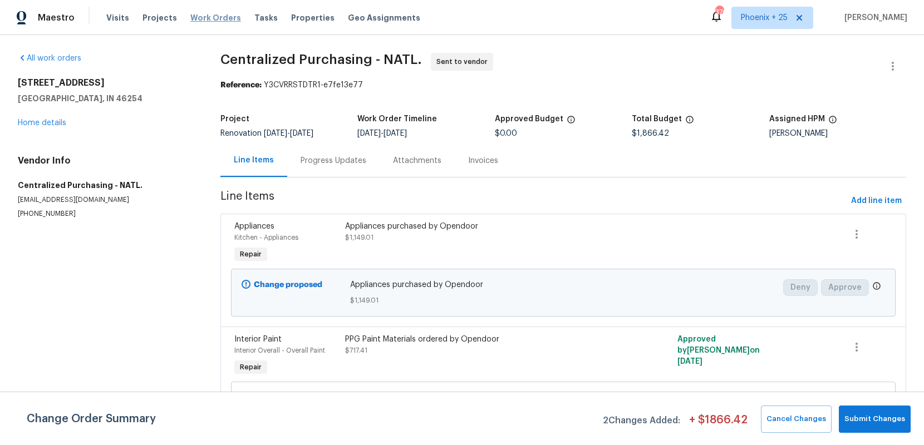
click at [213, 18] on span "Work Orders" at bounding box center [215, 17] width 51 height 11
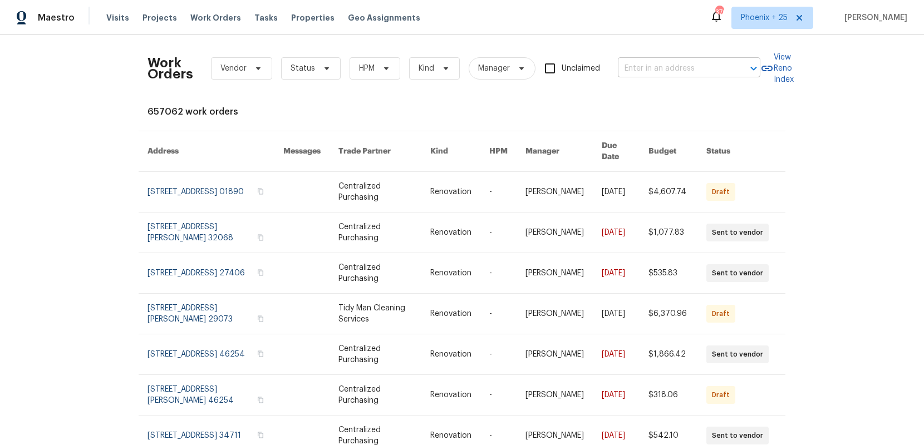
click at [697, 69] on input "text" at bounding box center [673, 68] width 111 height 17
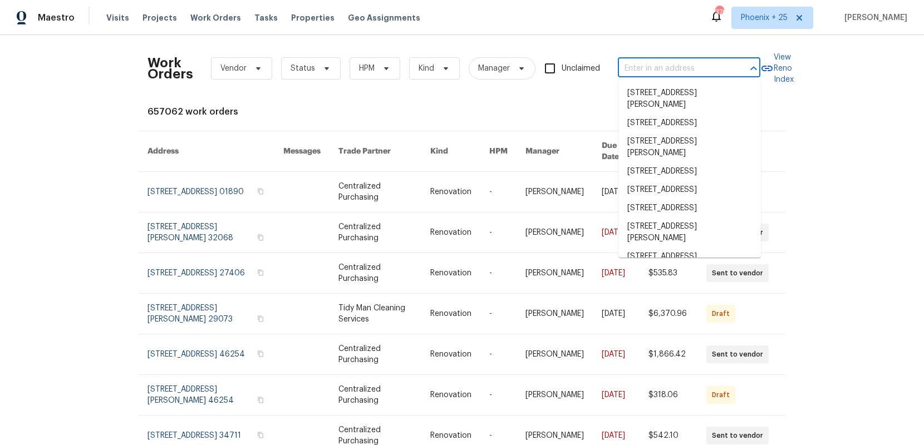
paste input "[STREET_ADDRESS]"
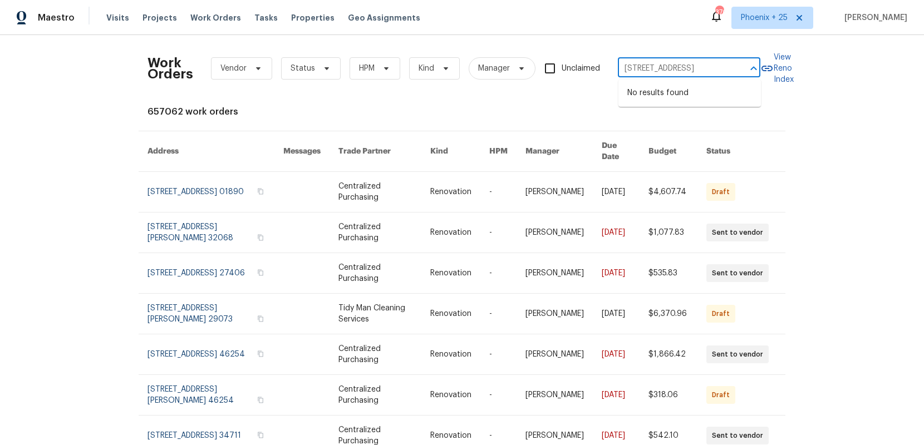
type input "[STREET_ADDRESS]"
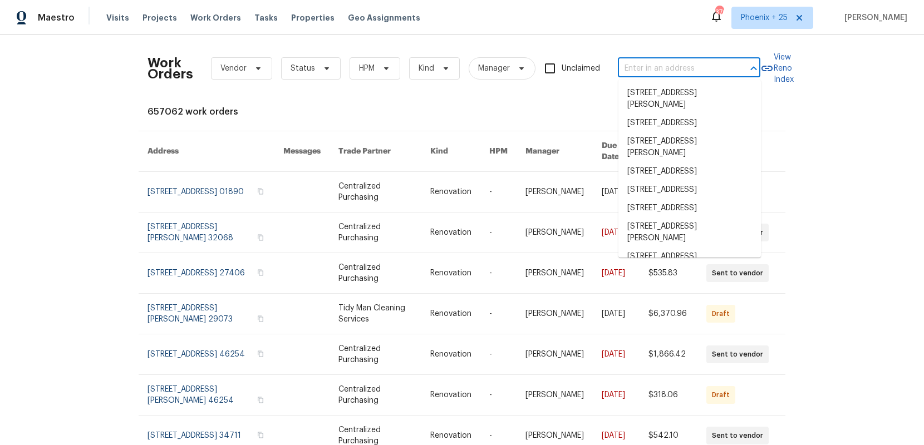
scroll to position [0, 0]
click at [757, 26] on span "Phoenix + 25" at bounding box center [772, 18] width 82 height 22
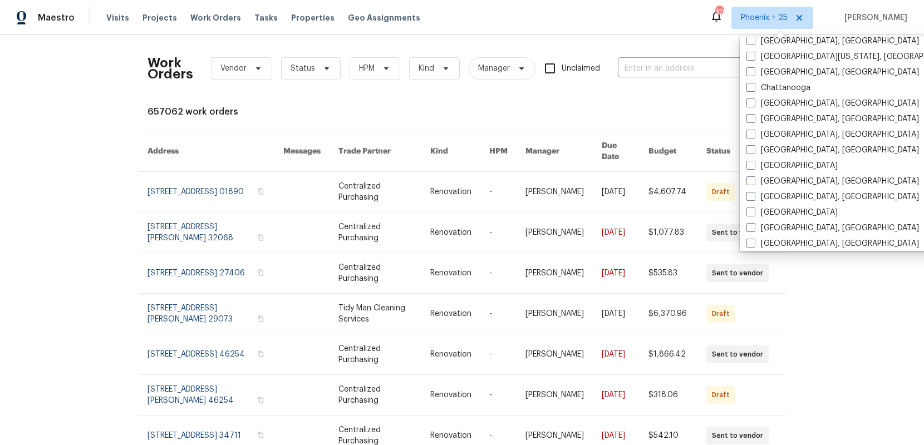
scroll to position [477, 0]
click at [800, 195] on label "[GEOGRAPHIC_DATA], [GEOGRAPHIC_DATA]" at bounding box center [832, 195] width 173 height 11
click at [754, 195] on input "[GEOGRAPHIC_DATA], [GEOGRAPHIC_DATA]" at bounding box center [749, 193] width 7 height 7
checkbox input "true"
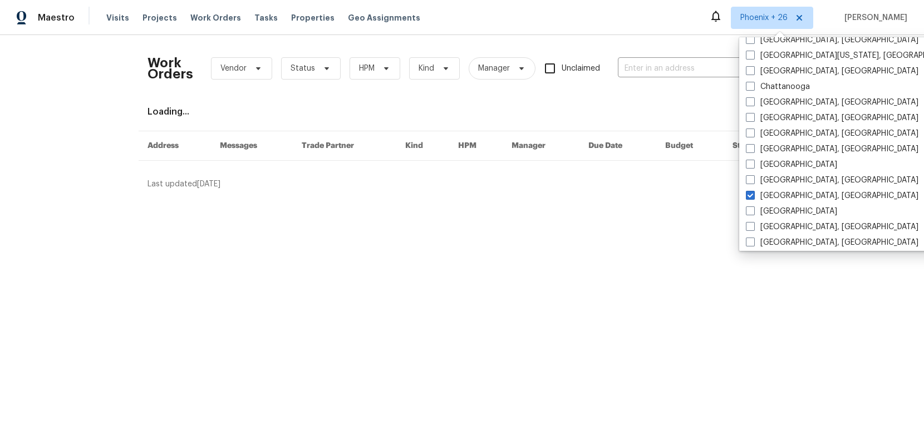
click at [644, 55] on div "Work Orders Vendor Status HPM Kind Manager Unclaimed ​" at bounding box center [453, 68] width 613 height 49
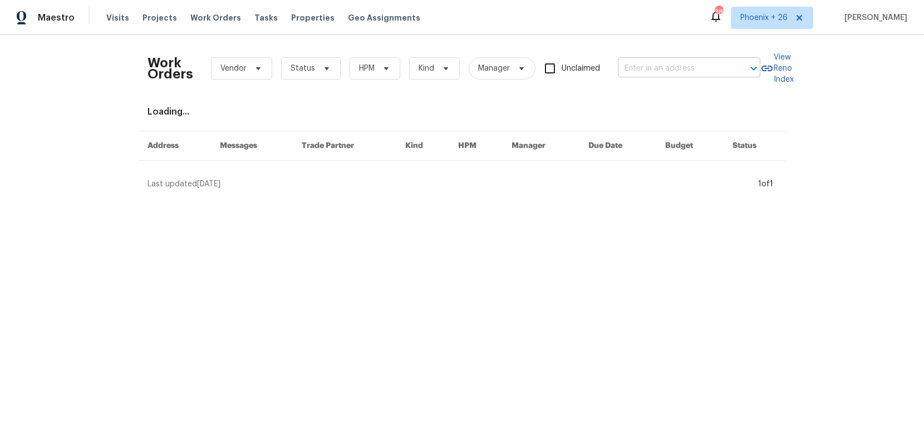
click at [651, 73] on input "text" at bounding box center [673, 68] width 111 height 17
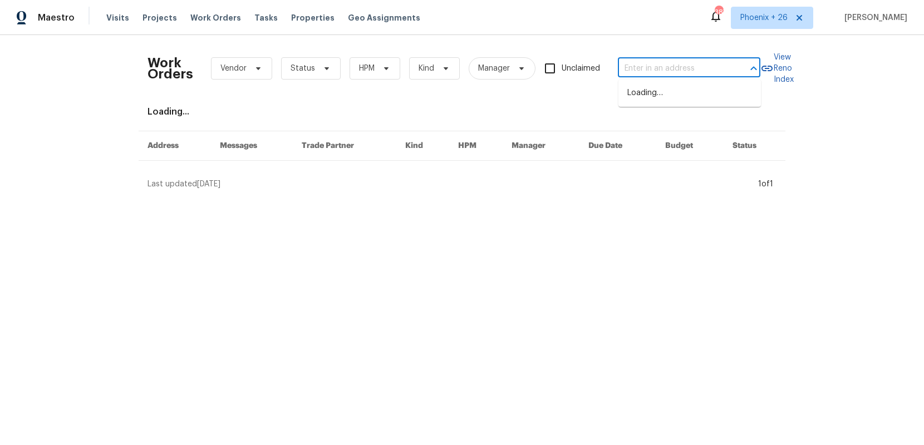
paste input "[STREET_ADDRESS]"
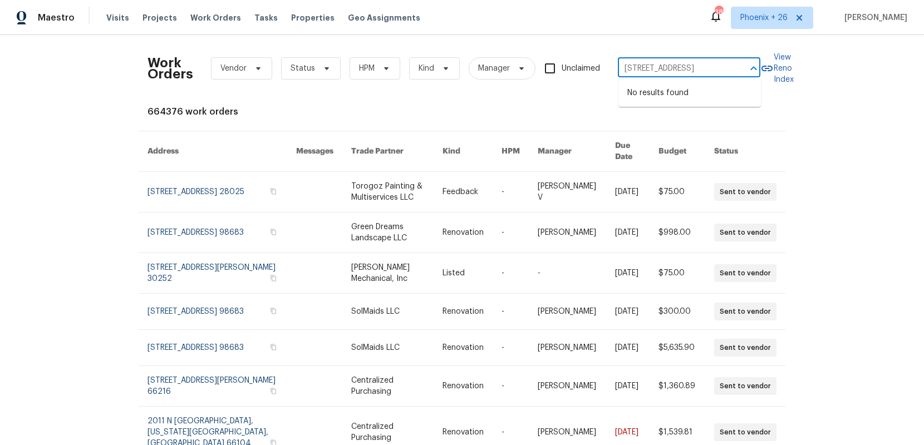
drag, startPoint x: 655, startPoint y: 67, endPoint x: 741, endPoint y: 67, distance: 86.8
click at [741, 67] on div "[STREET_ADDRESS] ​" at bounding box center [689, 68] width 142 height 17
click at [661, 67] on input "262 [GEOGRAPHIC_DATA]" at bounding box center [673, 68] width 111 height 17
drag, startPoint x: 682, startPoint y: 68, endPoint x: 577, endPoint y: 65, distance: 104.7
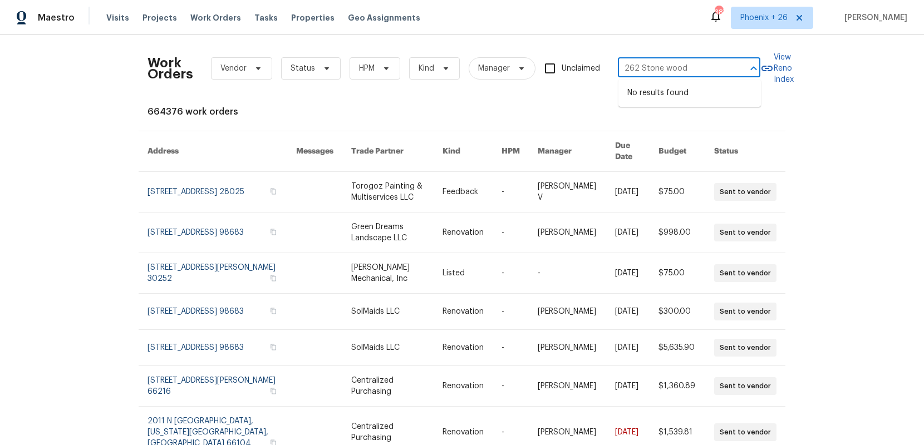
click at [577, 65] on div "Work Orders Vendor Status HPM Kind Manager Unclaimed 262 Stone wood ​" at bounding box center [453, 68] width 613 height 49
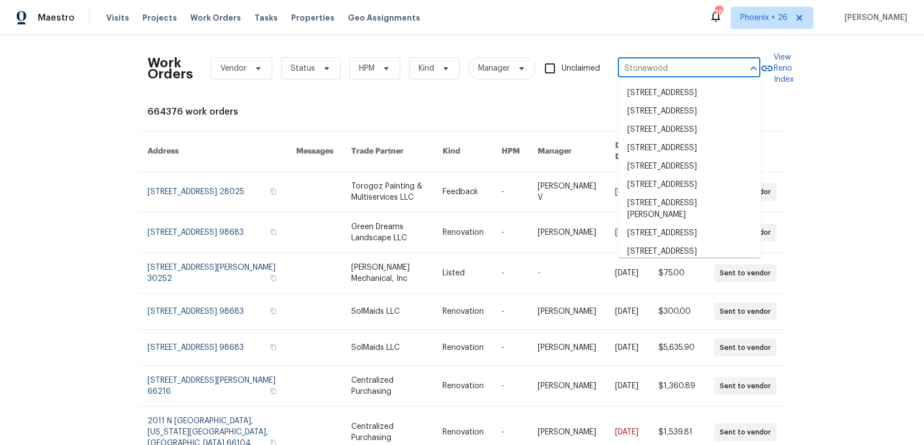
type input "Stonewood"
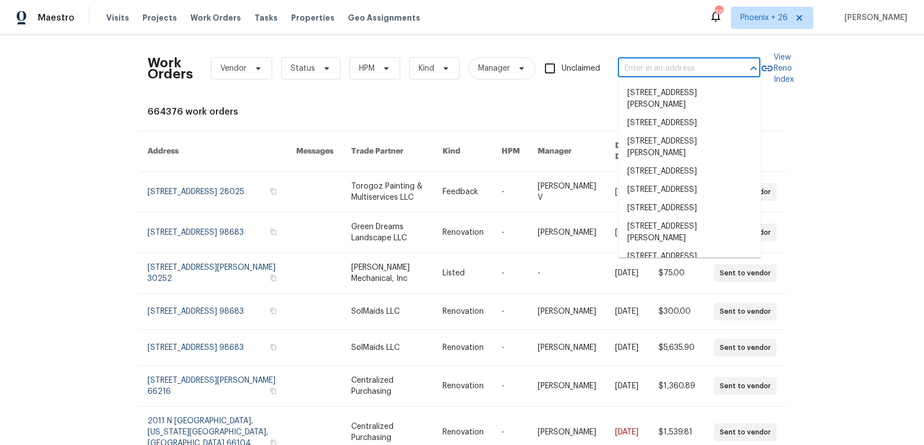
paste input "[STREET_ADDRESS]"
type input "[STREET_ADDRESS]"
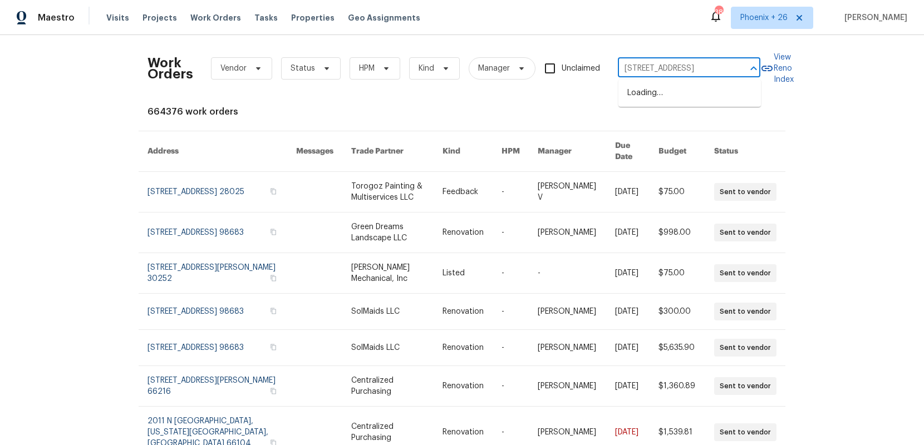
scroll to position [0, 39]
click at [690, 89] on li "[STREET_ADDRESS]" at bounding box center [689, 93] width 142 height 18
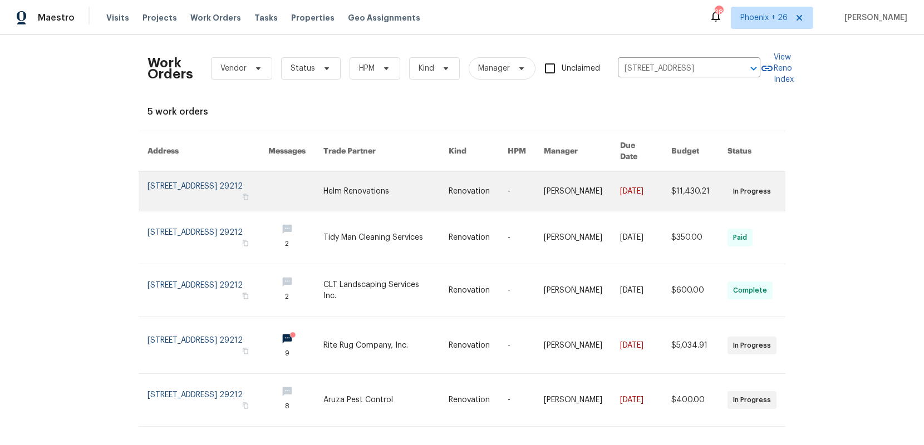
click at [307, 194] on link at bounding box center [295, 191] width 55 height 39
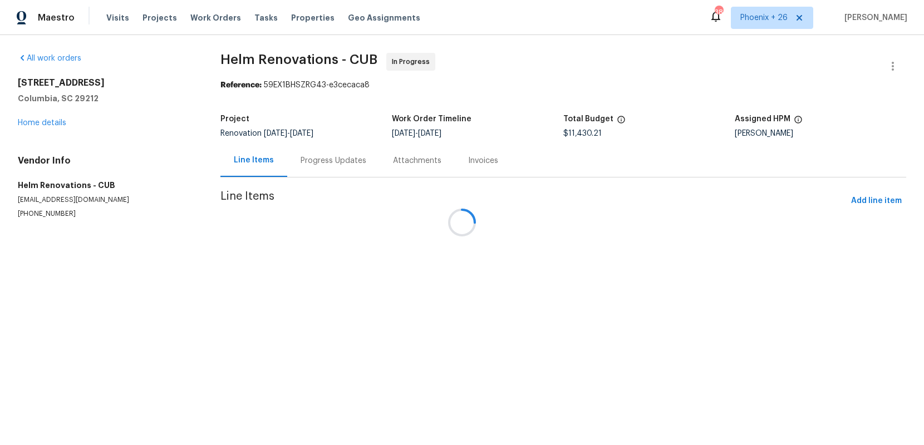
click at [61, 130] on div "All work orders [STREET_ADDRESS][PERSON_NAME] Home details Vendor Info Helm Ren…" at bounding box center [106, 136] width 176 height 166
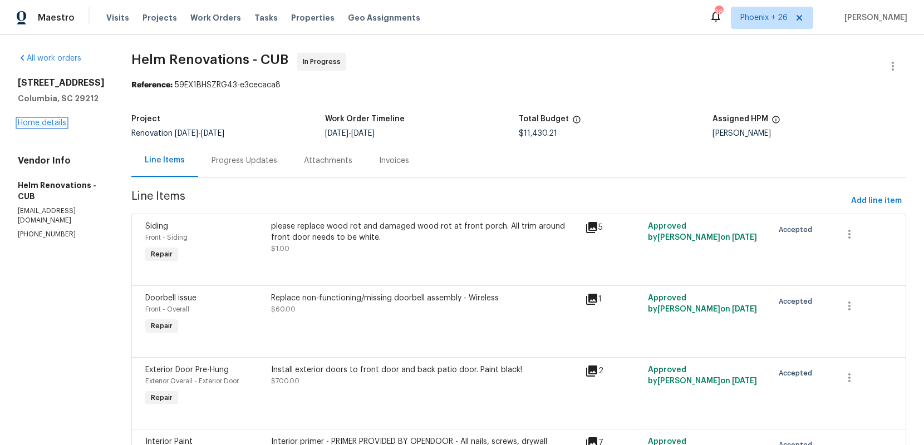
click at [57, 126] on link "Home details" at bounding box center [42, 123] width 48 height 8
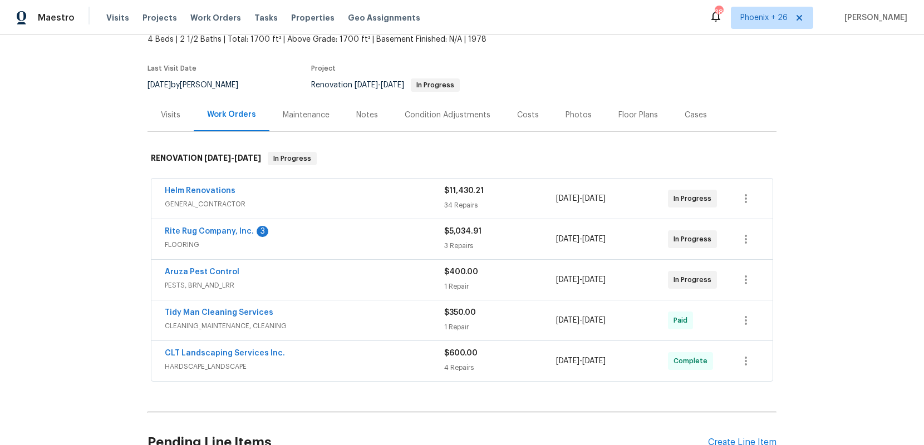
scroll to position [83, 0]
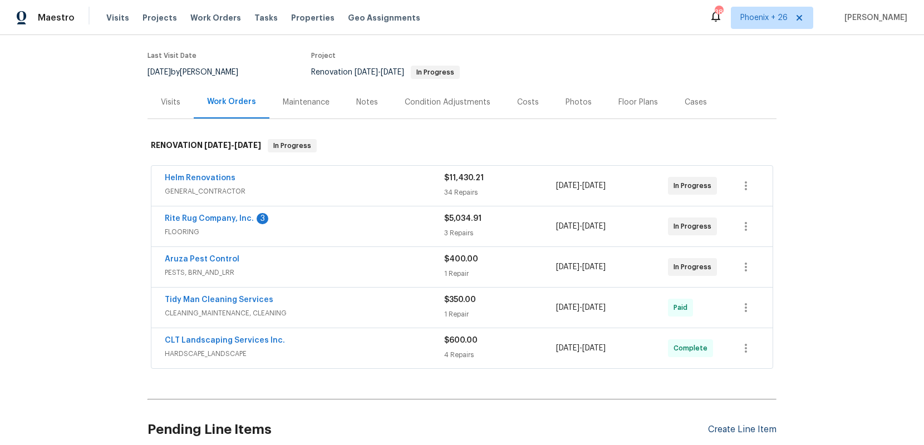
click at [738, 426] on div "Create Line Item" at bounding box center [742, 430] width 68 height 11
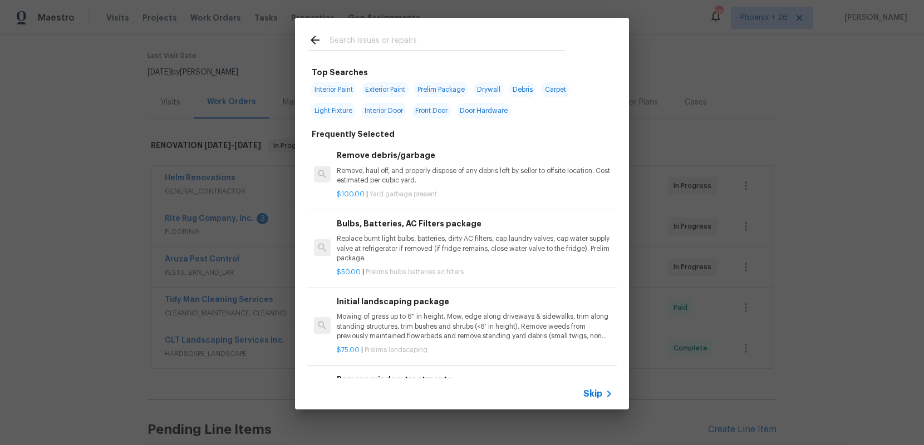
click at [430, 43] on input "text" at bounding box center [448, 41] width 236 height 17
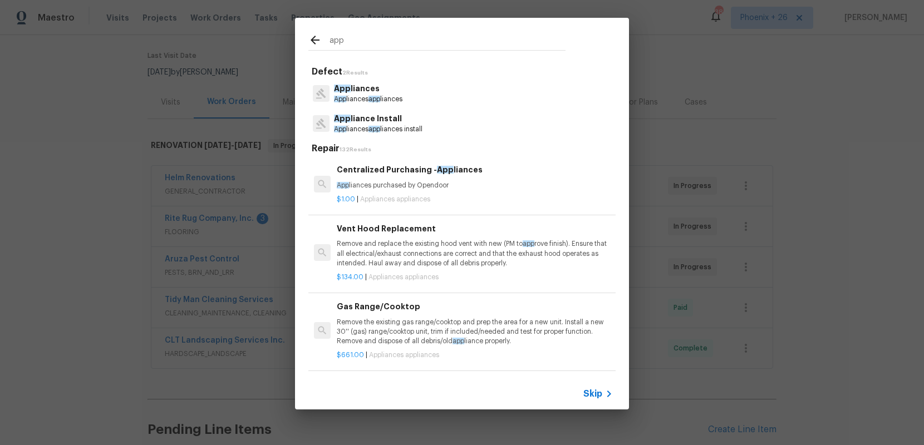
type input "app"
click at [523, 169] on h6 "Centralized Purchasing - App liances" at bounding box center [475, 170] width 276 height 12
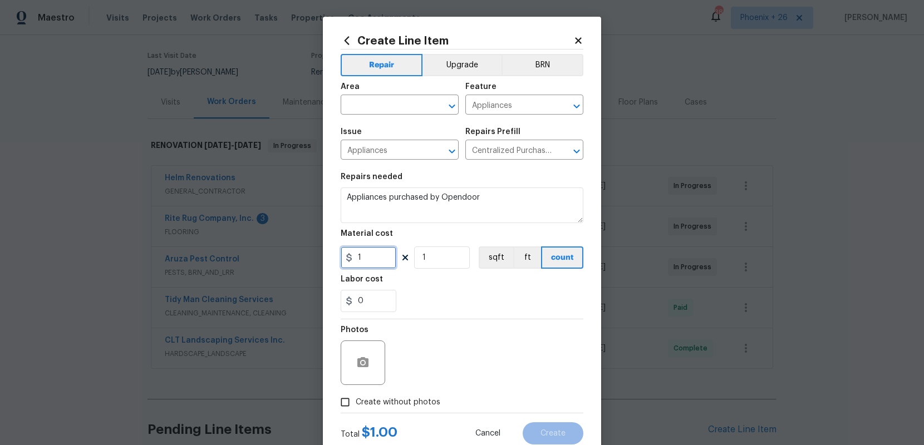
click at [361, 259] on input "1" at bounding box center [369, 258] width 56 height 22
type input "1181.18"
click at [377, 116] on span "Area ​" at bounding box center [400, 98] width 118 height 45
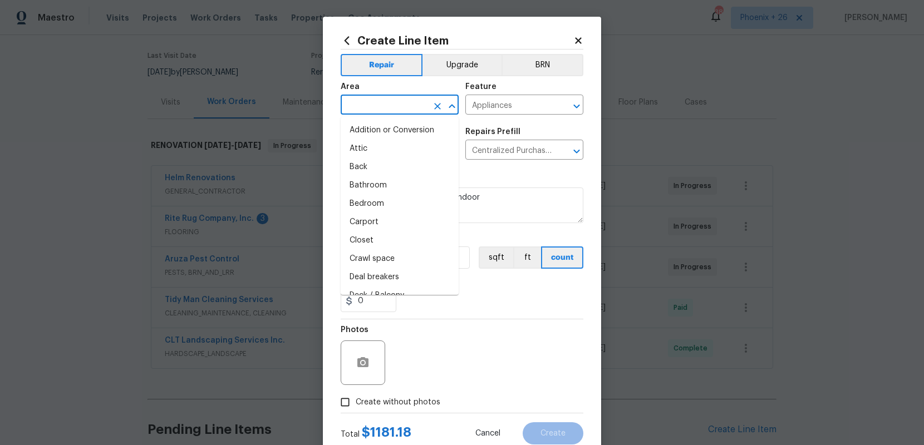
click at [376, 112] on input "text" at bounding box center [384, 105] width 87 height 17
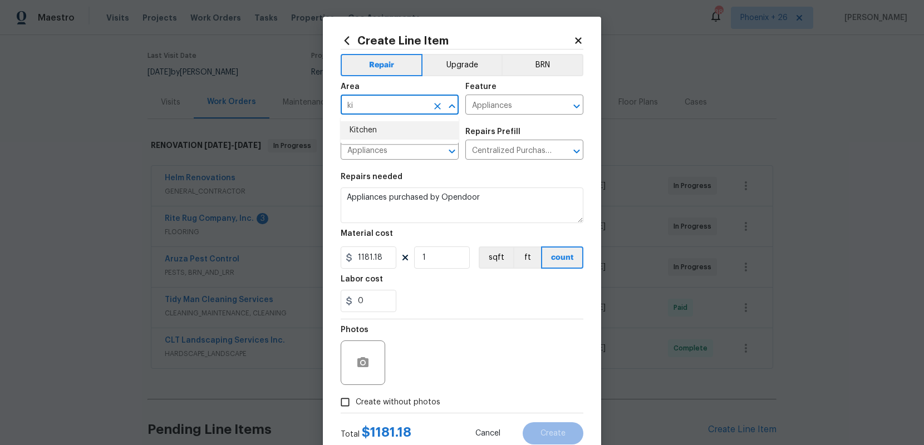
click at [373, 136] on li "Kitchen" at bounding box center [400, 130] width 118 height 18
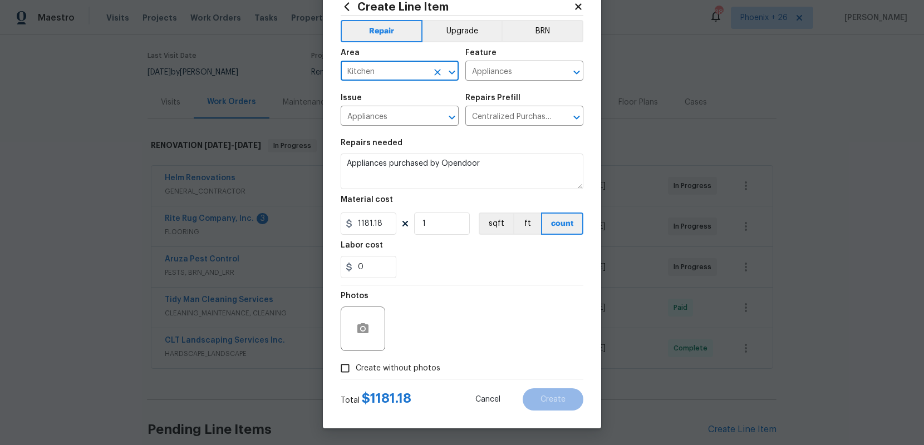
type input "Kitchen"
drag, startPoint x: 416, startPoint y: 360, endPoint x: 423, endPoint y: 368, distance: 11.1
click at [416, 360] on label "Create without photos" at bounding box center [388, 368] width 106 height 21
click at [356, 360] on input "Create without photos" at bounding box center [345, 368] width 21 height 21
checkbox input "true"
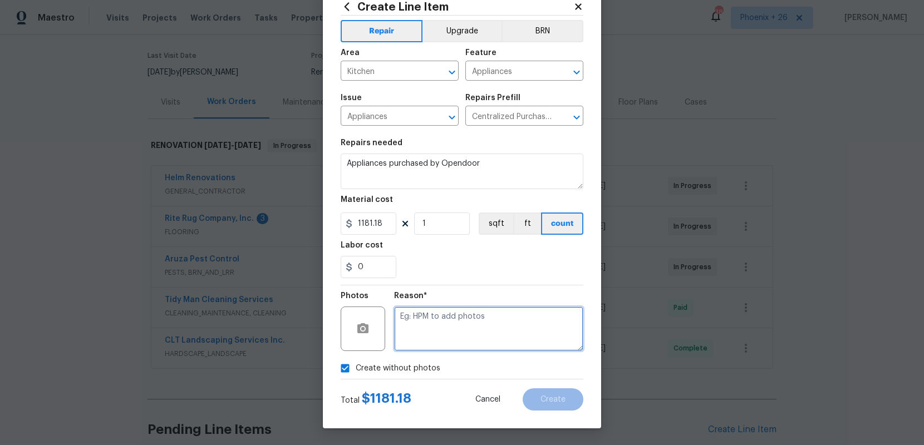
click at [440, 337] on textarea at bounding box center [488, 329] width 189 height 45
type textarea "NA"
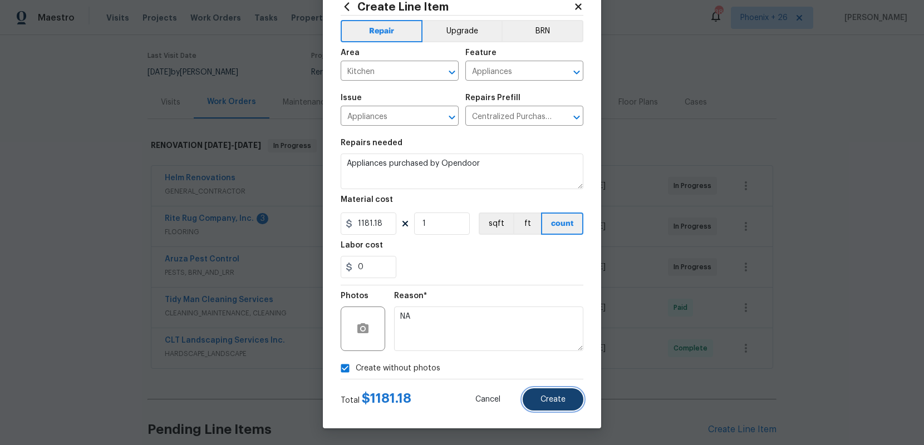
click at [553, 405] on button "Create" at bounding box center [553, 400] width 61 height 22
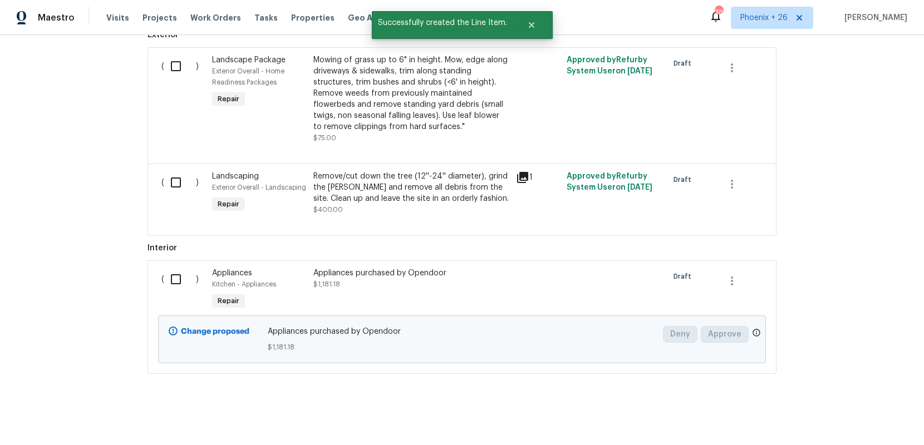
scroll to position [520, 0]
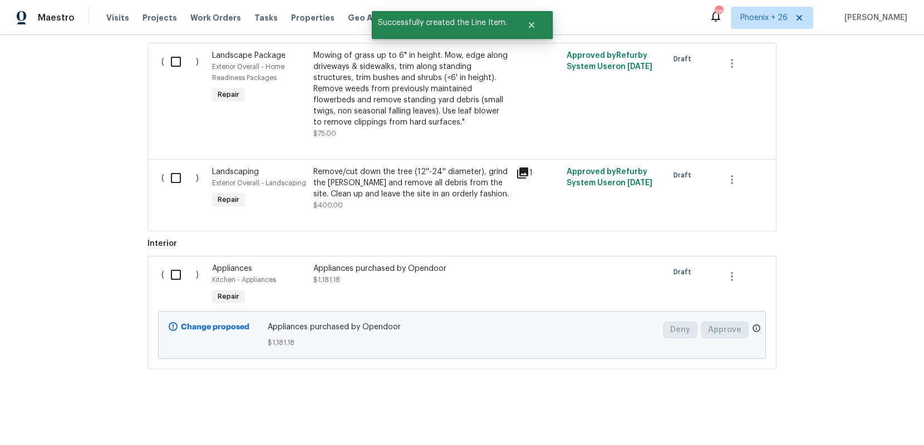
click at [165, 262] on div "( )" at bounding box center [183, 285] width 51 height 51
drag, startPoint x: 171, startPoint y: 268, endPoint x: 214, endPoint y: 283, distance: 45.9
click at [171, 268] on input "checkbox" at bounding box center [180, 274] width 32 height 23
checkbox input "true"
click at [828, 410] on button "Create Work Order" at bounding box center [860, 417] width 92 height 21
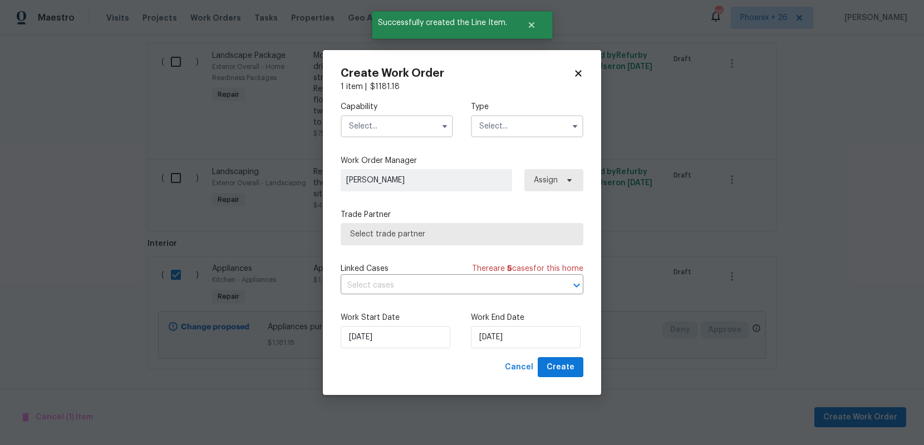
click at [397, 125] on input "text" at bounding box center [397, 126] width 112 height 22
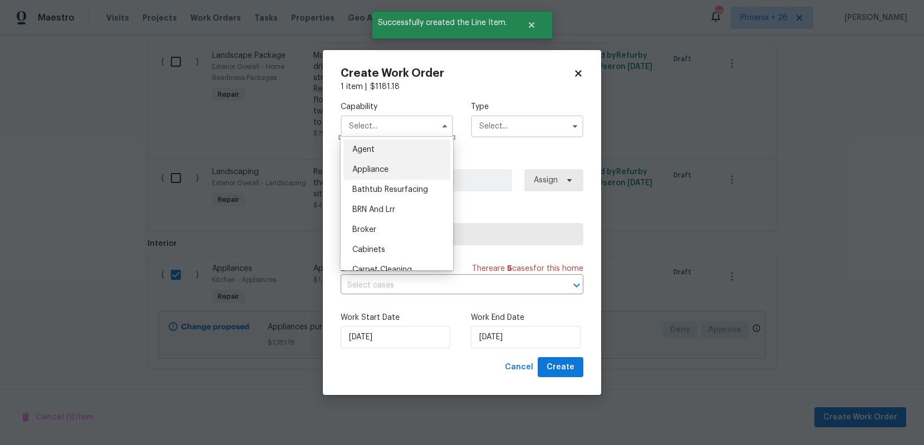
click at [401, 171] on div "Appliance" at bounding box center [396, 170] width 107 height 20
type input "Appliance"
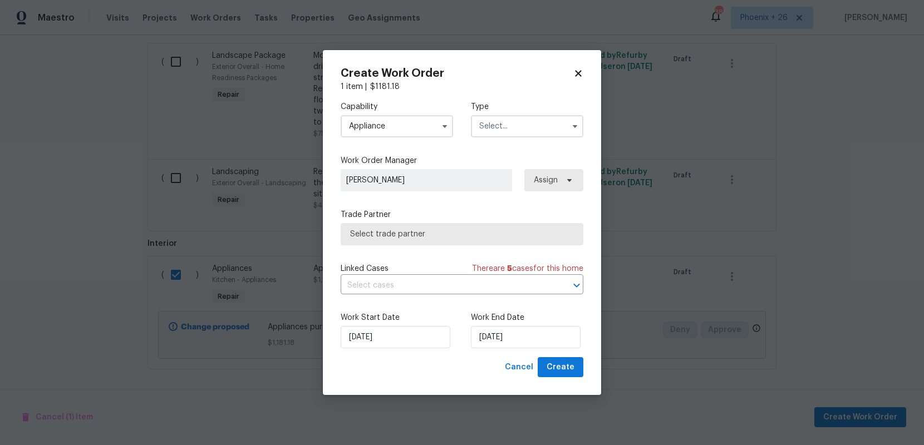
drag, startPoint x: 497, startPoint y: 139, endPoint x: 494, endPoint y: 132, distance: 7.2
click at [497, 139] on div "Capability Appliance Agent Appliance Bathtub Resurfacing BRN And Lrr Broker Cab…" at bounding box center [462, 119] width 243 height 54
click at [495, 134] on input "text" at bounding box center [527, 126] width 112 height 22
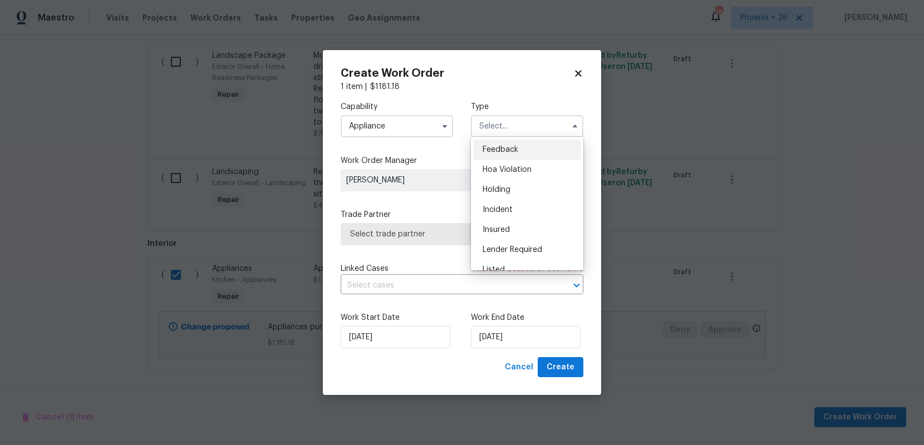
scroll to position [253, 0]
click at [505, 176] on span "Renovation" at bounding box center [503, 178] width 41 height 8
type input "Renovation"
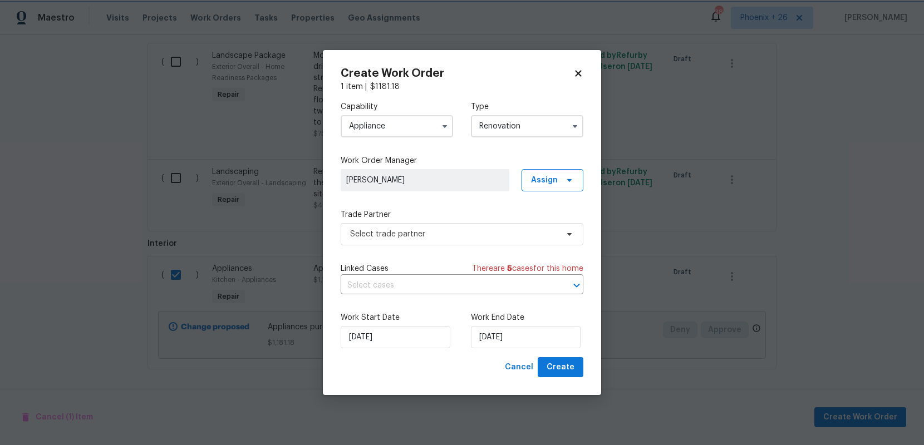
scroll to position [0, 0]
click at [544, 185] on span "Assign" at bounding box center [553, 180] width 62 height 22
click at [542, 226] on div "Assign to me" at bounding box center [554, 227] width 48 height 11
click at [489, 227] on span "Select trade partner" at bounding box center [462, 234] width 243 height 22
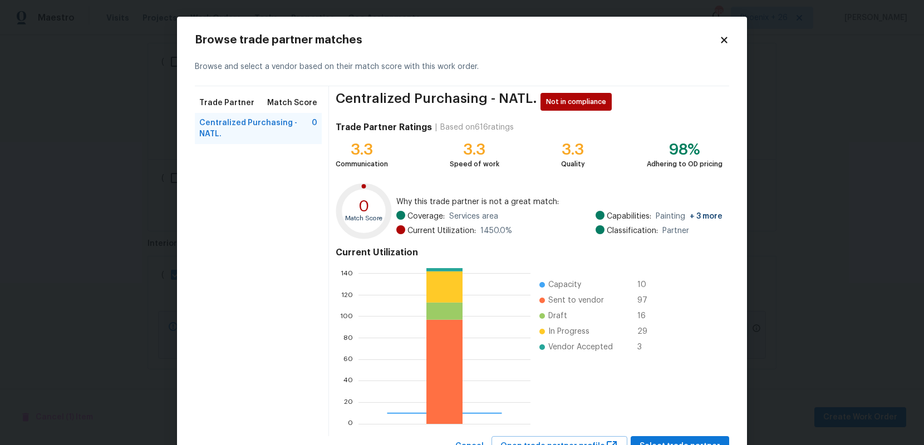
scroll to position [46, 0]
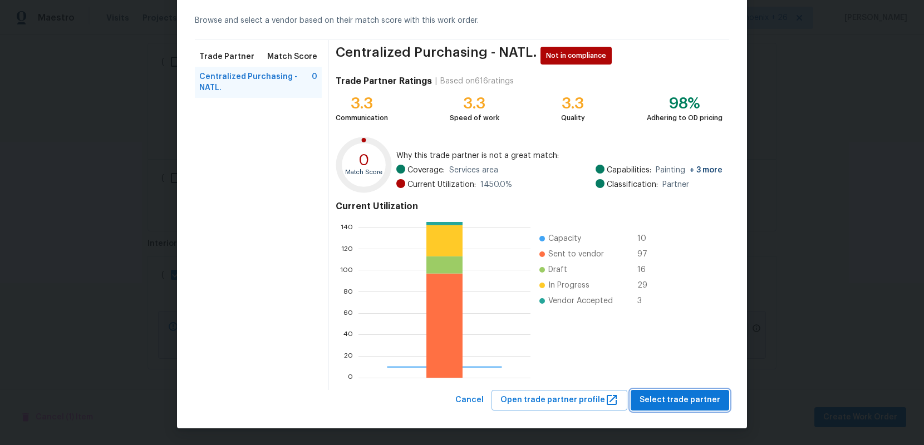
click at [673, 402] on span "Select trade partner" at bounding box center [680, 401] width 81 height 14
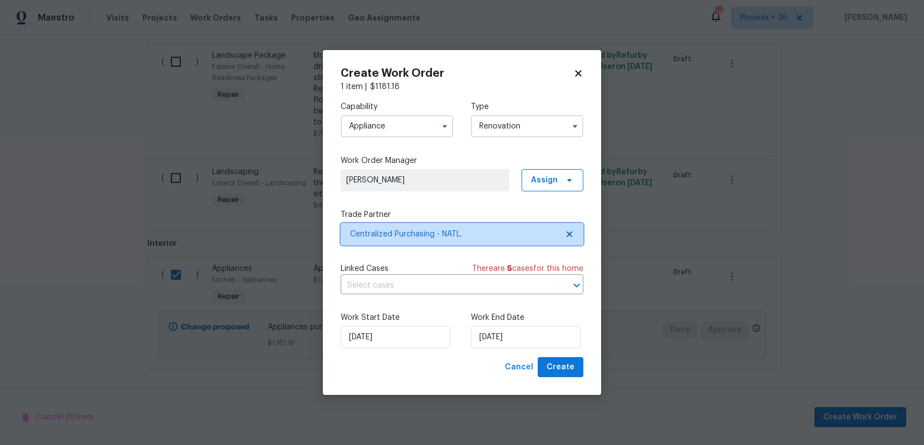
scroll to position [0, 0]
click at [558, 360] on button "Create" at bounding box center [561, 367] width 46 height 21
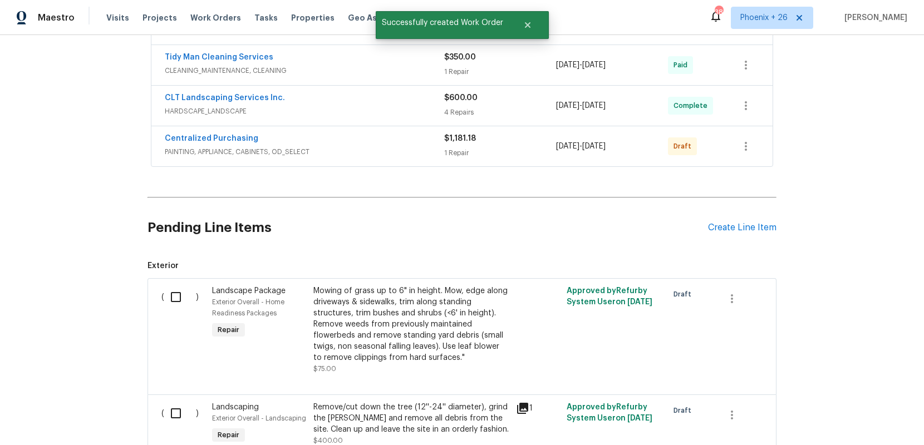
scroll to position [319, 0]
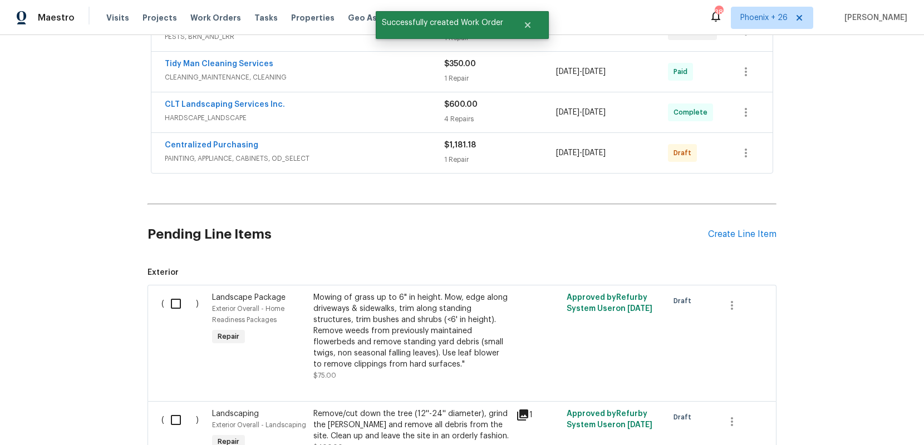
drag, startPoint x: 762, startPoint y: 150, endPoint x: 750, endPoint y: 159, distance: 15.5
click at [762, 150] on div "Centralized Purchasing PAINTING, APPLIANCE, CABINETS, OD_SELECT $1,181.18 1 Rep…" at bounding box center [461, 153] width 621 height 40
click at [749, 159] on icon "button" at bounding box center [745, 152] width 13 height 13
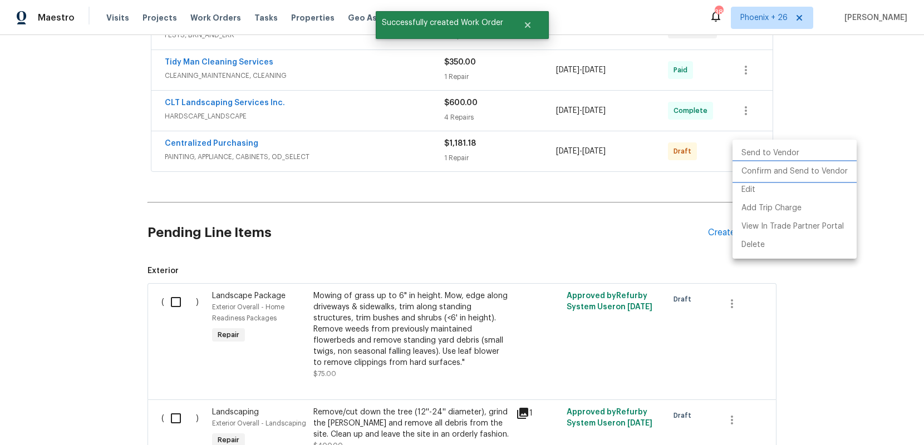
click at [749, 170] on li "Confirm and Send to Vendor" at bounding box center [794, 172] width 124 height 18
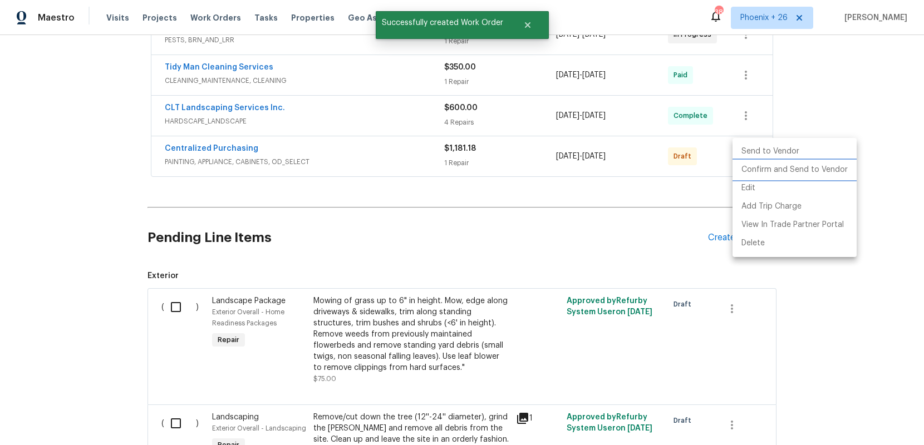
scroll to position [315, 0]
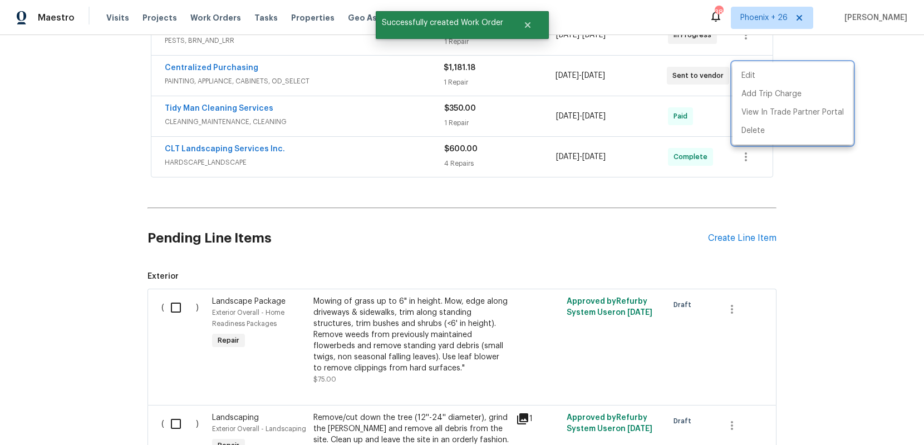
drag, startPoint x: 396, startPoint y: 92, endPoint x: 287, endPoint y: 78, distance: 110.0
click at [382, 91] on div at bounding box center [462, 222] width 924 height 445
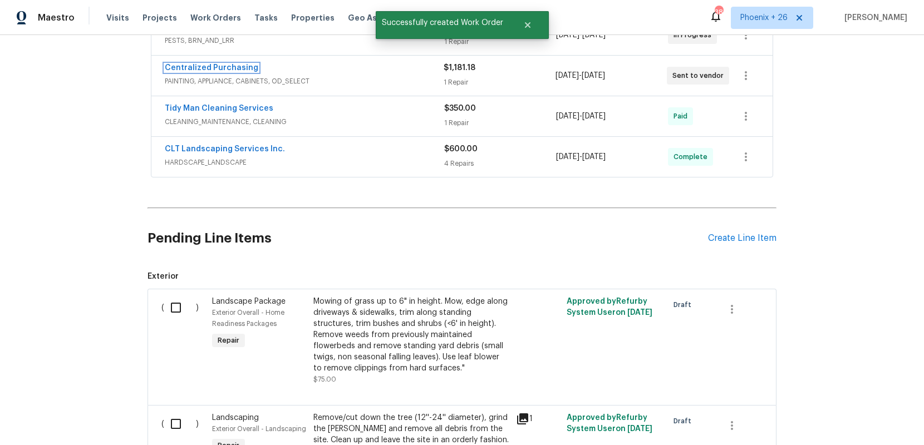
click at [243, 71] on span "Centralized Purchasing" at bounding box center [212, 67] width 94 height 11
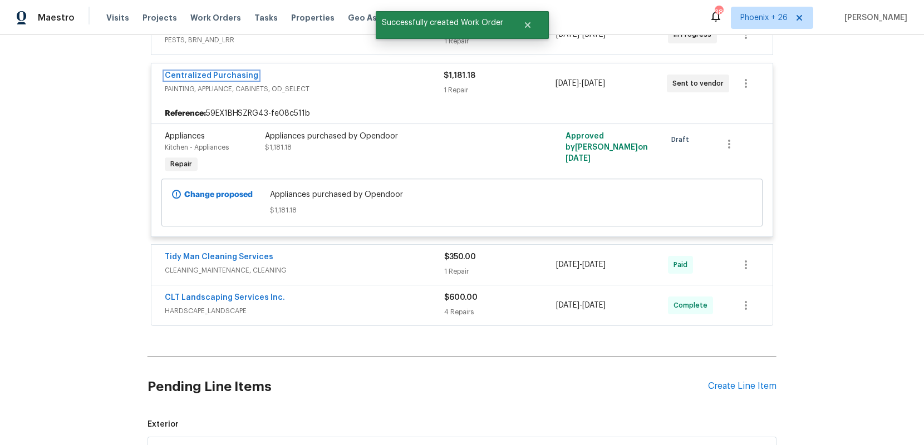
scroll to position [309, 0]
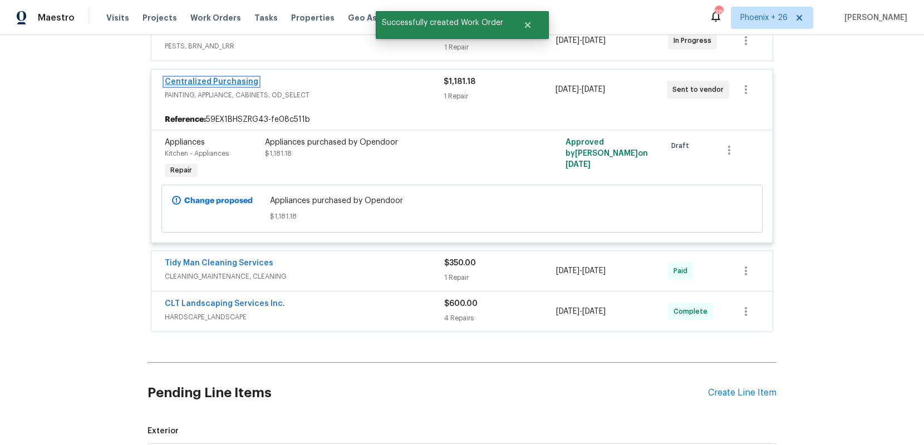
click at [227, 80] on link "Centralized Purchasing" at bounding box center [212, 82] width 94 height 8
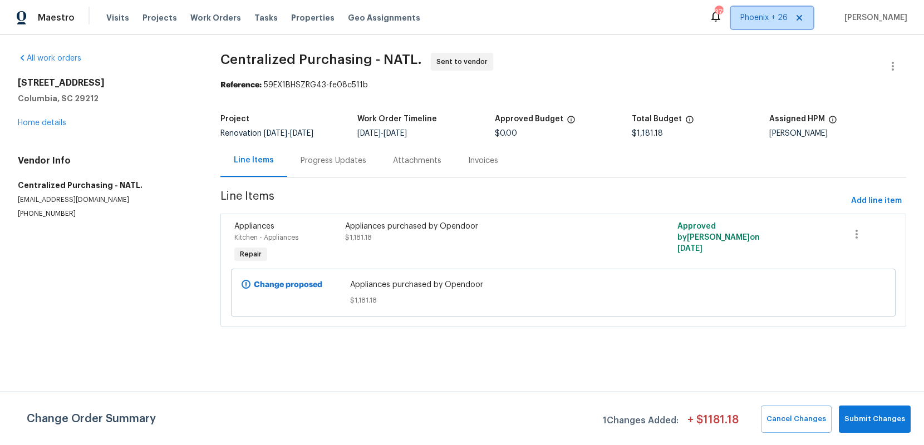
click at [765, 17] on span "Phoenix + 26" at bounding box center [763, 17] width 47 height 11
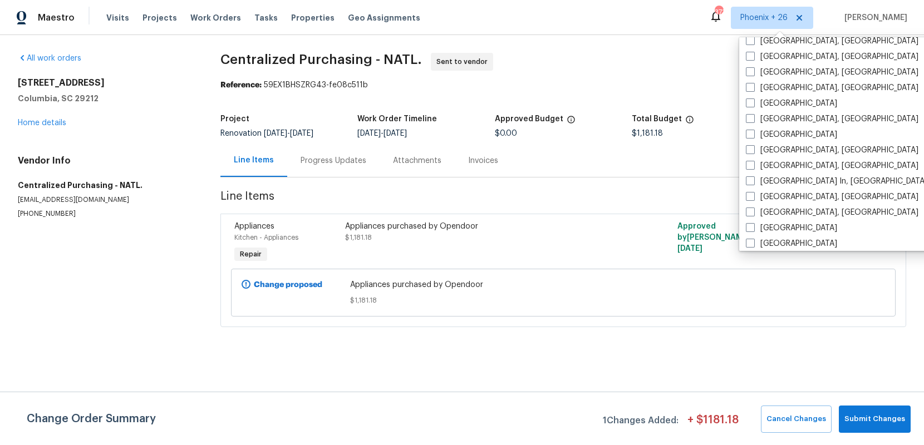
scroll to position [555, 0]
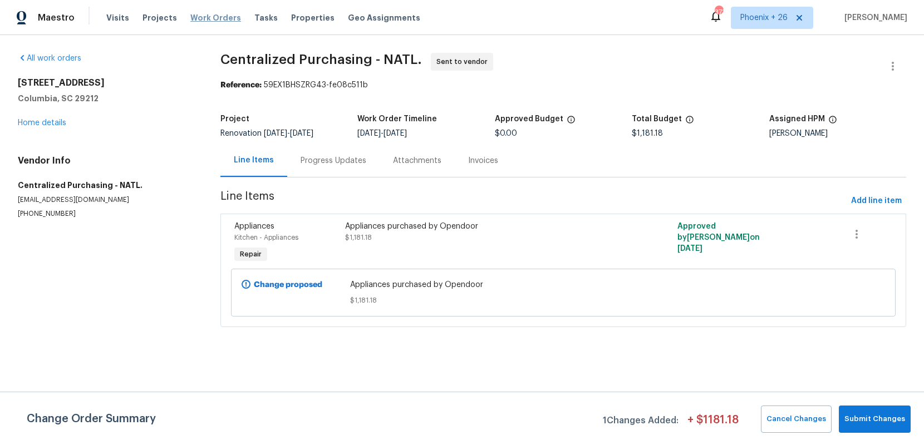
drag, startPoint x: 200, startPoint y: 1, endPoint x: 206, endPoint y: 18, distance: 18.3
click at [201, 5] on div "Maestro Visits Projects Work Orders Tasks Properties Geo Assignments 373 [GEOGR…" at bounding box center [462, 17] width 924 height 35
drag, startPoint x: 206, startPoint y: 18, endPoint x: 279, endPoint y: 32, distance: 73.6
click at [206, 18] on span "Work Orders" at bounding box center [215, 17] width 51 height 11
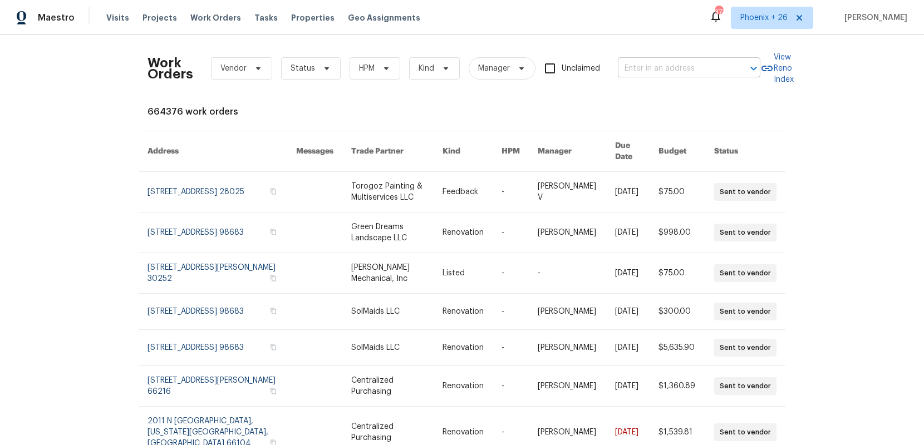
click at [684, 77] on body "Maestro Visits Projects Work Orders Tasks Properties Geo Assignments 373 [GEOGR…" at bounding box center [462, 222] width 924 height 445
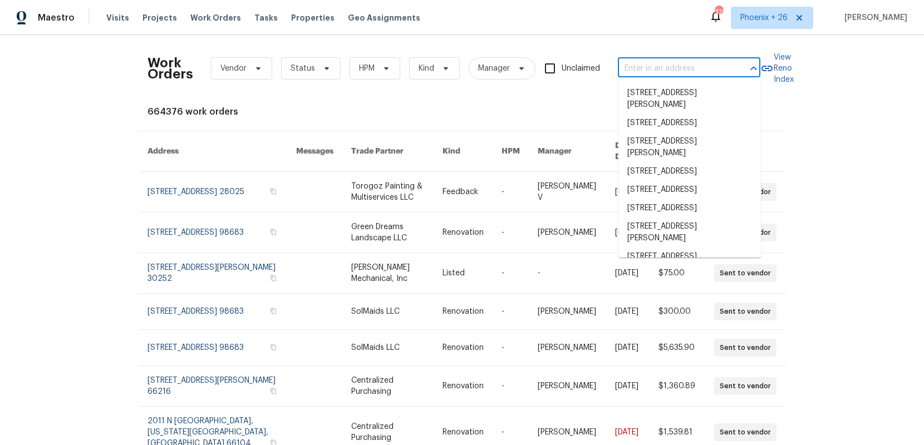
paste input "[STREET_ADDRESS]"
type input "[STREET_ADDRESS]"
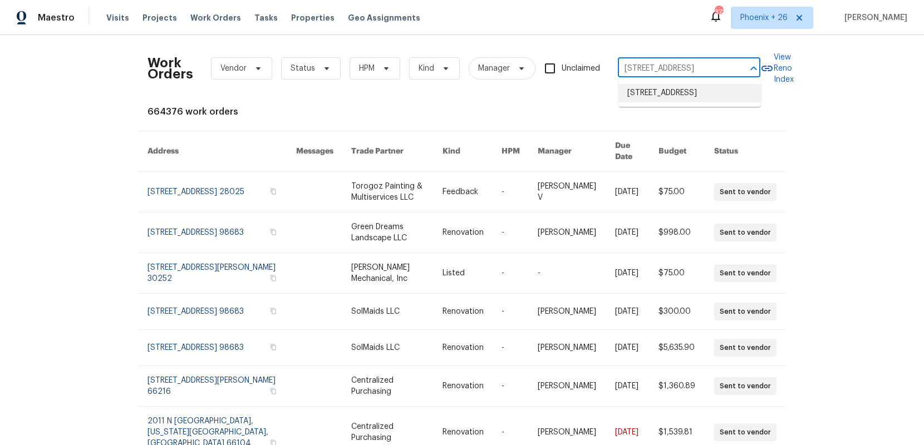
click at [674, 98] on li "[STREET_ADDRESS]" at bounding box center [689, 93] width 142 height 18
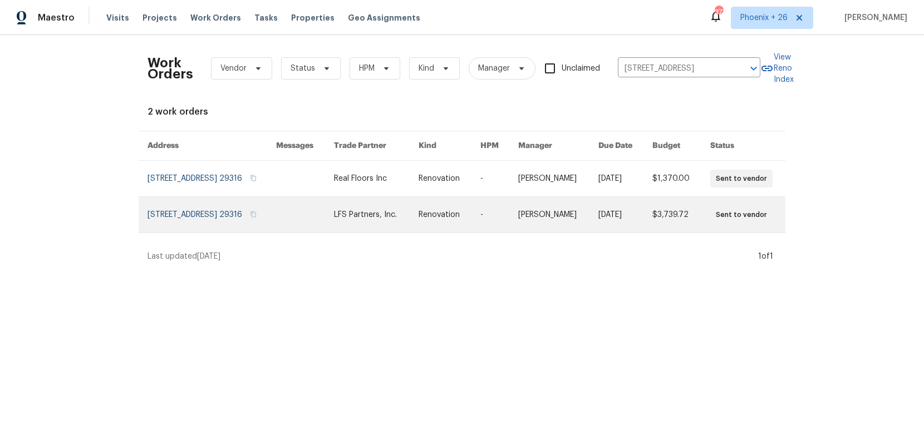
click at [318, 206] on td at bounding box center [296, 215] width 58 height 36
click at [169, 204] on link at bounding box center [211, 215] width 129 height 36
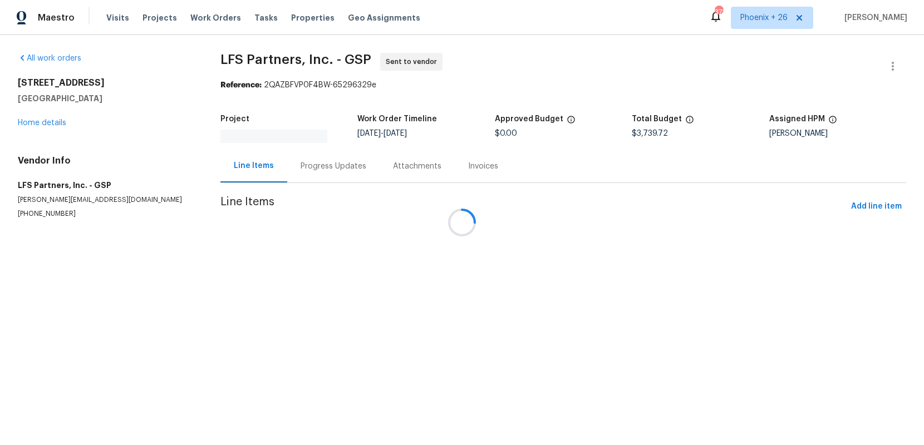
click at [45, 104] on h5 "[GEOGRAPHIC_DATA]" at bounding box center [106, 98] width 176 height 11
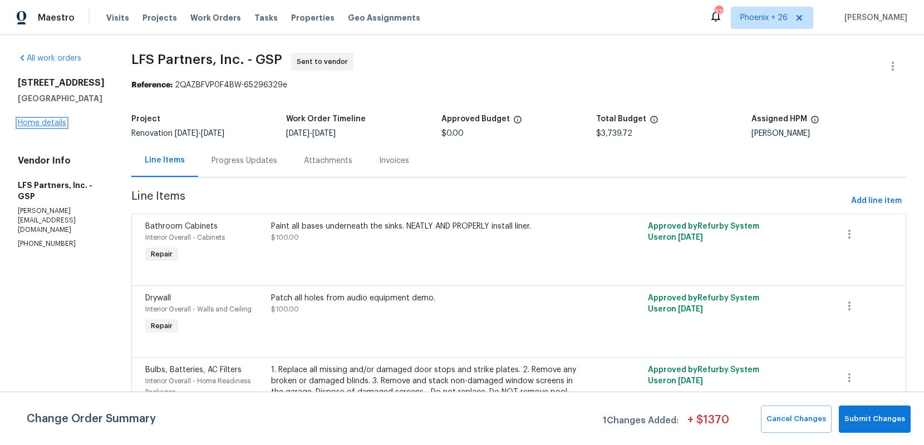
click at [52, 127] on link "Home details" at bounding box center [42, 123] width 48 height 8
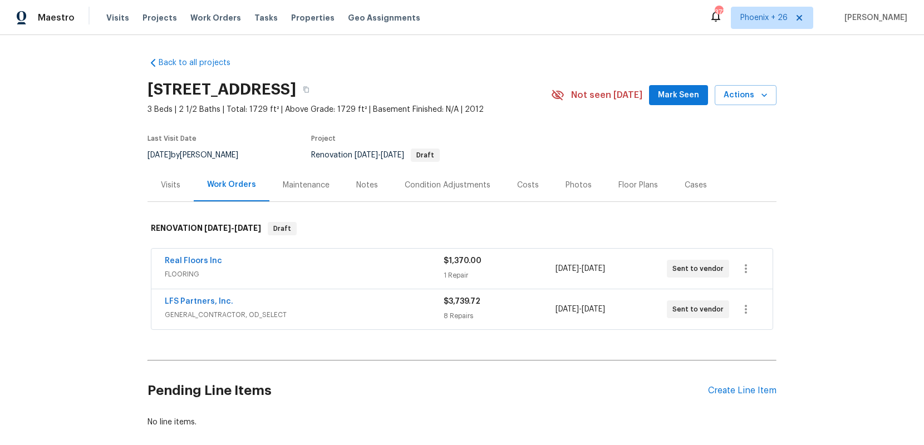
scroll to position [70, 0]
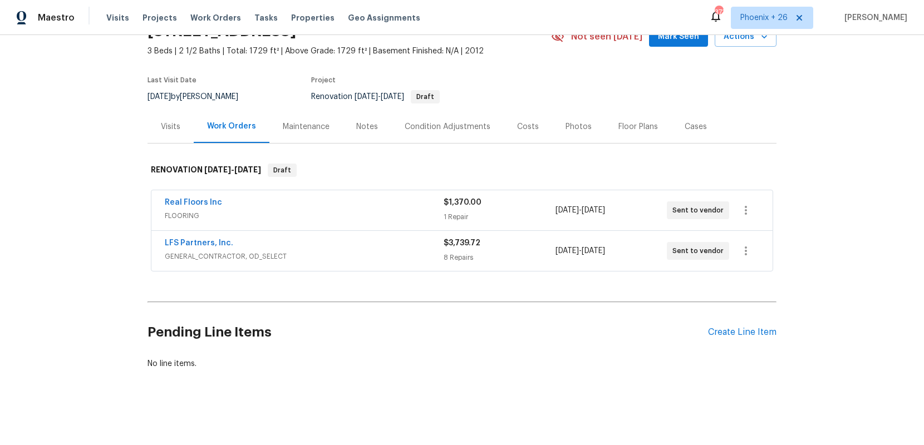
click at [729, 322] on div "Pending Line Items Create Line Item" at bounding box center [461, 333] width 629 height 52
click at [731, 332] on div "Create Line Item" at bounding box center [742, 332] width 68 height 11
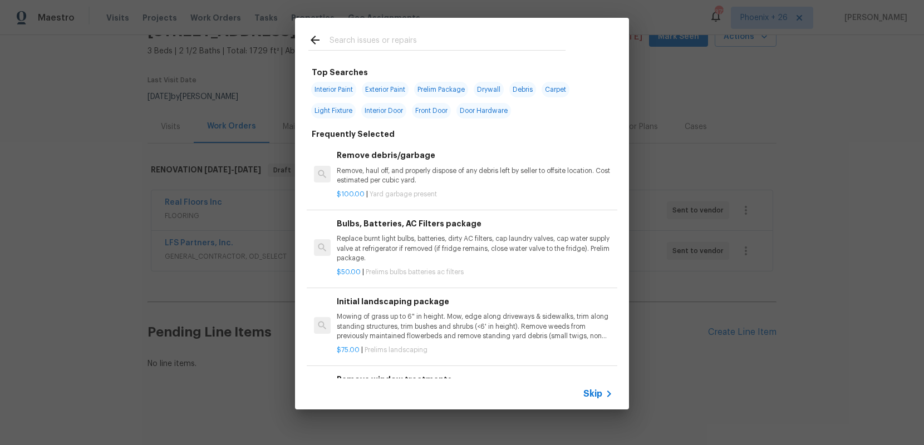
click at [401, 46] on input "text" at bounding box center [448, 41] width 236 height 17
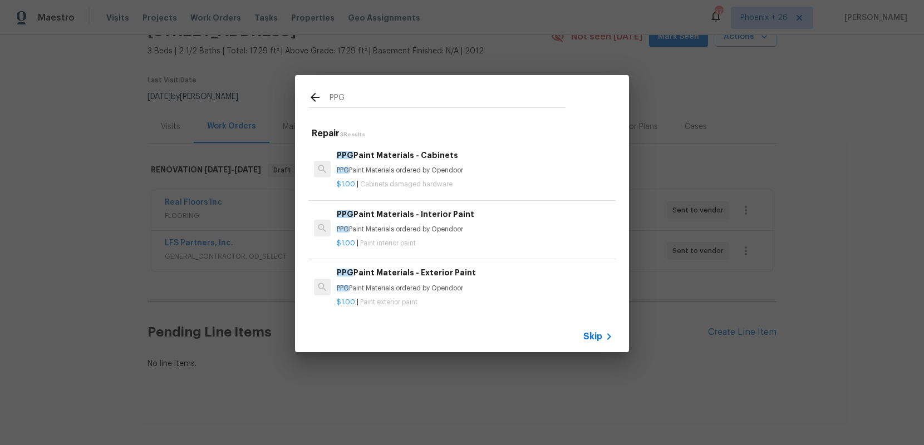
type input "PPG"
click at [539, 223] on div "PPG Paint Materials - Interior Paint PPG Paint Materials ordered by Opendoor" at bounding box center [475, 221] width 276 height 27
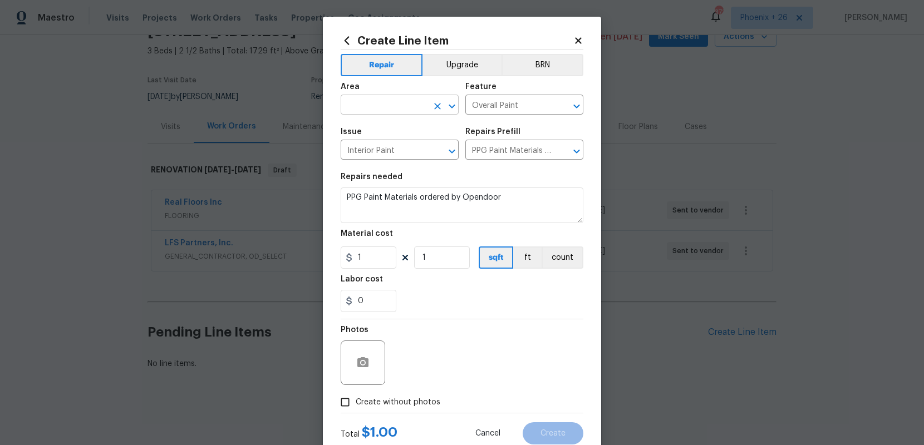
click at [380, 103] on input "text" at bounding box center [384, 105] width 87 height 17
click at [402, 159] on ul "Exterior Overall Interior Overall" at bounding box center [400, 140] width 118 height 46
click at [382, 161] on ul "Exterior Overall Interior Overall" at bounding box center [400, 140] width 118 height 46
click at [382, 150] on li "Interior Overall" at bounding box center [400, 149] width 118 height 18
type input "Interior Overall"
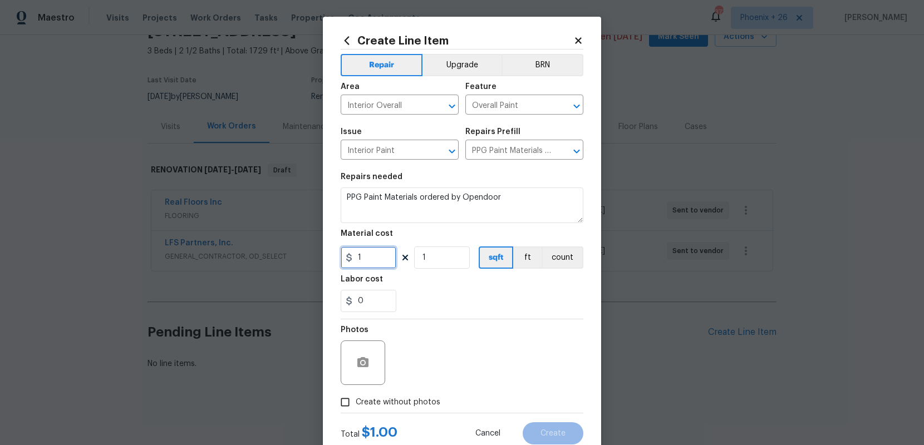
drag, startPoint x: 362, startPoint y: 248, endPoint x: 367, endPoint y: 254, distance: 8.3
click at [362, 249] on input "1" at bounding box center [369, 258] width 56 height 22
click at [336, 254] on div "Create Line Item Repair Upgrade BRN Area Interior Overall ​ Feature Overall Pai…" at bounding box center [462, 240] width 278 height 446
type input "409.94"
click at [385, 404] on span "Create without photos" at bounding box center [398, 403] width 85 height 12
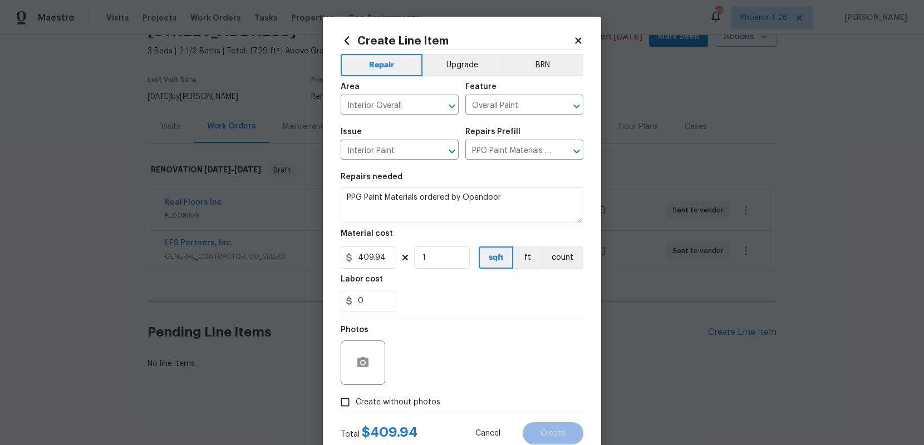
click at [356, 404] on input "Create without photos" at bounding box center [345, 402] width 21 height 21
checkbox input "true"
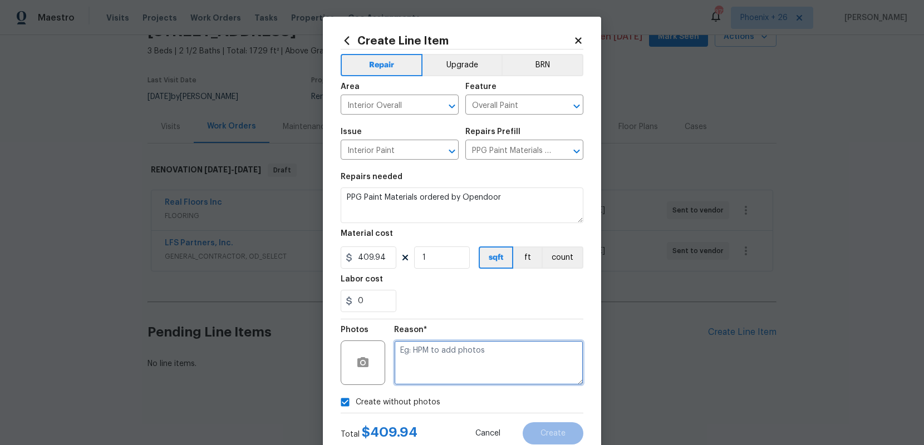
click at [425, 363] on textarea at bounding box center [488, 363] width 189 height 45
type textarea "NA"
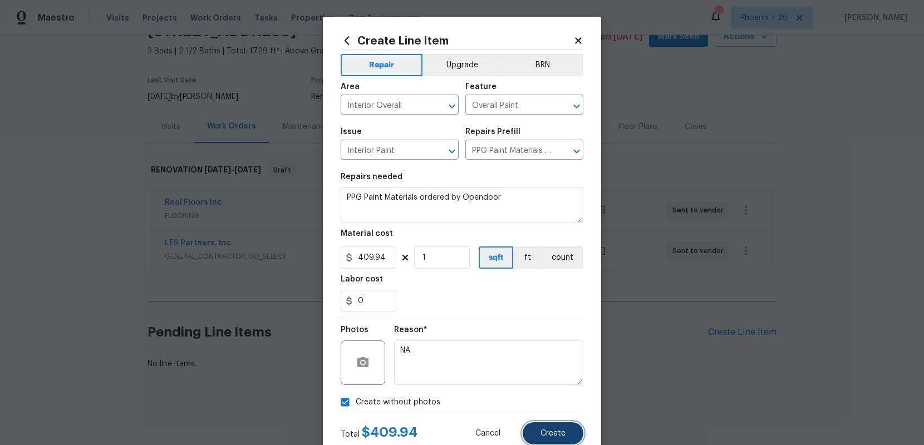
click at [550, 429] on button "Create" at bounding box center [553, 433] width 61 height 22
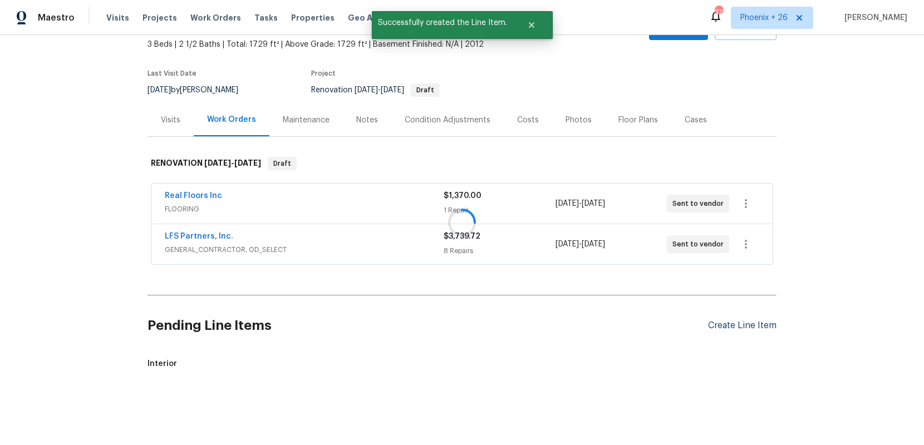
click at [737, 331] on div "Create Line Item" at bounding box center [742, 326] width 68 height 11
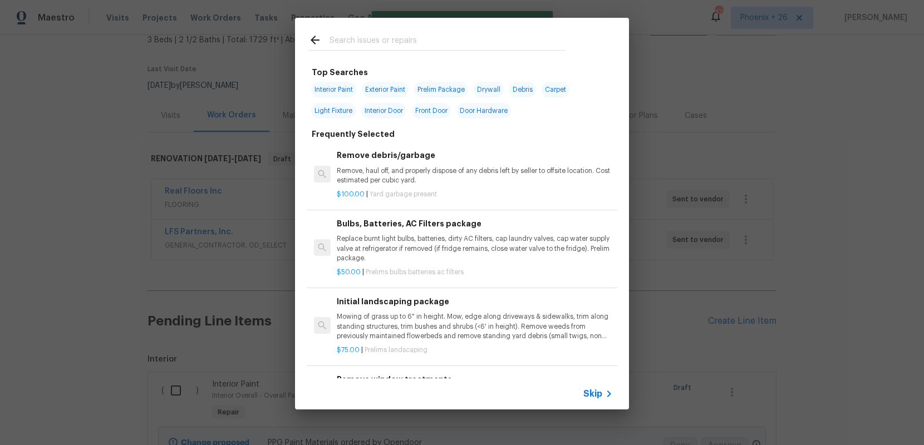
click at [436, 48] on input "text" at bounding box center [448, 41] width 236 height 17
type input "PPG"
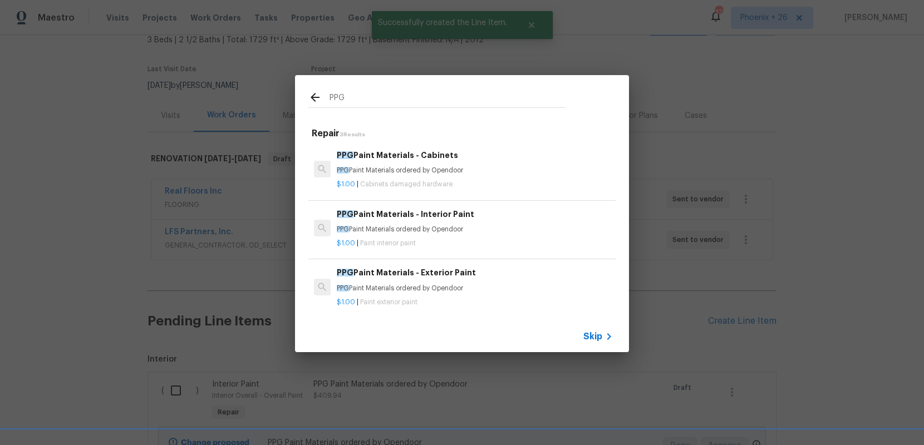
click at [473, 279] on h6 "PPG Paint Materials - Exterior Paint" at bounding box center [475, 273] width 276 height 12
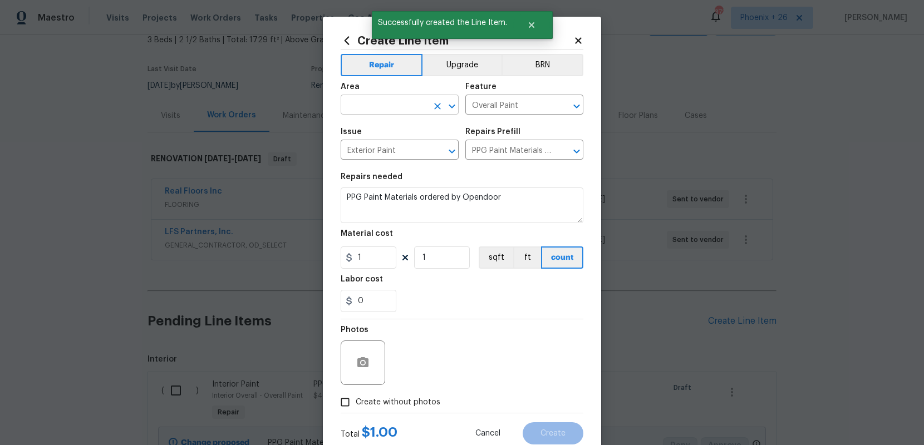
click at [417, 112] on input "text" at bounding box center [384, 105] width 87 height 17
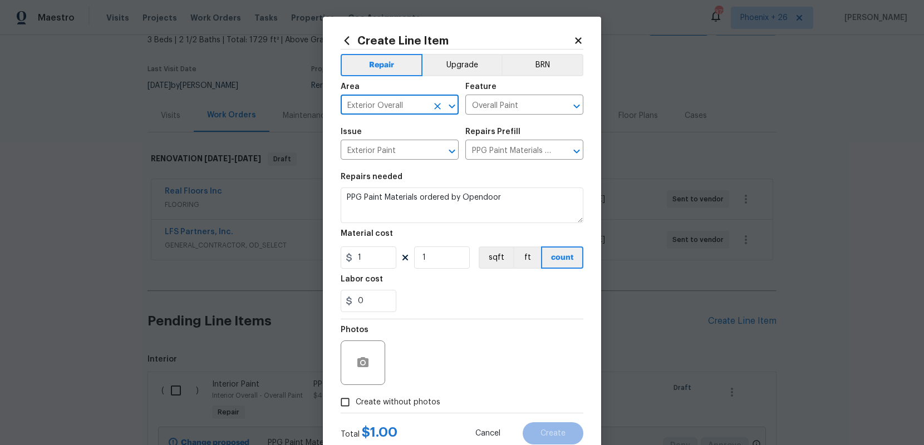
type input "Exterior Overall"
click at [389, 256] on input "1" at bounding box center [369, 258] width 56 height 22
drag, startPoint x: 377, startPoint y: 259, endPoint x: 334, endPoint y: 258, distance: 43.4
click at [334, 258] on div "Create Line Item Repair Upgrade BRN Area Exterior Overall ​ Feature Overall Pai…" at bounding box center [462, 240] width 278 height 446
type input "60.47"
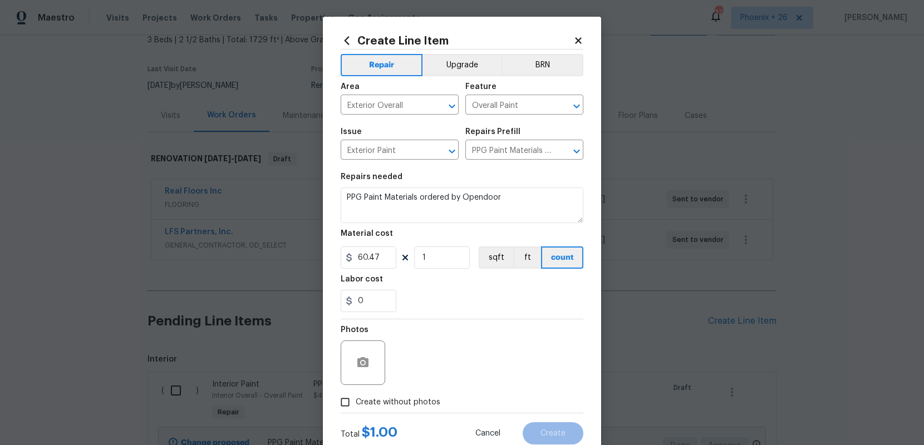
drag, startPoint x: 386, startPoint y: 406, endPoint x: 392, endPoint y: 399, distance: 9.5
click at [386, 406] on span "Create without photos" at bounding box center [398, 403] width 85 height 12
click at [356, 406] on input "Create without photos" at bounding box center [345, 402] width 21 height 21
checkbox input "true"
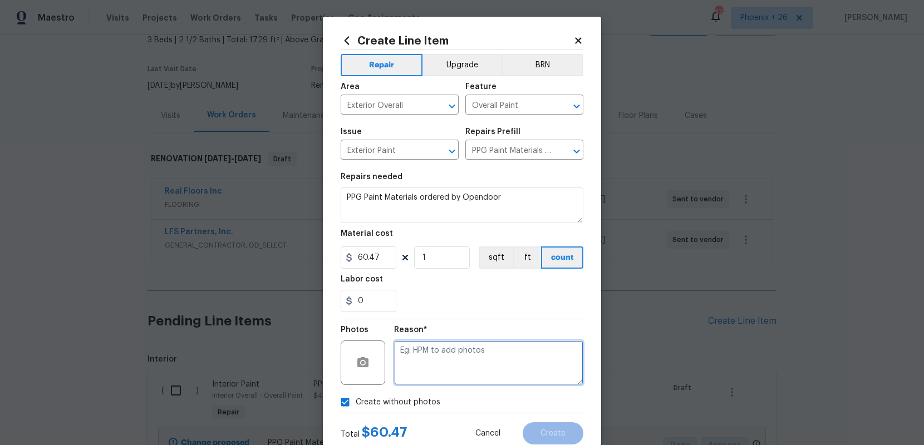
click at [448, 344] on textarea at bounding box center [488, 363] width 189 height 45
type textarea "NA"
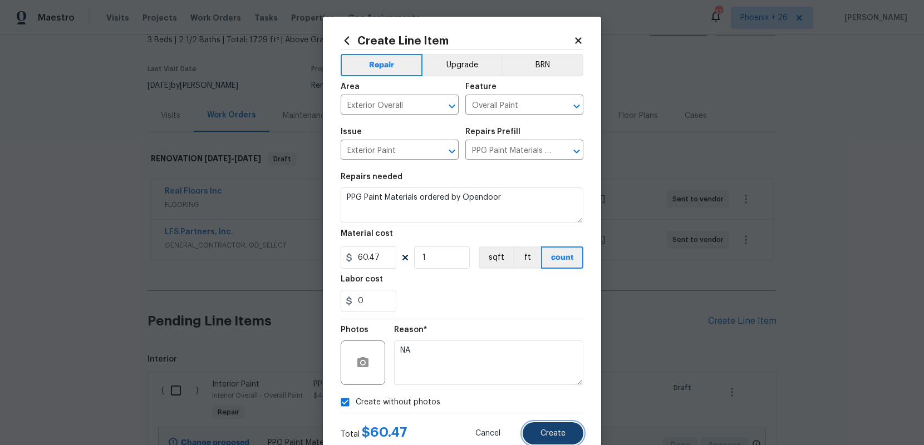
click at [554, 425] on button "Create" at bounding box center [553, 433] width 61 height 22
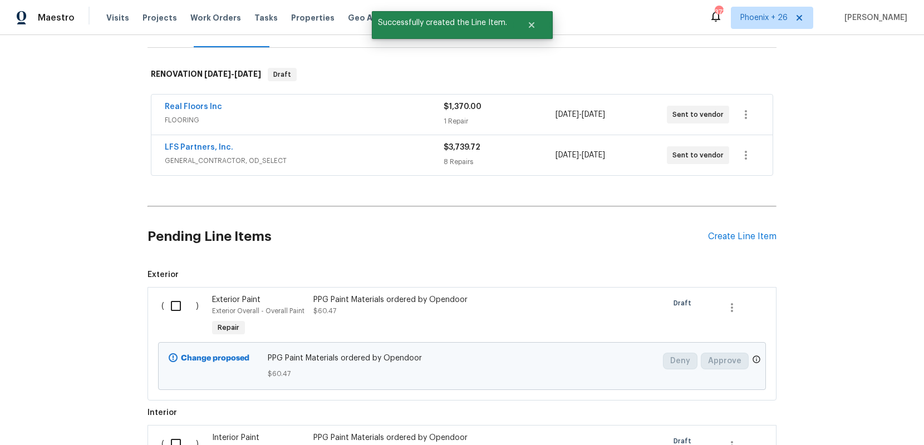
scroll to position [218, 0]
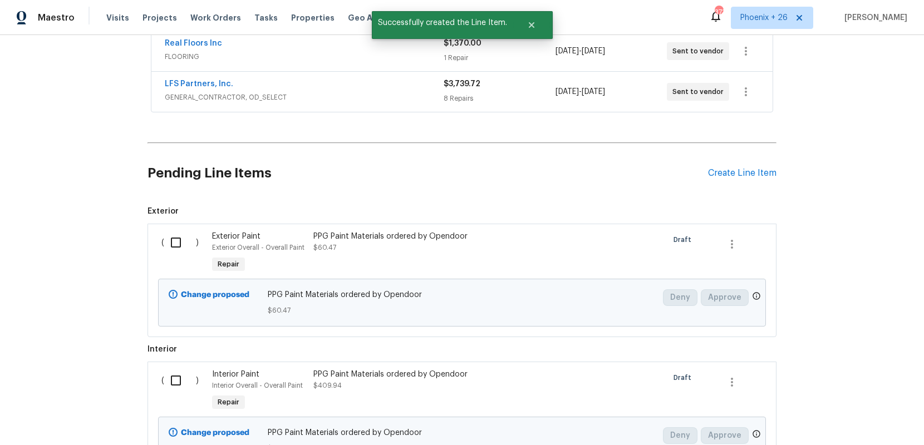
drag, startPoint x: 185, startPoint y: 250, endPoint x: 171, endPoint y: 298, distance: 50.0
click at [183, 253] on input "checkbox" at bounding box center [180, 242] width 32 height 23
checkbox input "true"
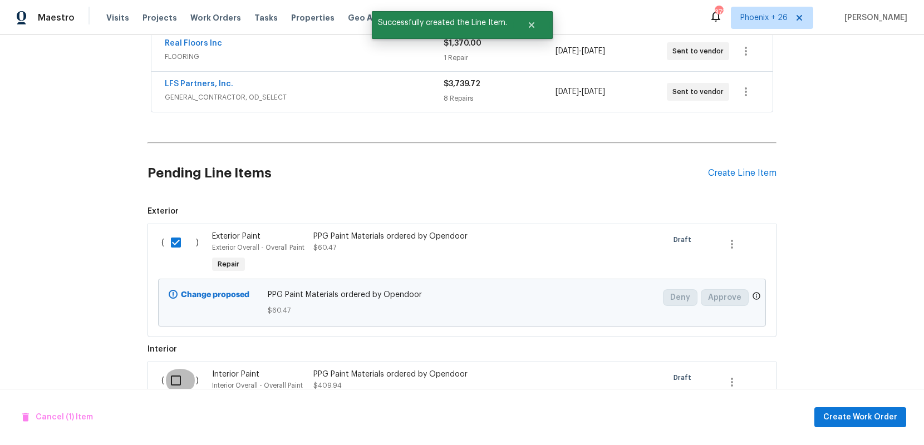
click at [184, 381] on input "checkbox" at bounding box center [180, 380] width 32 height 23
checkbox input "true"
click at [850, 412] on span "Create Work Order" at bounding box center [860, 418] width 74 height 14
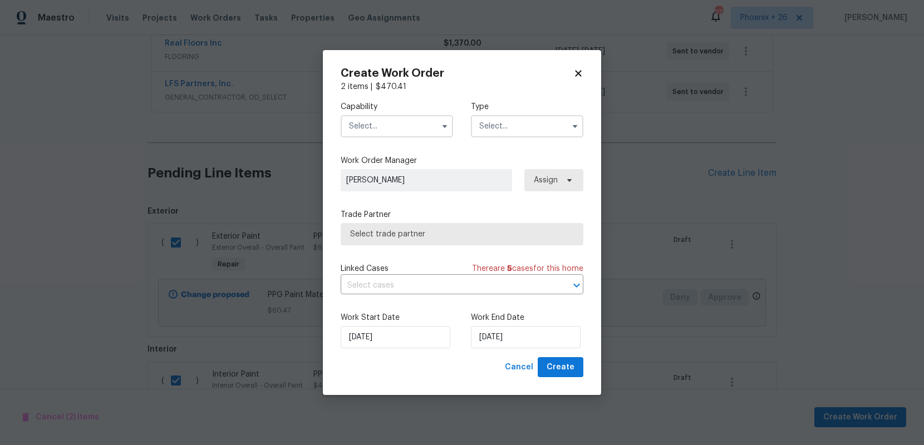
click at [387, 127] on input "text" at bounding box center [397, 126] width 112 height 22
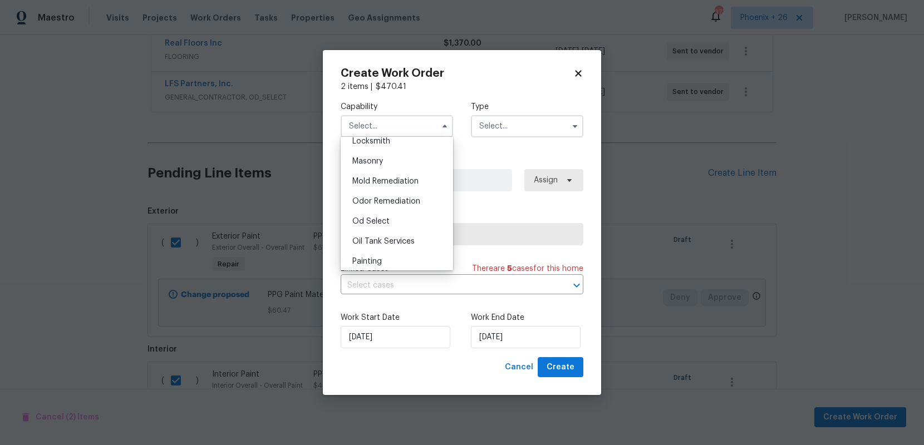
scroll to position [869, 0]
drag, startPoint x: 386, startPoint y: 207, endPoint x: 451, endPoint y: 171, distance: 74.5
click at [386, 207] on div "Painting" at bounding box center [396, 215] width 107 height 20
type input "Painting"
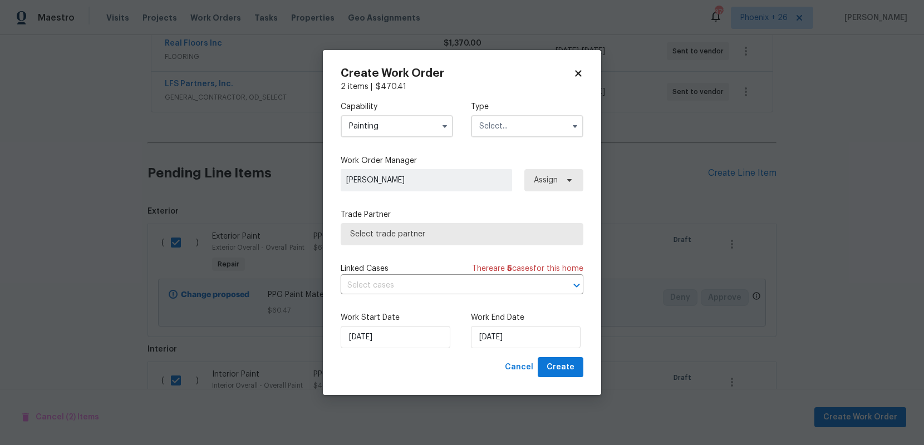
click at [498, 129] on input "text" at bounding box center [527, 126] width 112 height 22
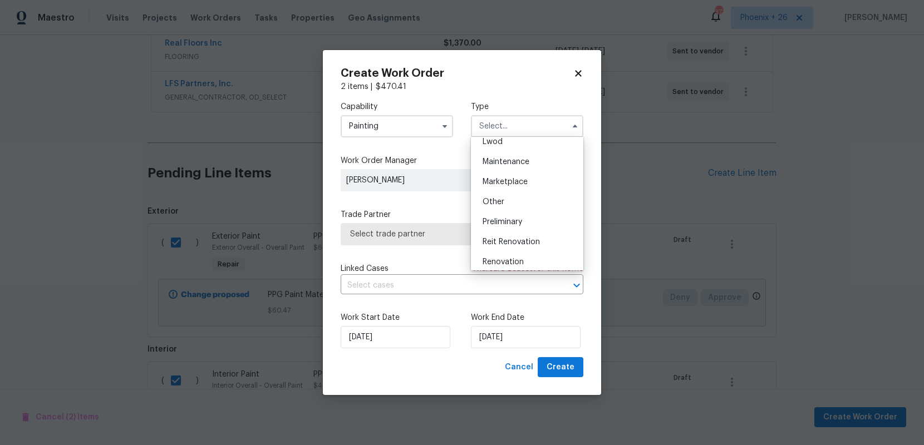
scroll to position [253, 0]
drag, startPoint x: 505, startPoint y: 179, endPoint x: 528, endPoint y: 183, distance: 22.5
click at [505, 179] on span "Renovation" at bounding box center [503, 178] width 41 height 8
type input "Renovation"
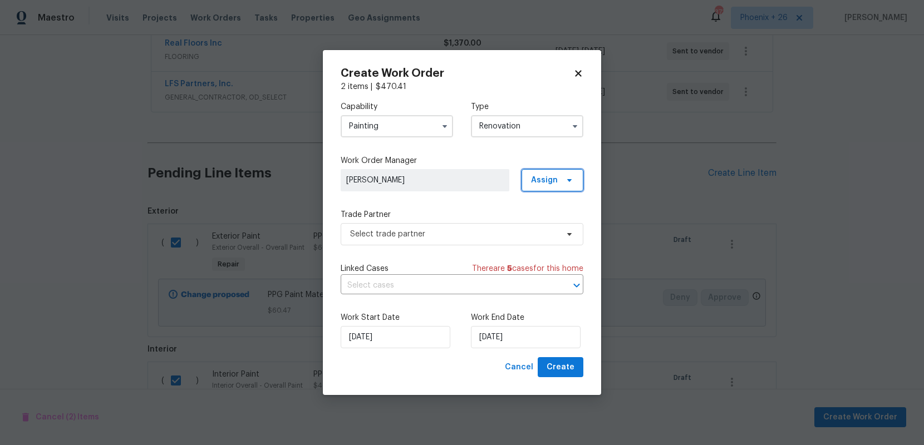
click at [543, 183] on span "Assign" at bounding box center [544, 180] width 27 height 11
click at [539, 227] on div "Assign to me" at bounding box center [554, 227] width 48 height 11
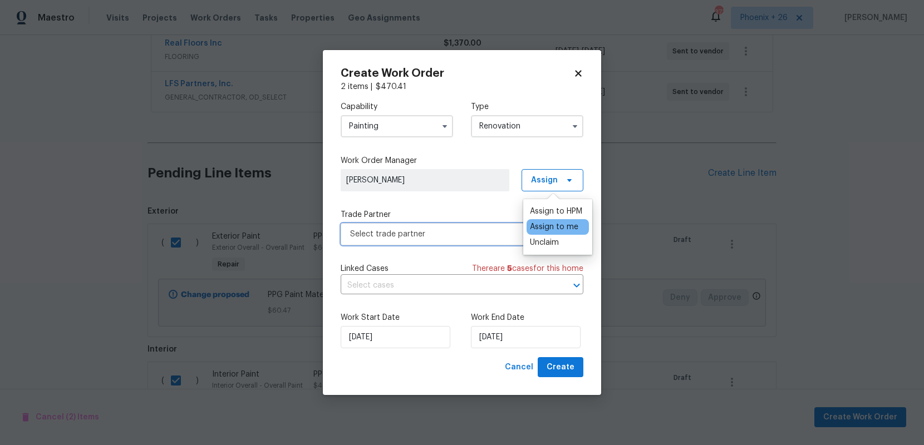
click at [485, 229] on span "Select trade partner" at bounding box center [454, 234] width 208 height 11
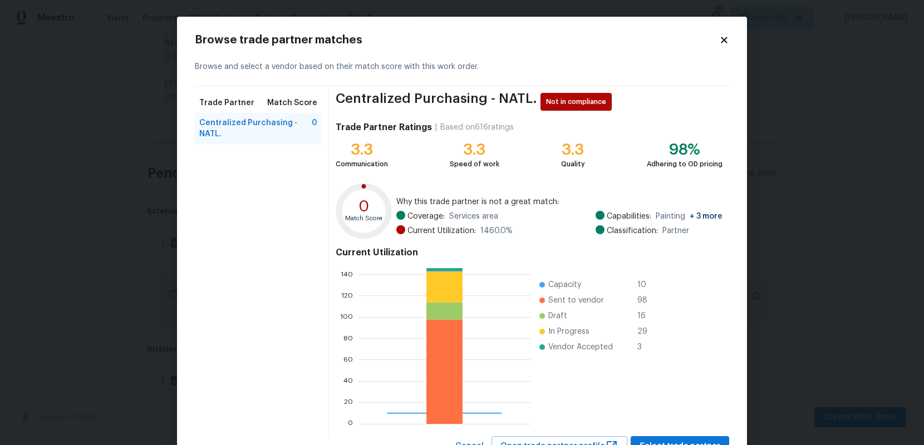
scroll to position [46, 0]
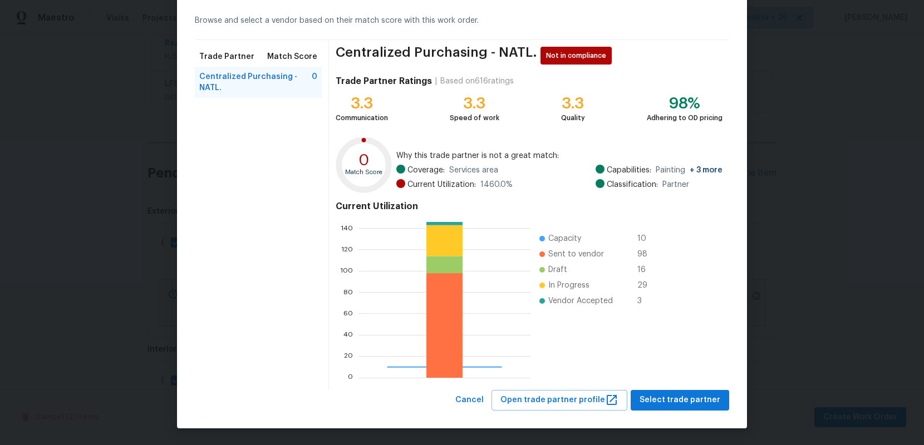
click at [647, 383] on div "Centralized Purchasing - NATL. Not in compliance Trade Partner Ratings | Based …" at bounding box center [529, 215] width 400 height 350
click at [653, 395] on span "Select trade partner" at bounding box center [680, 401] width 81 height 14
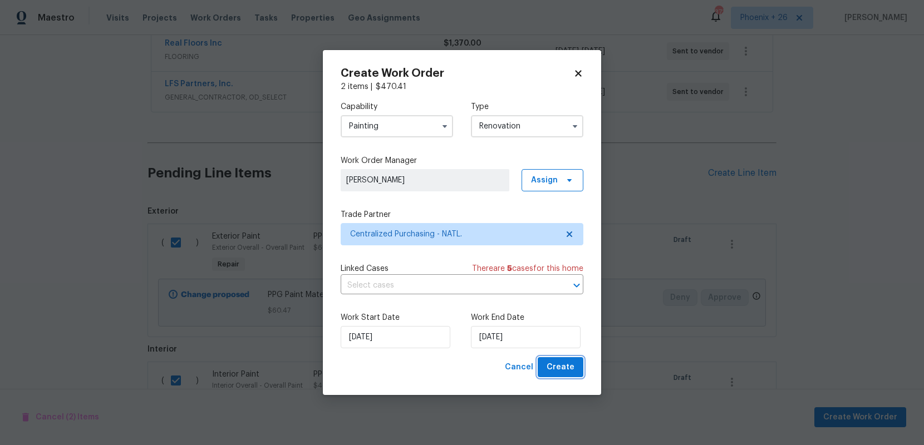
scroll to position [0, 0]
click at [553, 364] on span "Create" at bounding box center [561, 368] width 28 height 14
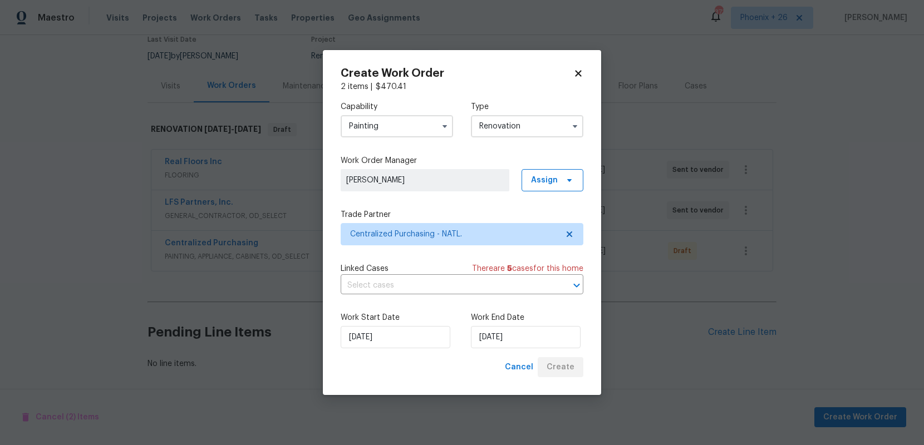
scroll to position [110, 0]
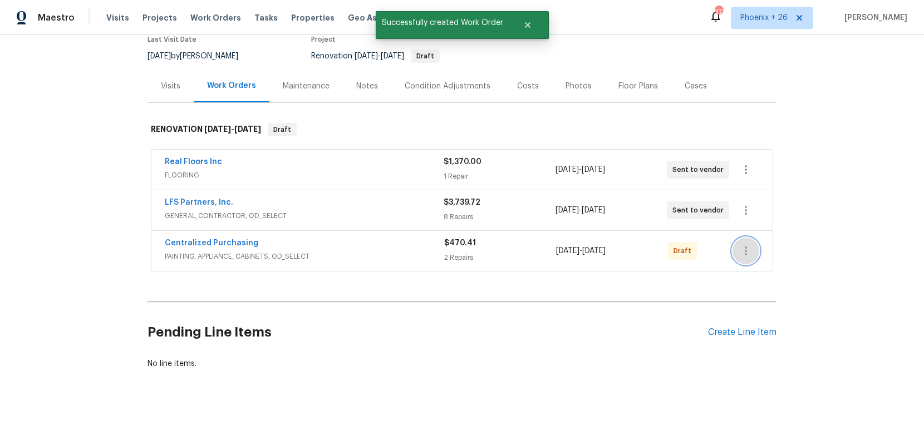
click at [744, 253] on icon "button" at bounding box center [745, 250] width 13 height 13
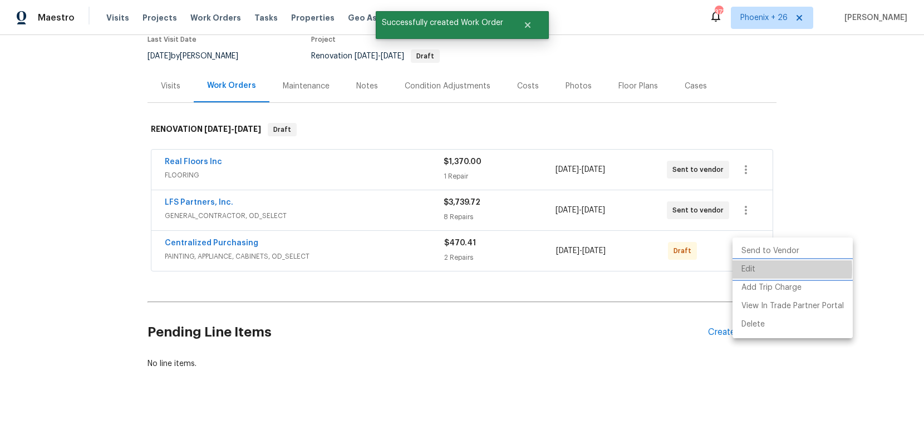
click at [741, 269] on li "Edit" at bounding box center [792, 269] width 120 height 18
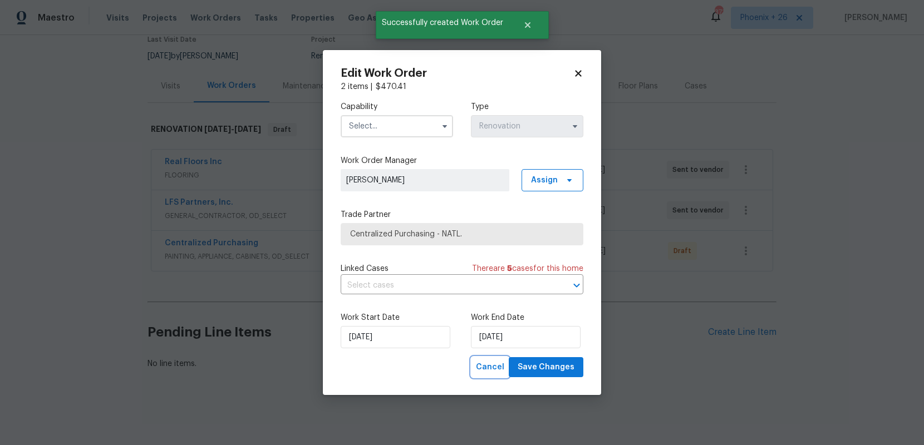
click at [485, 368] on span "Cancel" at bounding box center [490, 368] width 28 height 14
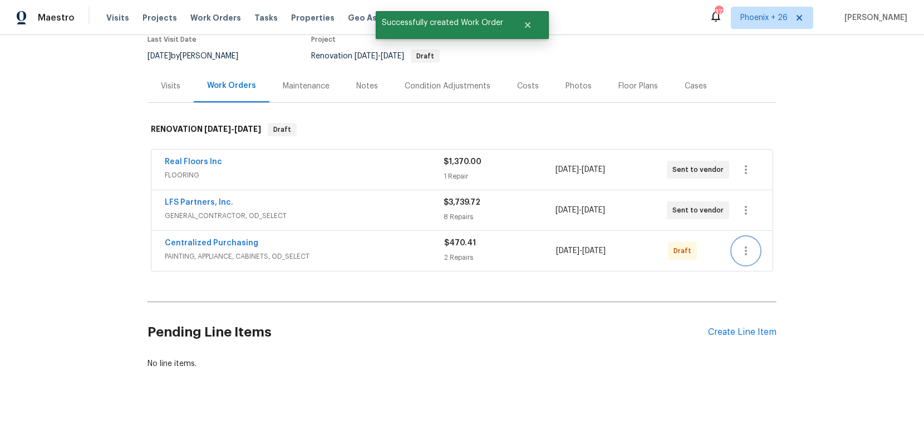
click at [749, 253] on icon "button" at bounding box center [745, 250] width 13 height 13
click at [749, 254] on li "Send to Vendor" at bounding box center [792, 251] width 120 height 18
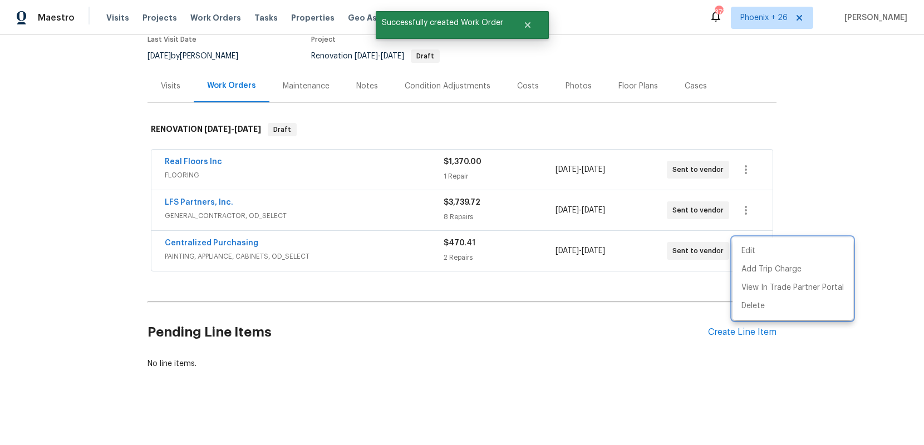
drag, startPoint x: 246, startPoint y: 248, endPoint x: 239, endPoint y: 245, distance: 8.0
click at [242, 247] on div at bounding box center [462, 222] width 924 height 445
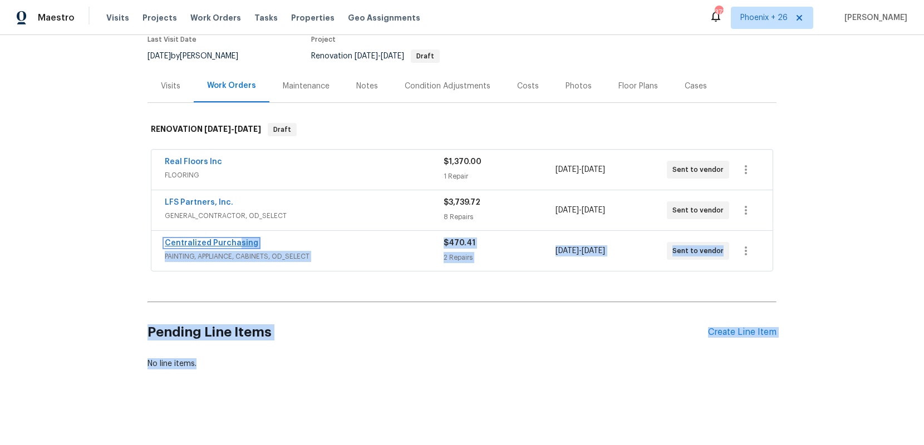
click at [235, 244] on link "Centralized Purchasing" at bounding box center [212, 243] width 94 height 8
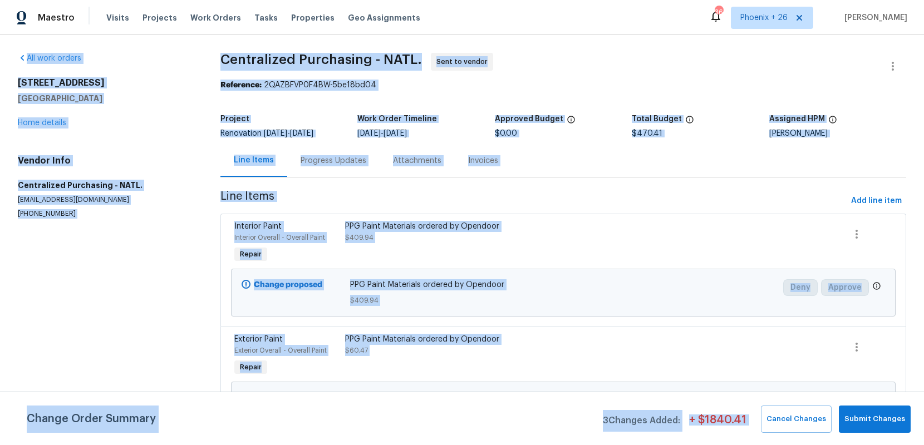
drag, startPoint x: 259, startPoint y: 33, endPoint x: 241, endPoint y: 26, distance: 19.0
click at [257, 32] on div "Maestro Visits Projects Work Orders Tasks Properties Geo Assignments 366 [GEOGR…" at bounding box center [462, 17] width 924 height 35
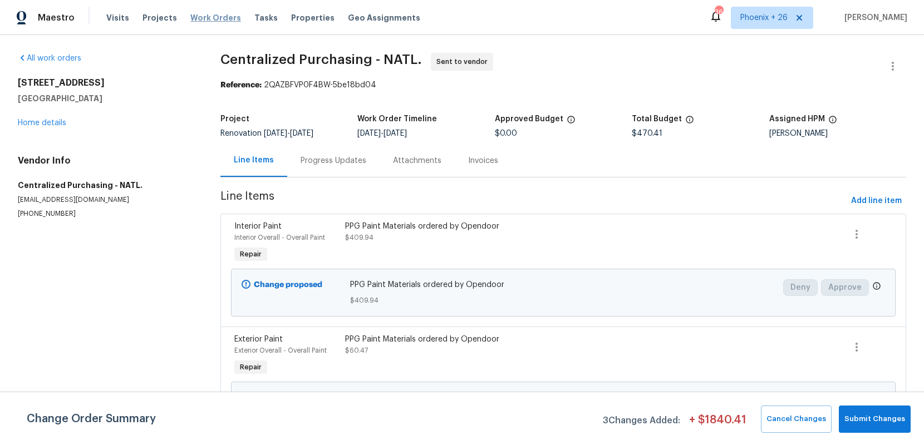
drag, startPoint x: 213, startPoint y: 15, endPoint x: 223, endPoint y: 18, distance: 11.1
click at [213, 15] on span "Work Orders" at bounding box center [215, 17] width 51 height 11
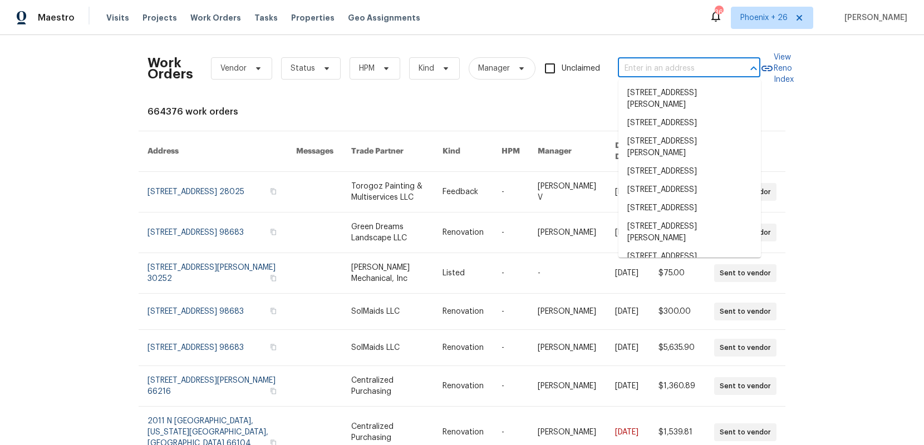
click at [706, 66] on input "text" at bounding box center [673, 68] width 111 height 17
paste input "[STREET_ADDRESS]"
type input "[STREET_ADDRESS]"
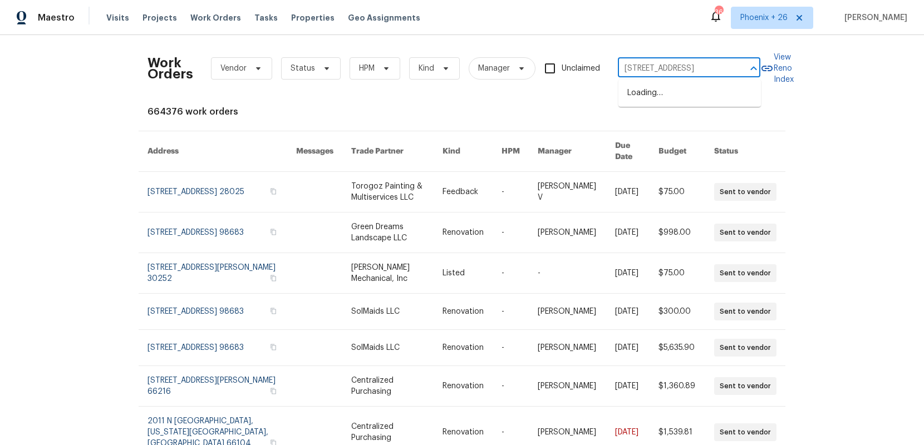
scroll to position [0, 48]
click at [690, 99] on li "[STREET_ADDRESS]" at bounding box center [689, 93] width 142 height 18
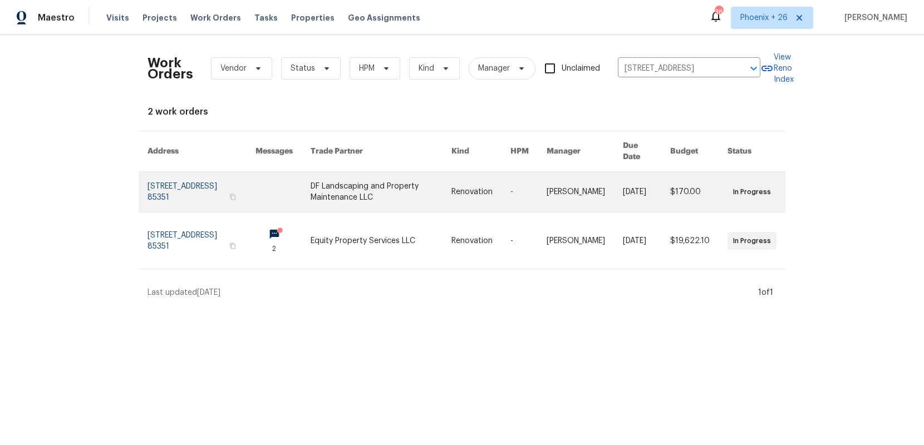
drag, startPoint x: 538, startPoint y: 155, endPoint x: 365, endPoint y: 195, distance: 177.0
click at [365, 195] on link at bounding box center [381, 192] width 141 height 40
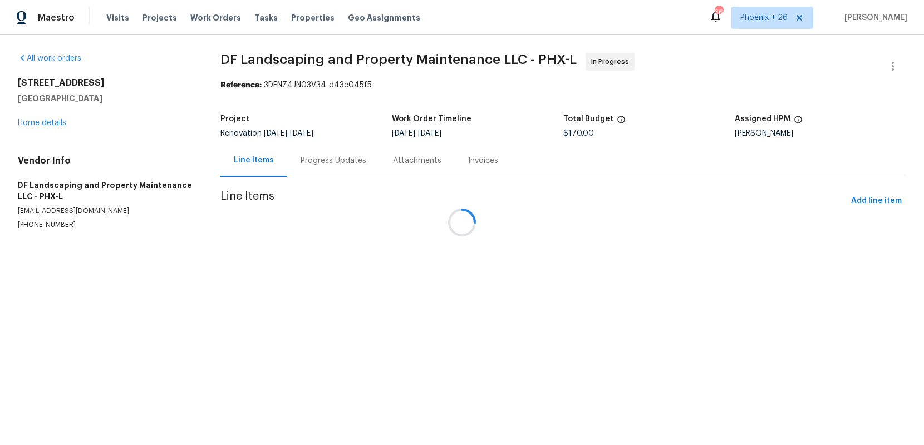
click at [48, 126] on div at bounding box center [462, 222] width 924 height 445
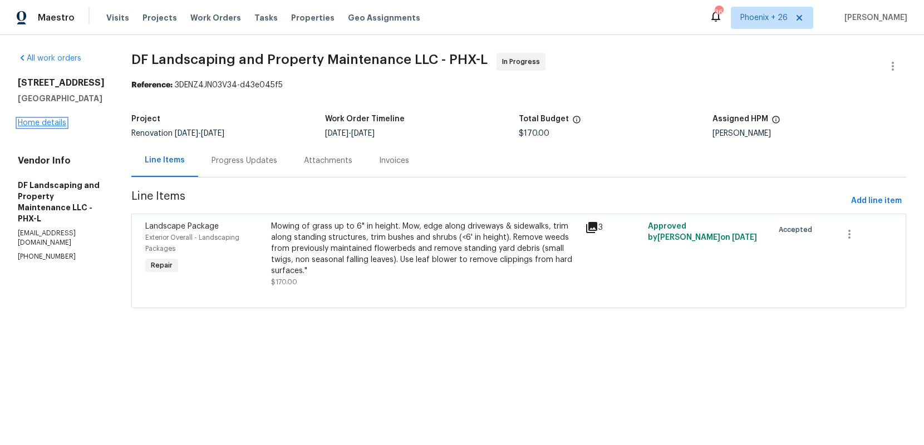
click at [48, 127] on link "Home details" at bounding box center [42, 123] width 48 height 8
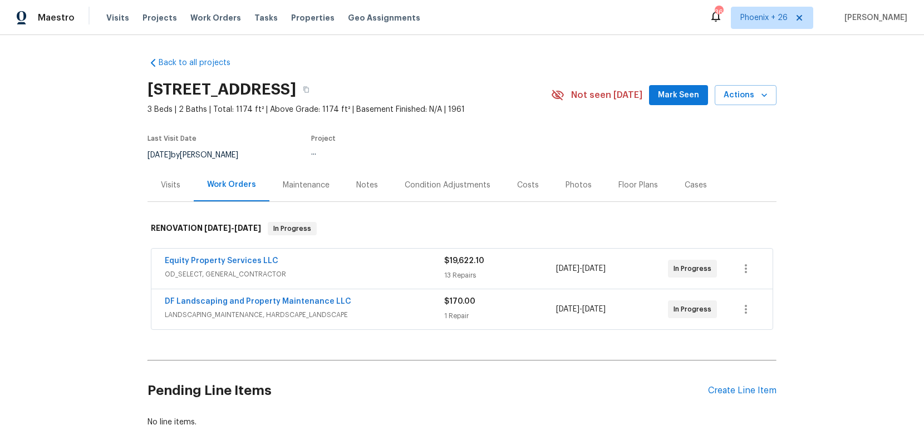
scroll to position [58, 0]
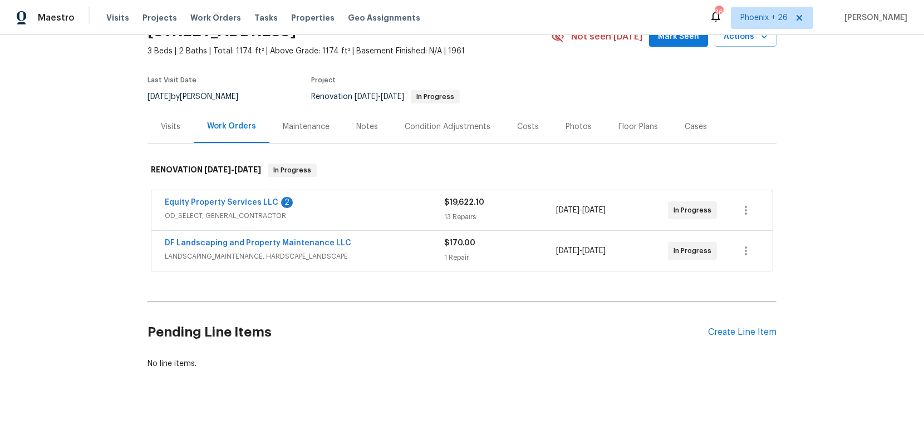
click at [733, 343] on div "Pending Line Items Create Line Item" at bounding box center [461, 333] width 629 height 52
click at [729, 335] on div "Create Line Item" at bounding box center [742, 332] width 68 height 11
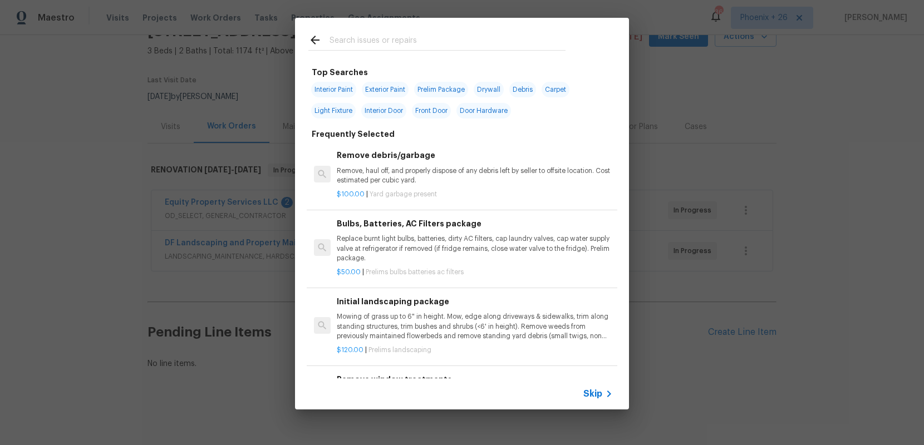
click at [439, 43] on input "text" at bounding box center [448, 41] width 236 height 17
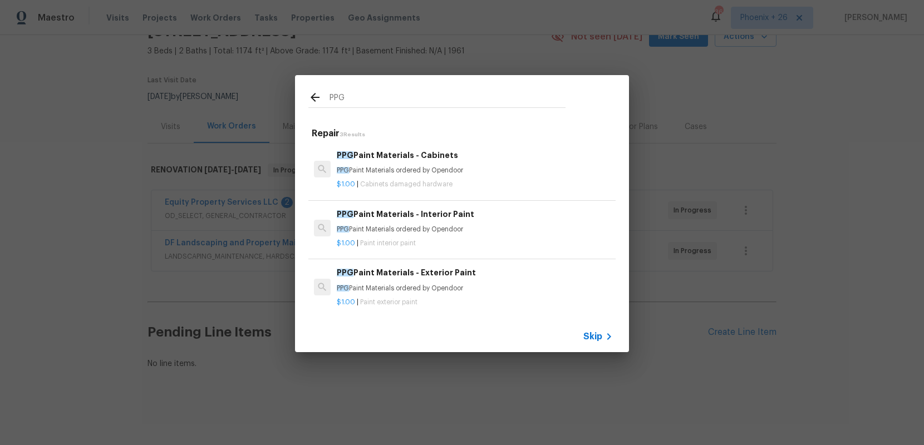
type input "PPG"
click at [542, 227] on p "PPG Paint Materials ordered by Opendoor" at bounding box center [475, 229] width 276 height 9
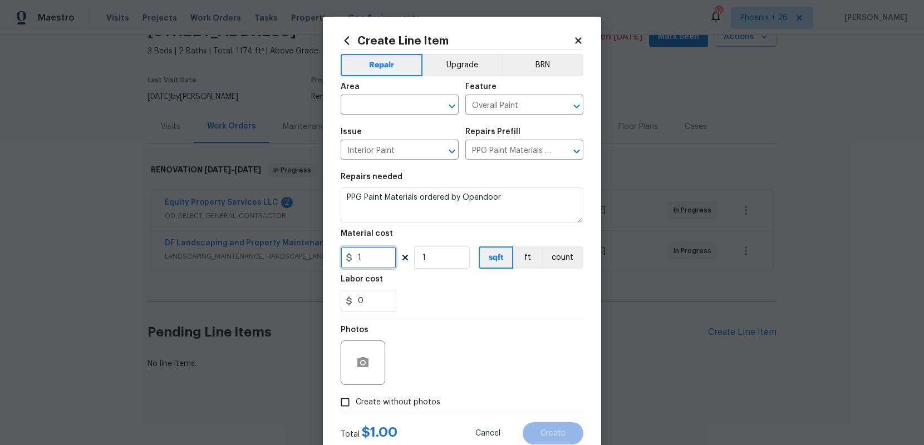
click at [394, 253] on input "1" at bounding box center [369, 258] width 56 height 22
drag, startPoint x: 388, startPoint y: 254, endPoint x: 351, endPoint y: 252, distance: 36.8
click at [351, 254] on div "1" at bounding box center [369, 258] width 56 height 22
type input "452.43"
click at [379, 106] on input "text" at bounding box center [384, 105] width 87 height 17
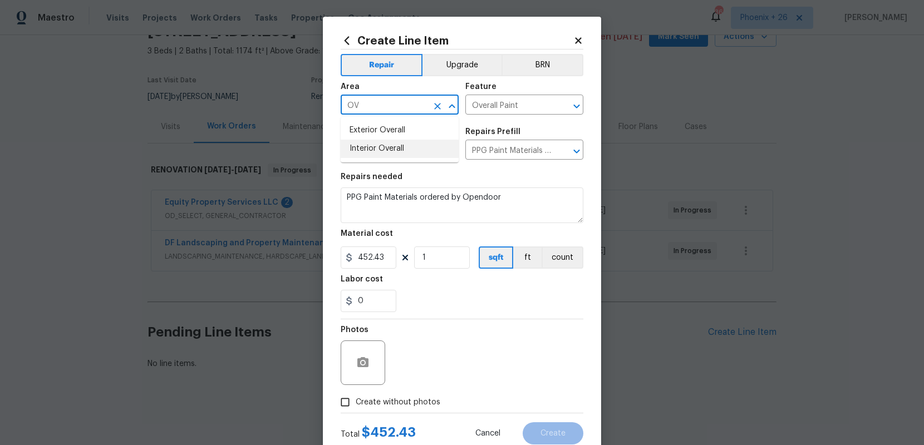
click at [380, 153] on li "Interior Overall" at bounding box center [400, 149] width 118 height 18
type input "Interior Overall"
click at [407, 402] on span "Create without photos" at bounding box center [398, 403] width 85 height 12
click at [356, 402] on input "Create without photos" at bounding box center [345, 402] width 21 height 21
checkbox input "true"
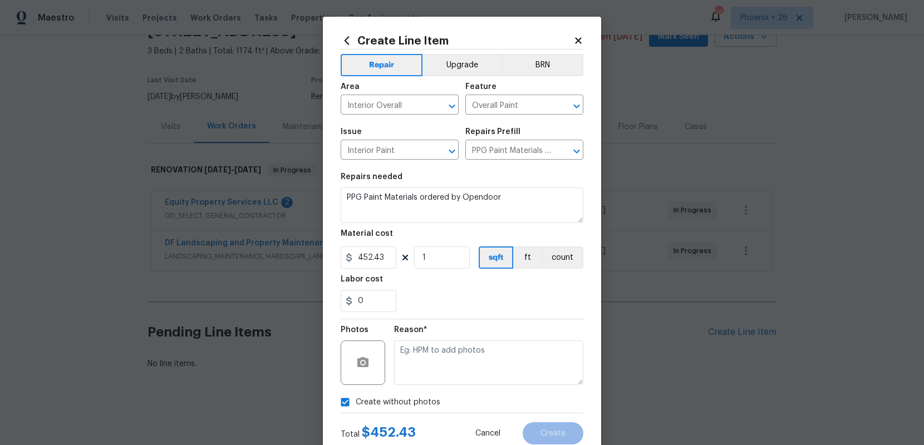
click at [416, 376] on textarea at bounding box center [488, 363] width 189 height 45
type textarea "NA"
click at [560, 439] on button "Create" at bounding box center [553, 433] width 61 height 22
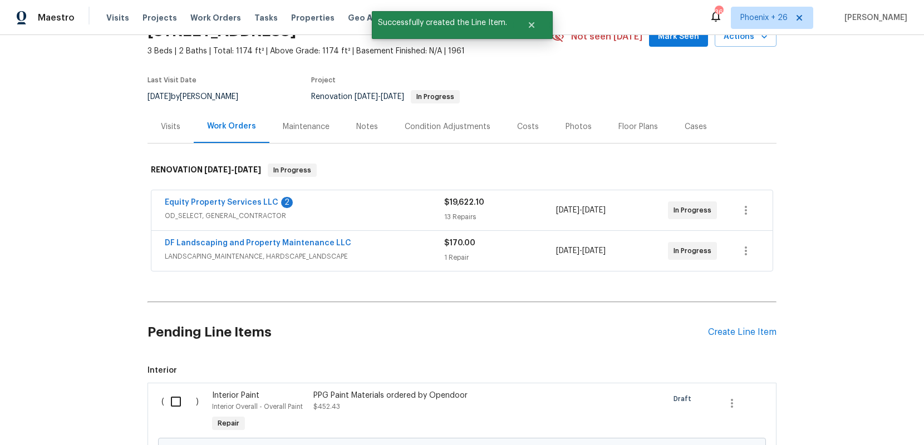
click at [184, 389] on div "( )" at bounding box center [183, 412] width 51 height 51
click at [185, 397] on input "checkbox" at bounding box center [180, 401] width 32 height 23
checkbox input "true"
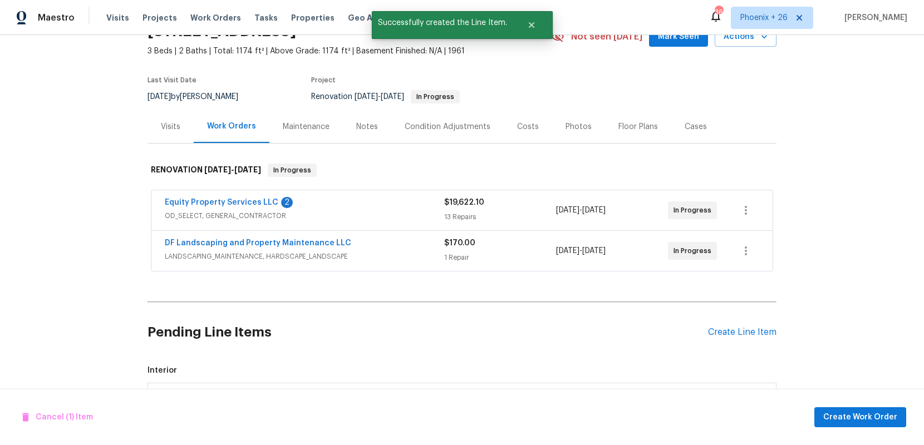
click at [849, 433] on div "Cancel (1) Item Create Work Order" at bounding box center [462, 417] width 924 height 57
click at [847, 428] on div "Cancel (1) Item Create Work Order" at bounding box center [462, 417] width 924 height 57
click at [844, 426] on button "Create Work Order" at bounding box center [860, 417] width 92 height 21
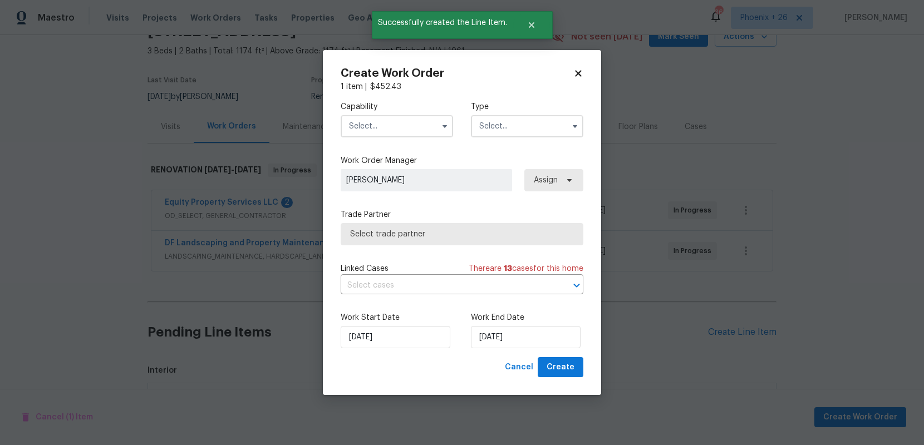
drag, startPoint x: 426, startPoint y: 129, endPoint x: 424, endPoint y: 134, distance: 5.7
click at [426, 129] on input "text" at bounding box center [397, 126] width 112 height 22
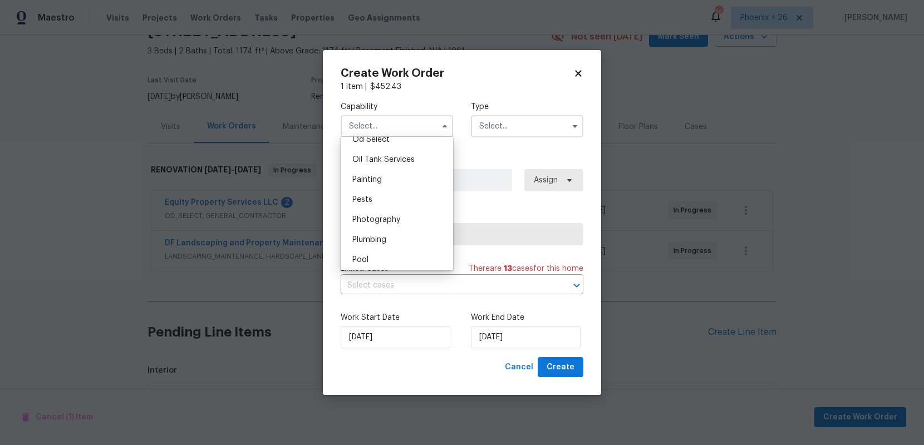
scroll to position [909, 0]
click at [391, 177] on div "Painting" at bounding box center [396, 175] width 107 height 20
type input "Painting"
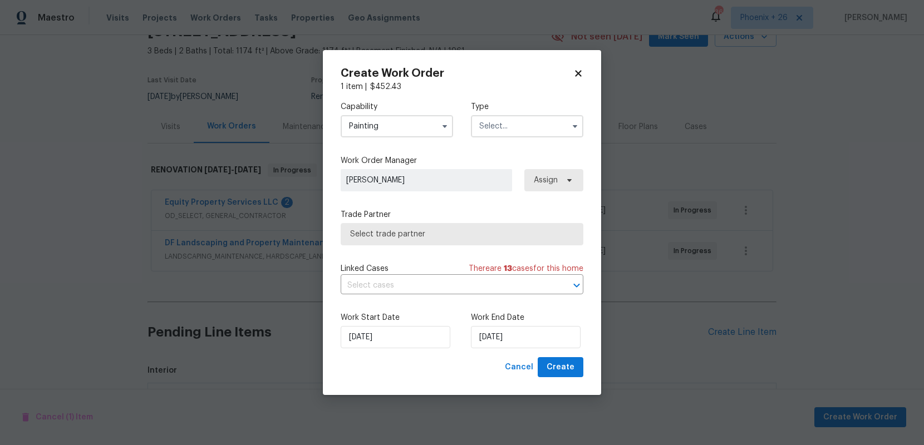
drag, startPoint x: 506, startPoint y: 129, endPoint x: 505, endPoint y: 134, distance: 5.7
click at [506, 131] on input "text" at bounding box center [527, 126] width 112 height 22
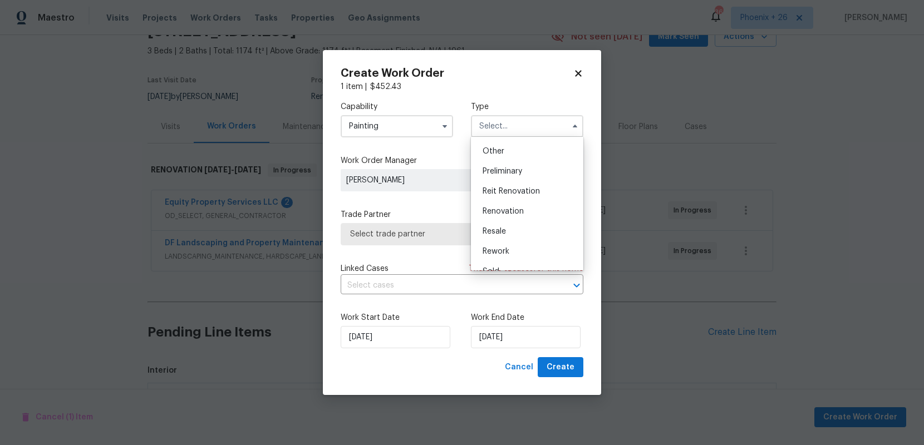
scroll to position [253, 0]
click at [514, 187] on ul "Feedback Hoa Violation Holding Incident Insured Lender Required Listed Lite Lwo…" at bounding box center [527, 204] width 112 height 134
click at [547, 179] on div "Renovation" at bounding box center [527, 178] width 107 height 20
type input "Renovation"
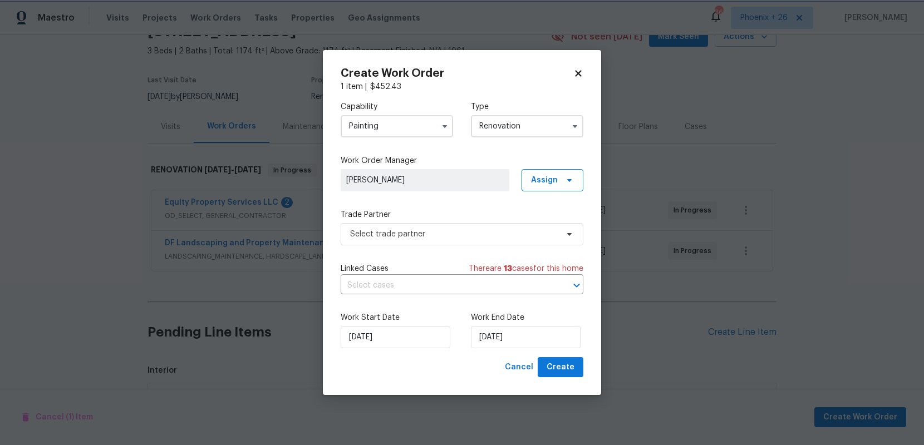
scroll to position [0, 0]
click at [547, 179] on span "Assign" at bounding box center [544, 180] width 27 height 11
click at [546, 220] on div "Assign to me" at bounding box center [558, 227] width 62 height 16
click at [530, 224] on div "Assign to me" at bounding box center [554, 227] width 48 height 11
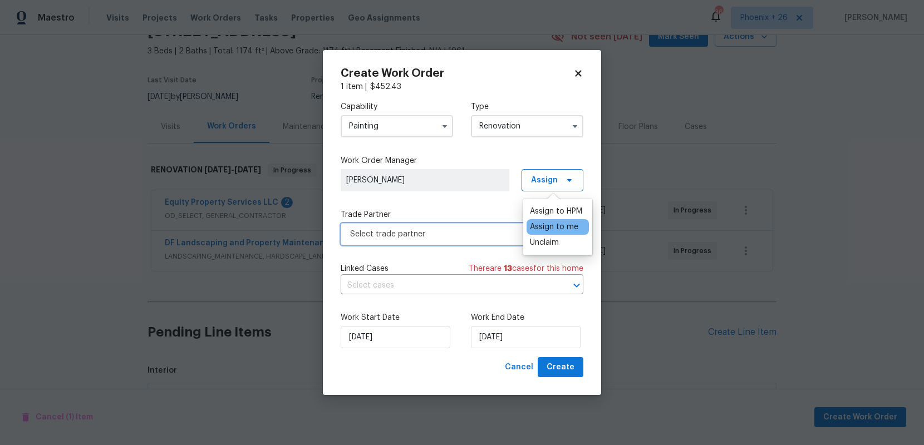
click at [481, 229] on span "Select trade partner" at bounding box center [454, 234] width 208 height 11
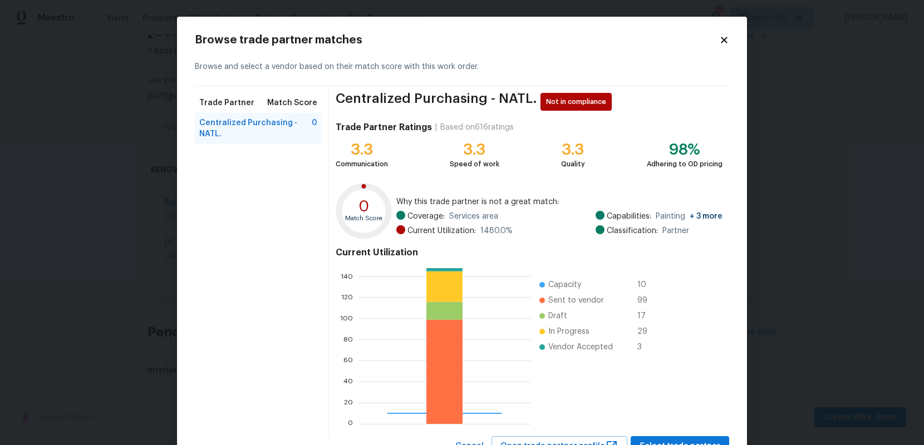
scroll to position [46, 0]
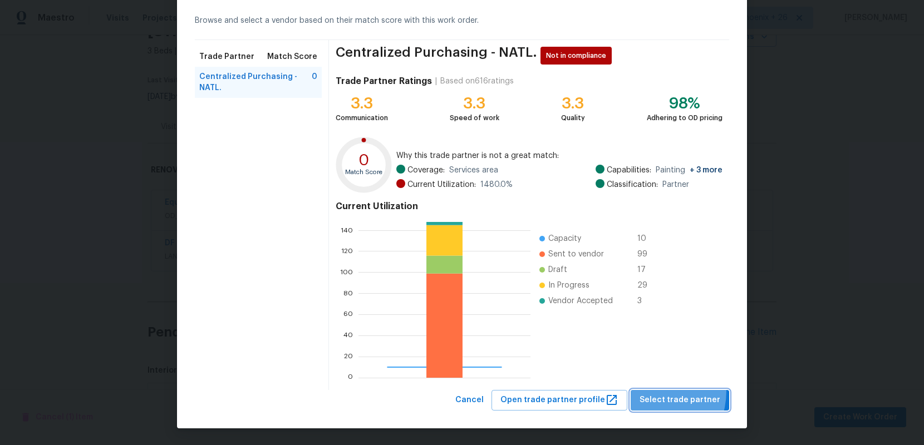
click at [648, 391] on button "Select trade partner" at bounding box center [680, 400] width 99 height 21
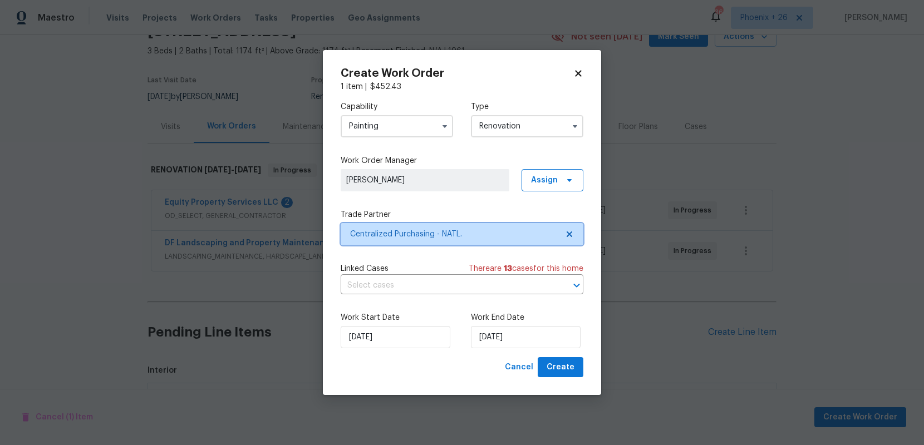
scroll to position [0, 0]
click at [572, 367] on span "Create" at bounding box center [561, 368] width 28 height 14
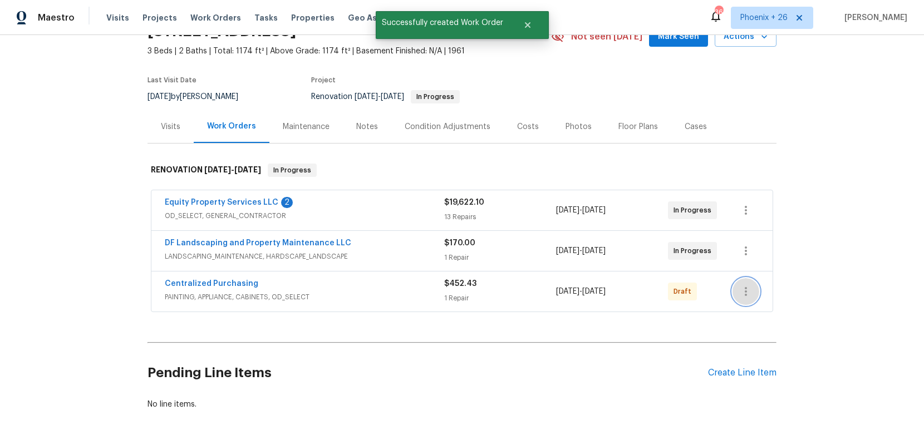
click at [750, 290] on icon "button" at bounding box center [745, 291] width 13 height 13
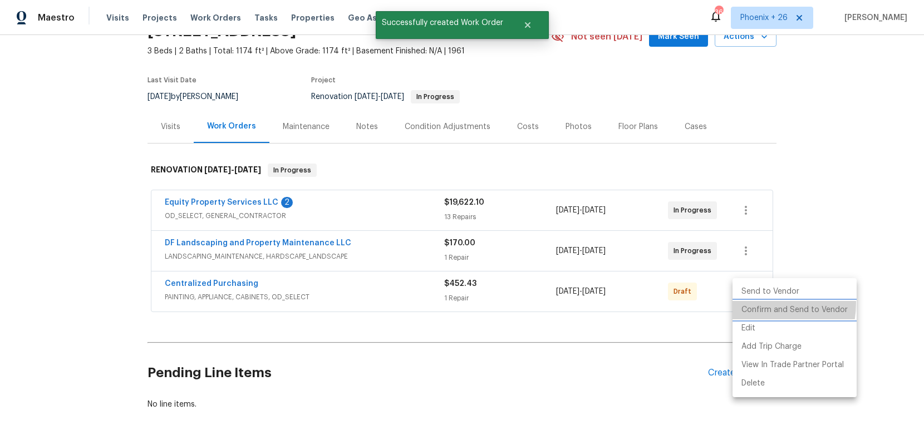
click at [755, 303] on li "Confirm and Send to Vendor" at bounding box center [794, 310] width 124 height 18
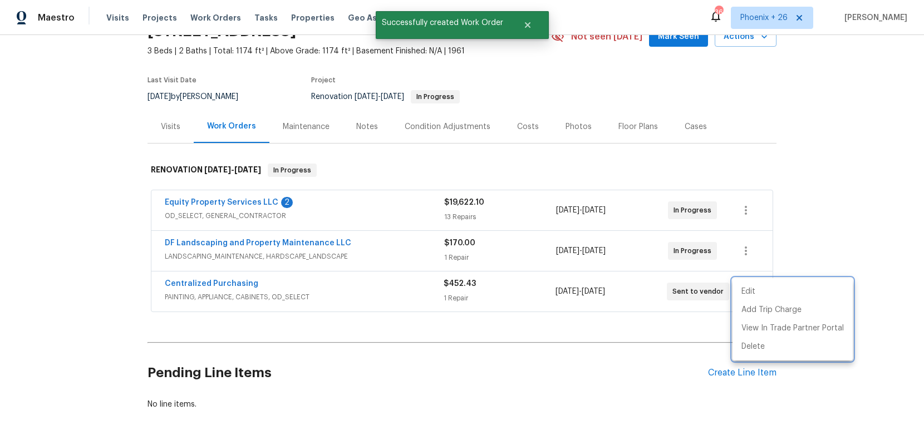
click at [264, 277] on div at bounding box center [462, 222] width 924 height 445
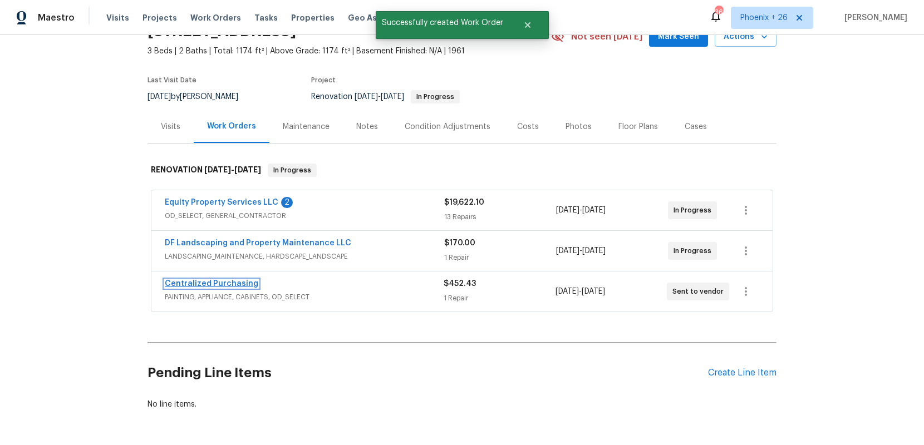
click at [239, 287] on link "Centralized Purchasing" at bounding box center [212, 284] width 94 height 8
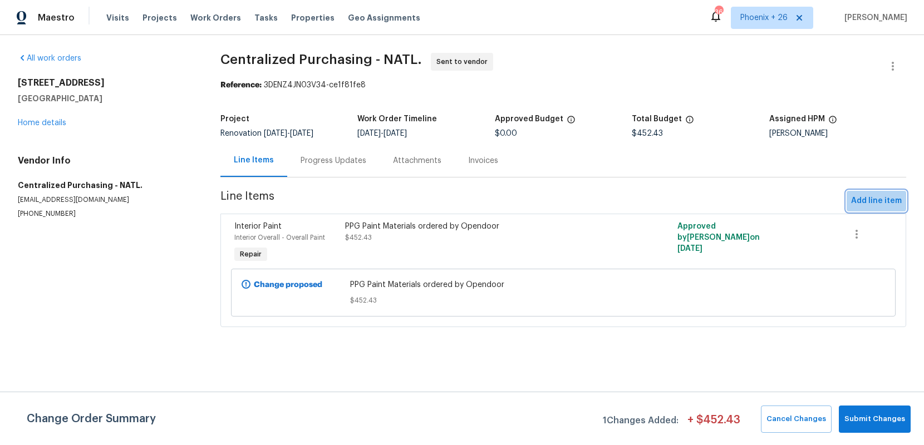
click at [854, 198] on span "Add line item" at bounding box center [876, 201] width 51 height 14
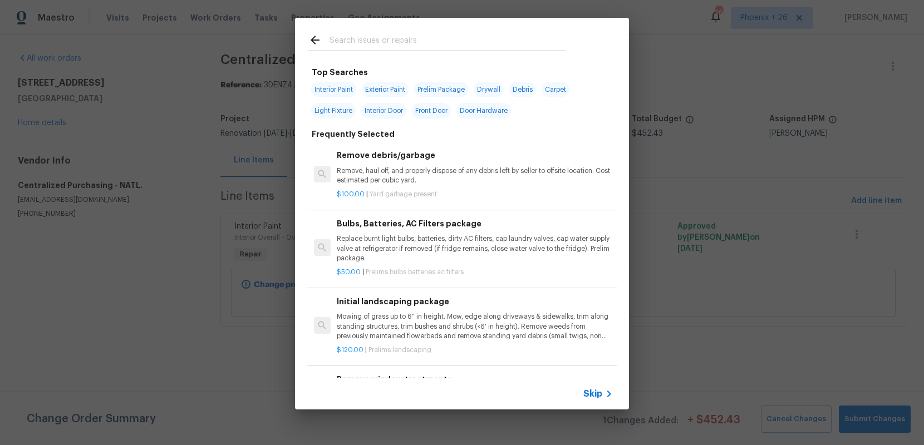
drag, startPoint x: 410, startPoint y: 54, endPoint x: 402, endPoint y: 46, distance: 11.4
click at [406, 48] on div at bounding box center [437, 40] width 284 height 44
click at [402, 46] on input "text" at bounding box center [448, 41] width 236 height 17
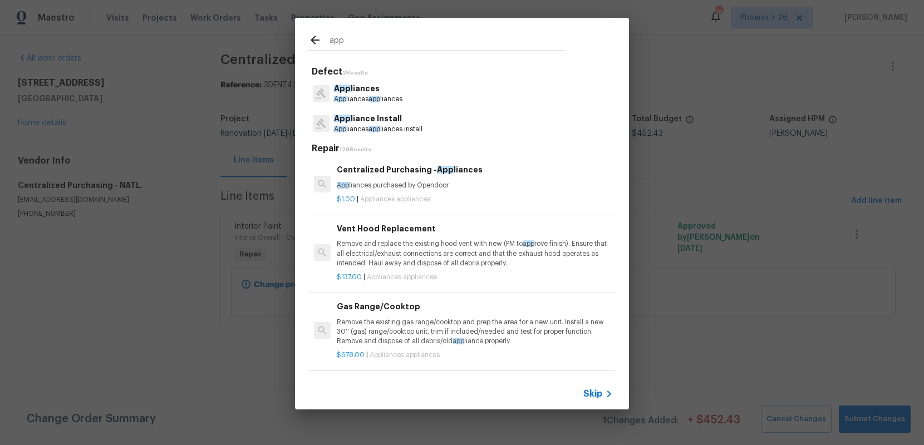
type input "app"
click at [480, 192] on div "$1.00 | Appliances appliances" at bounding box center [475, 197] width 276 height 14
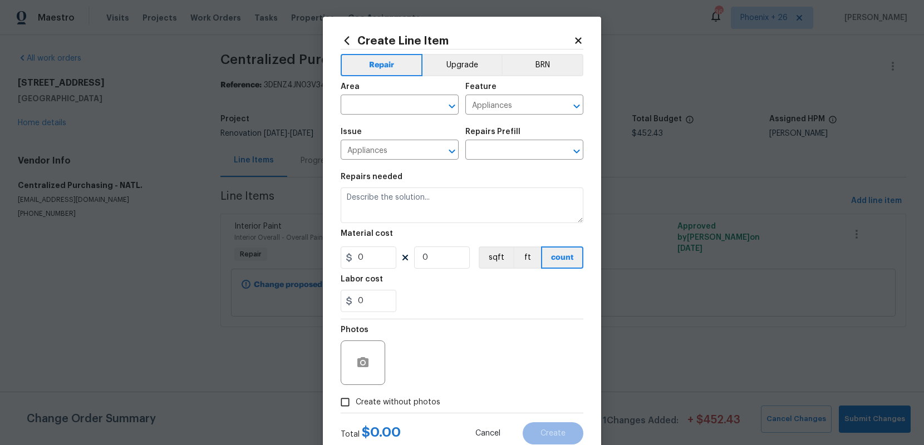
type input "Centralized Purchasing - Appliances $1.00"
type textarea "Appliances purchased by Opendoor"
type input "1"
click at [360, 269] on section "Repairs needed Appliances purchased by Opendoor Material cost 1 1 sqft ft count…" at bounding box center [462, 242] width 243 height 153
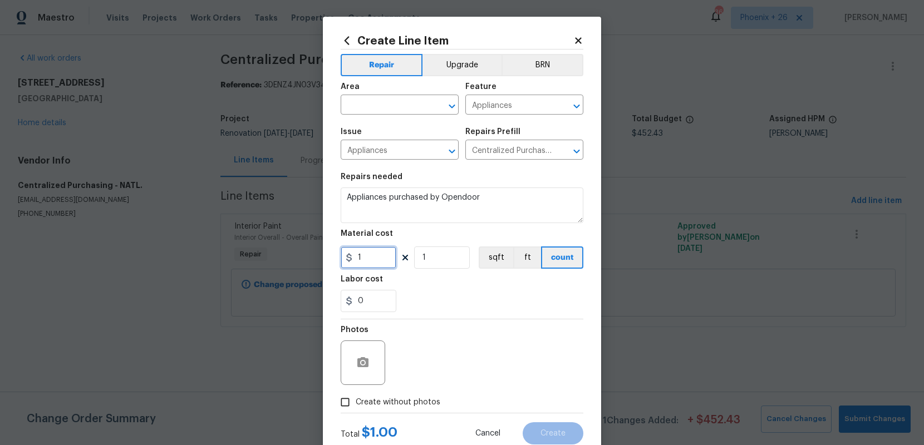
click at [378, 263] on input "1" at bounding box center [369, 258] width 56 height 22
type input "1299.88"
drag, startPoint x: 397, startPoint y: 411, endPoint x: 399, endPoint y: 405, distance: 6.2
click at [397, 411] on label "Create without photos" at bounding box center [388, 402] width 106 height 21
click at [356, 411] on input "Create without photos" at bounding box center [345, 402] width 21 height 21
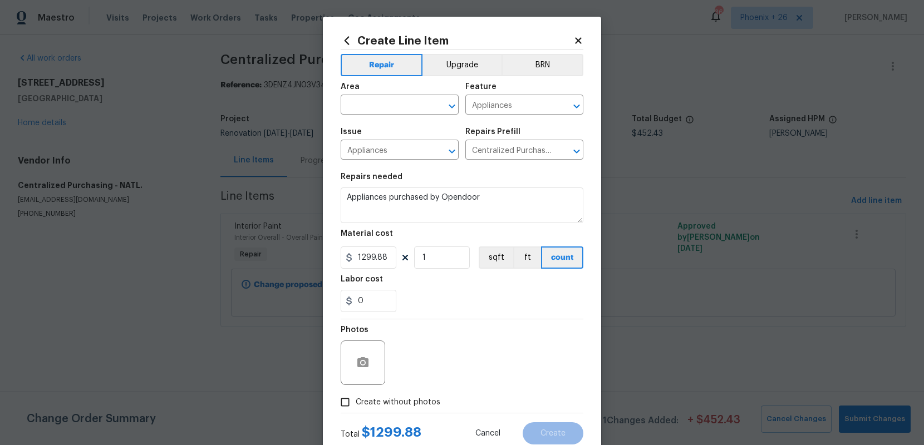
checkbox input "true"
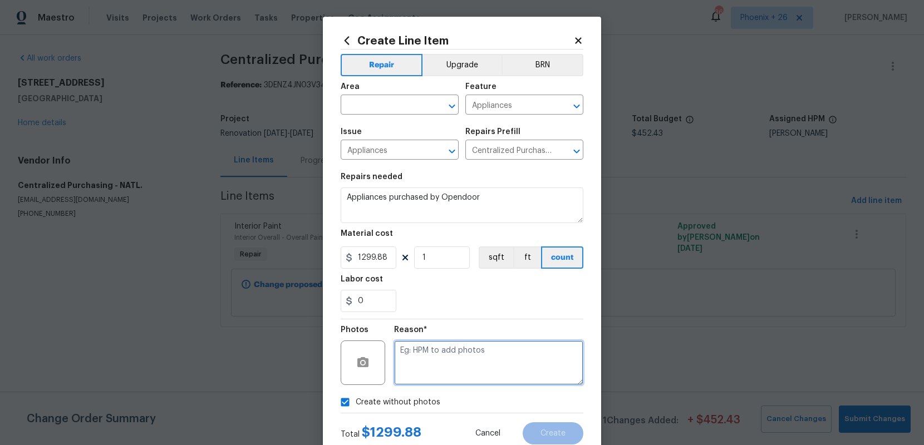
click at [422, 368] on textarea at bounding box center [488, 363] width 189 height 45
type textarea "NA"
click at [404, 99] on input "text" at bounding box center [384, 105] width 87 height 17
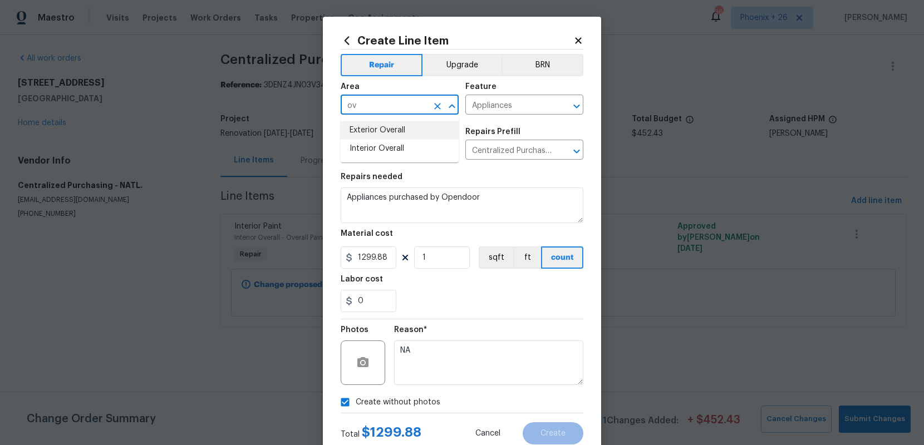
click at [403, 138] on li "Exterior Overall" at bounding box center [400, 130] width 118 height 18
type input "Exterior Overall"
click at [432, 105] on icon "Clear" at bounding box center [437, 106] width 11 height 11
click at [413, 146] on li "Interior Overall" at bounding box center [400, 149] width 118 height 18
type input "Interior Overall"
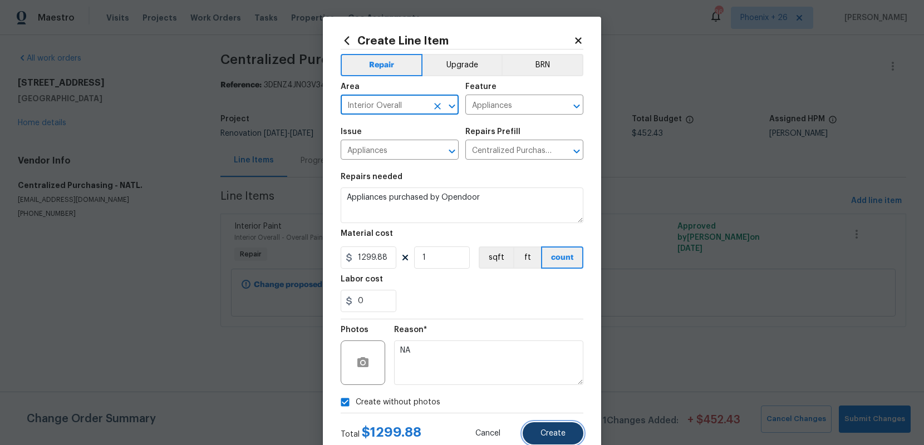
click at [565, 436] on span "Create" at bounding box center [552, 434] width 25 height 8
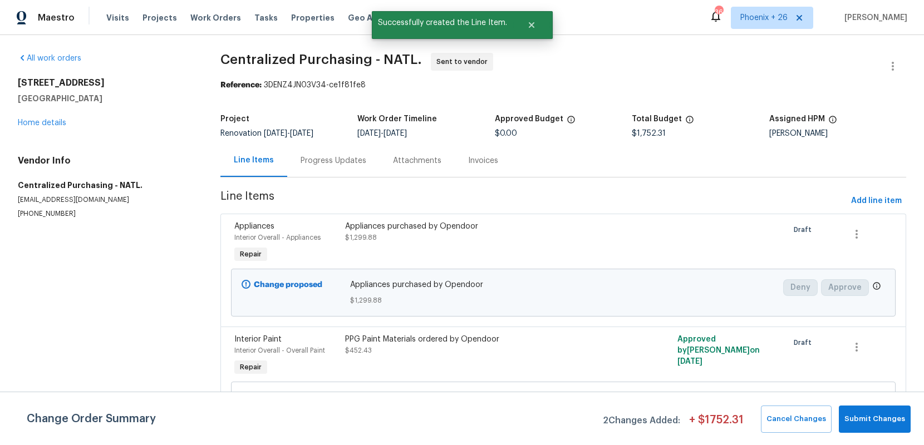
scroll to position [27, 0]
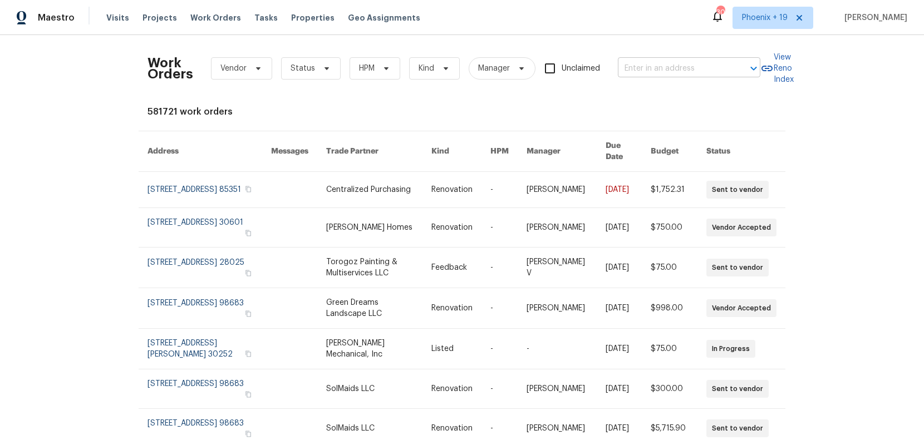
click at [654, 65] on input "text" at bounding box center [673, 68] width 111 height 17
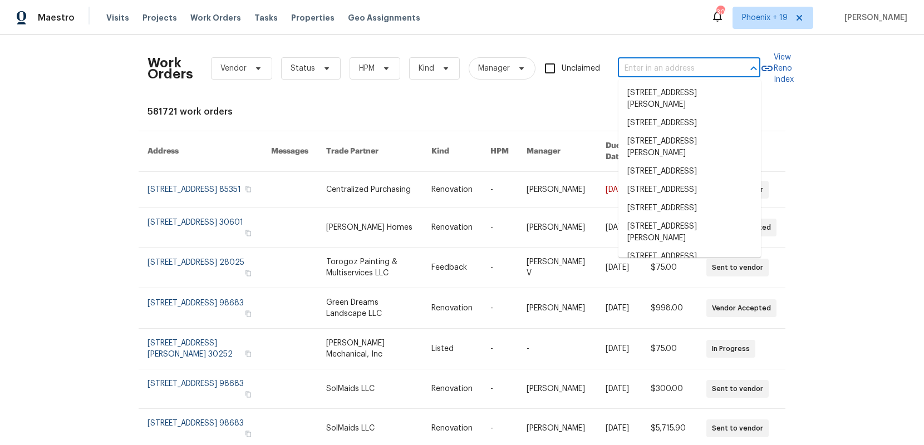
paste input "[STREET_ADDRESS][PERSON_NAME]"
type input "[STREET_ADDRESS][PERSON_NAME]"
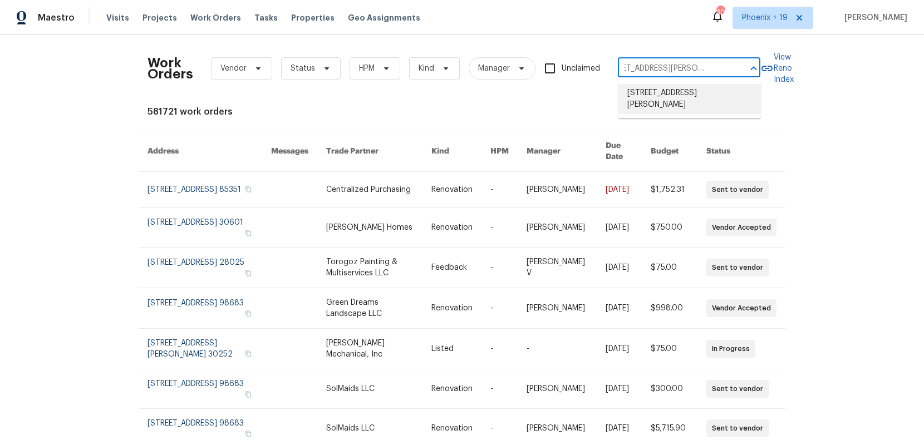
click at [665, 96] on li "[STREET_ADDRESS][PERSON_NAME]" at bounding box center [689, 99] width 142 height 30
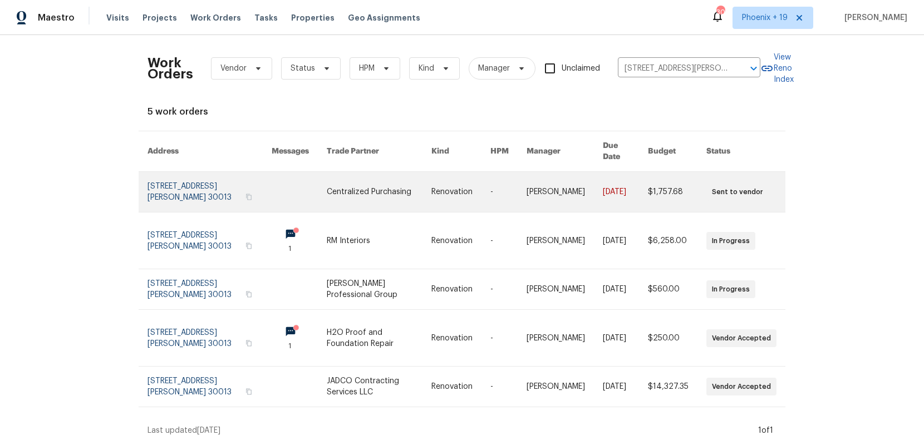
click at [367, 184] on link at bounding box center [379, 192] width 105 height 40
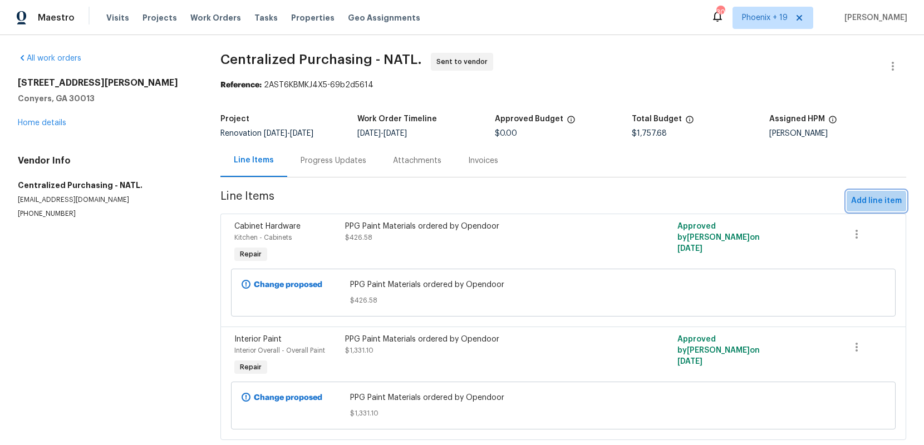
click at [863, 208] on button "Add line item" at bounding box center [877, 201] width 60 height 21
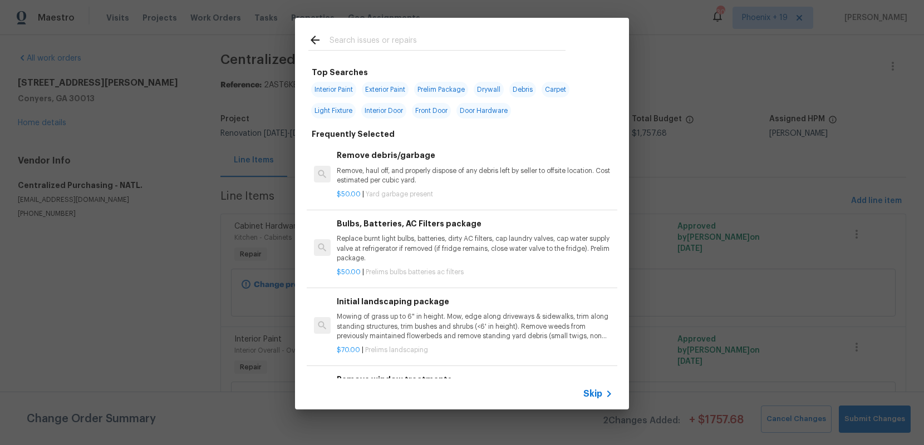
click at [398, 41] on input "text" at bounding box center [448, 41] width 236 height 17
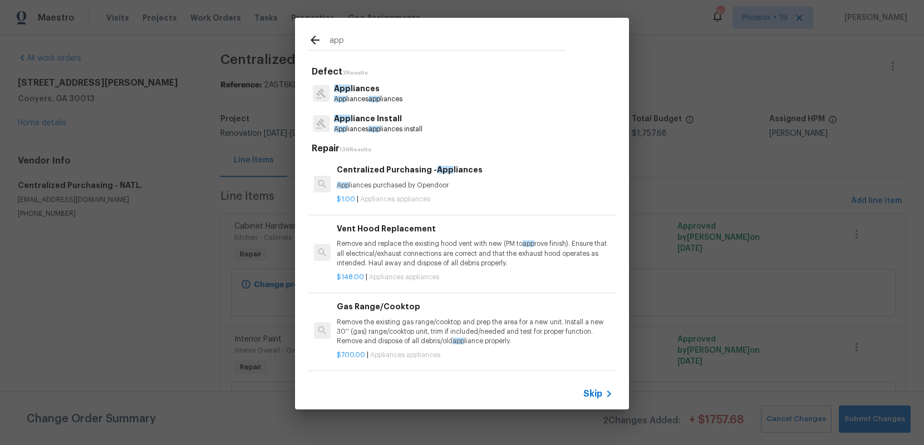
type input "app"
click at [495, 188] on div "Centralized Purchasing - App liances App liances purchased by Opendoor $1.00 | …" at bounding box center [474, 184] width 279 height 44
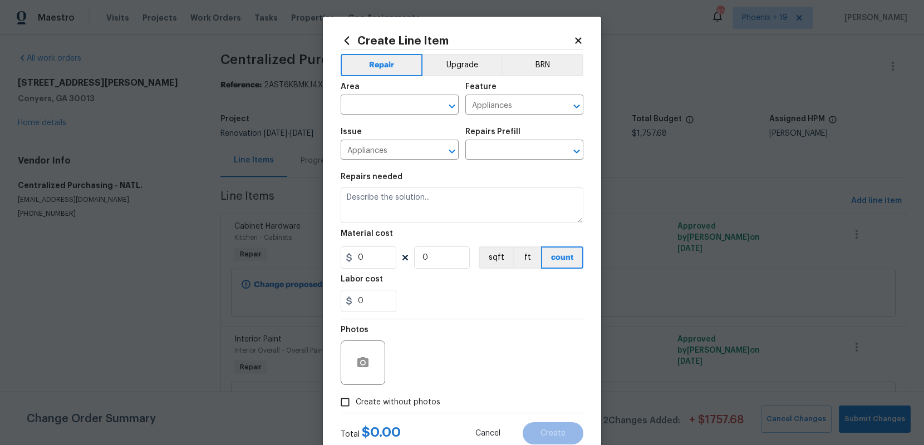
type input "Centralized Purchasing - Appliances $1.00"
type textarea "Appliances purchased by Opendoor"
type input "1"
drag, startPoint x: 357, startPoint y: 259, endPoint x: 344, endPoint y: 259, distance: 13.4
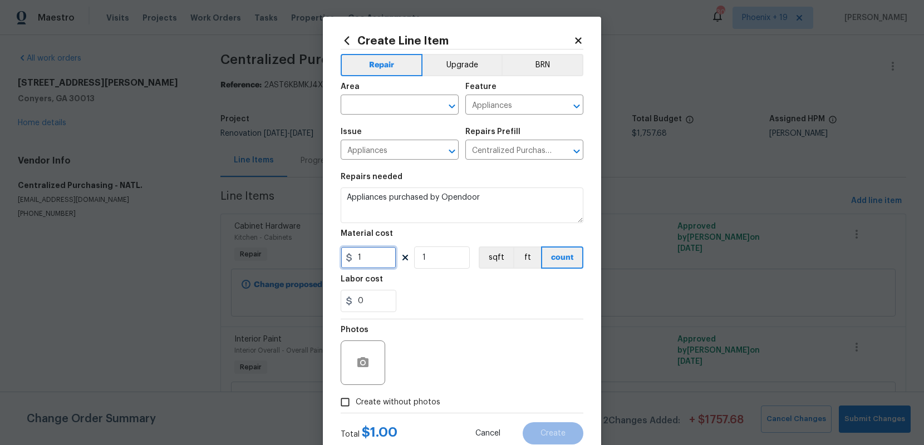
click at [344, 259] on div "1" at bounding box center [369, 258] width 56 height 22
type input "509.63"
click at [371, 111] on input "text" at bounding box center [384, 105] width 87 height 17
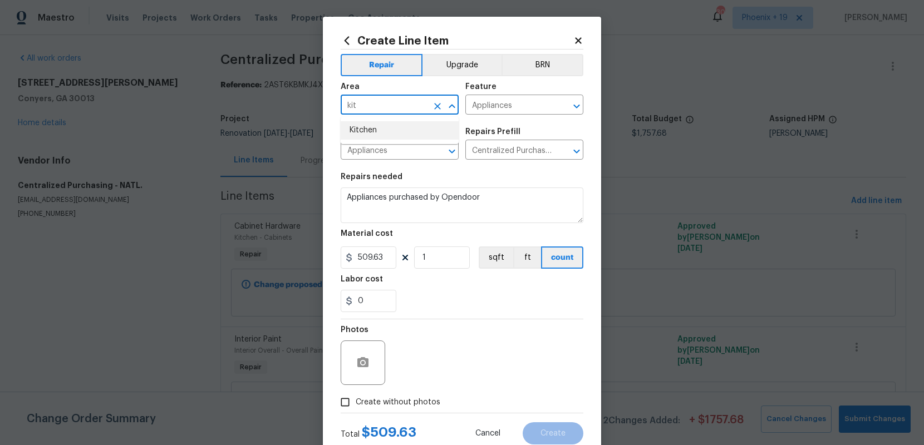
click at [374, 133] on li "Kitchen" at bounding box center [400, 130] width 118 height 18
type input "Kitchen"
click at [426, 396] on label "Create without photos" at bounding box center [388, 402] width 106 height 21
click at [356, 396] on input "Create without photos" at bounding box center [345, 402] width 21 height 21
checkbox input "true"
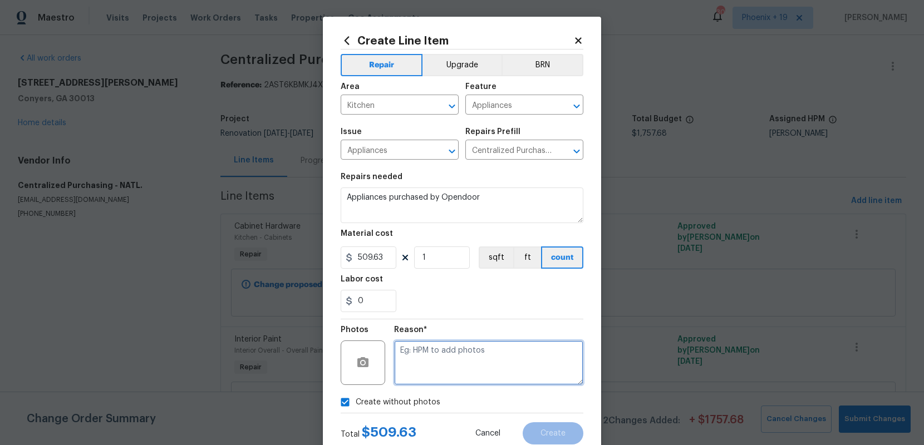
drag, startPoint x: 427, startPoint y: 392, endPoint x: 436, endPoint y: 368, distance: 25.7
click at [436, 368] on textarea at bounding box center [488, 363] width 189 height 45
type textarea "NA"
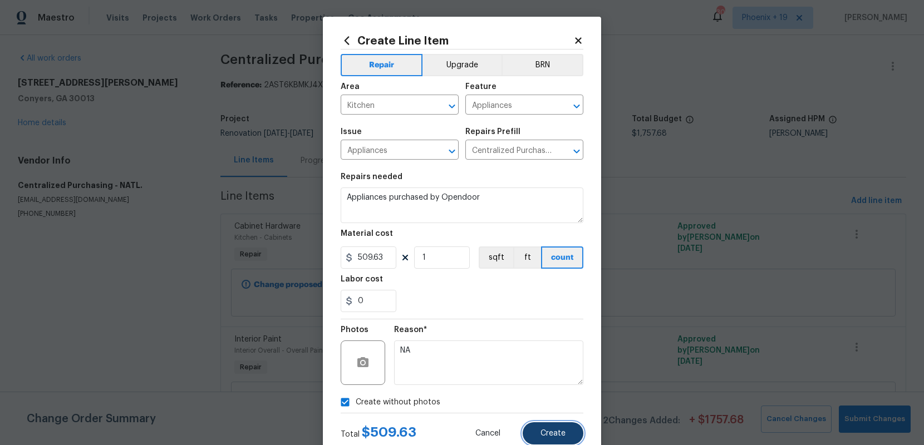
click at [559, 426] on button "Create" at bounding box center [553, 433] width 61 height 22
